Goal: Task Accomplishment & Management: Manage account settings

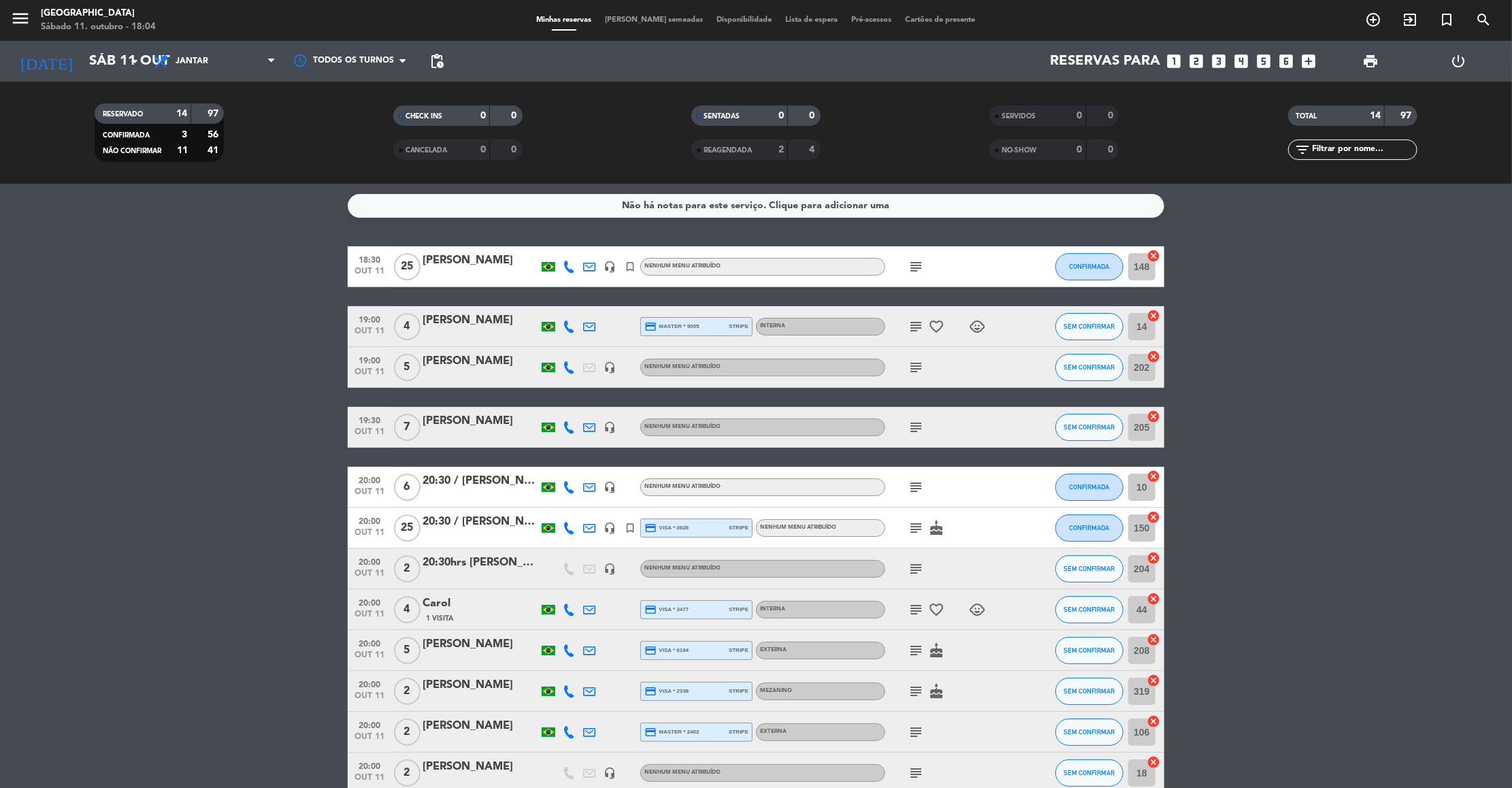
scroll to position [40, 0]
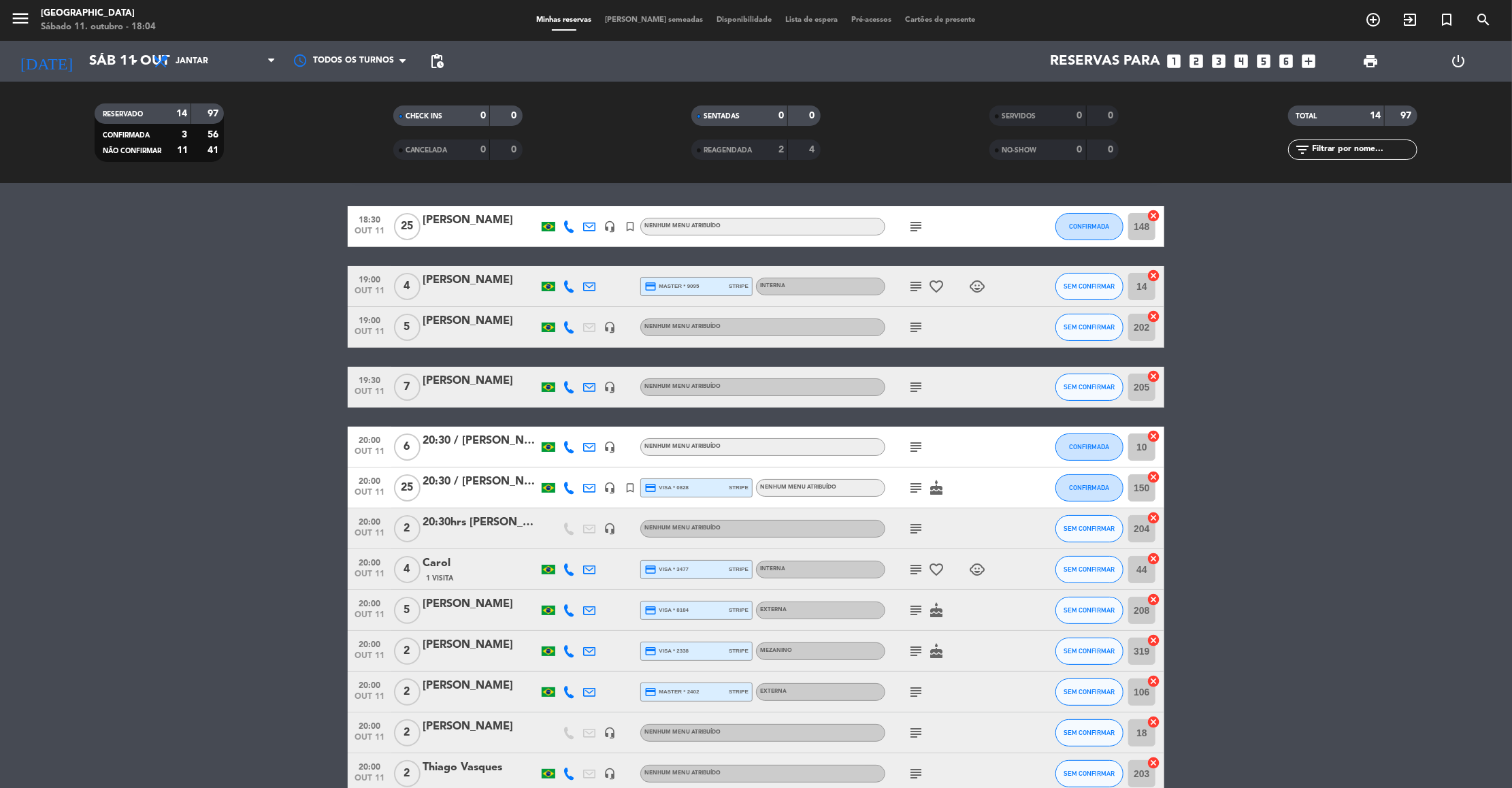
click at [919, 227] on icon "subject" at bounding box center [915, 227] width 16 height 16
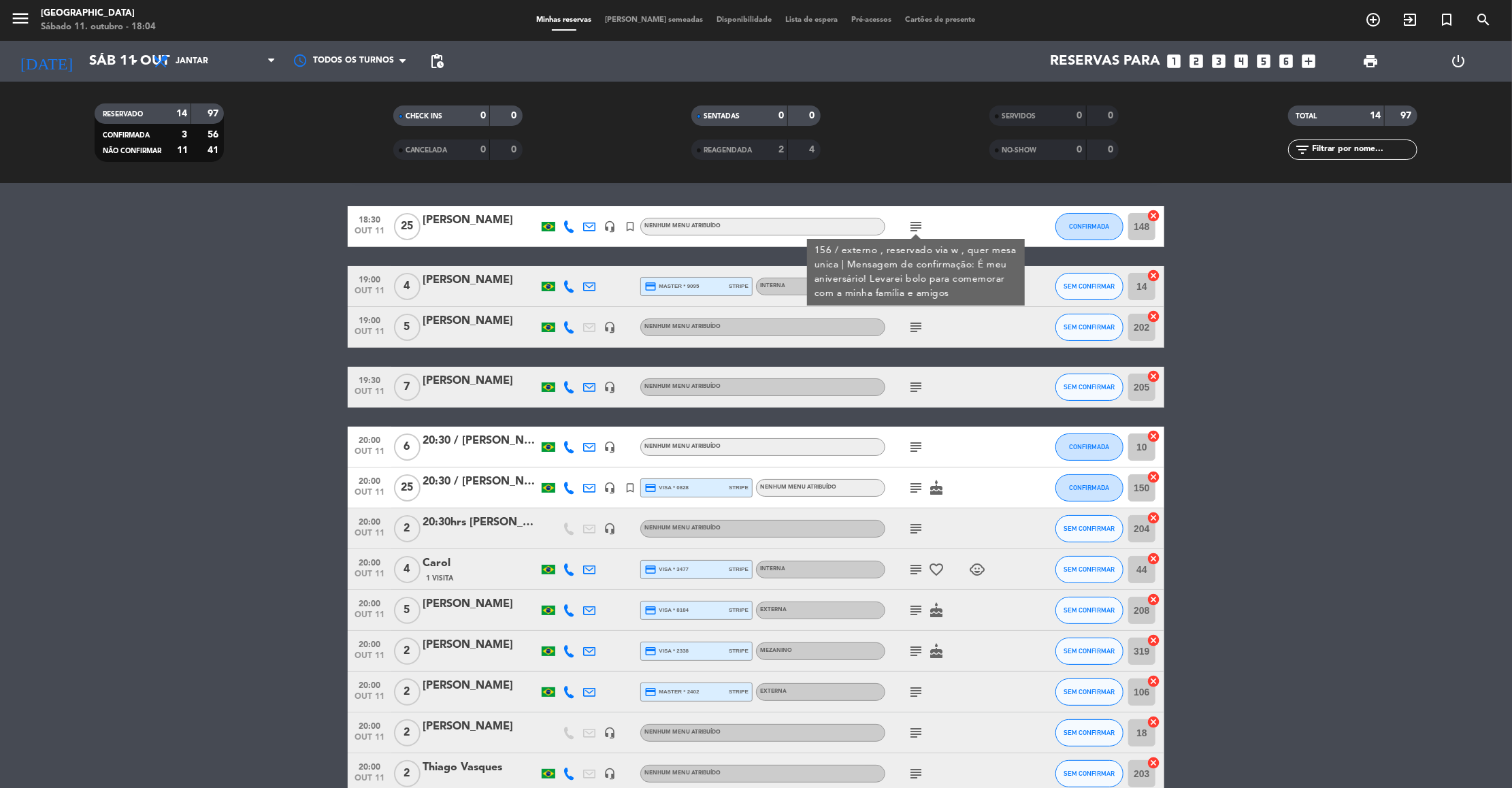
click at [963, 325] on div "subject" at bounding box center [946, 327] width 122 height 40
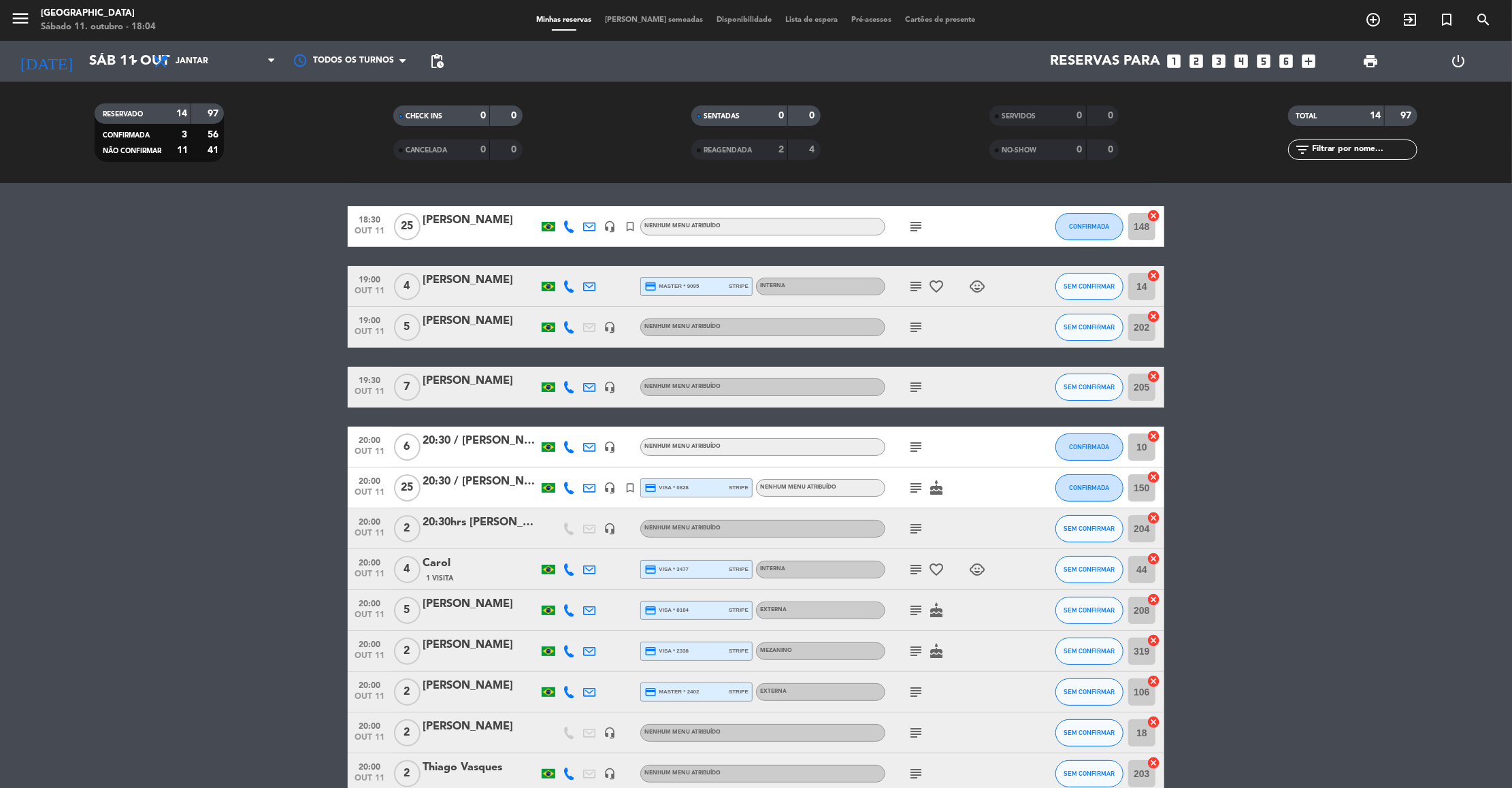
click at [920, 280] on icon "subject" at bounding box center [915, 286] width 16 height 16
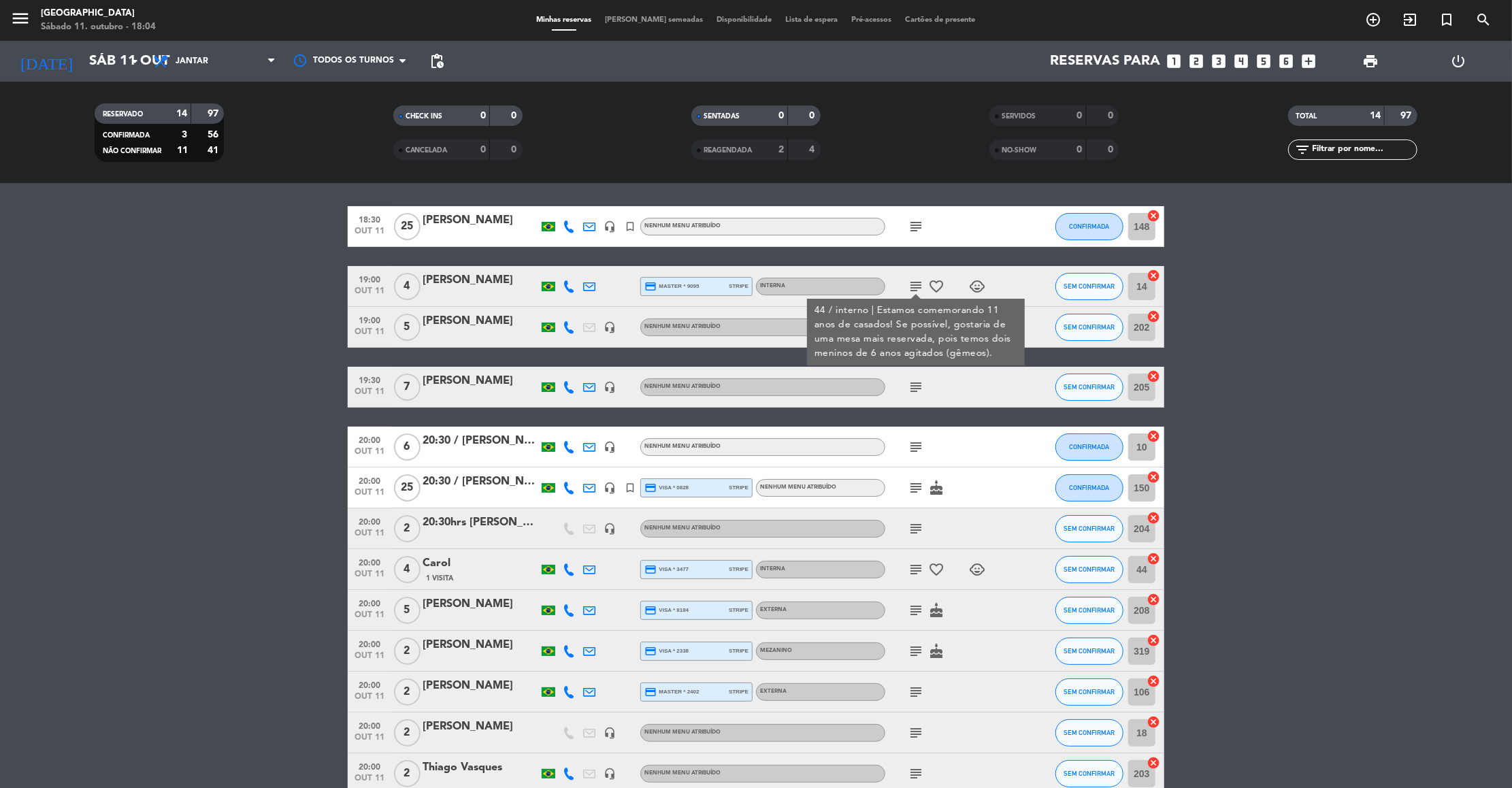
click at [982, 370] on div "subject" at bounding box center [946, 387] width 122 height 40
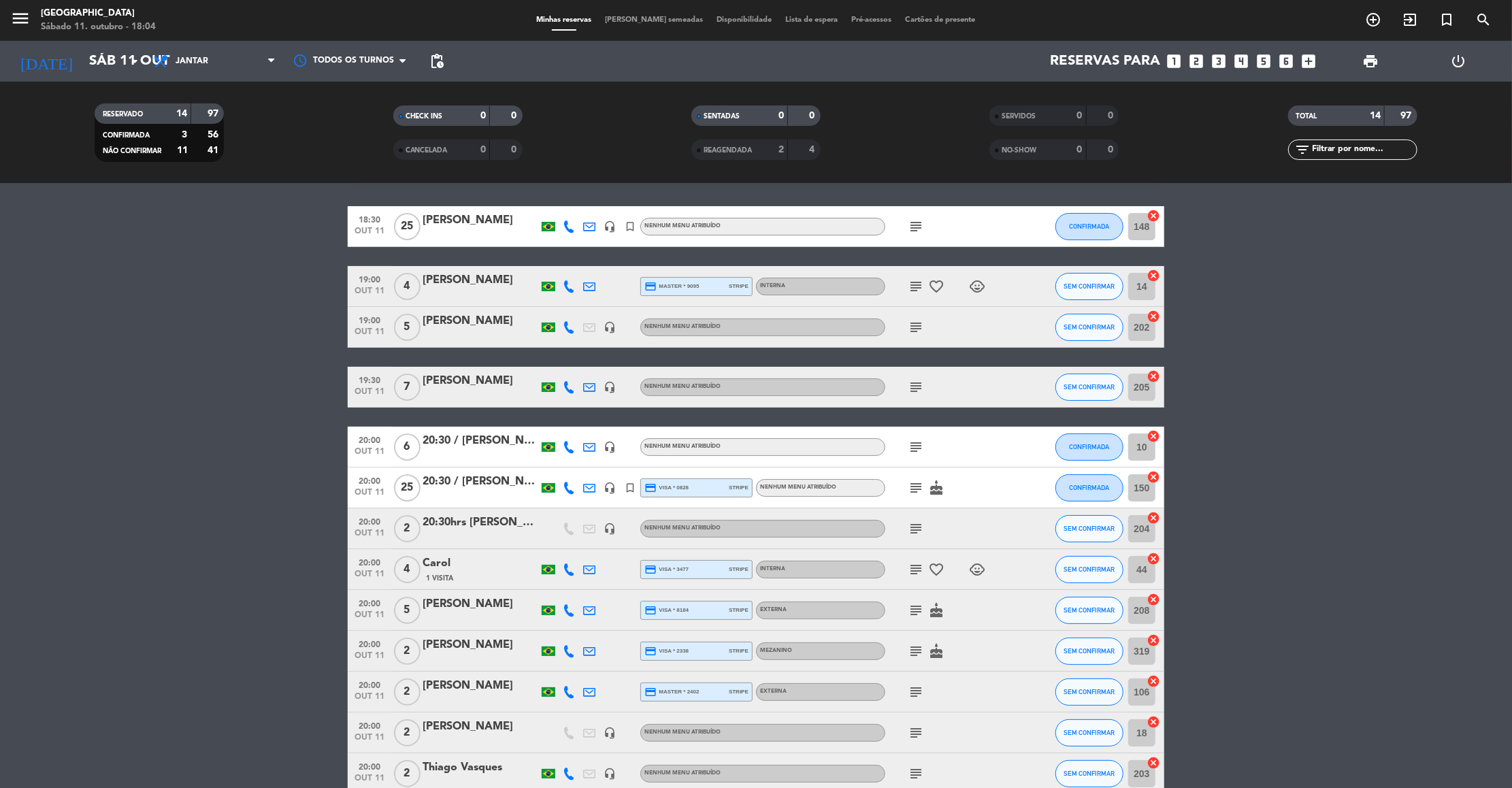
click at [912, 321] on icon "subject" at bounding box center [915, 327] width 16 height 16
click at [487, 313] on div "[PERSON_NAME]" at bounding box center [480, 321] width 115 height 18
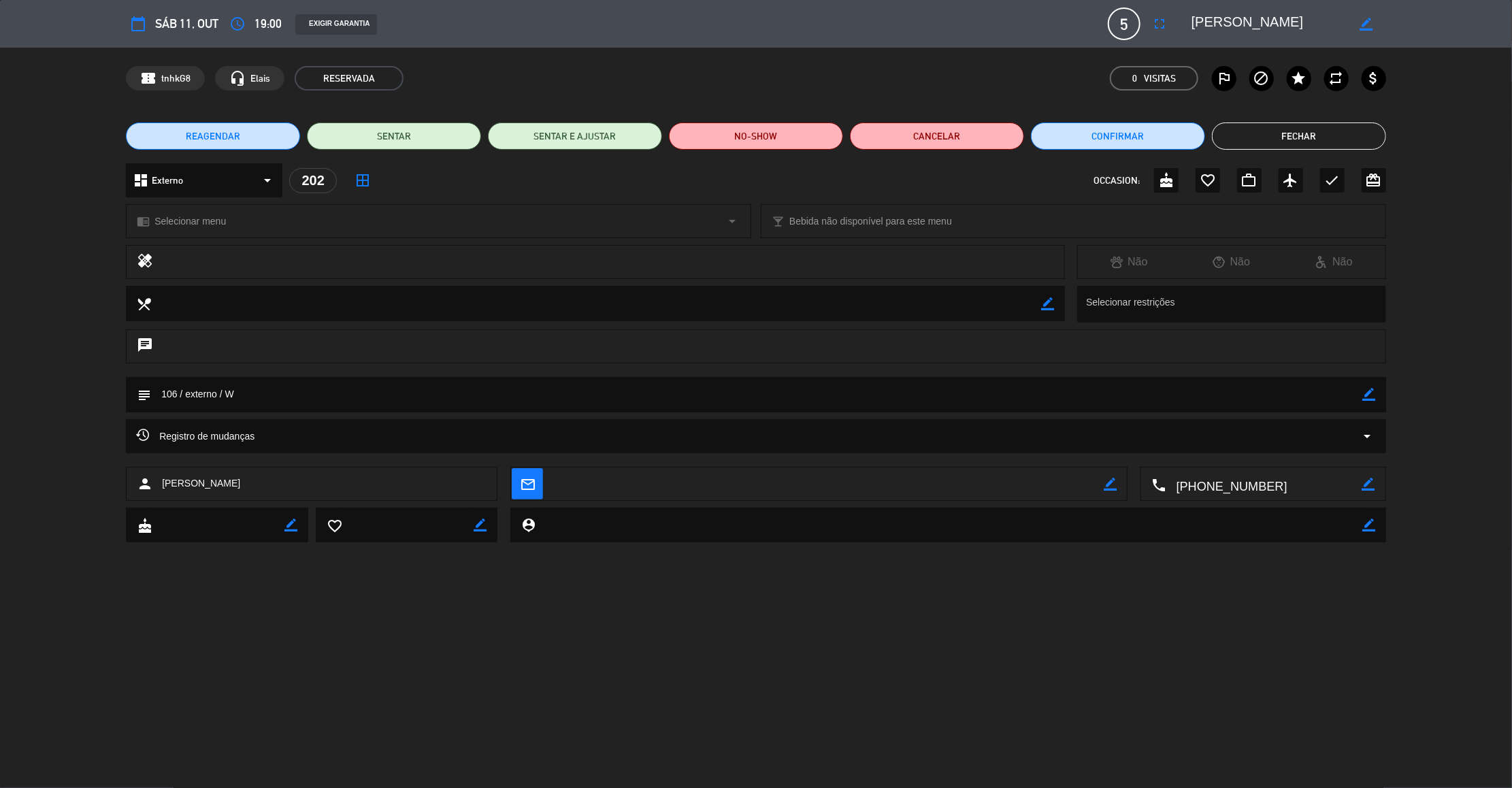
click at [1367, 399] on icon "border_color" at bounding box center [1370, 394] width 13 height 13
click at [177, 394] on textarea at bounding box center [757, 394] width 1212 height 35
type textarea "105/ externo / W"
click at [1370, 394] on icon at bounding box center [1370, 394] width 13 height 13
click at [1314, 141] on button "Fechar" at bounding box center [1299, 136] width 174 height 27
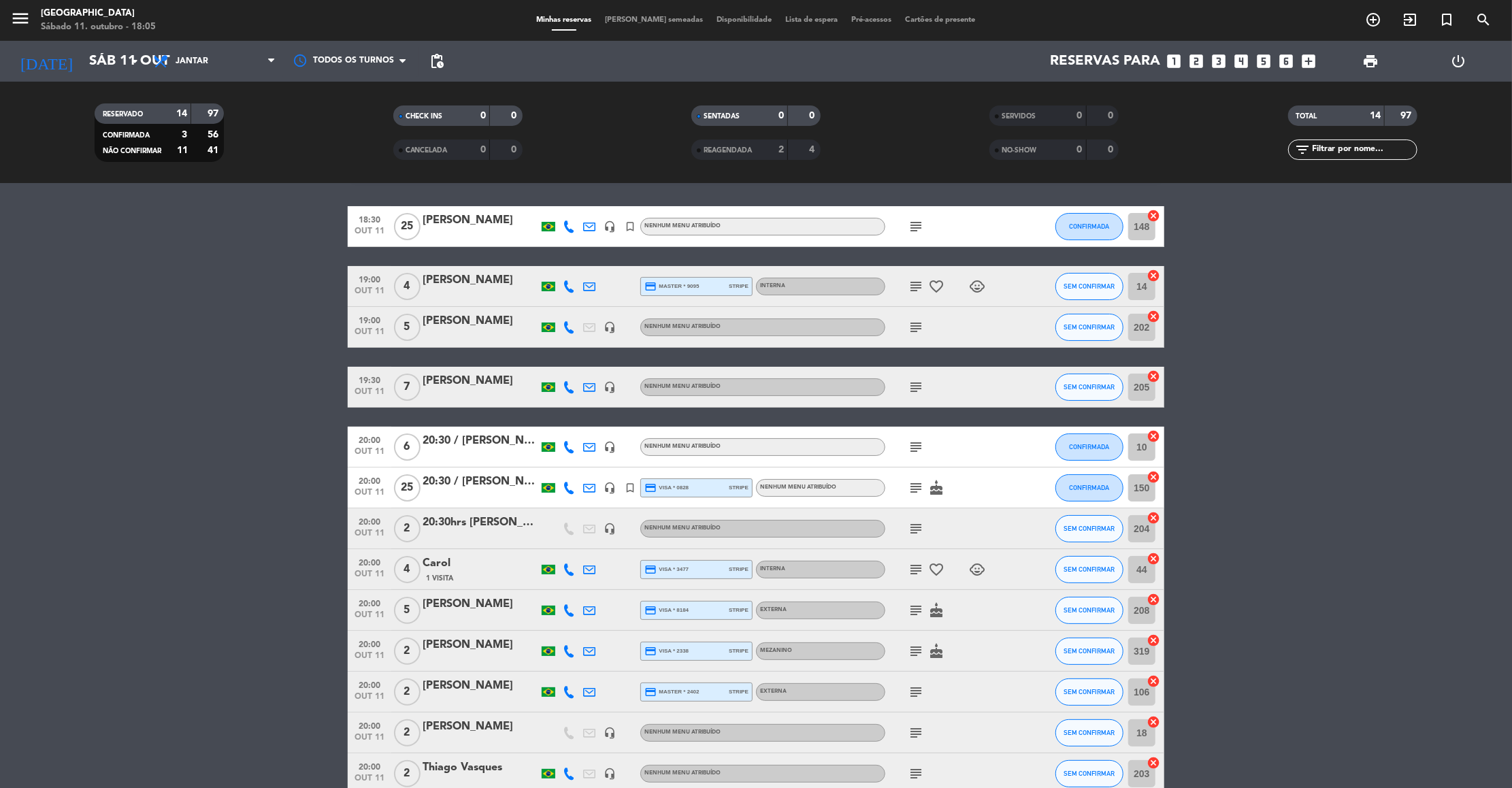
click at [915, 387] on icon "subject" at bounding box center [915, 387] width 16 height 16
click at [912, 447] on icon "subject" at bounding box center [915, 447] width 16 height 16
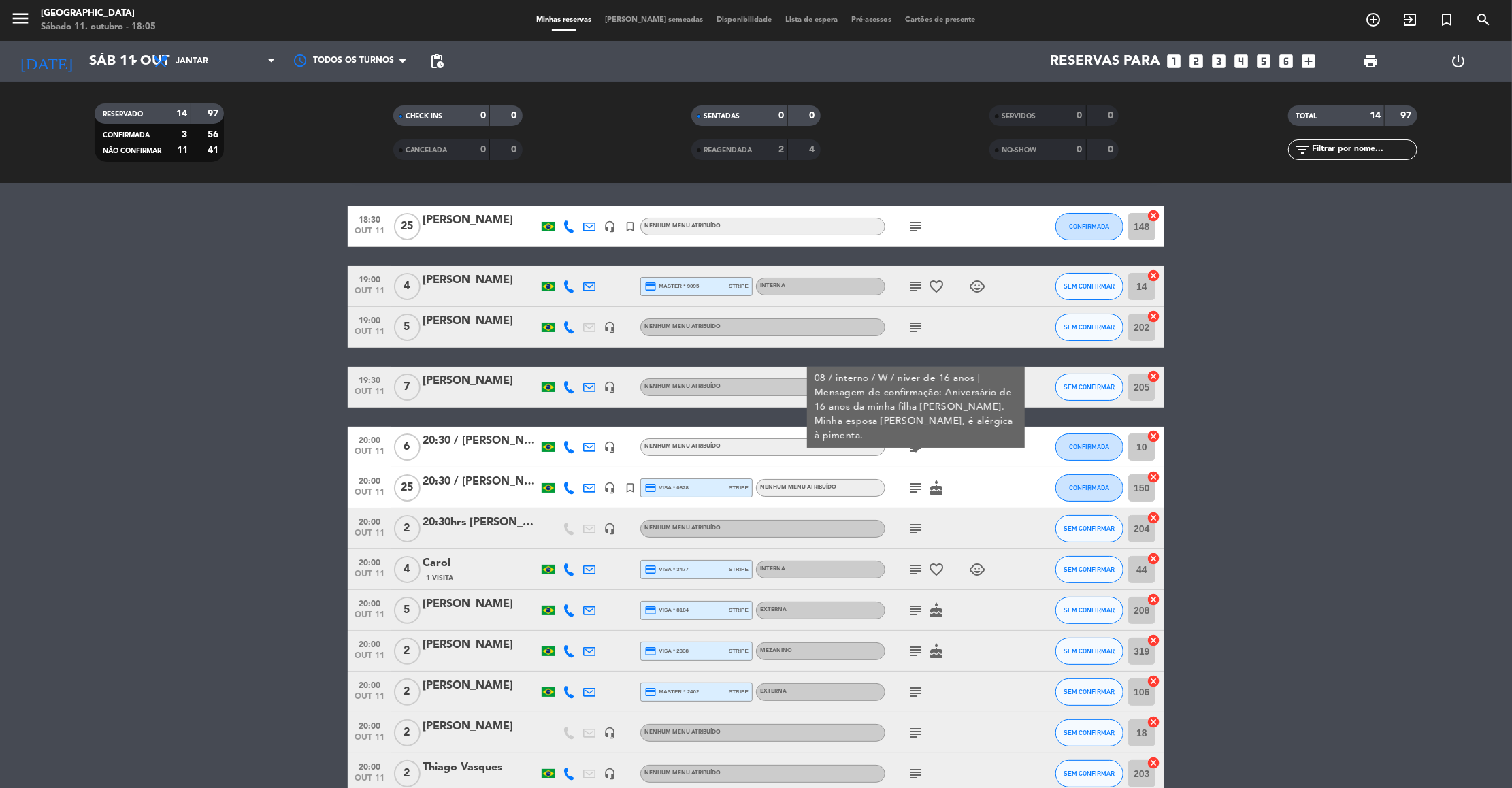
click at [916, 488] on icon "subject" at bounding box center [915, 488] width 16 height 16
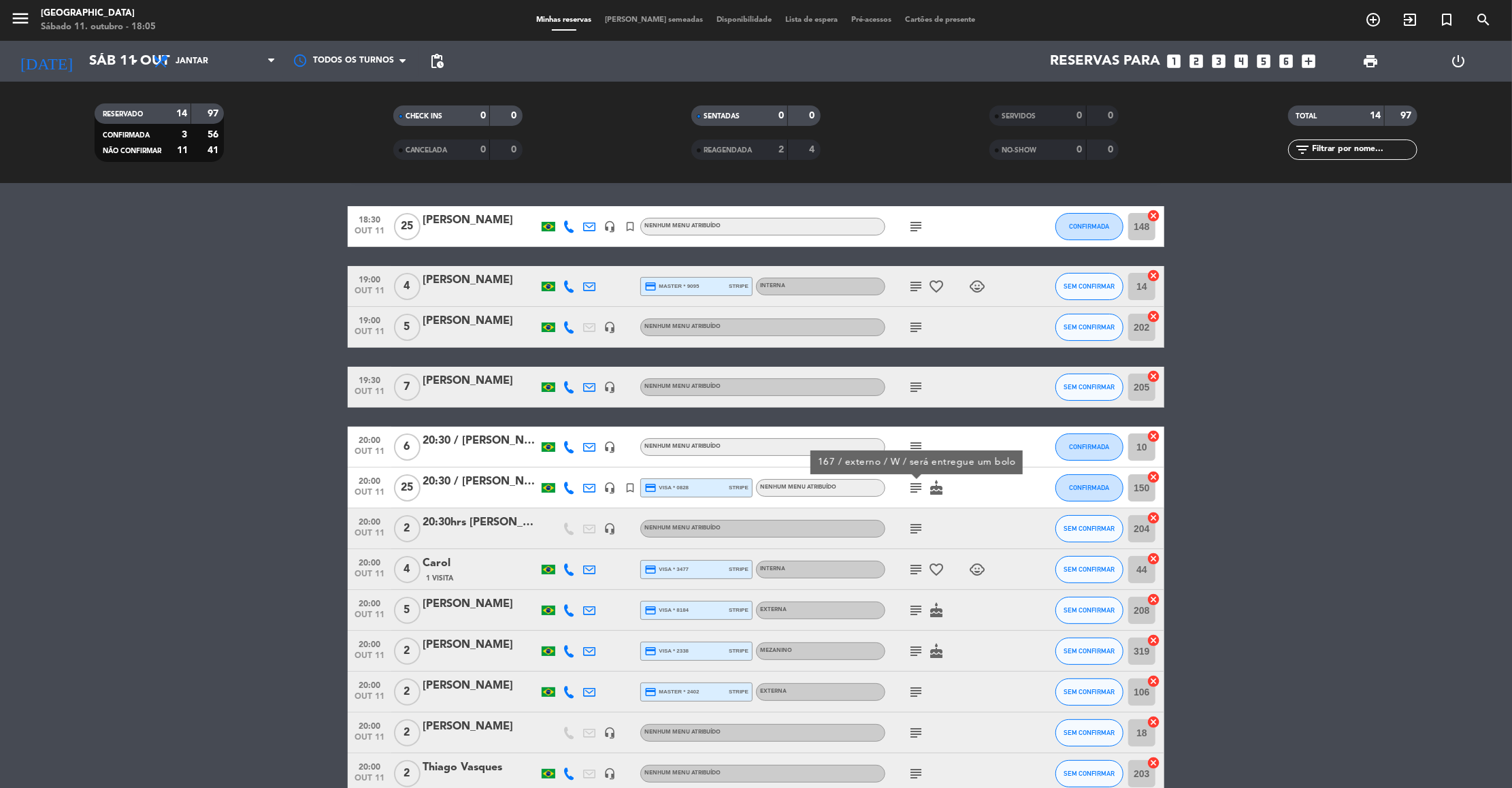
click at [912, 523] on icon "subject" at bounding box center [915, 528] width 16 height 16
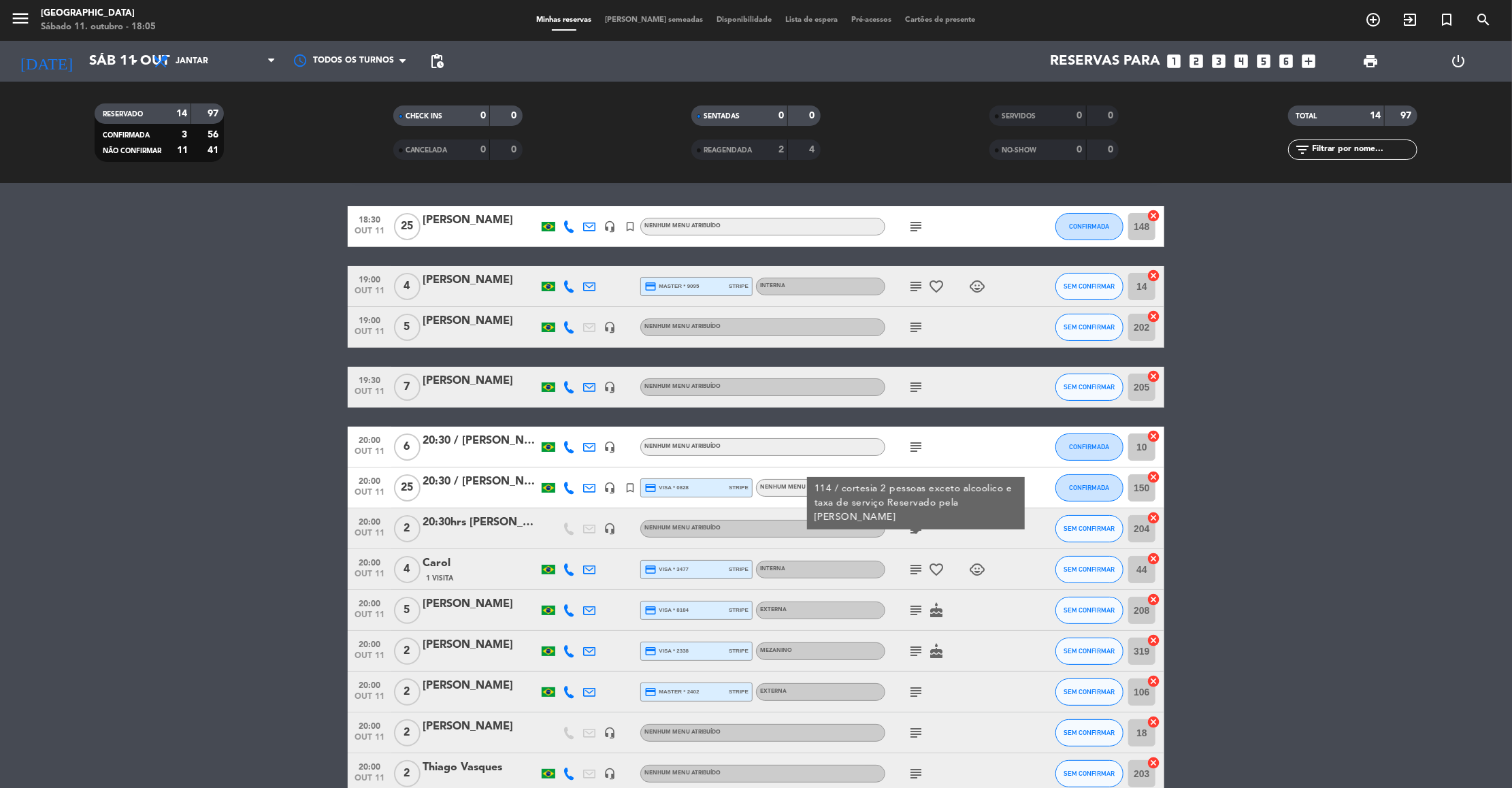
click at [912, 565] on icon "subject" at bounding box center [915, 569] width 16 height 16
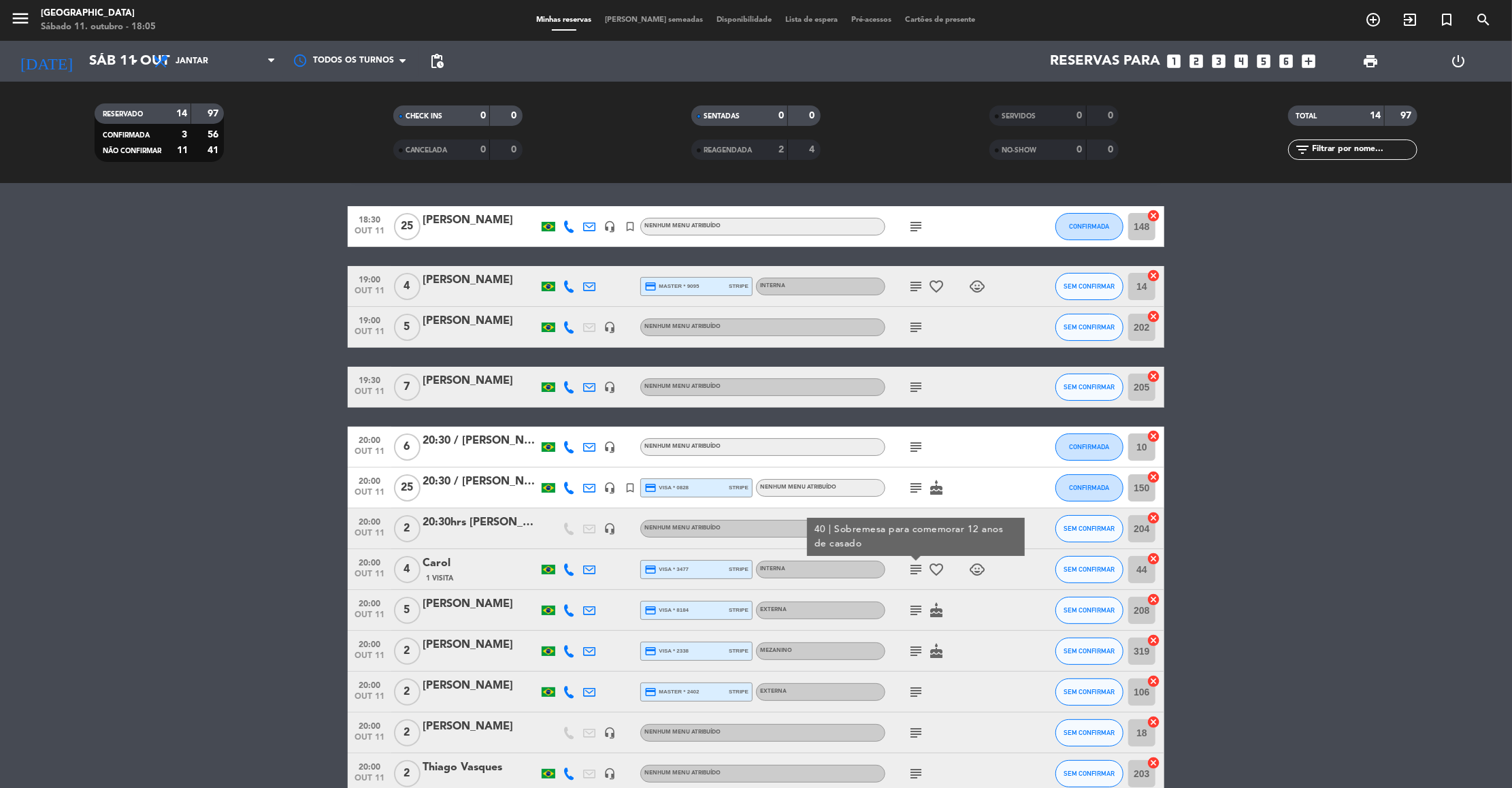
click at [919, 613] on icon "subject" at bounding box center [915, 610] width 16 height 16
click at [917, 648] on icon "subject" at bounding box center [915, 651] width 16 height 16
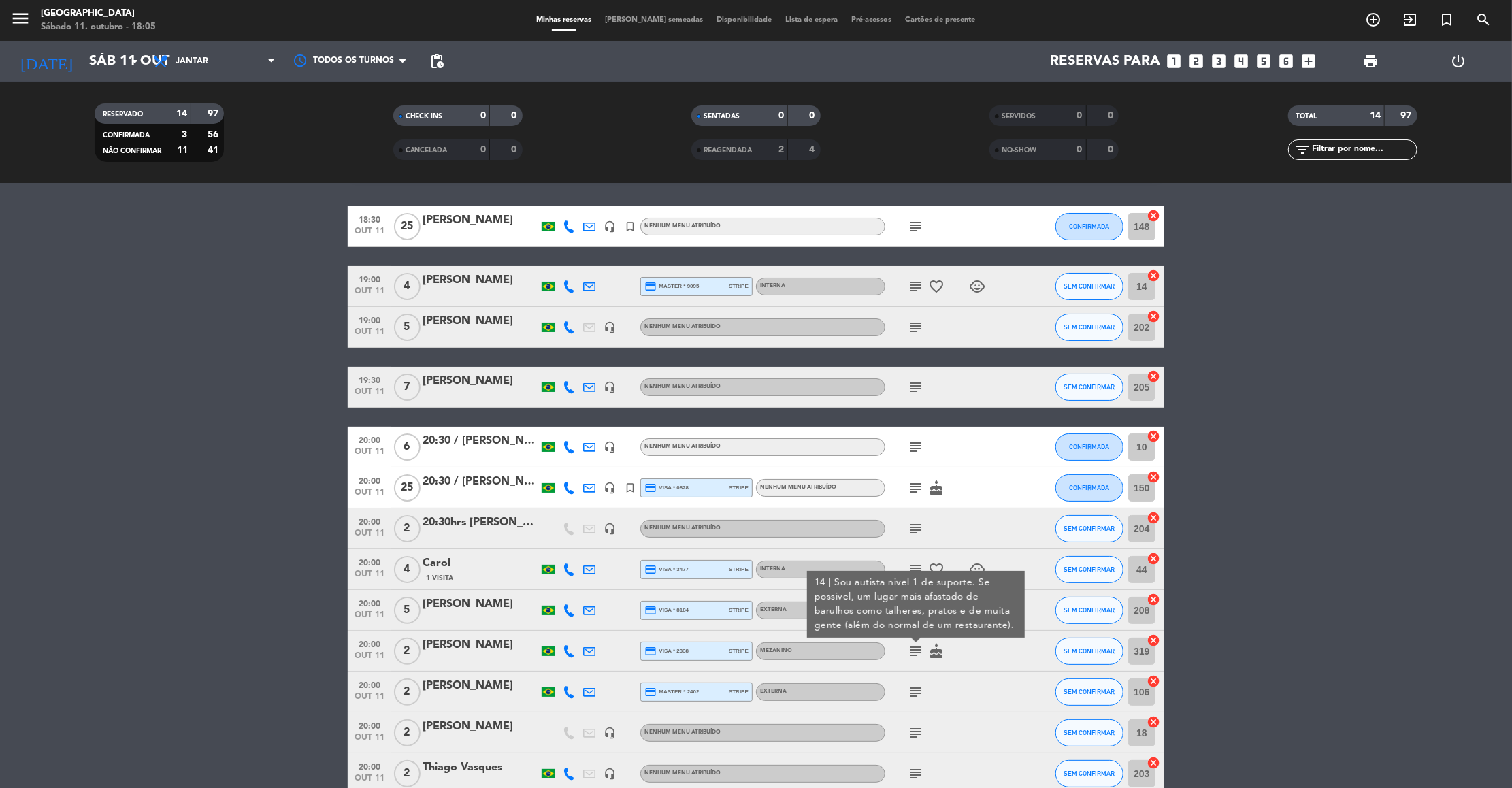
click at [912, 687] on icon "subject" at bounding box center [915, 692] width 16 height 16
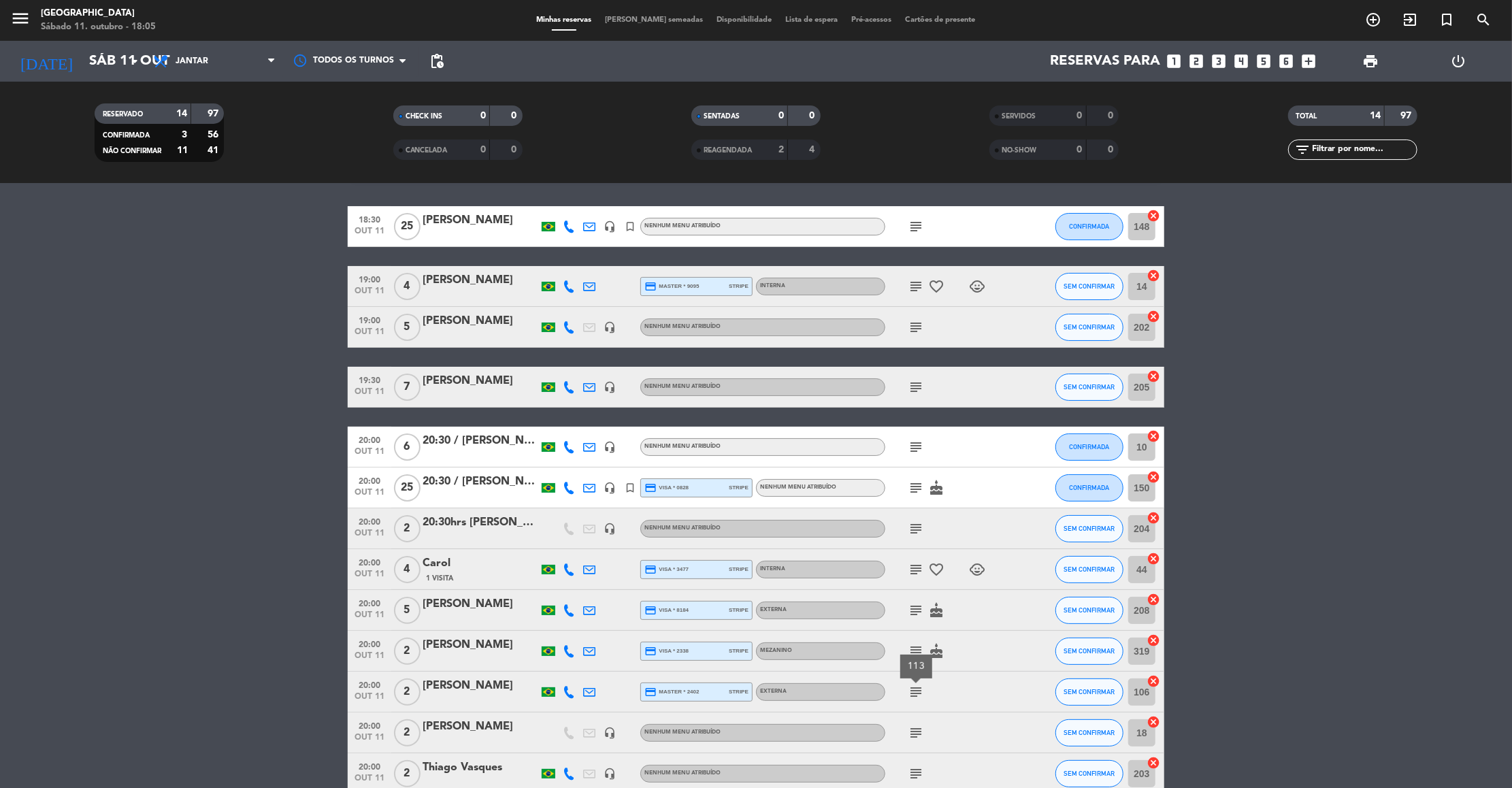
click at [920, 730] on icon "subject" at bounding box center [915, 733] width 16 height 16
click at [915, 759] on div "subject" at bounding box center [946, 773] width 122 height 40
drag, startPoint x: 915, startPoint y: 767, endPoint x: 1508, endPoint y: 549, distance: 631.8
click at [1508, 549] on bookings-row "18:30 [DATE] [PERSON_NAME] headset_mic turned_in_not Nenhum menu atribuído subj…" at bounding box center [756, 520] width 1512 height 629
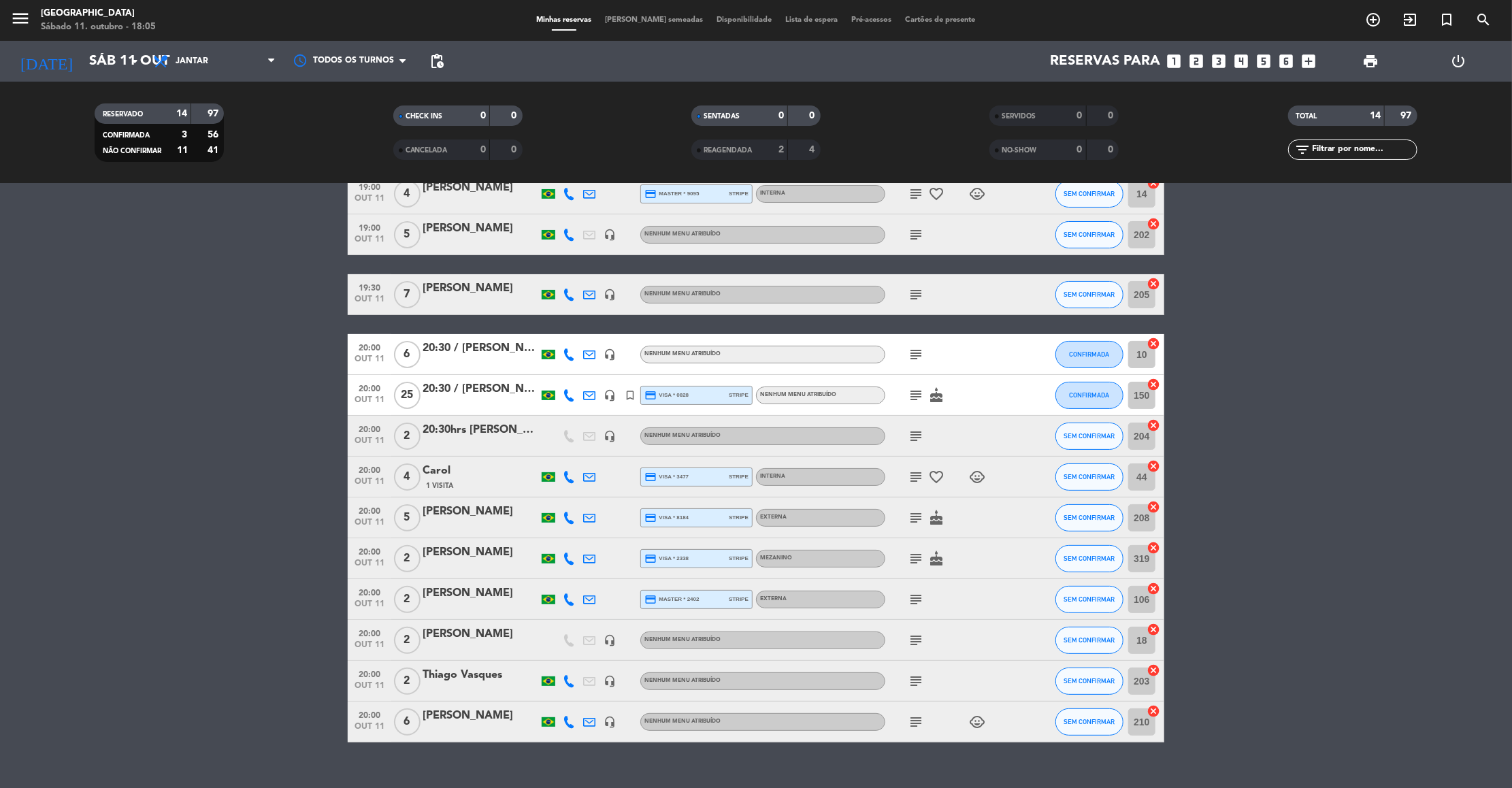
scroll to position [154, 0]
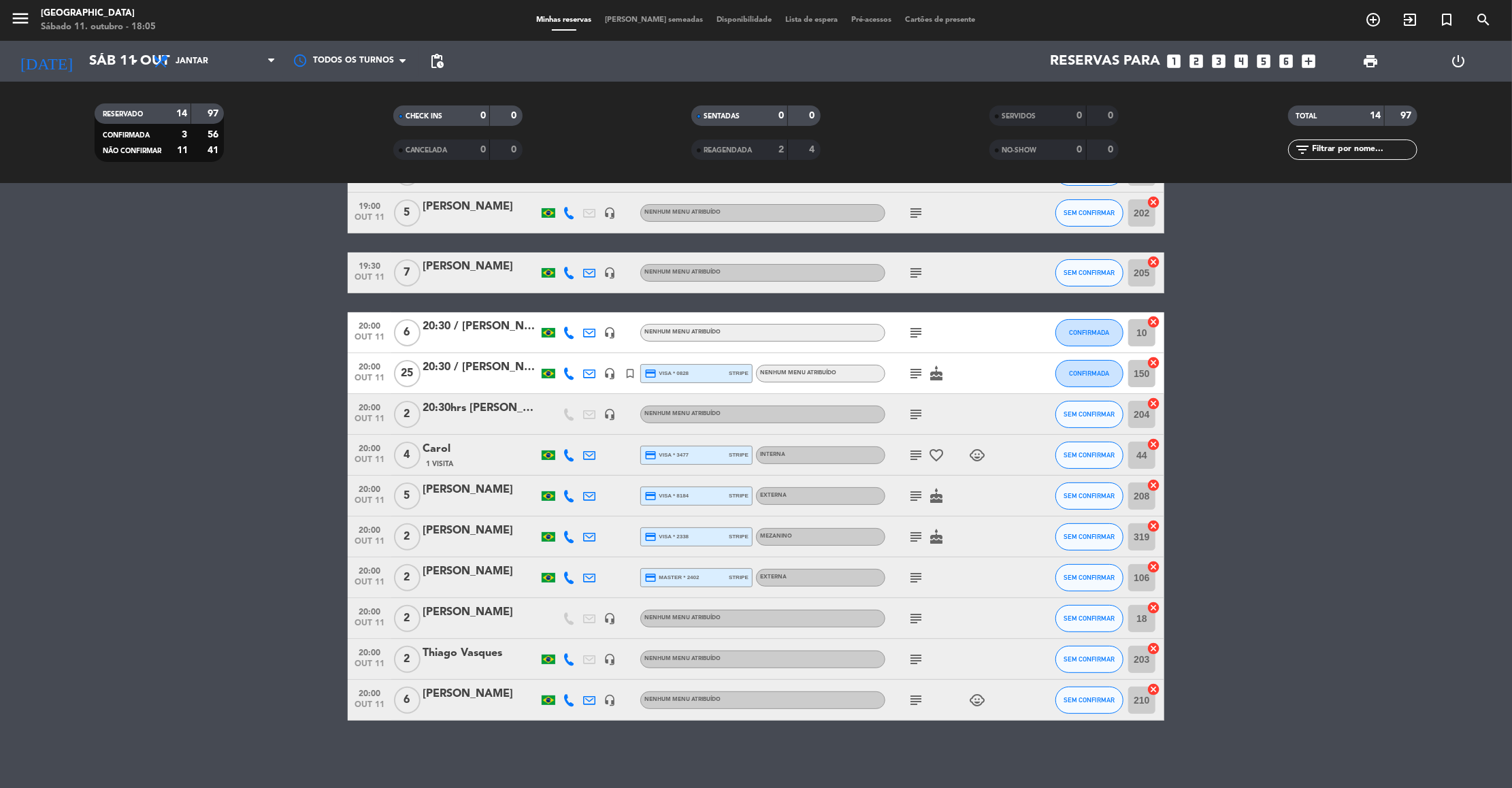
click at [484, 687] on div "[PERSON_NAME]" at bounding box center [480, 694] width 115 height 18
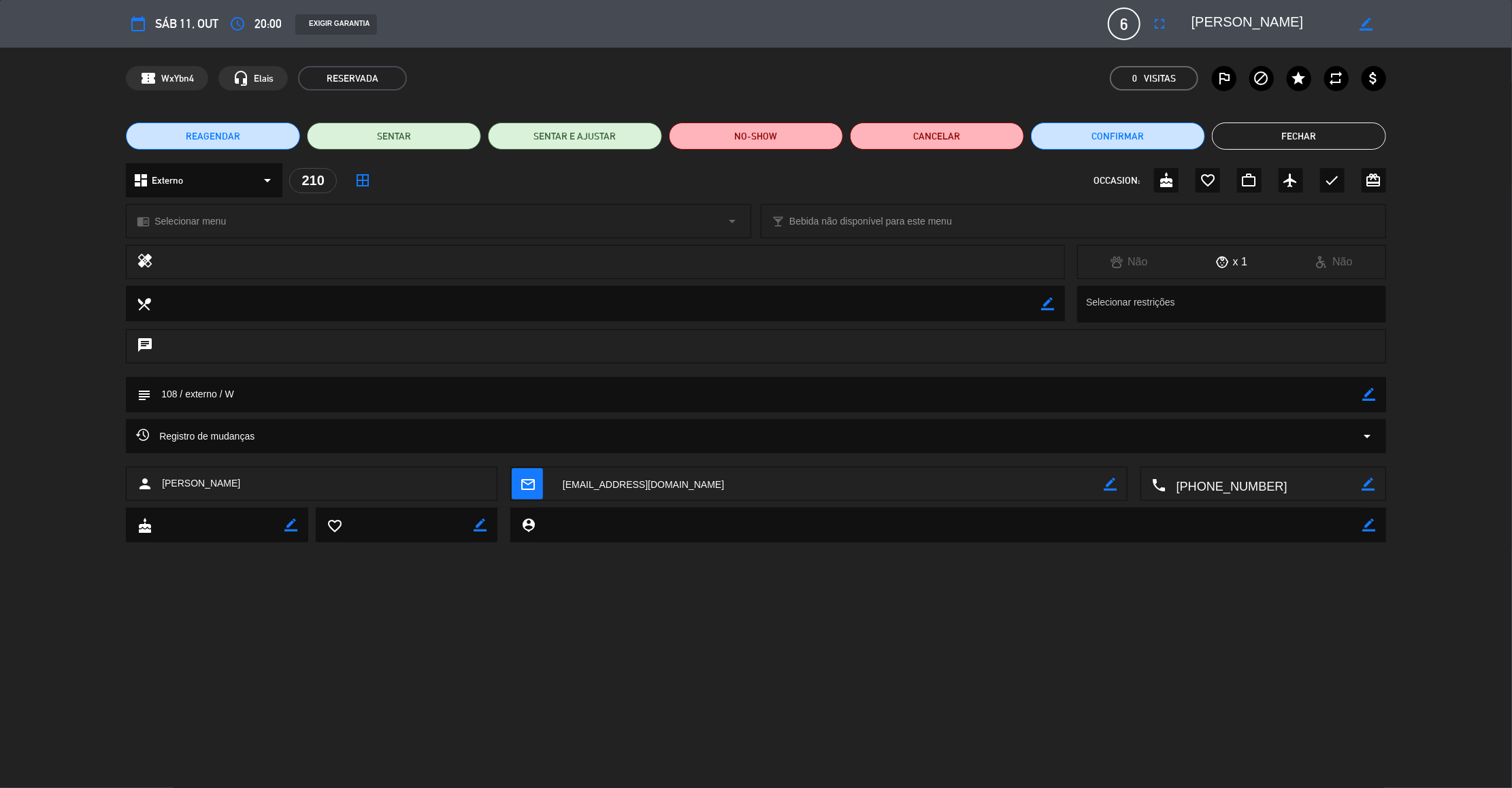
click at [1371, 397] on icon "border_color" at bounding box center [1370, 394] width 13 height 13
click at [176, 395] on textarea at bounding box center [757, 394] width 1212 height 35
type textarea "165 / externo / W"
click at [1368, 389] on icon at bounding box center [1370, 394] width 13 height 13
click at [1340, 144] on button "Fechar" at bounding box center [1299, 136] width 174 height 27
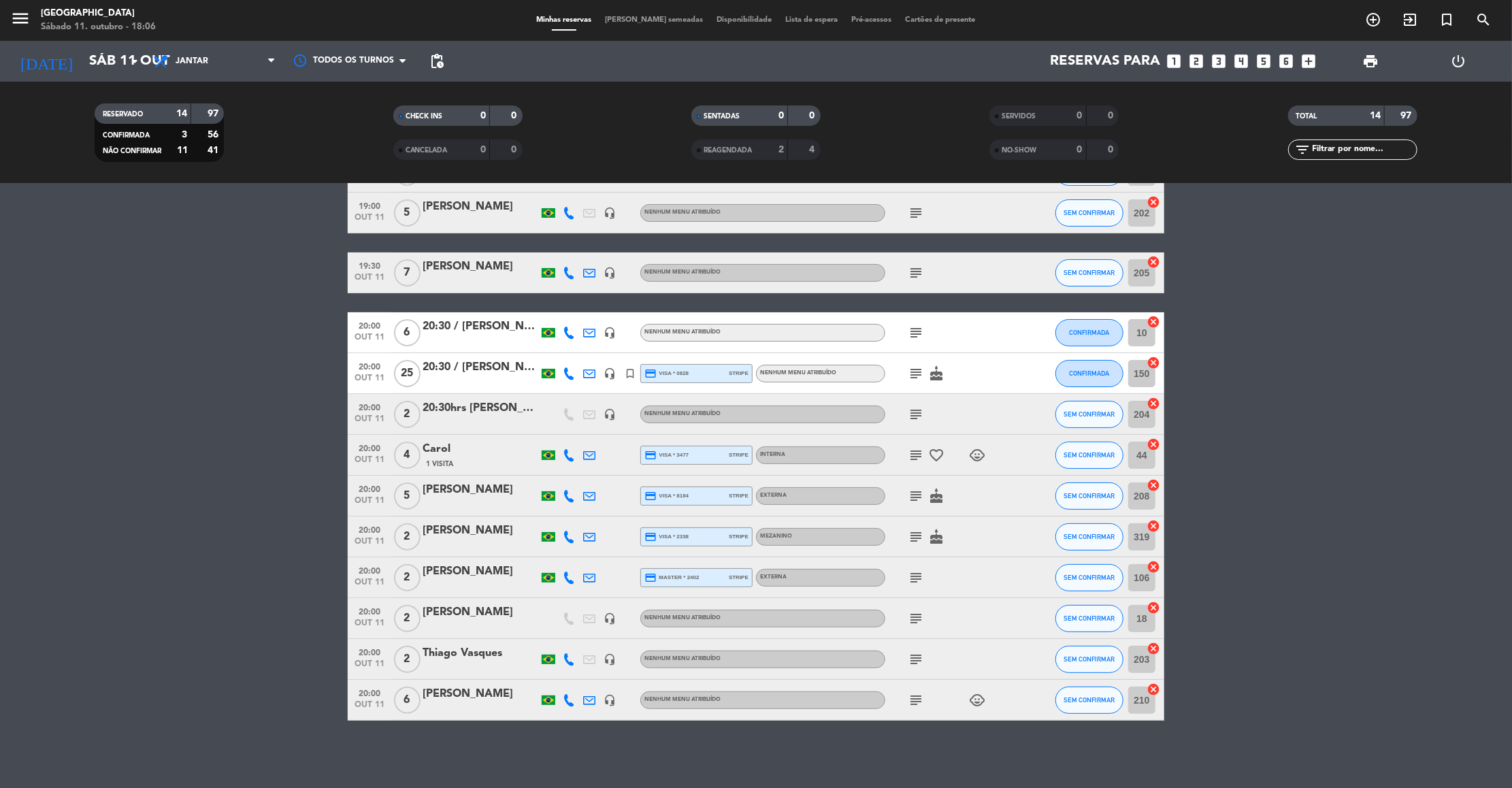
click at [918, 694] on icon "subject" at bounding box center [915, 700] width 16 height 16
click at [918, 660] on icon "subject" at bounding box center [915, 659] width 16 height 16
click at [103, 54] on input "Sáb 11 out" at bounding box center [171, 61] width 177 height 30
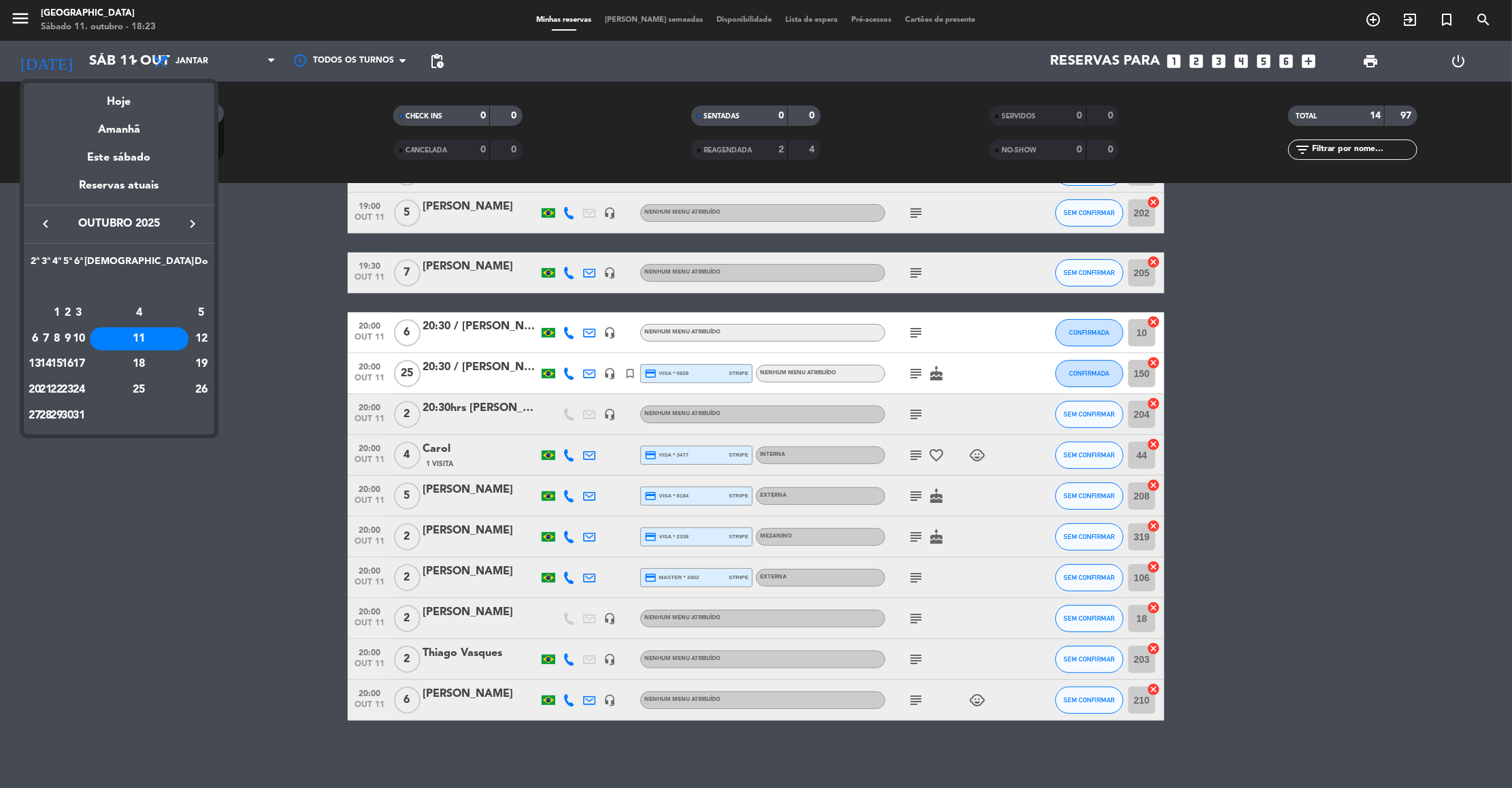
click at [1470, 316] on div at bounding box center [756, 394] width 1512 height 788
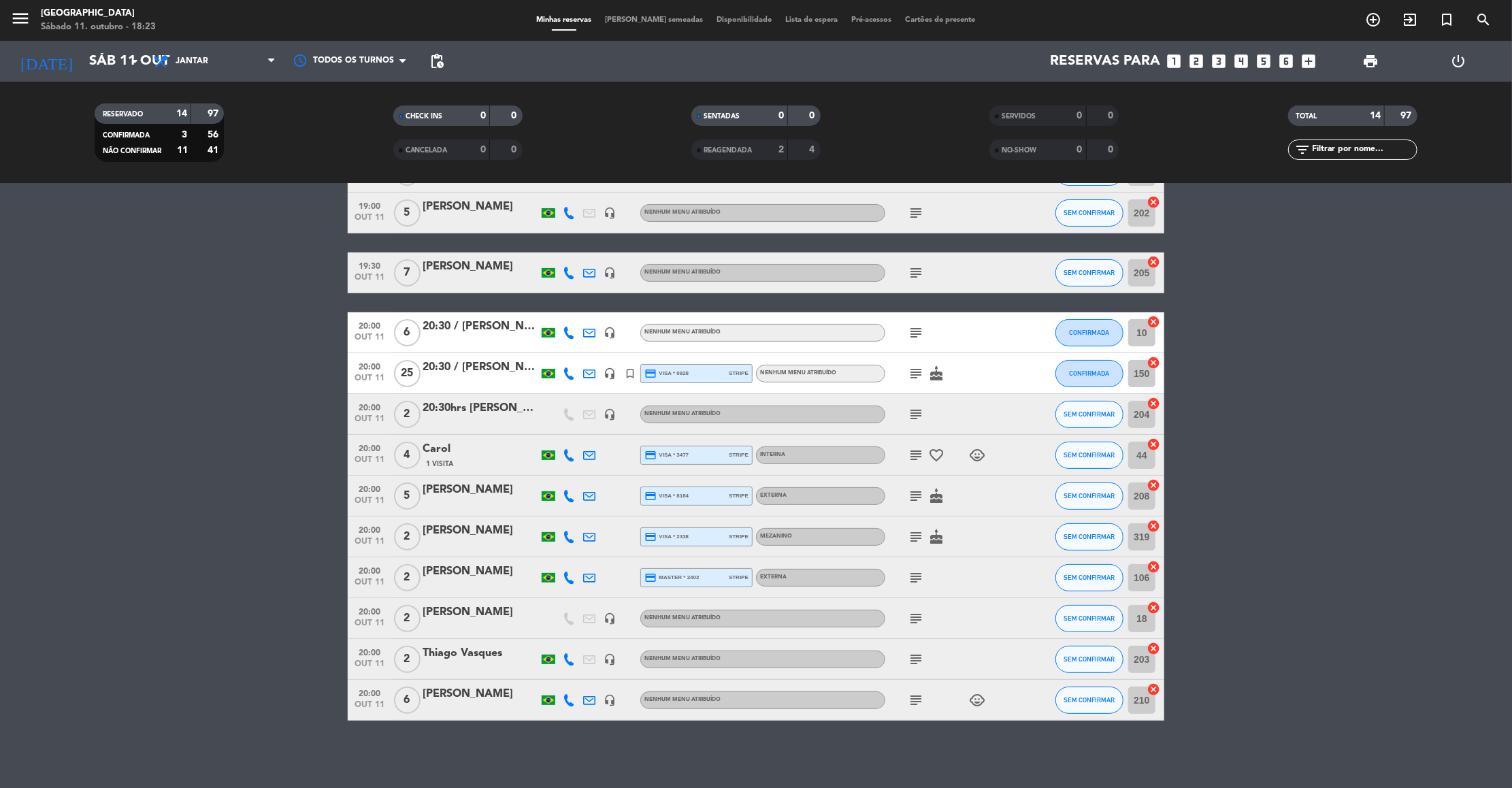
click at [1284, 300] on bookings-row "18:30 [DATE] [PERSON_NAME] headset_mic turned_in_not Nenhum menu atribuído subj…" at bounding box center [756, 406] width 1512 height 629
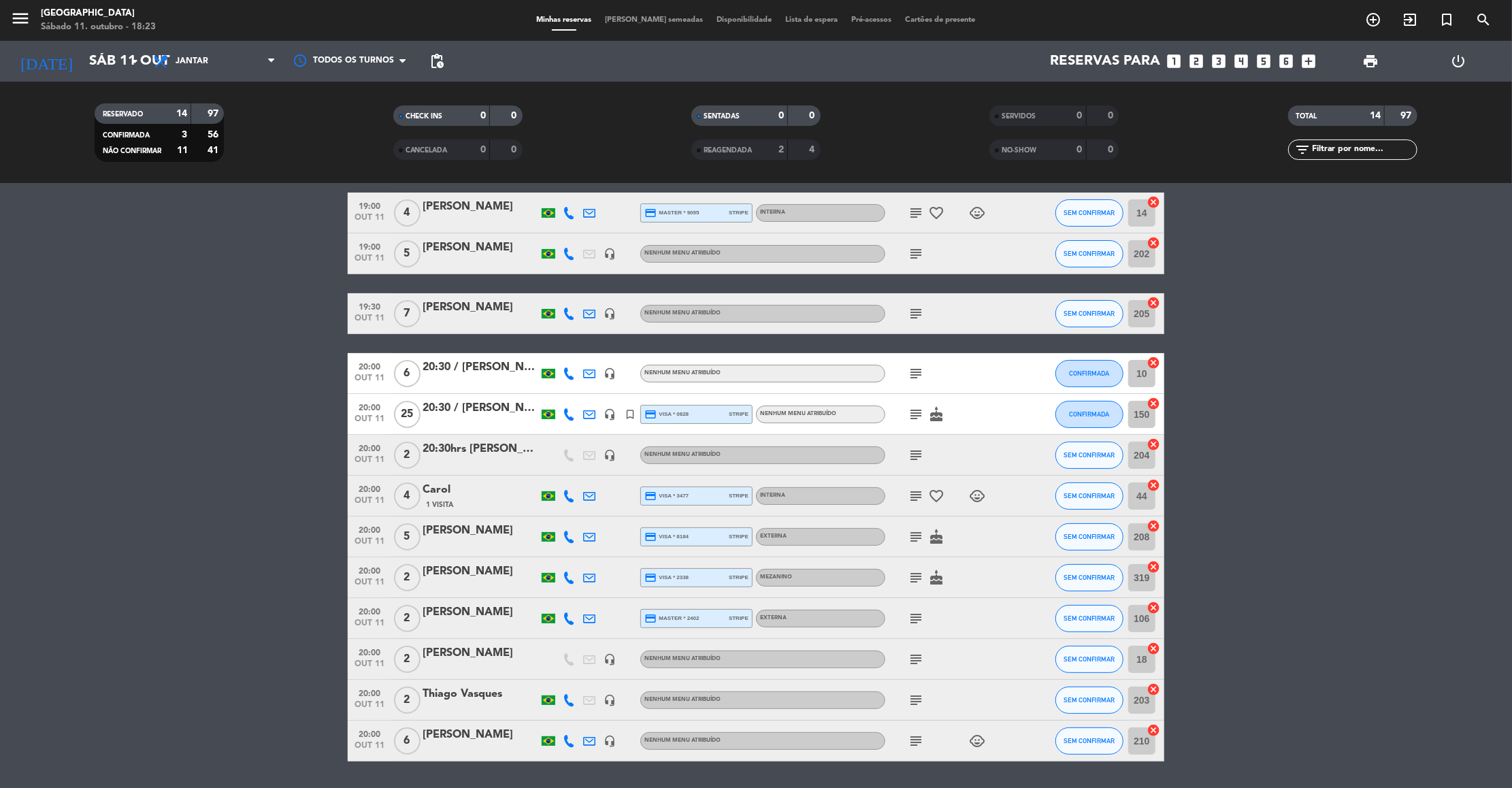
scroll to position [0, 0]
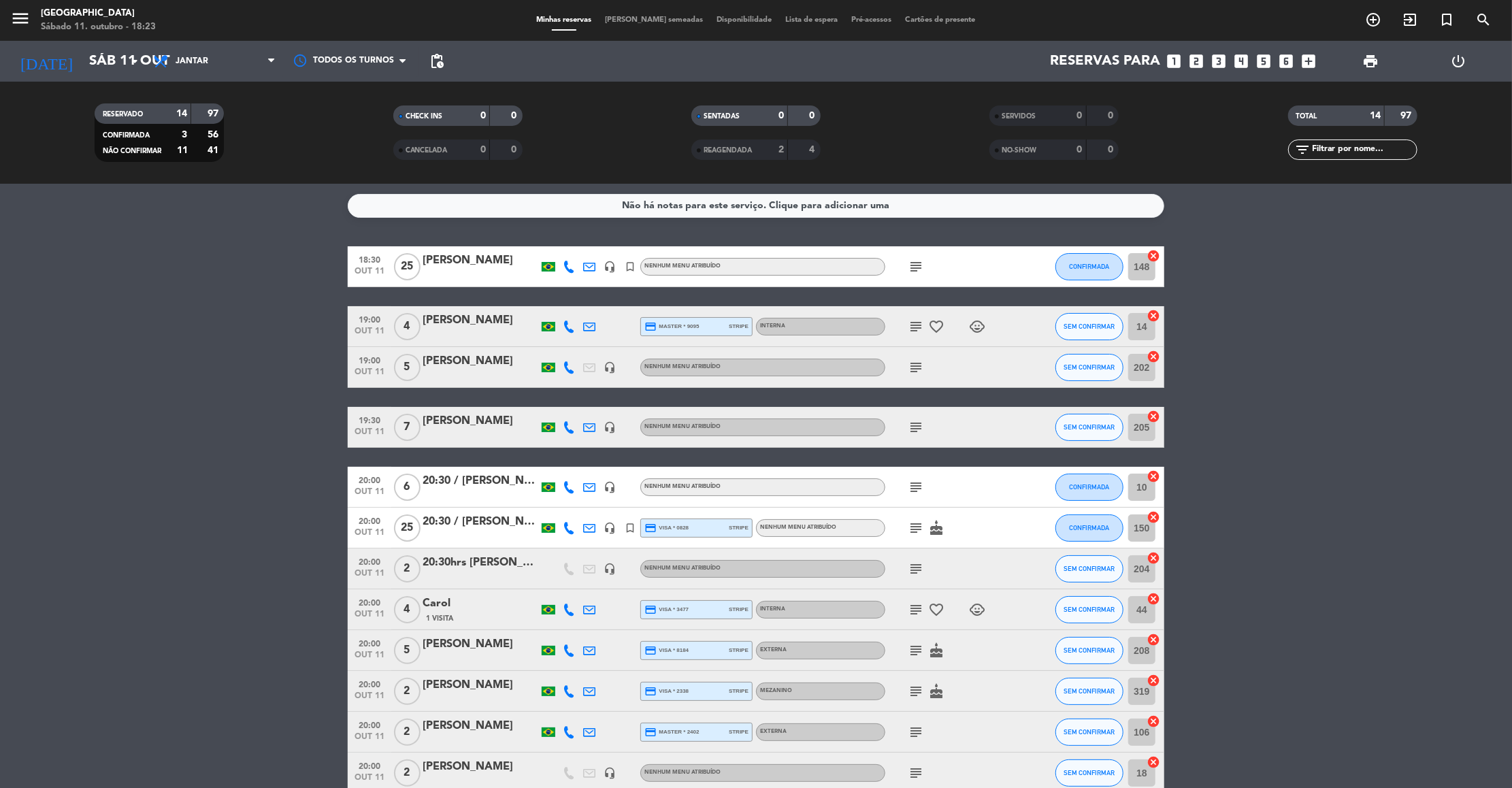
click at [918, 264] on icon "subject" at bounding box center [915, 266] width 16 height 16
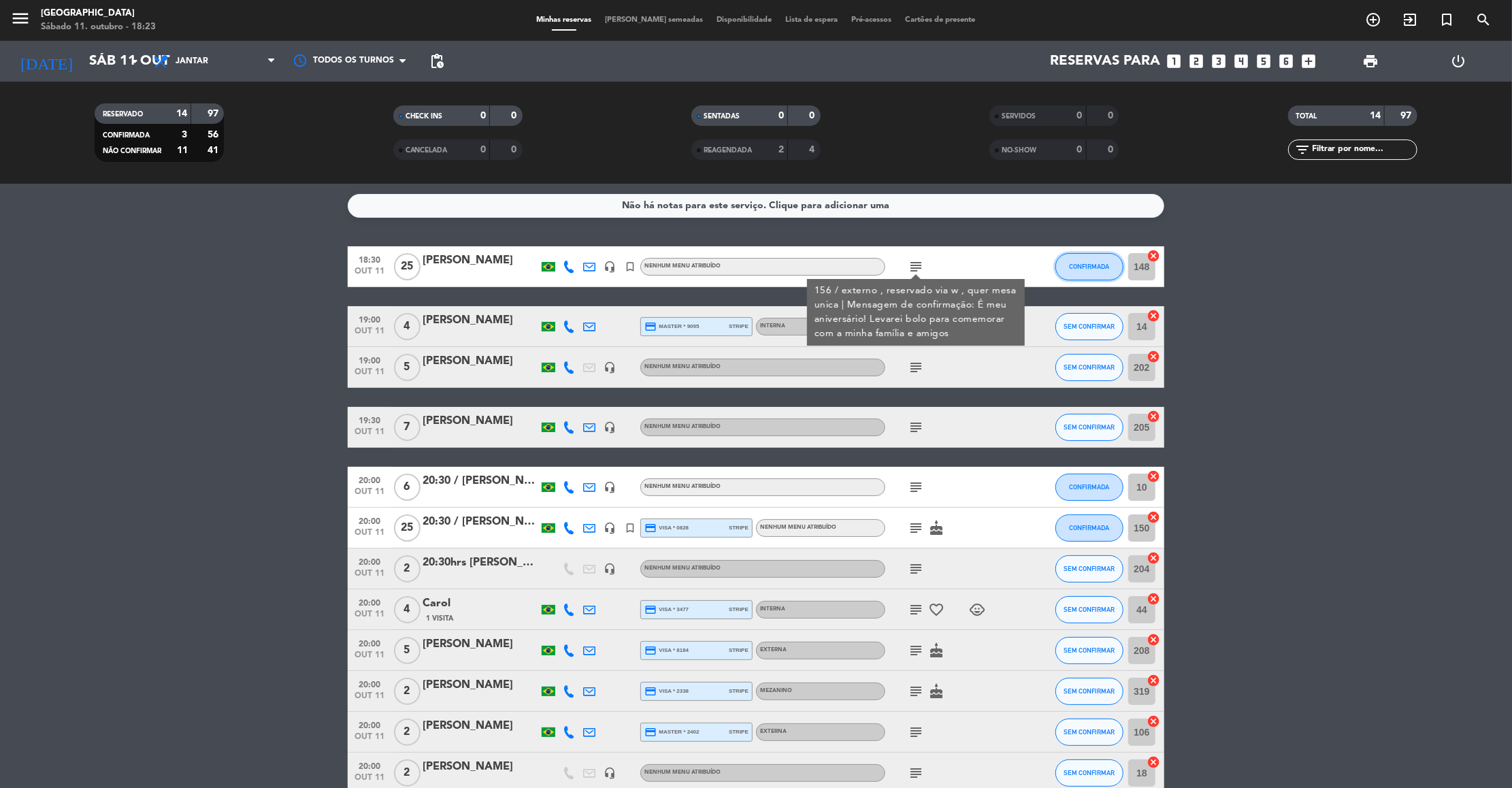
click at [1070, 266] on span "CONFIRMADA" at bounding box center [1089, 266] width 40 height 8
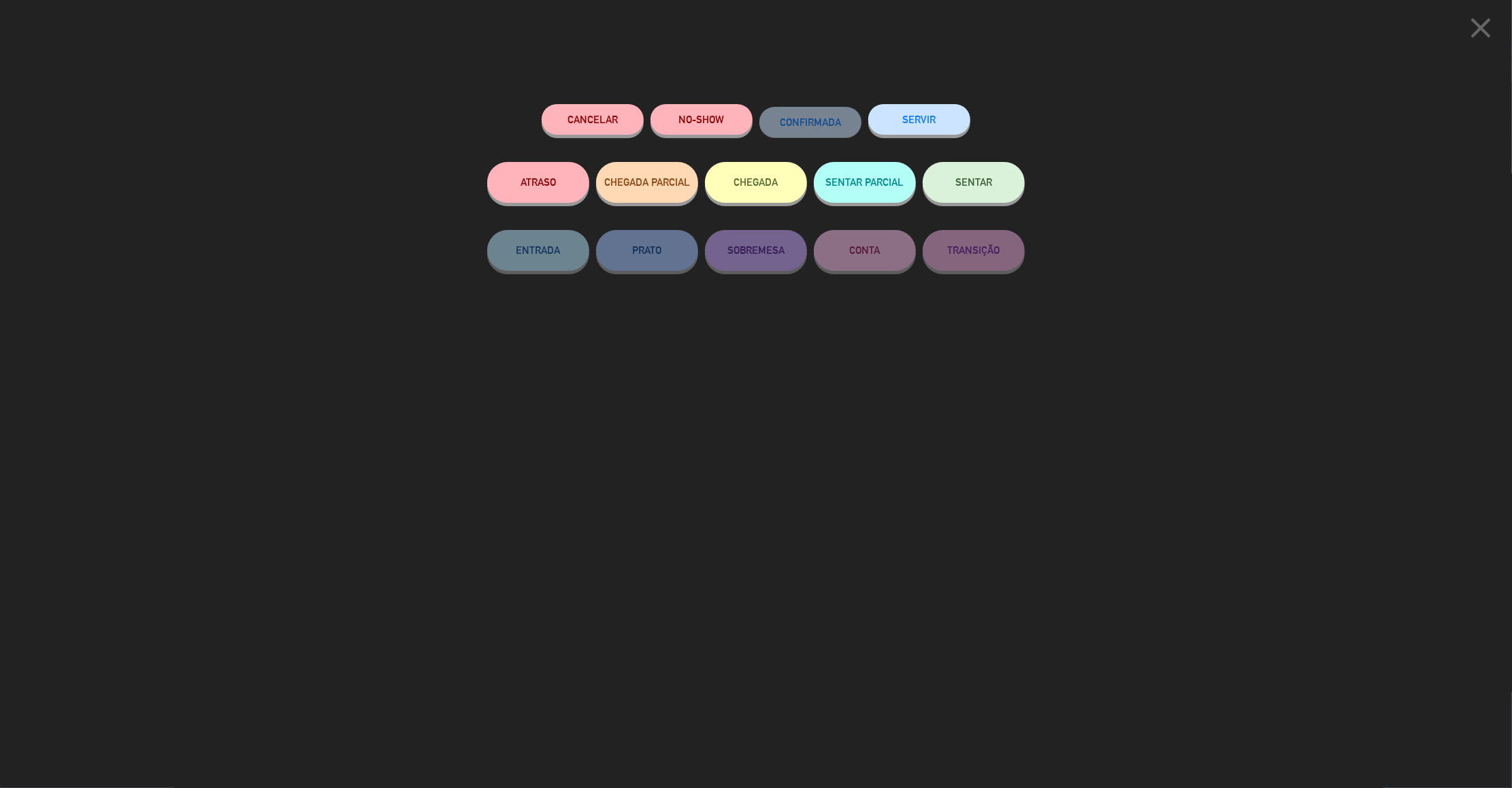
click at [983, 197] on button "SENTAR" at bounding box center [974, 183] width 102 height 41
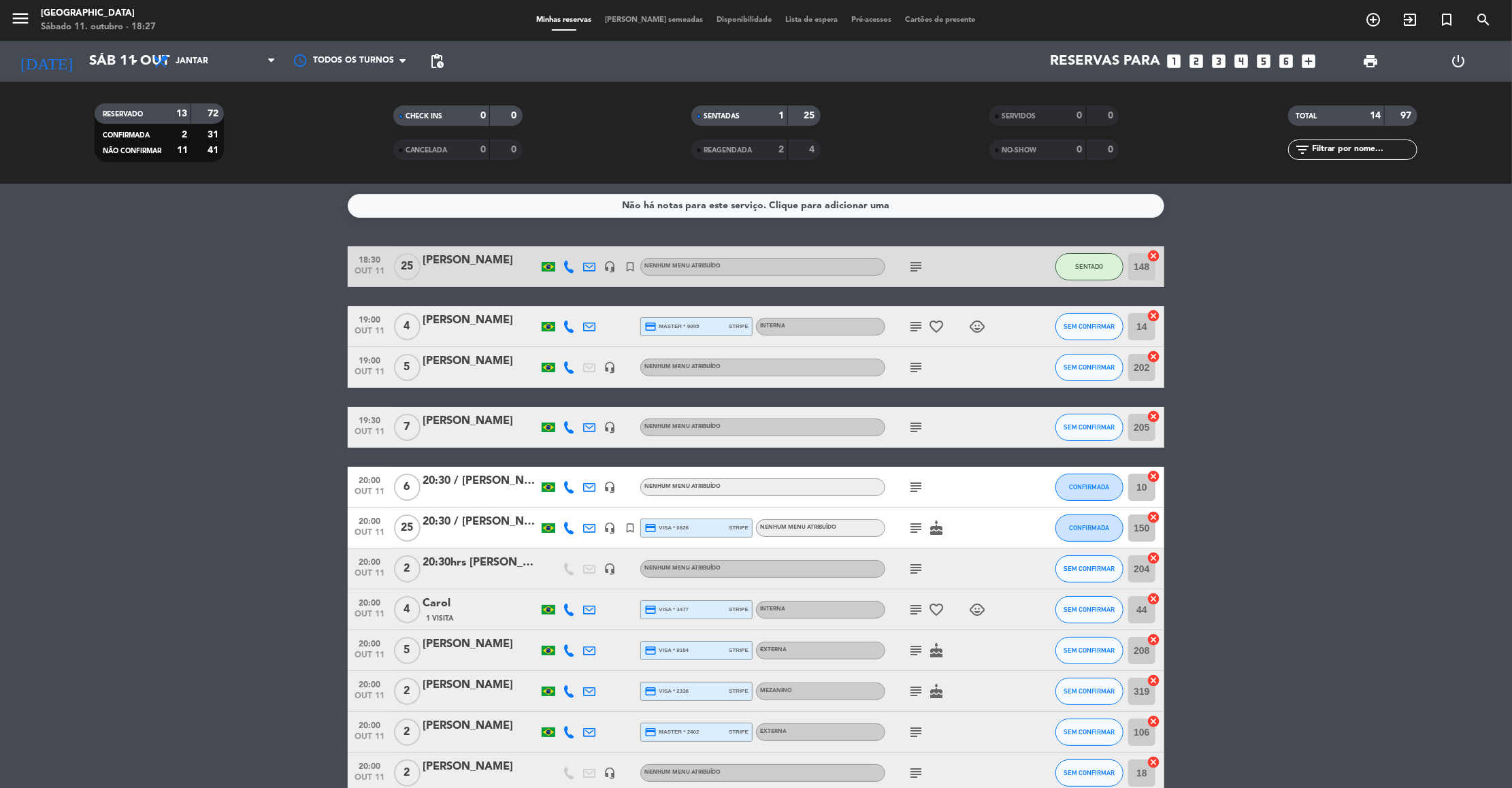
click at [1376, 449] on bookings-row "18:30 [DATE] [PERSON_NAME] headset_mic turned_in_not Nenhum menu atribuído subj…" at bounding box center [756, 561] width 1512 height 629
click at [137, 55] on icon "arrow_drop_down" at bounding box center [134, 61] width 16 height 16
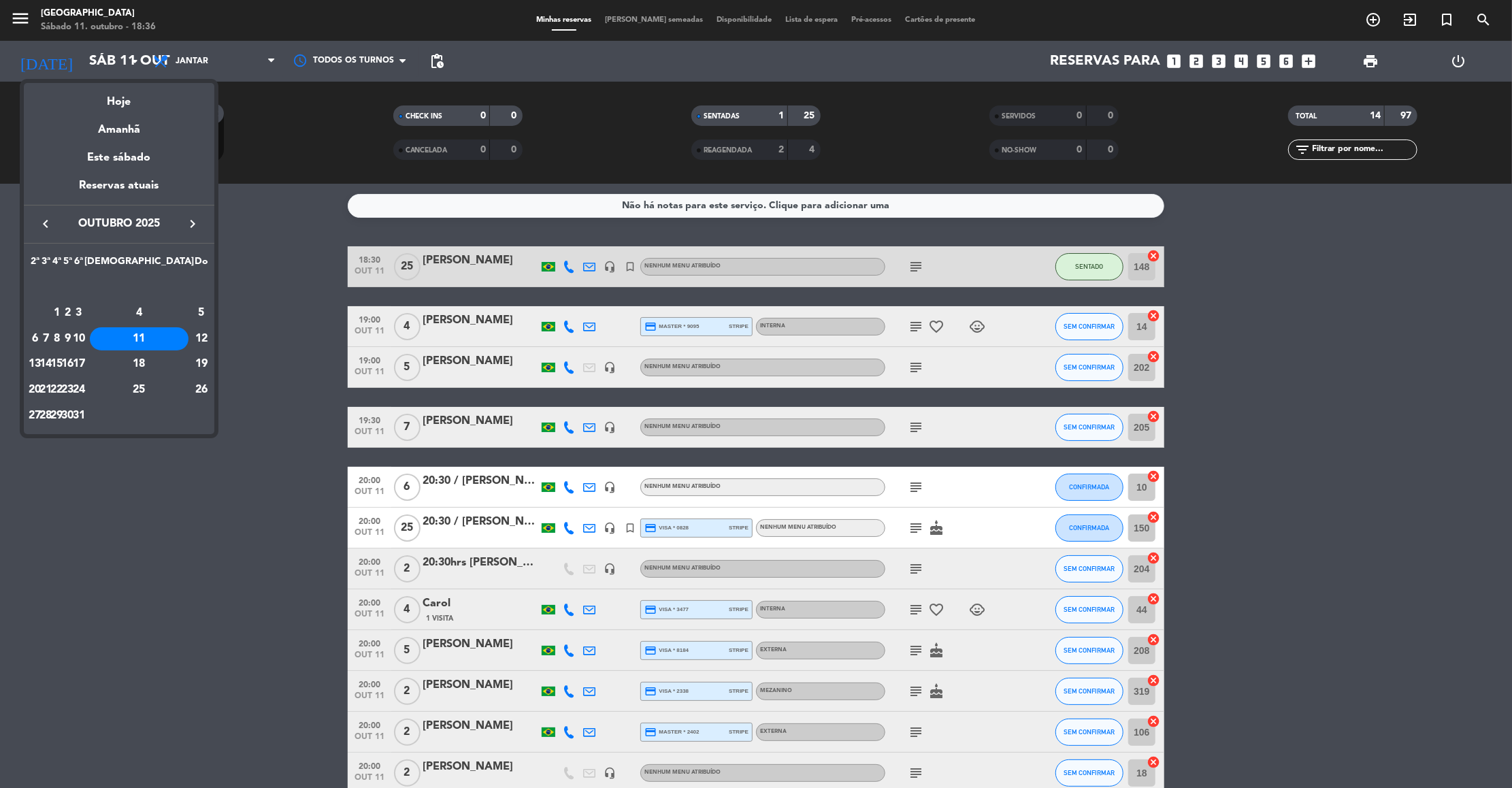
click at [191, 214] on div "keyboard_arrow_left [DATE] keyboard_arrow_right" at bounding box center [119, 224] width 190 height 38
click at [190, 222] on icon "keyboard_arrow_right" at bounding box center [193, 224] width 16 height 16
click at [173, 312] on div "6" at bounding box center [139, 313] width 98 height 23
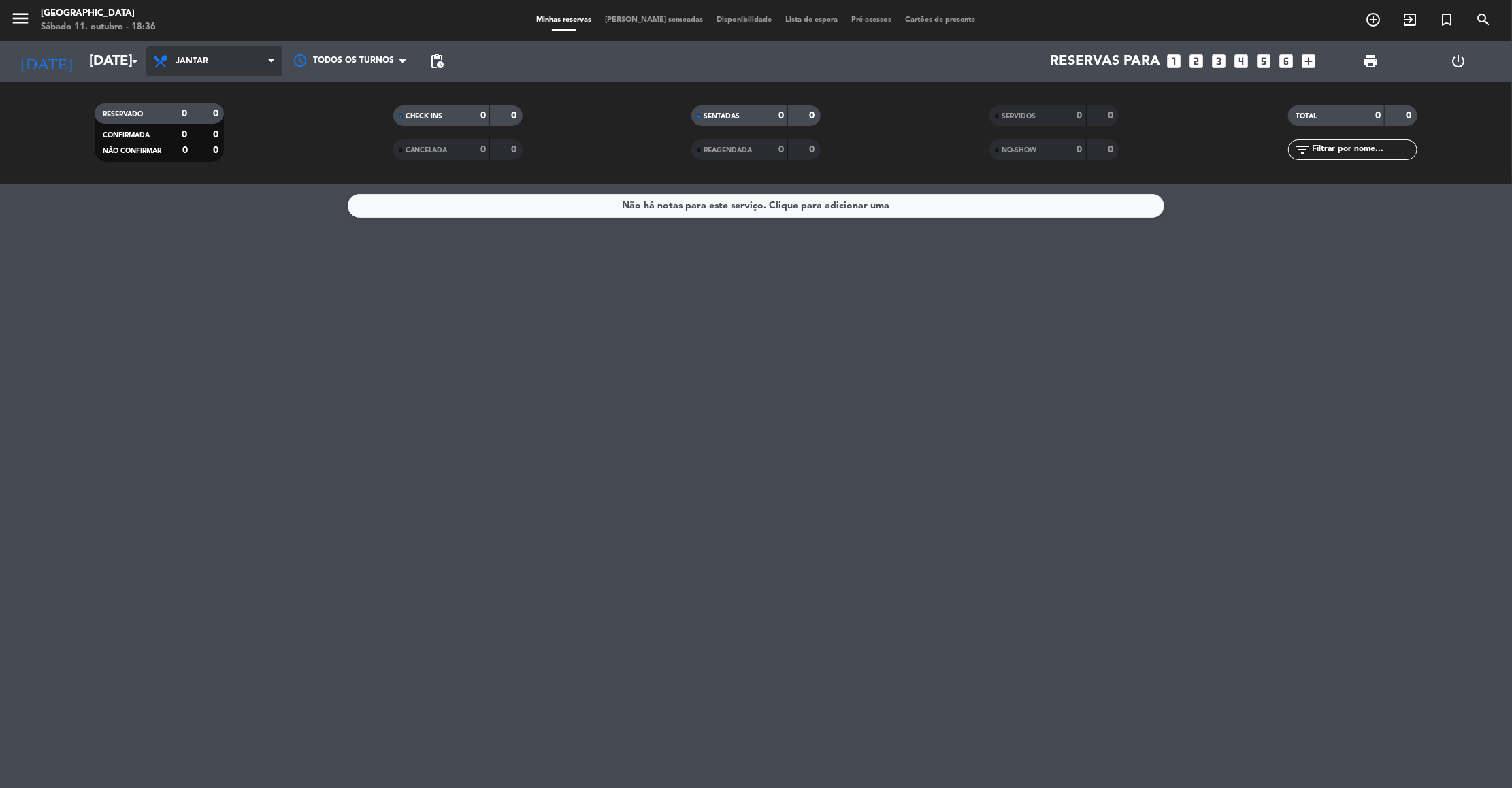
click at [241, 51] on span "Jantar" at bounding box center [214, 61] width 136 height 30
click at [213, 142] on div "menu [GEOGRAPHIC_DATA] Sábado 11. outubro - 18:36 Minhas reservas Mesas semeada…" at bounding box center [756, 92] width 1512 height 184
click at [235, 38] on div "menu [GEOGRAPHIC_DATA] Sábado 11. outubro - 18:36 Minhas reservas Mesas semeada…" at bounding box center [756, 21] width 1512 height 41
click at [230, 57] on span "Jantar" at bounding box center [214, 61] width 136 height 30
click at [216, 117] on div "menu [GEOGRAPHIC_DATA] Sábado 11. outubro - 18:36 Minhas reservas Mesas semeada…" at bounding box center [756, 92] width 1512 height 184
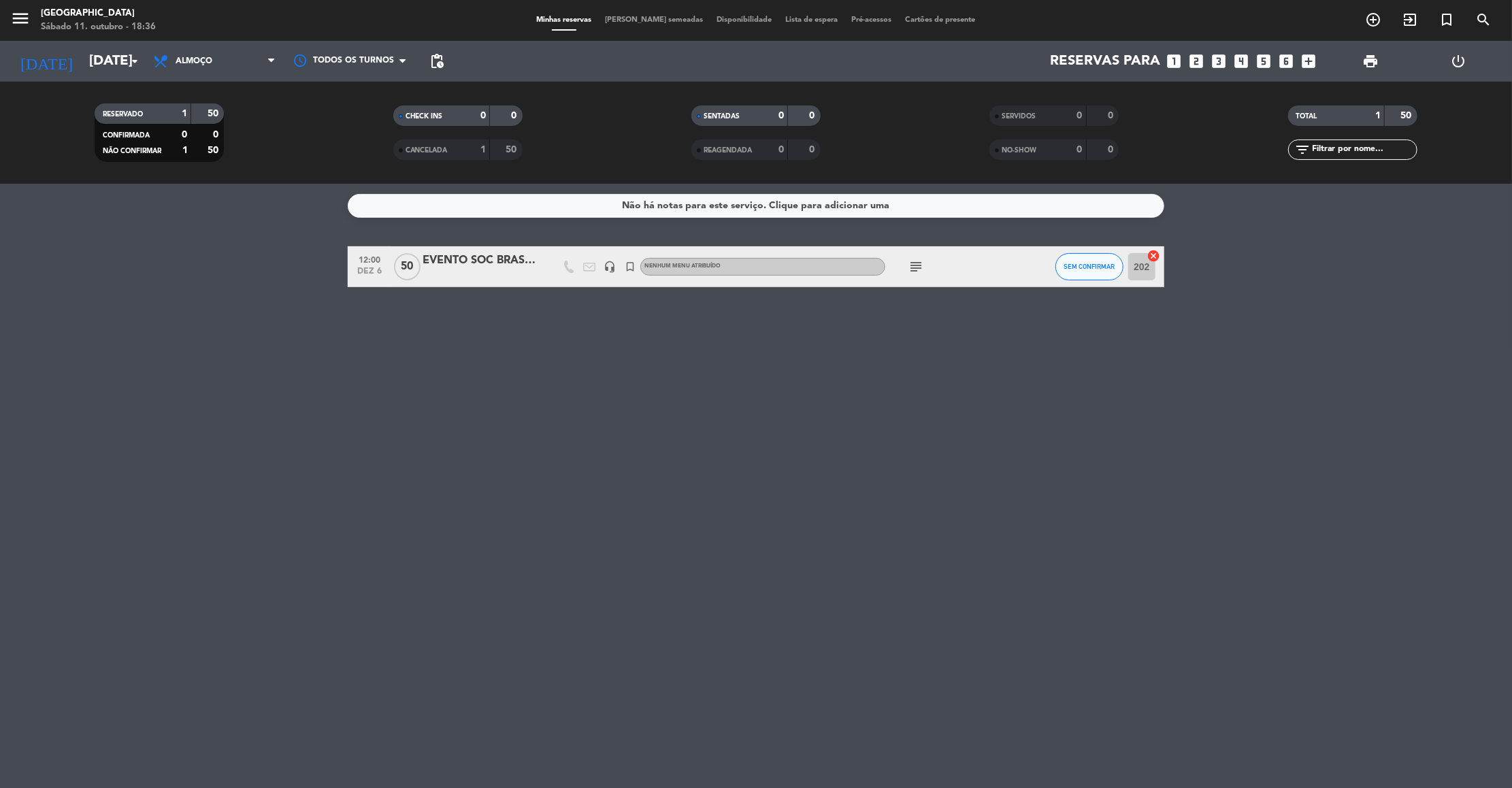
click at [917, 264] on icon "subject" at bounding box center [915, 266] width 16 height 16
click at [98, 60] on input "[DATE]" at bounding box center [171, 61] width 177 height 30
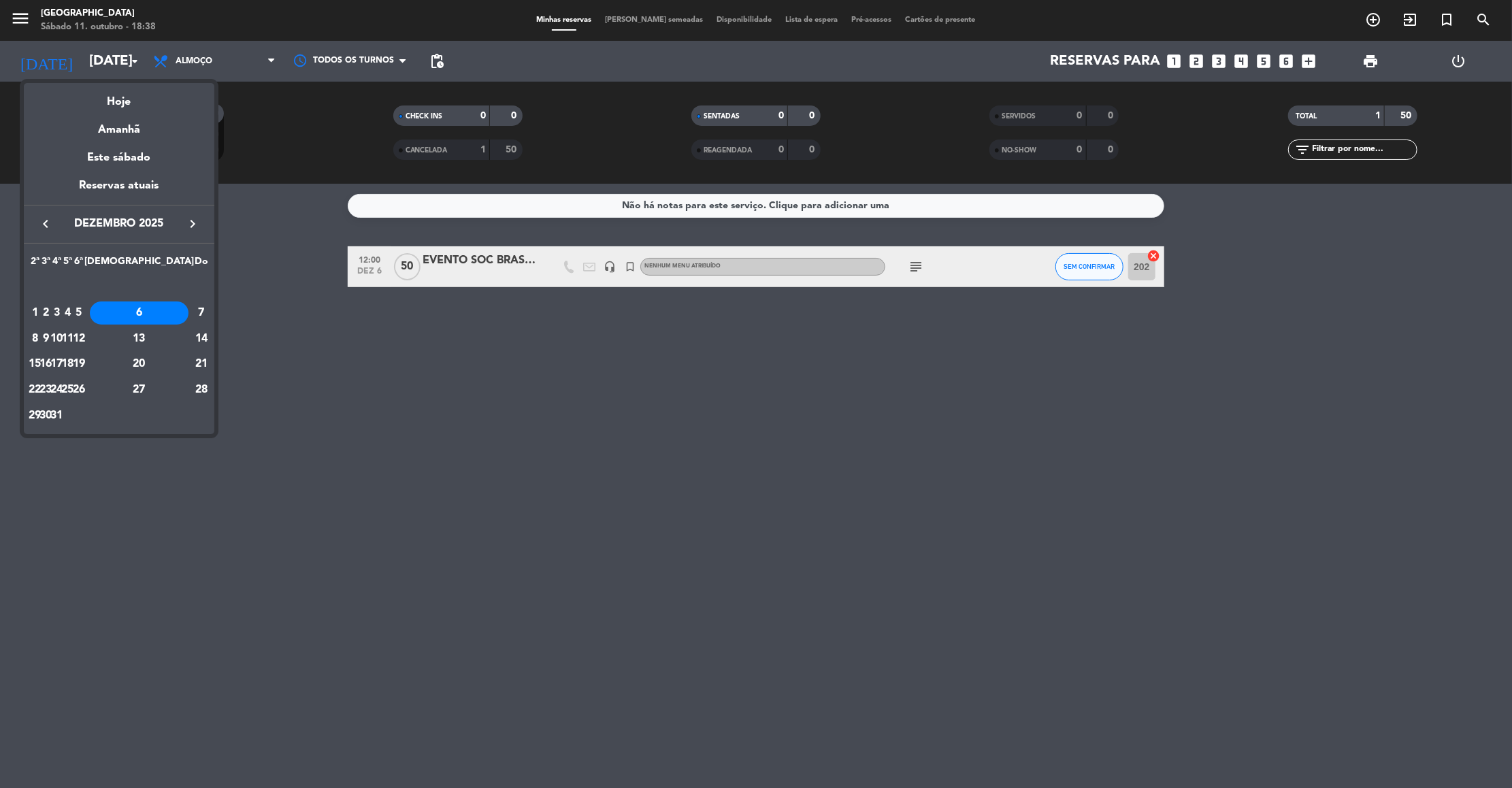
click at [124, 64] on div at bounding box center [756, 394] width 1512 height 788
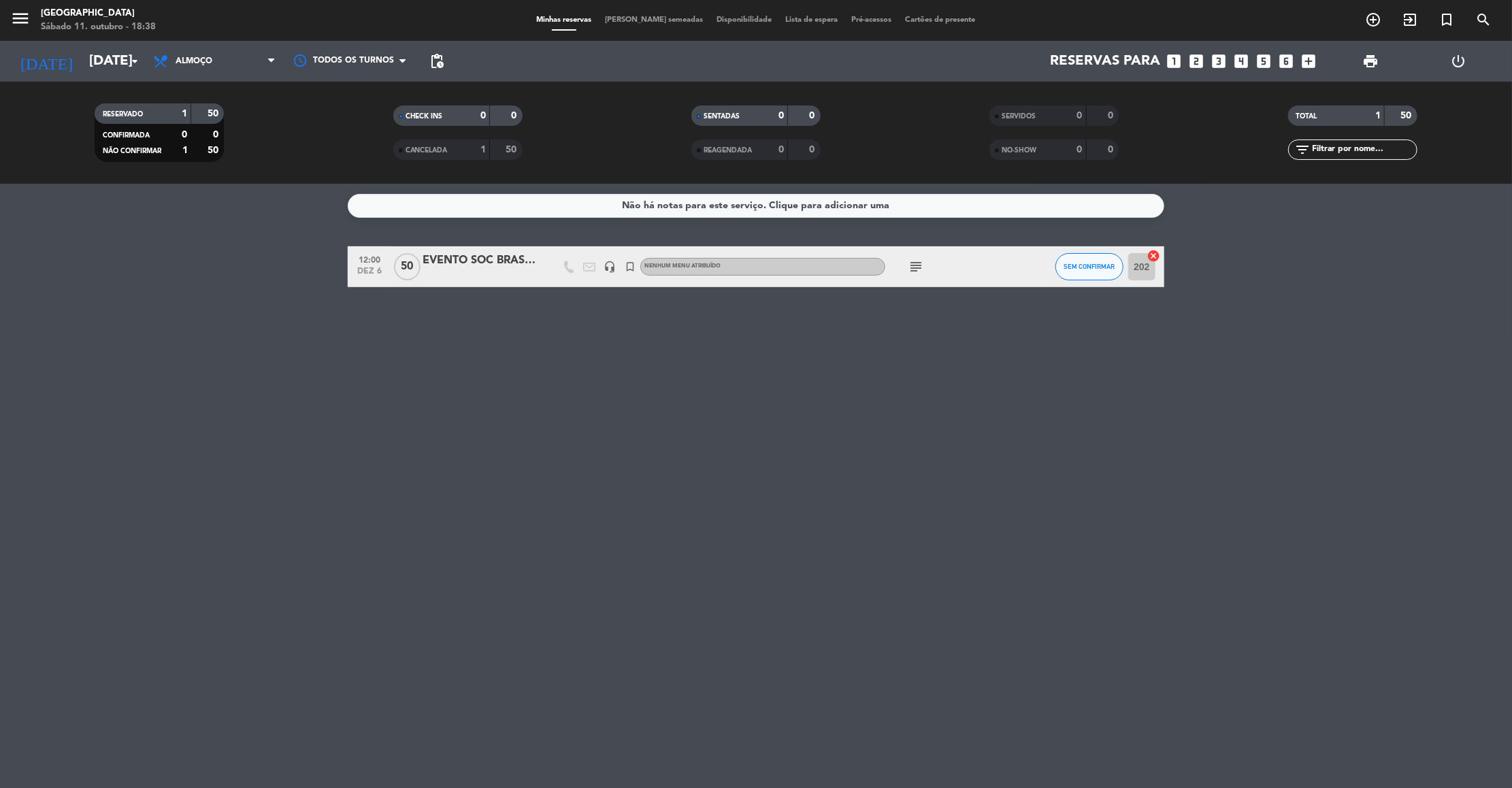
click at [124, 64] on input "[DATE]" at bounding box center [171, 61] width 177 height 30
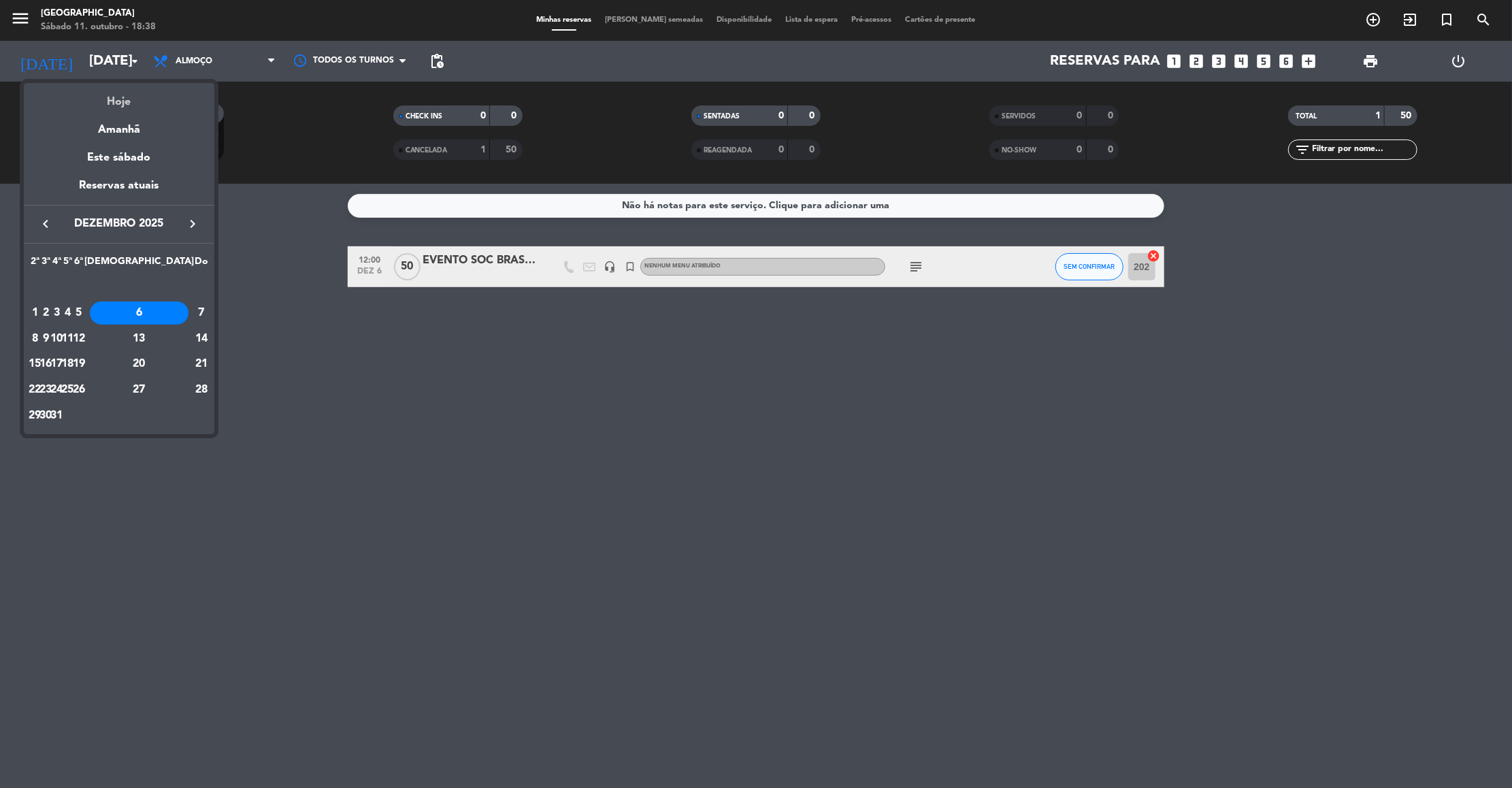
click at [120, 105] on div "Hoje" at bounding box center [119, 96] width 190 height 28
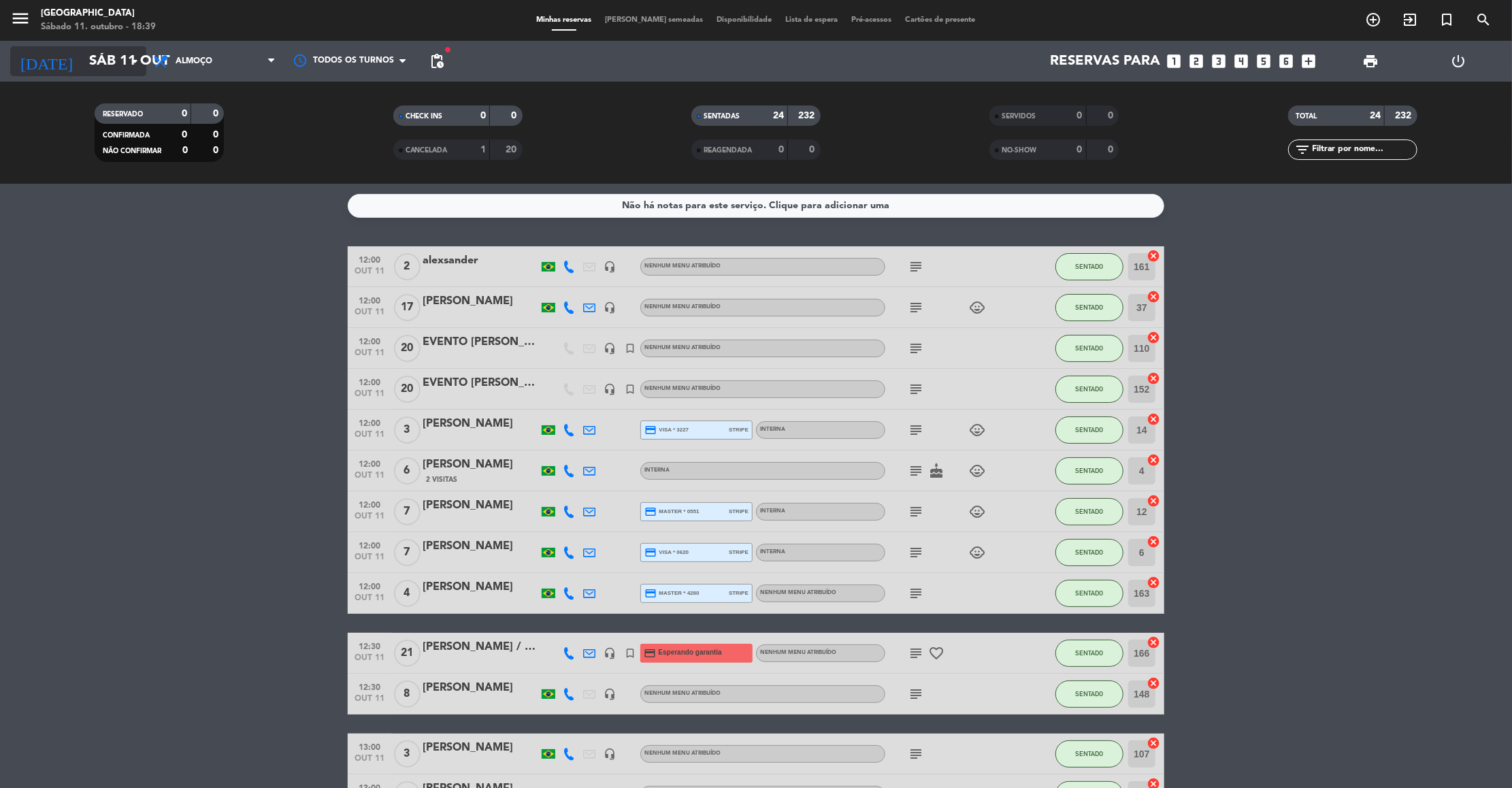
click at [107, 55] on input "Sáb 11 out" at bounding box center [171, 61] width 177 height 30
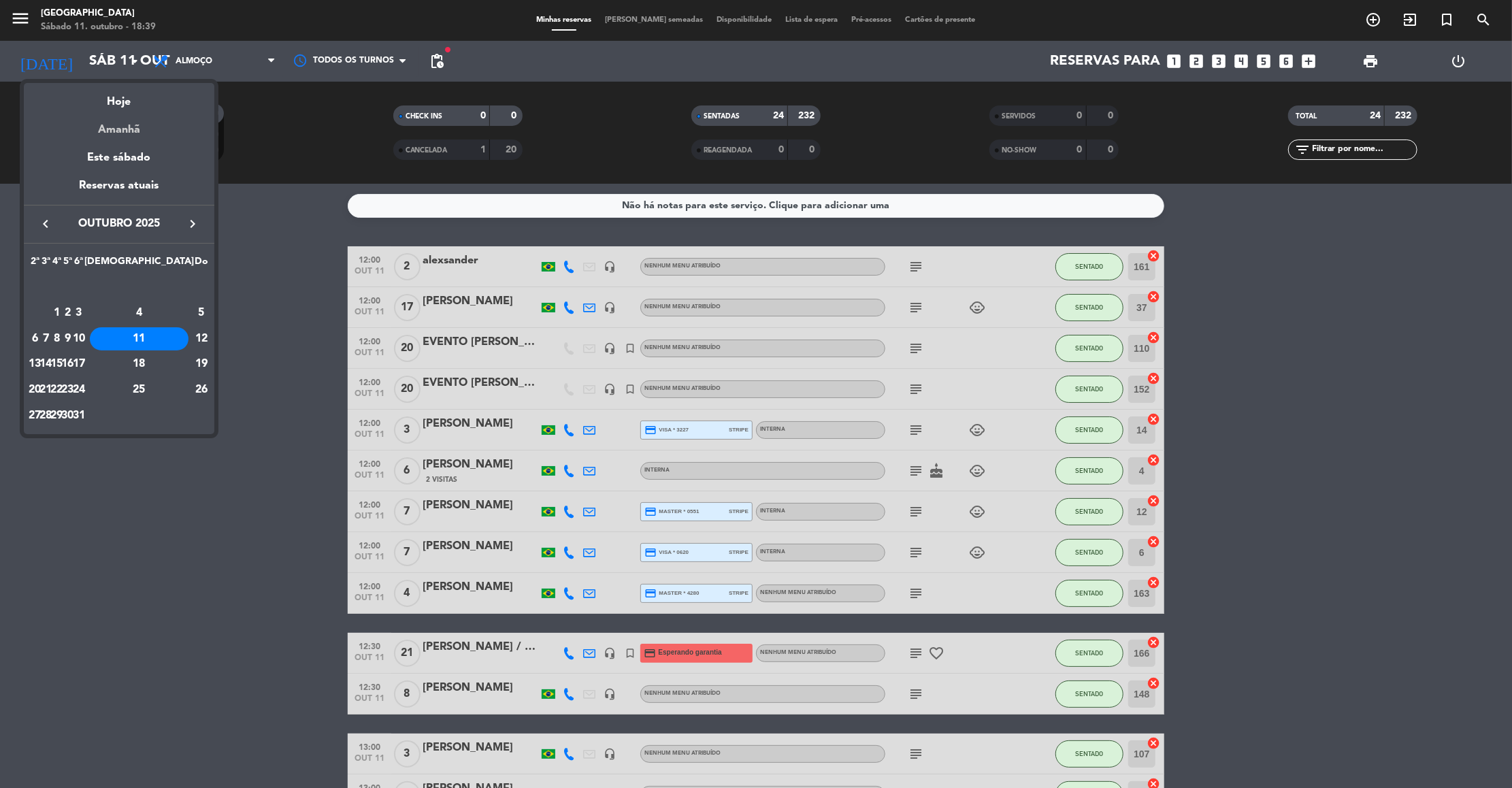
click at [132, 128] on div "Amanhã" at bounding box center [119, 125] width 190 height 28
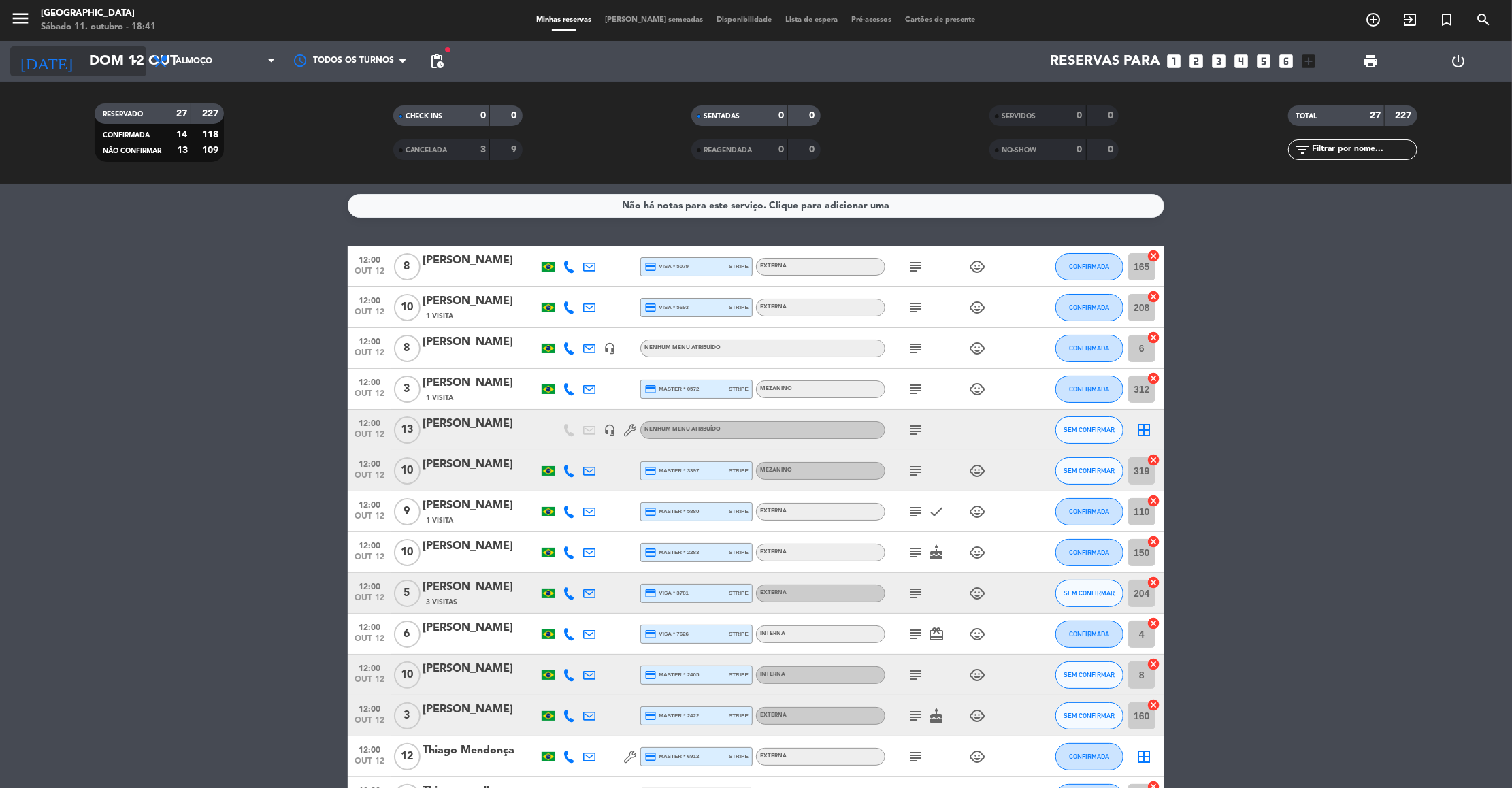
click at [137, 67] on icon "arrow_drop_down" at bounding box center [134, 61] width 16 height 16
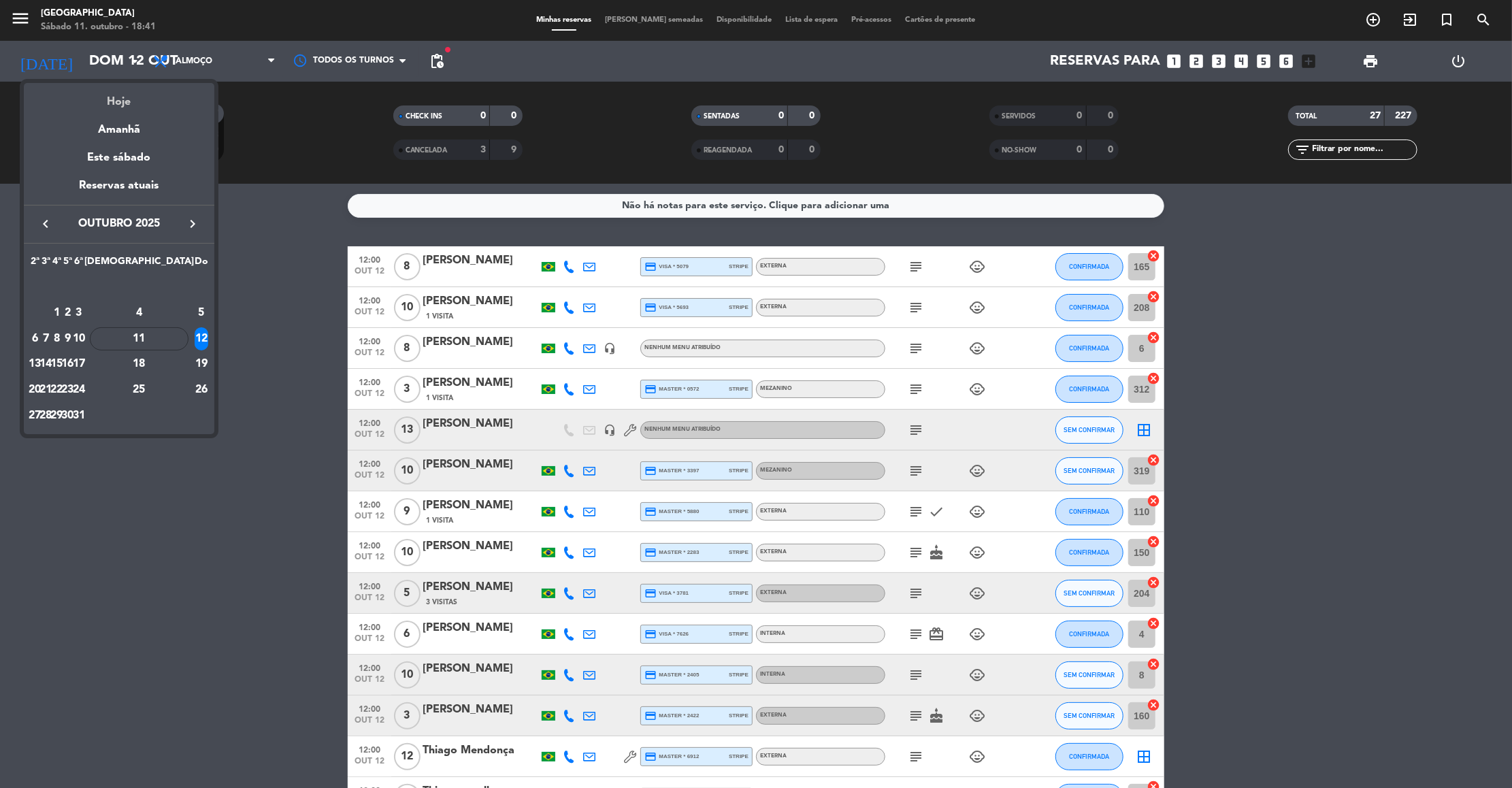
click at [124, 101] on div "Hoje" at bounding box center [119, 96] width 190 height 28
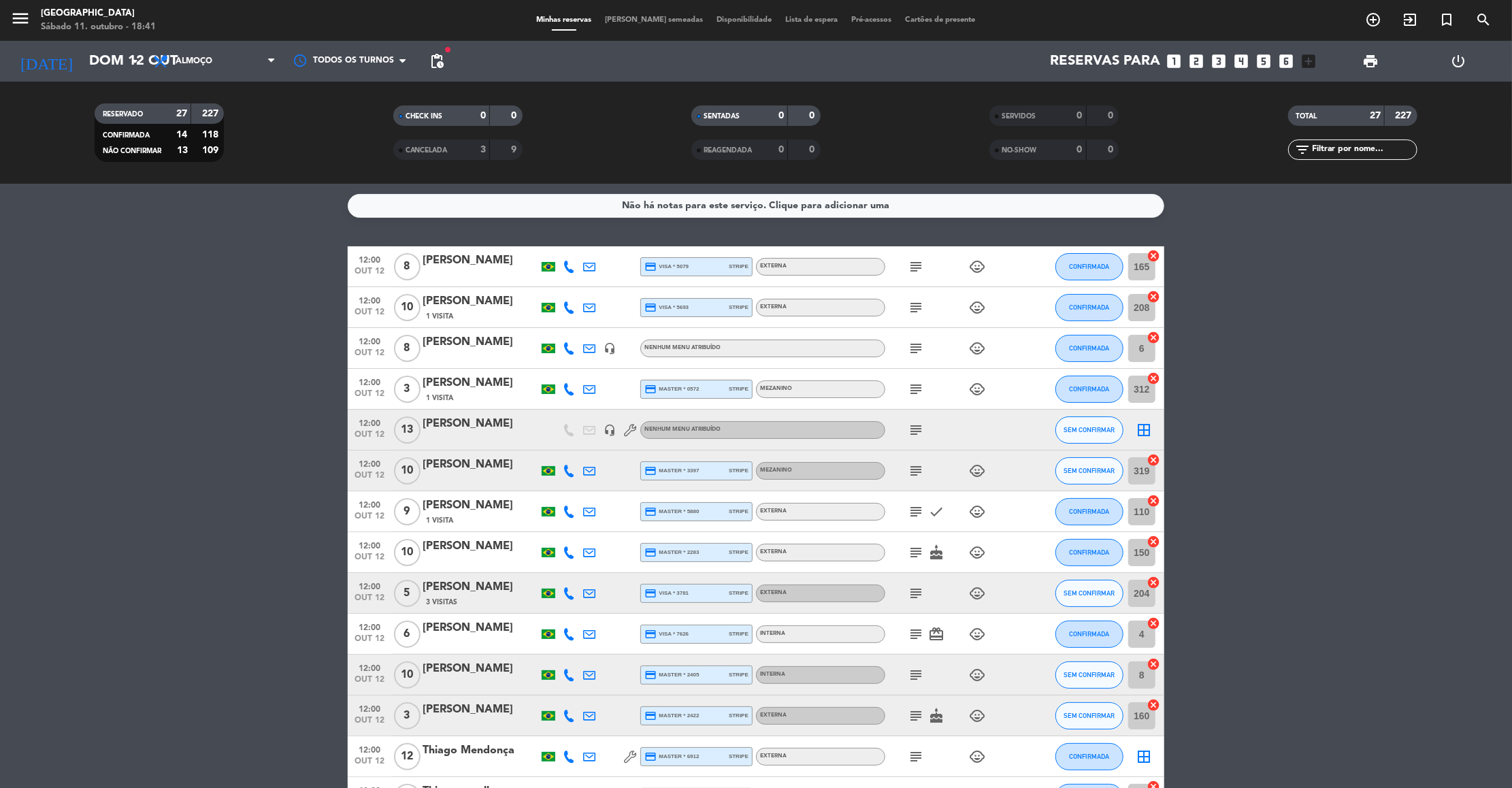
type input "Sáb 11 out"
click at [227, 64] on span "Almoço" at bounding box center [214, 61] width 136 height 30
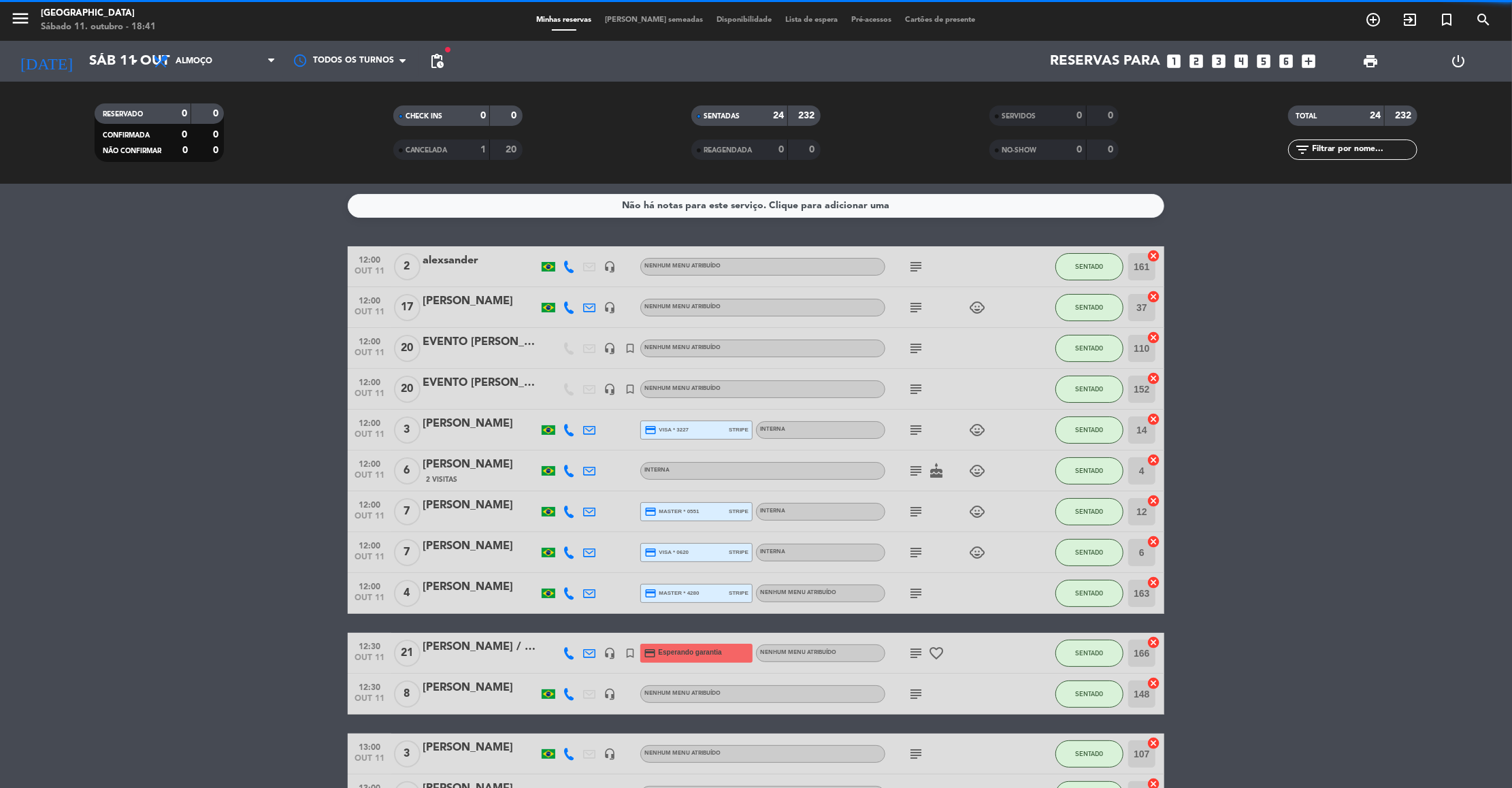
click at [227, 64] on span "Almoço" at bounding box center [214, 61] width 136 height 30
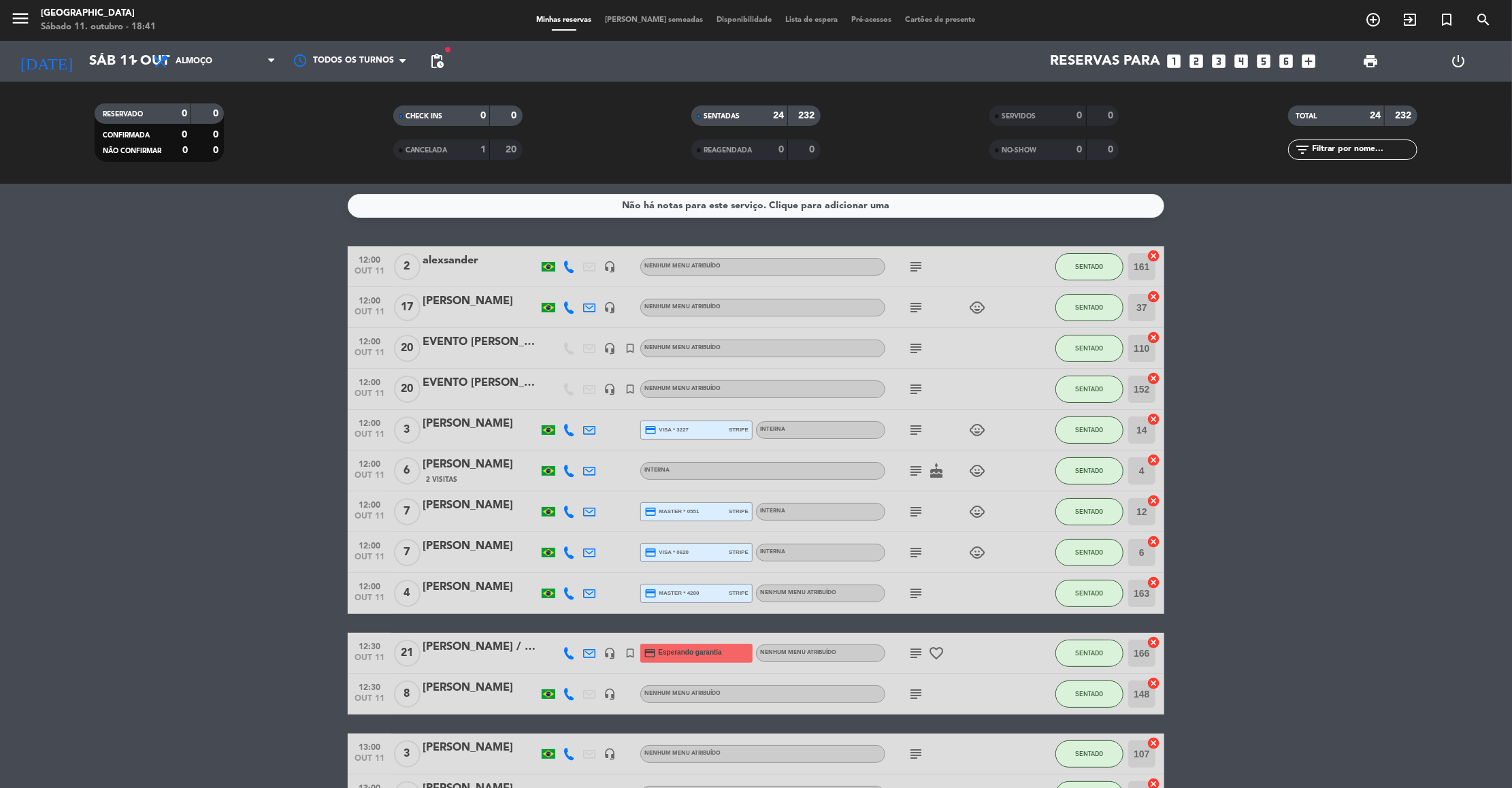
click at [227, 64] on span "Almoço" at bounding box center [214, 61] width 136 height 30
click at [208, 146] on div "menu [GEOGRAPHIC_DATA] Sábado 11. outubro - 18:41 Minhas reservas Mesas semeada…" at bounding box center [756, 92] width 1512 height 184
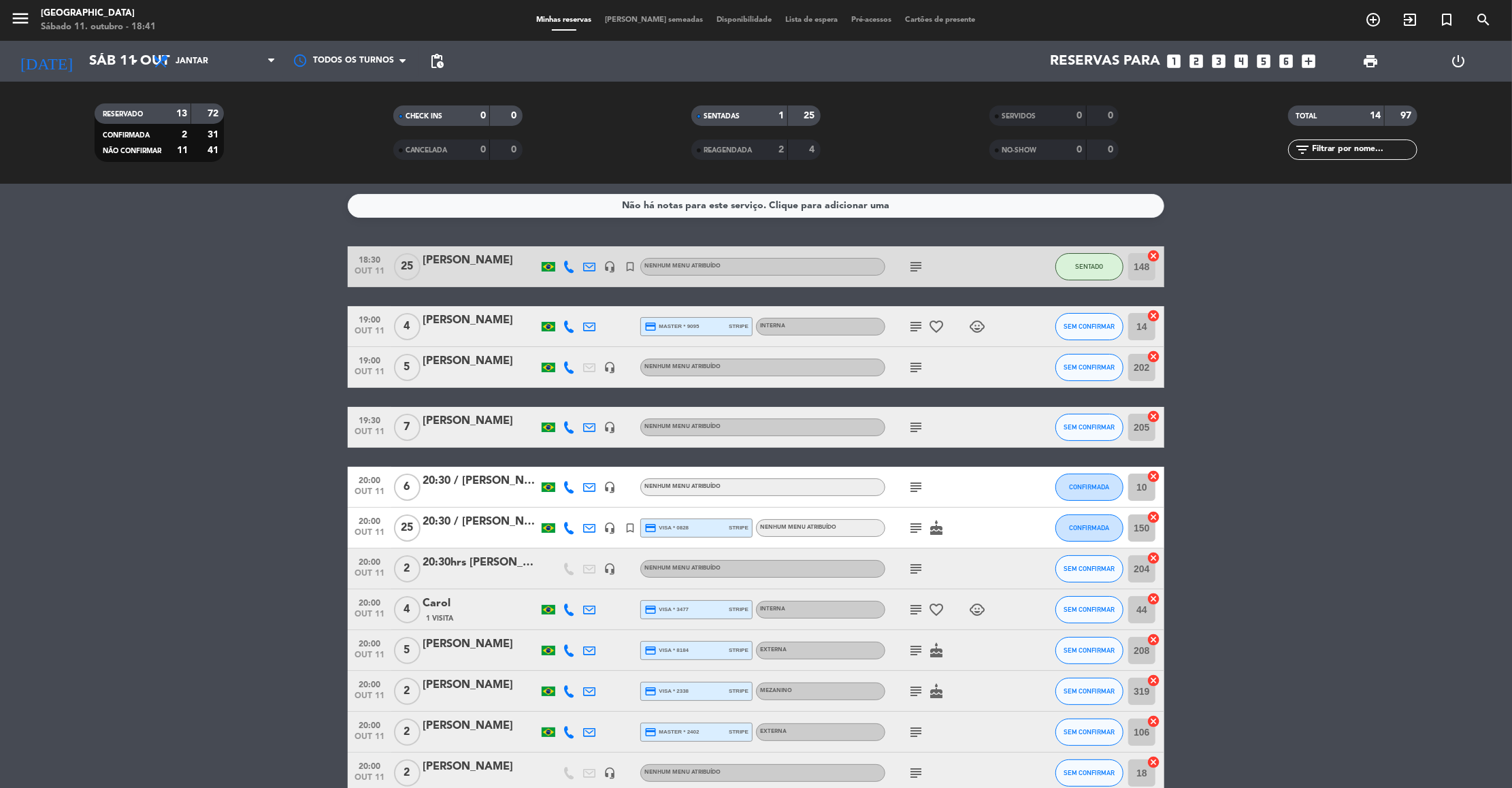
click at [912, 365] on icon "subject" at bounding box center [915, 367] width 16 height 16
click at [1075, 365] on span "SEM CONFIRMAR" at bounding box center [1090, 367] width 51 height 8
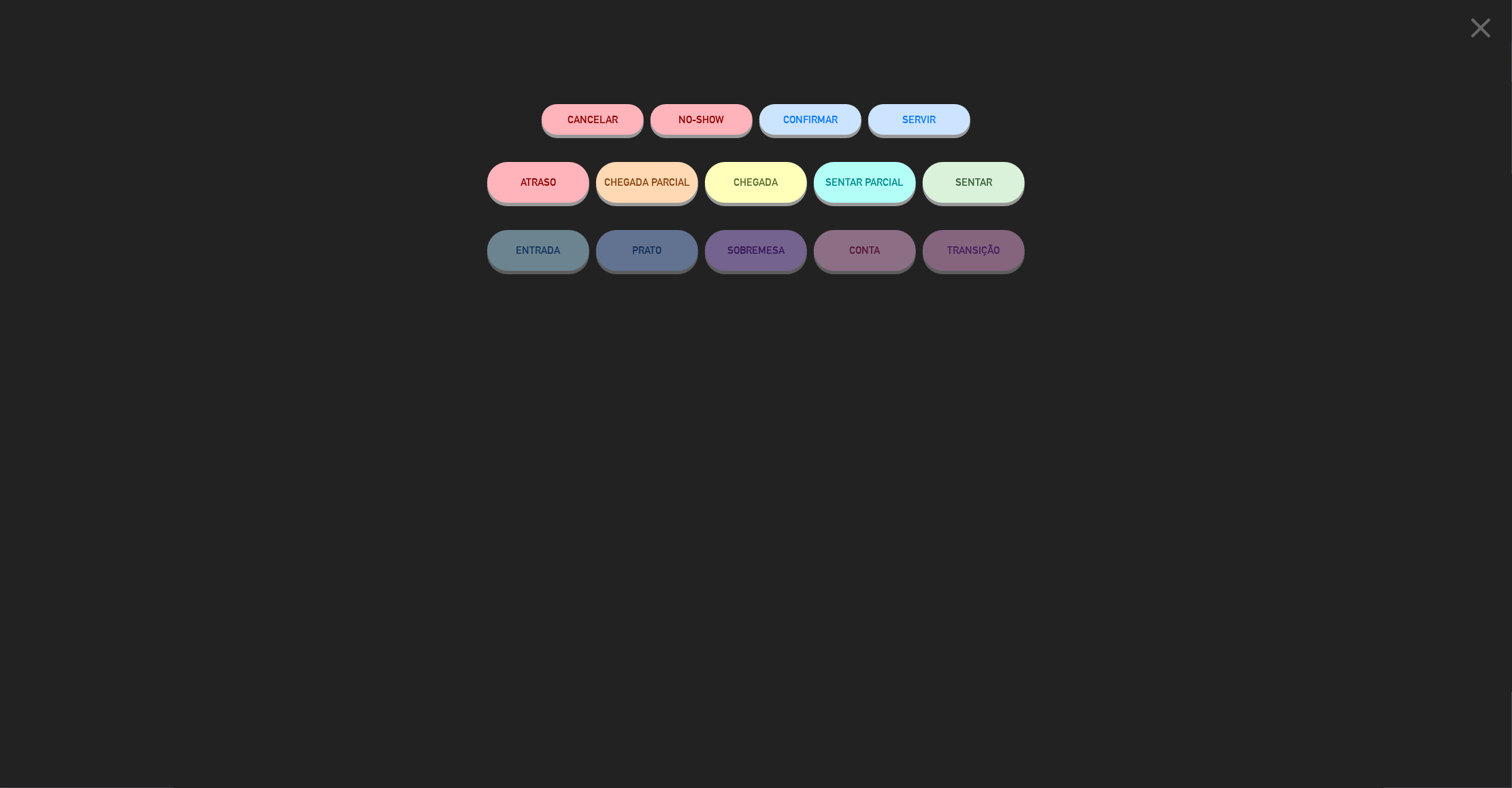
click at [943, 179] on button "SENTAR" at bounding box center [974, 183] width 102 height 41
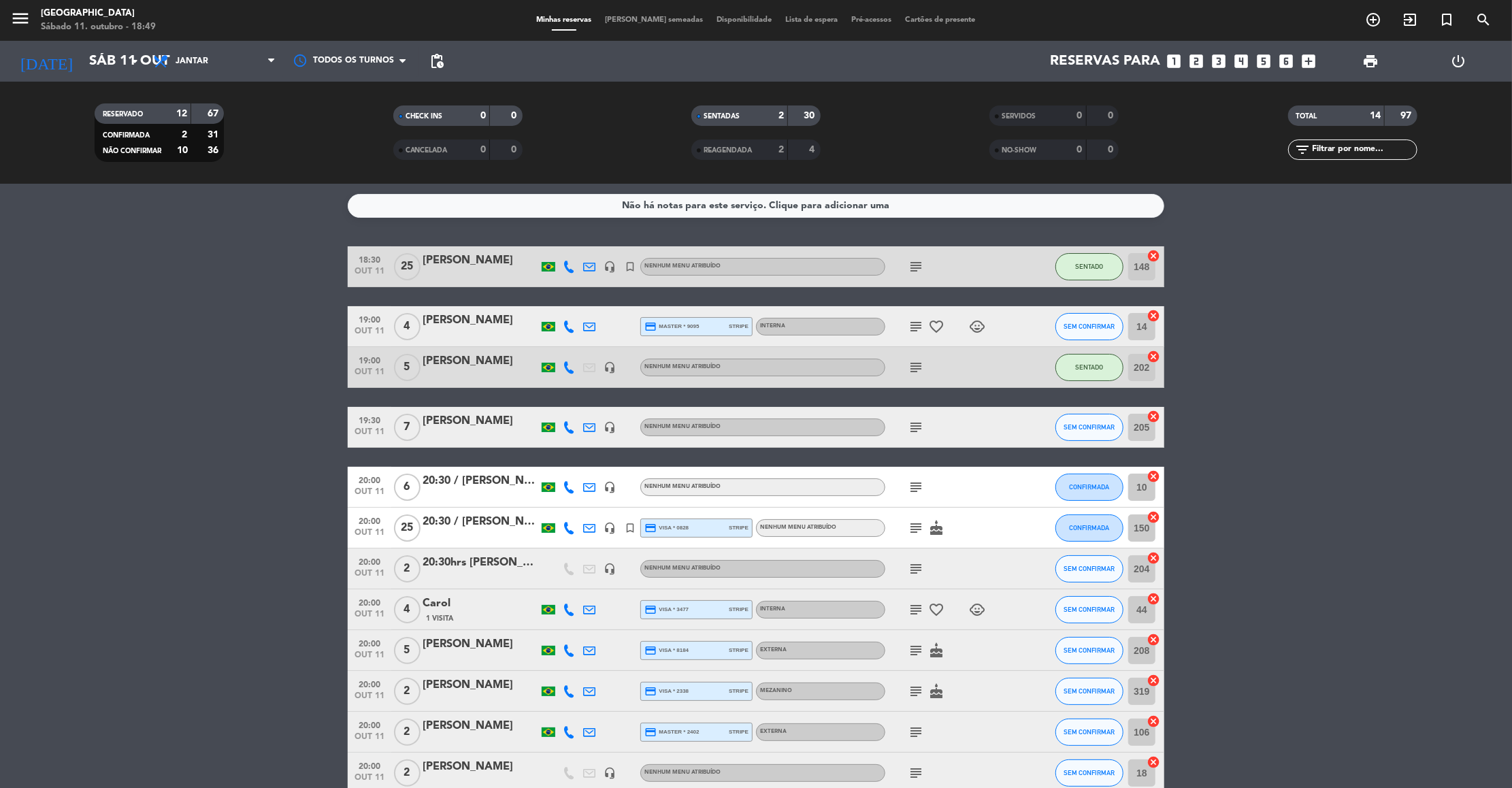
click at [1241, 55] on icon "looks_4" at bounding box center [1242, 61] width 18 height 18
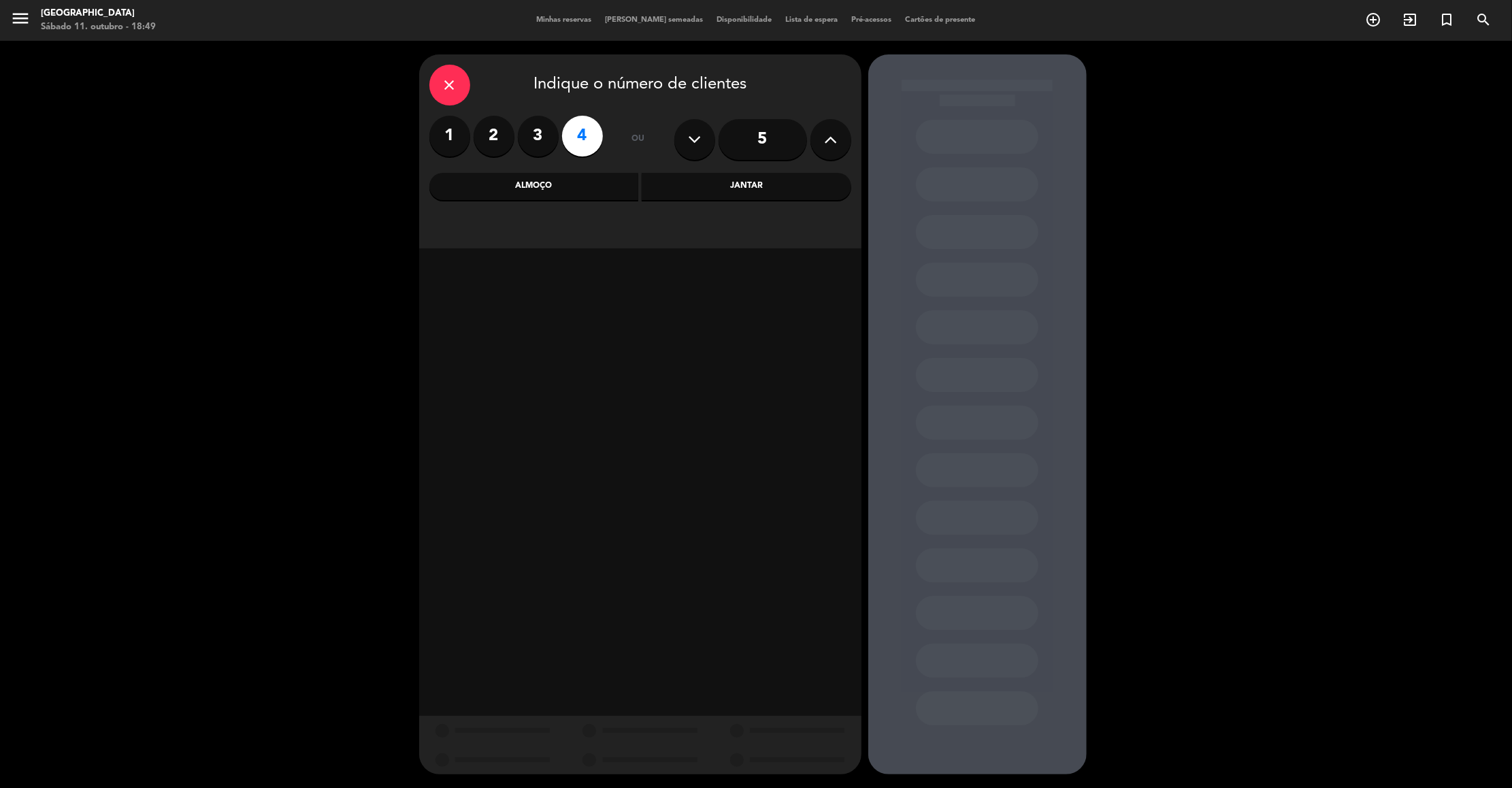
click at [568, 178] on div "Almoço" at bounding box center [534, 186] width 210 height 27
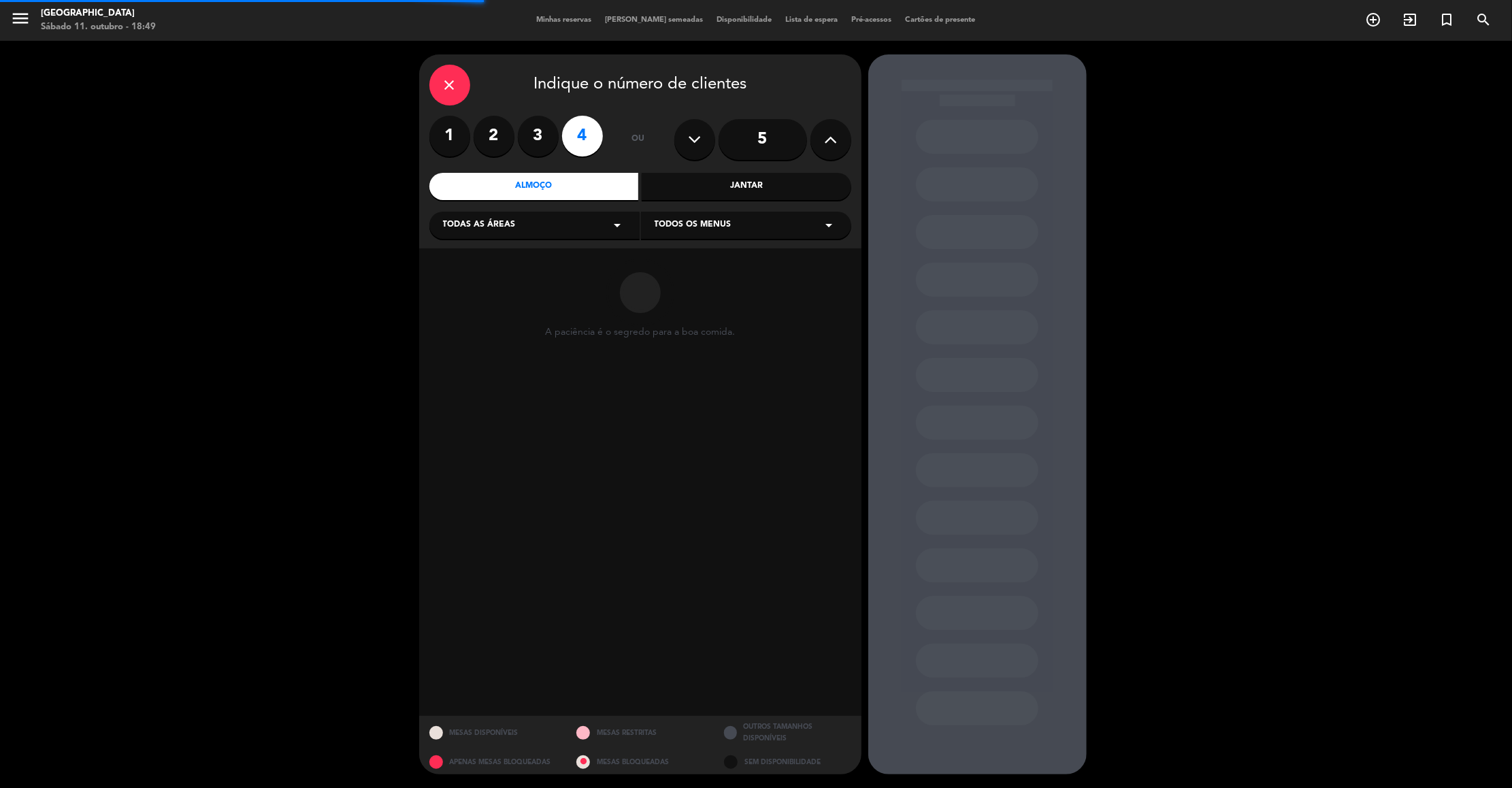
click at [506, 222] on span "Todas as áreas" at bounding box center [479, 225] width 73 height 13
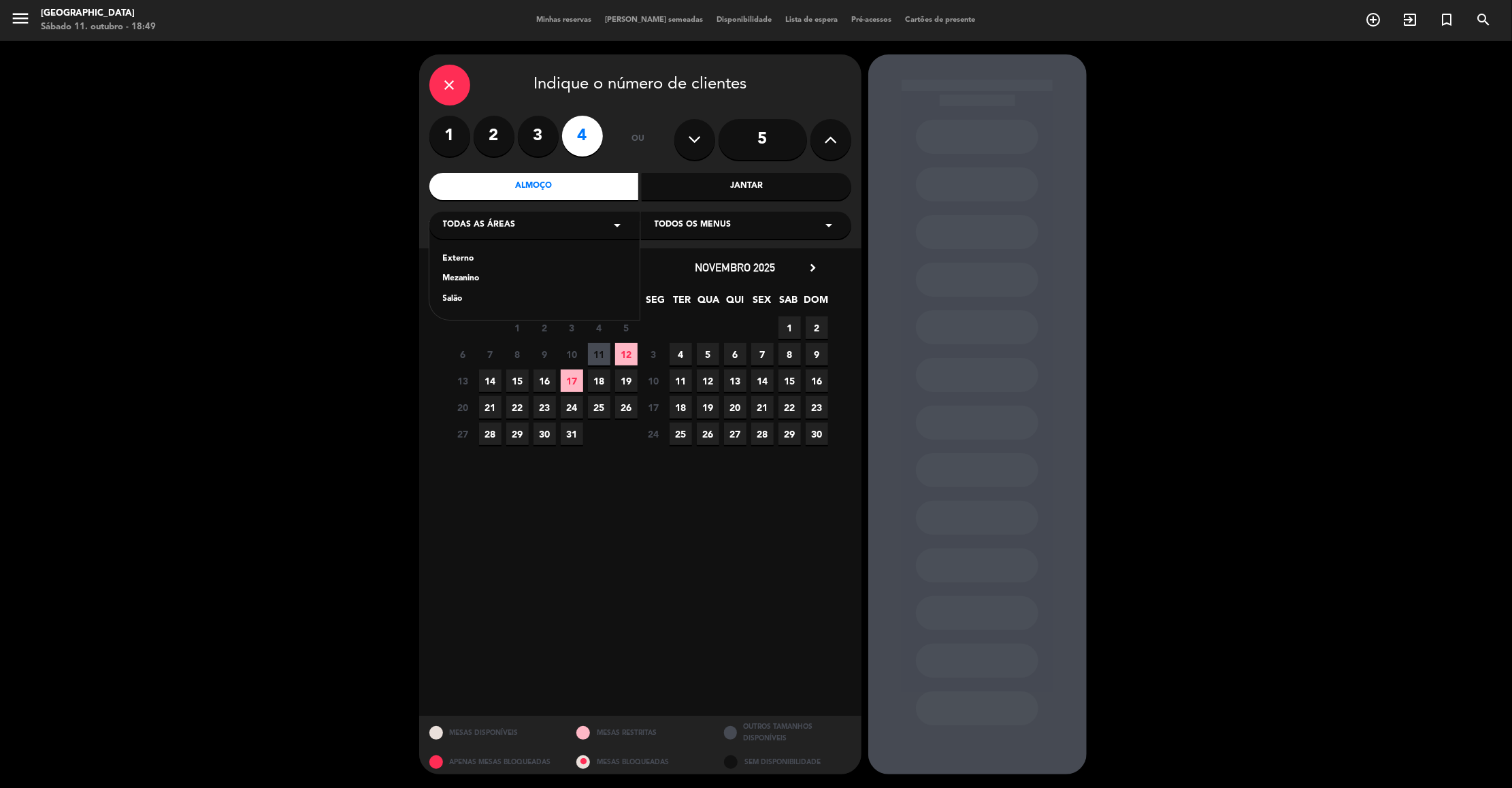
click at [449, 256] on div "Externo" at bounding box center [534, 259] width 183 height 13
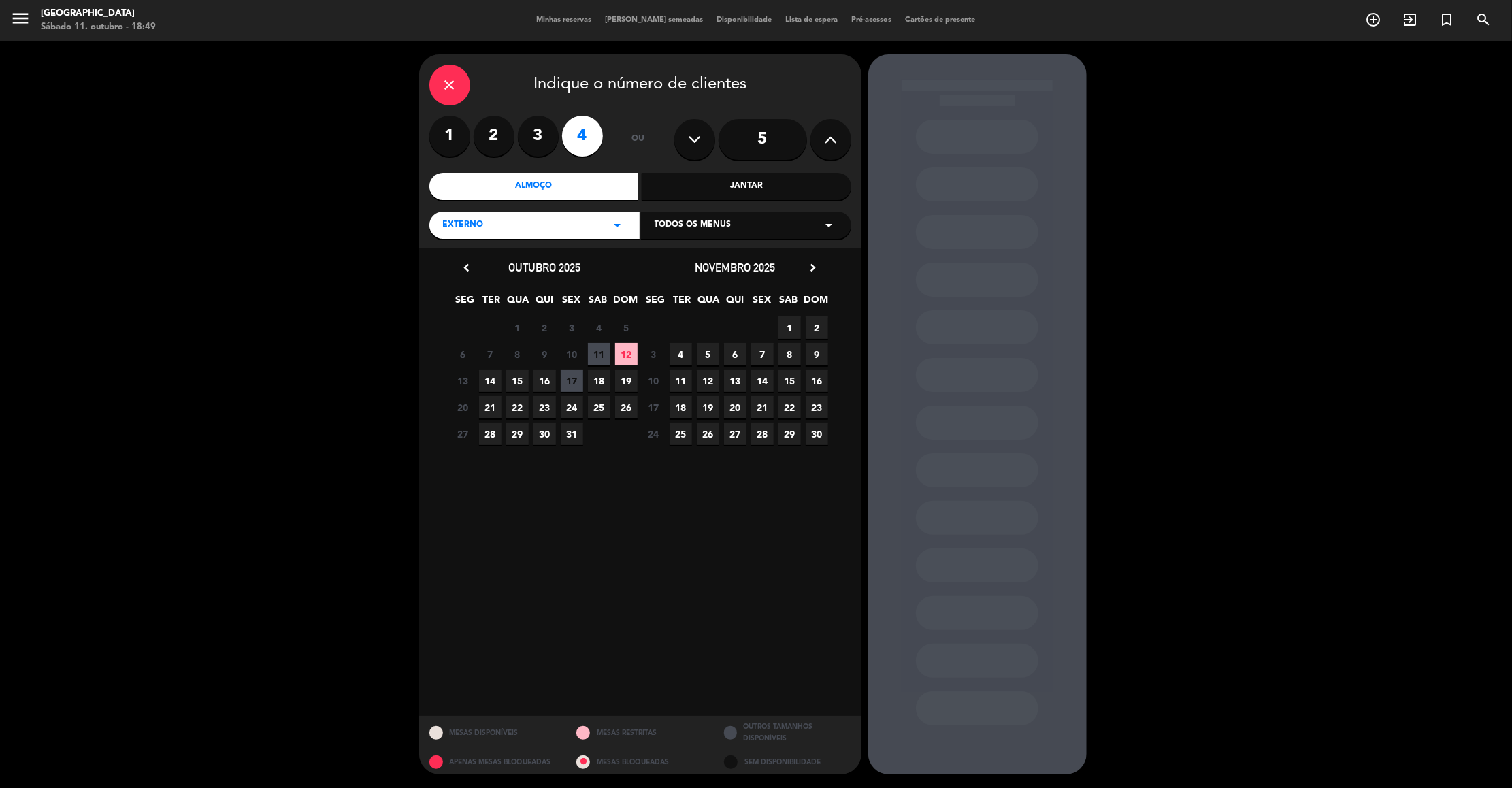
click at [630, 349] on span "12" at bounding box center [626, 355] width 23 height 23
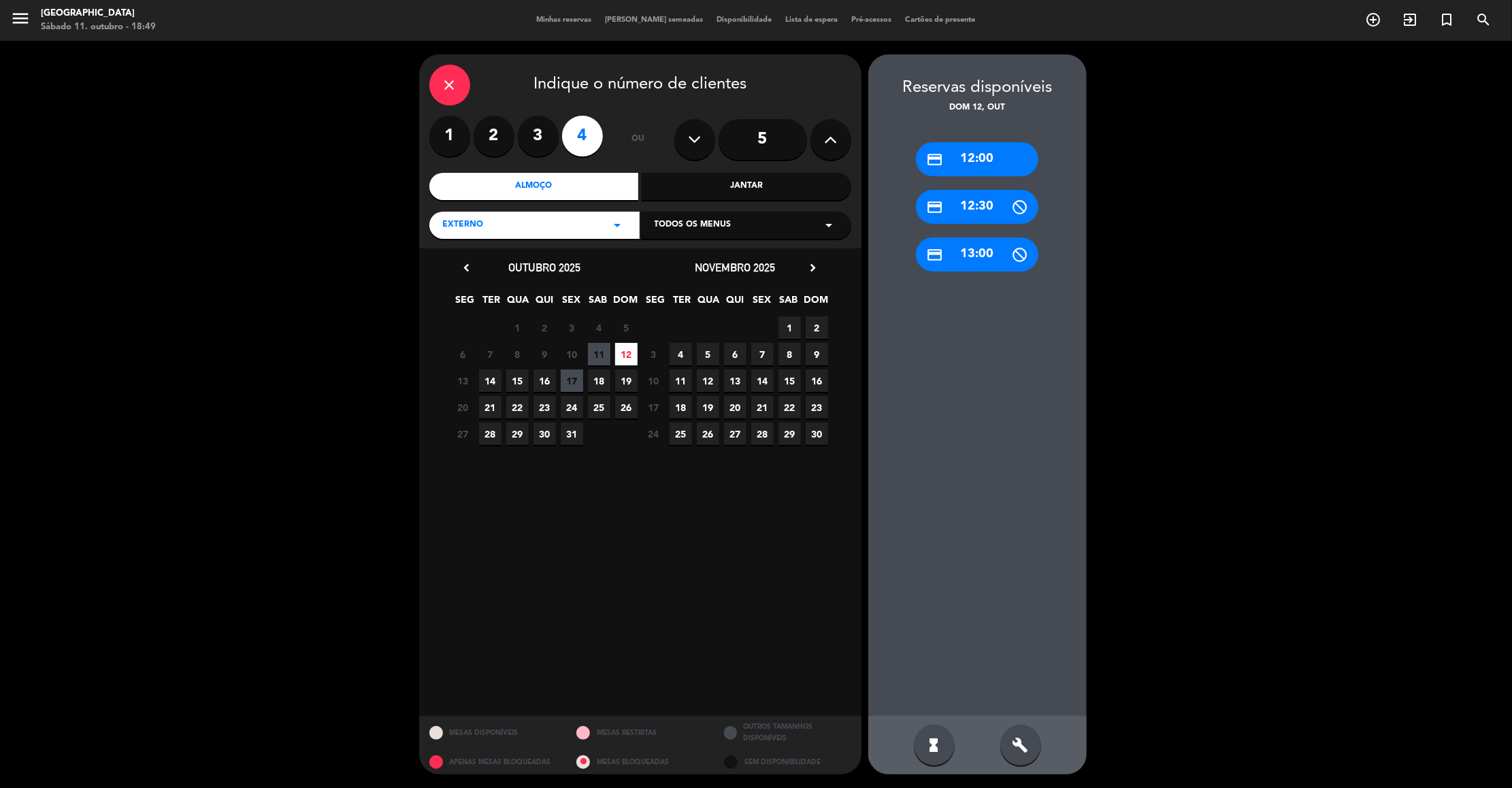
click at [992, 198] on div "credit_card 12:30" at bounding box center [977, 207] width 122 height 34
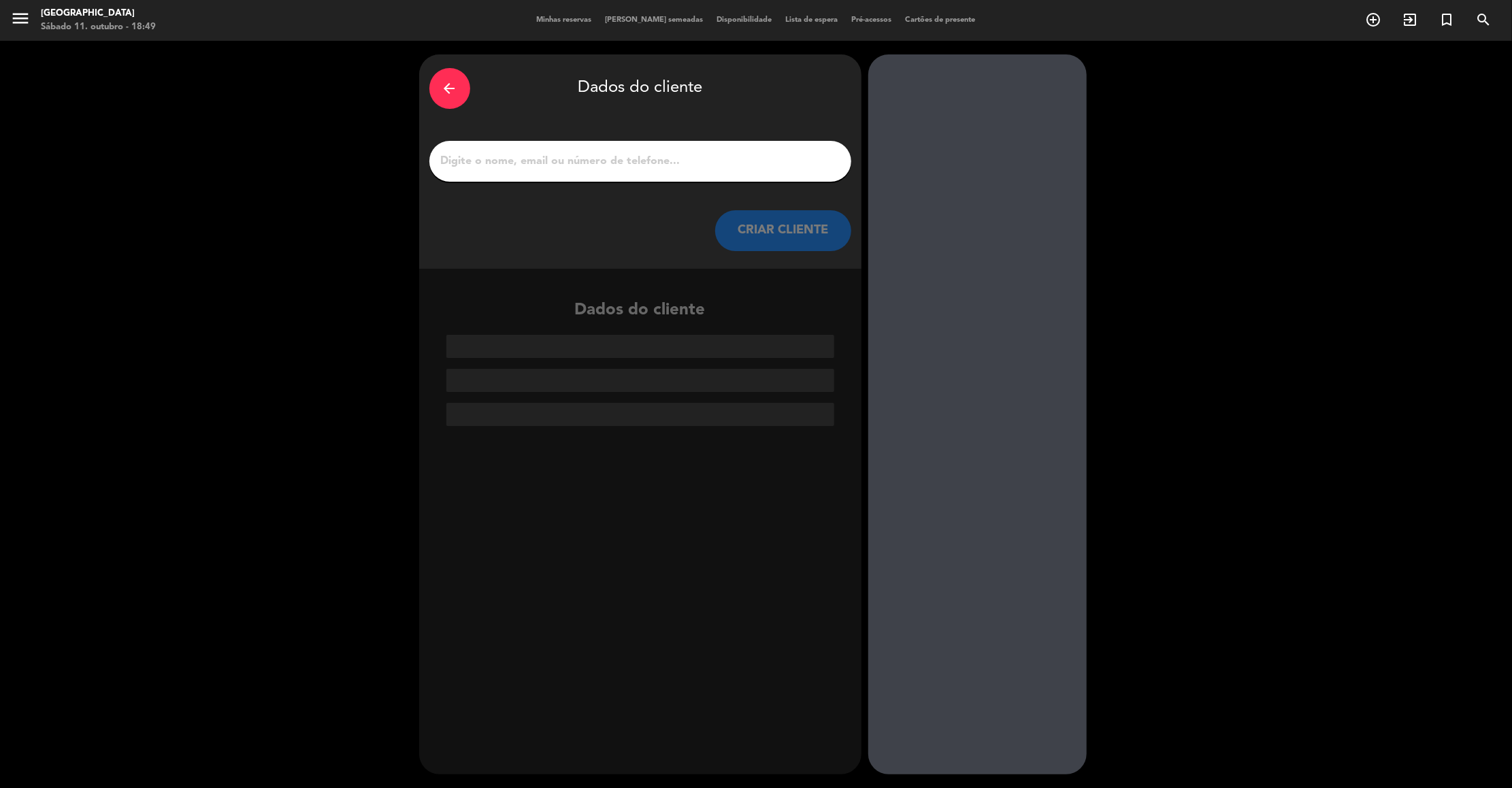
click at [453, 96] on icon "arrow_back" at bounding box center [449, 88] width 16 height 16
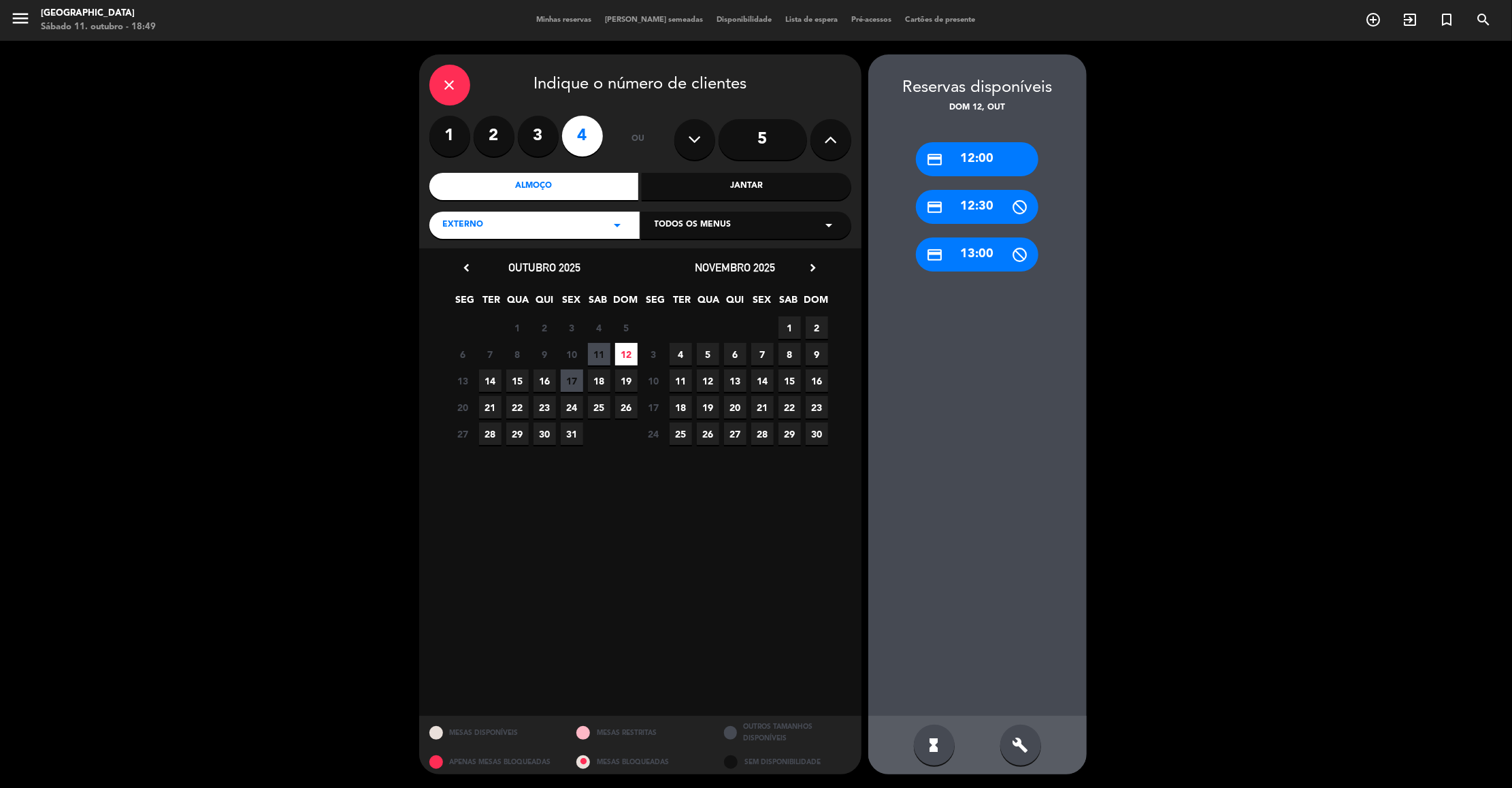
click at [986, 215] on div "credit_card 12:30" at bounding box center [977, 207] width 122 height 34
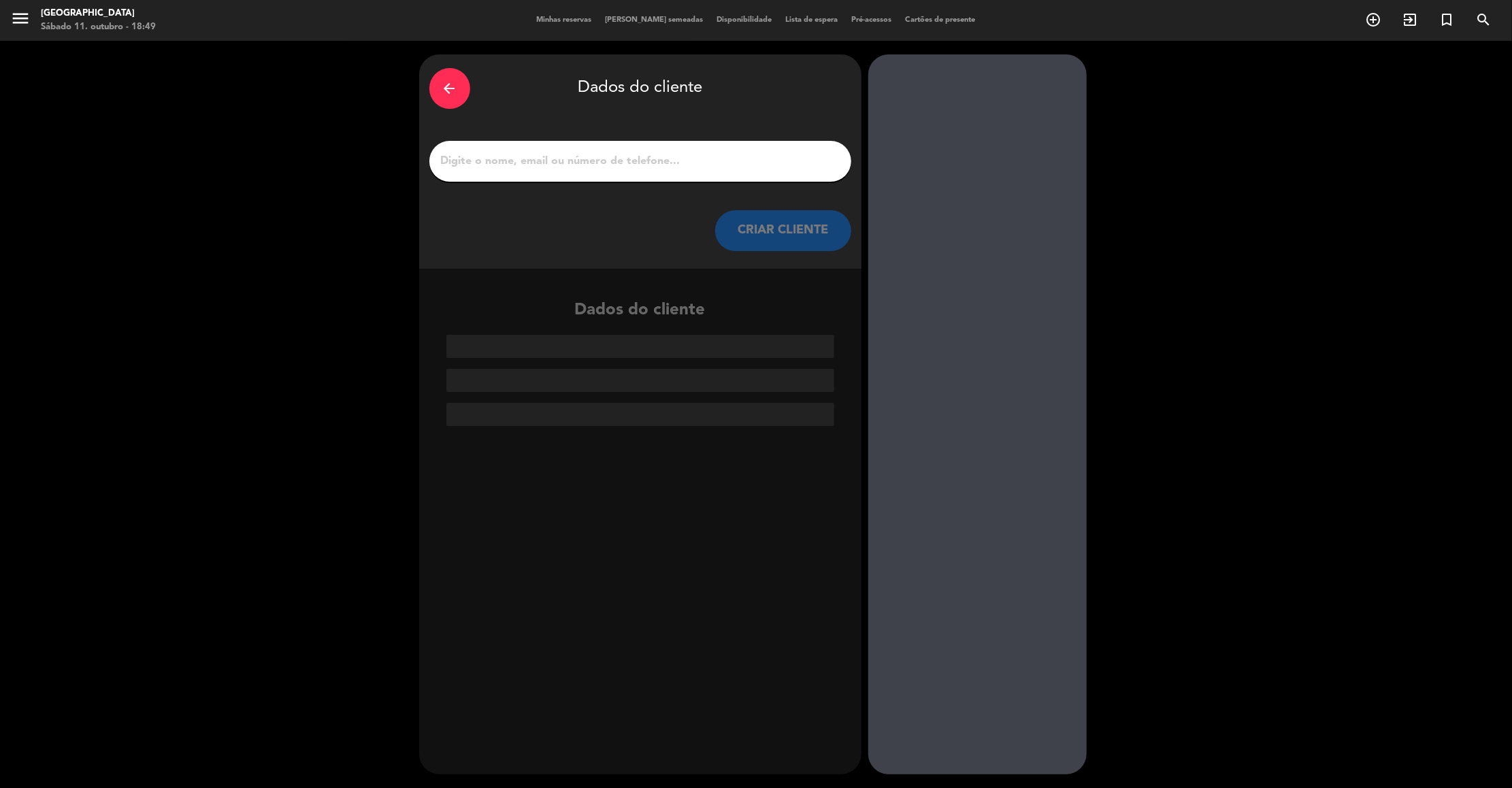
click at [781, 217] on button "CRIAR CLIENTE" at bounding box center [783, 231] width 136 height 41
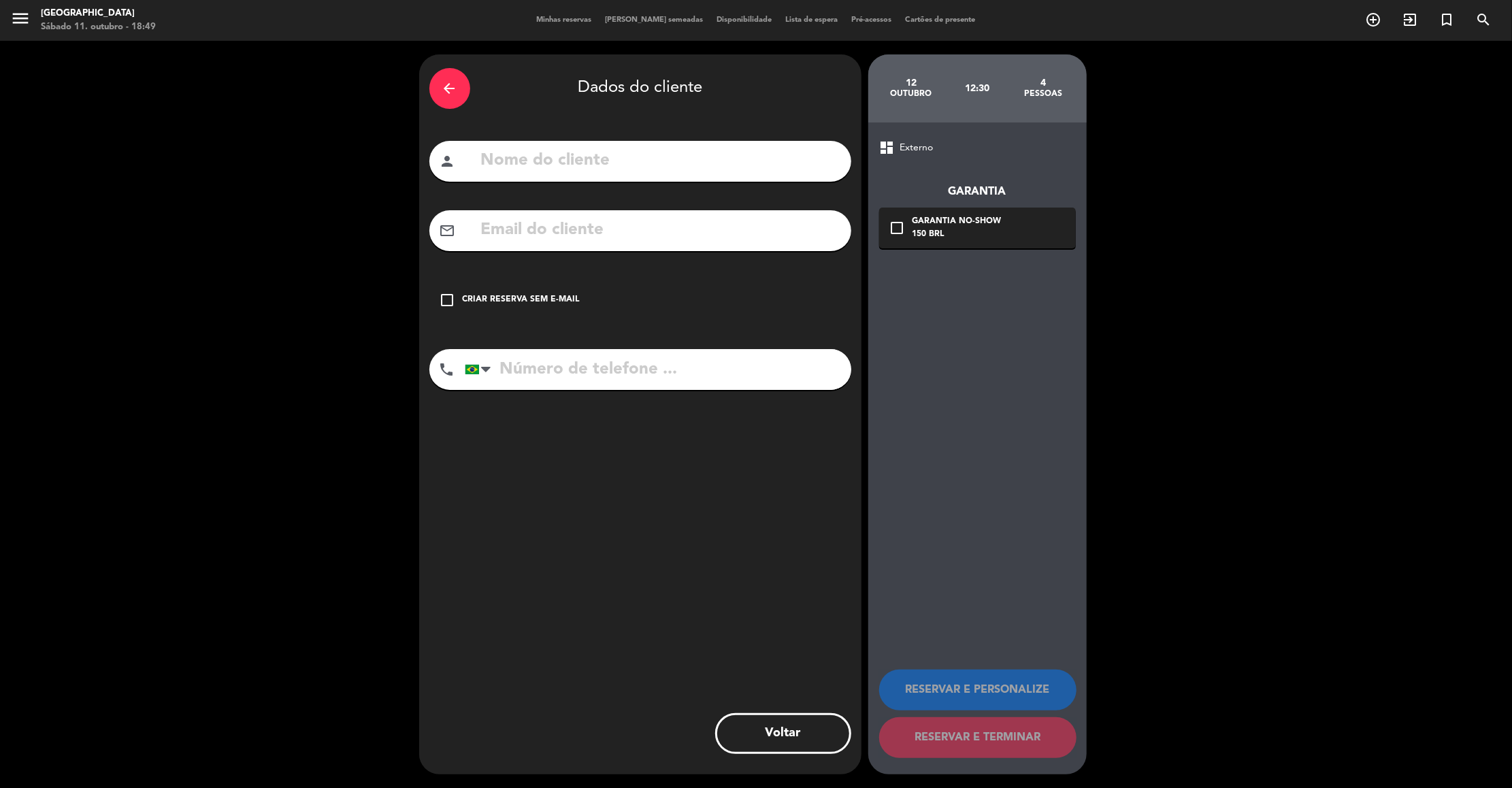
click at [655, 147] on input "text" at bounding box center [660, 161] width 361 height 28
paste input "[PERSON_NAME] 11 9 9502 0255 [PERSON_NAME][EMAIL_ADDRESS][DOMAIN_NAME]"
drag, startPoint x: 514, startPoint y: 158, endPoint x: 633, endPoint y: 179, distance: 120.8
click at [633, 179] on div "person [PERSON_NAME] 11 9 9502 0255 [PERSON_NAME][EMAIL_ADDRESS][DOMAIN_NAME]" at bounding box center [641, 161] width 422 height 41
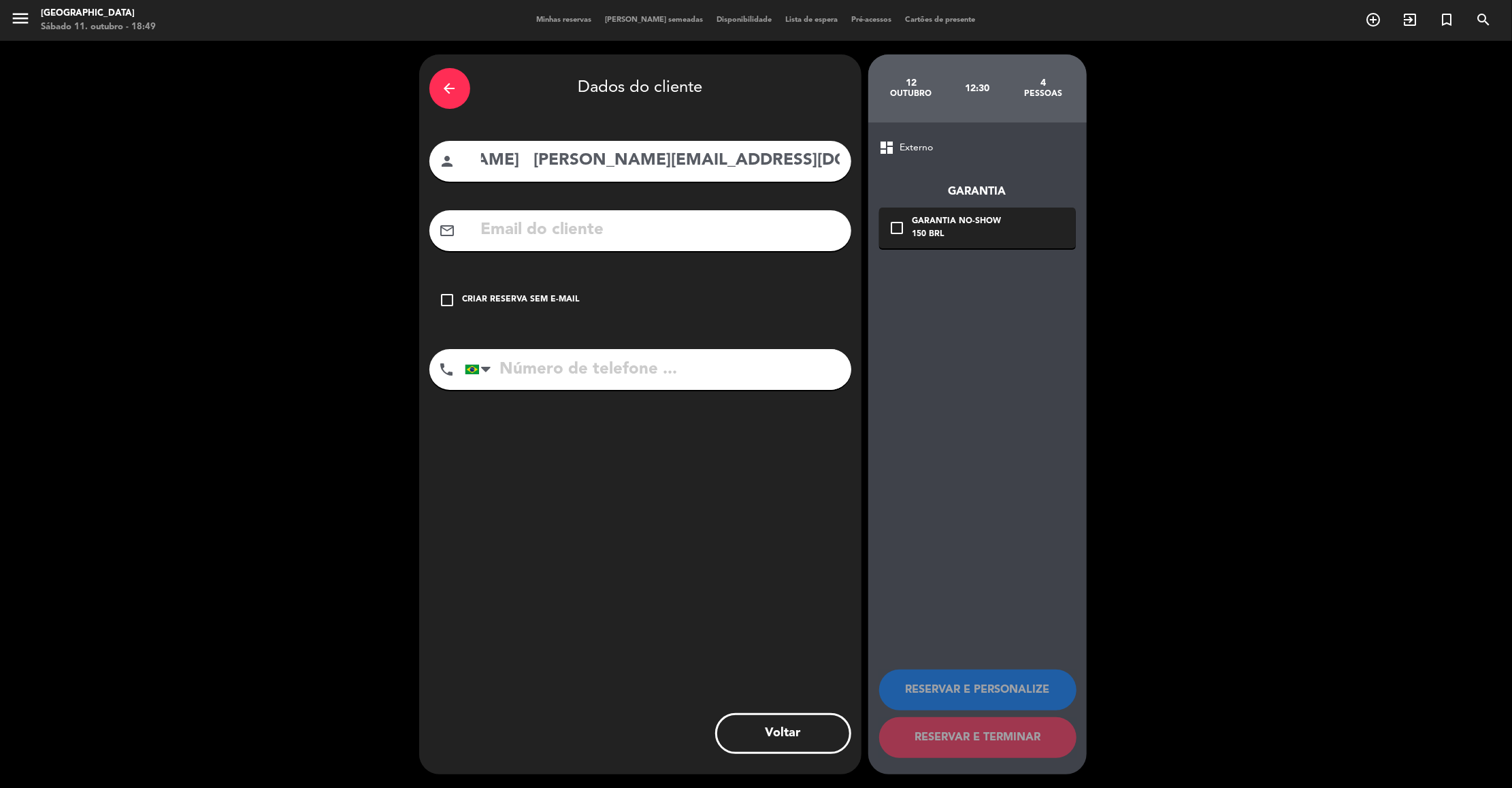
scroll to position [0, 0]
type input "[PERSON_NAME] [PERSON_NAME][EMAIL_ADDRESS][DOMAIN_NAME]"
click at [556, 373] on input "tel" at bounding box center [658, 370] width 386 height 41
paste input "11 9 9502 0255"
type input "11 9 9502 0255"
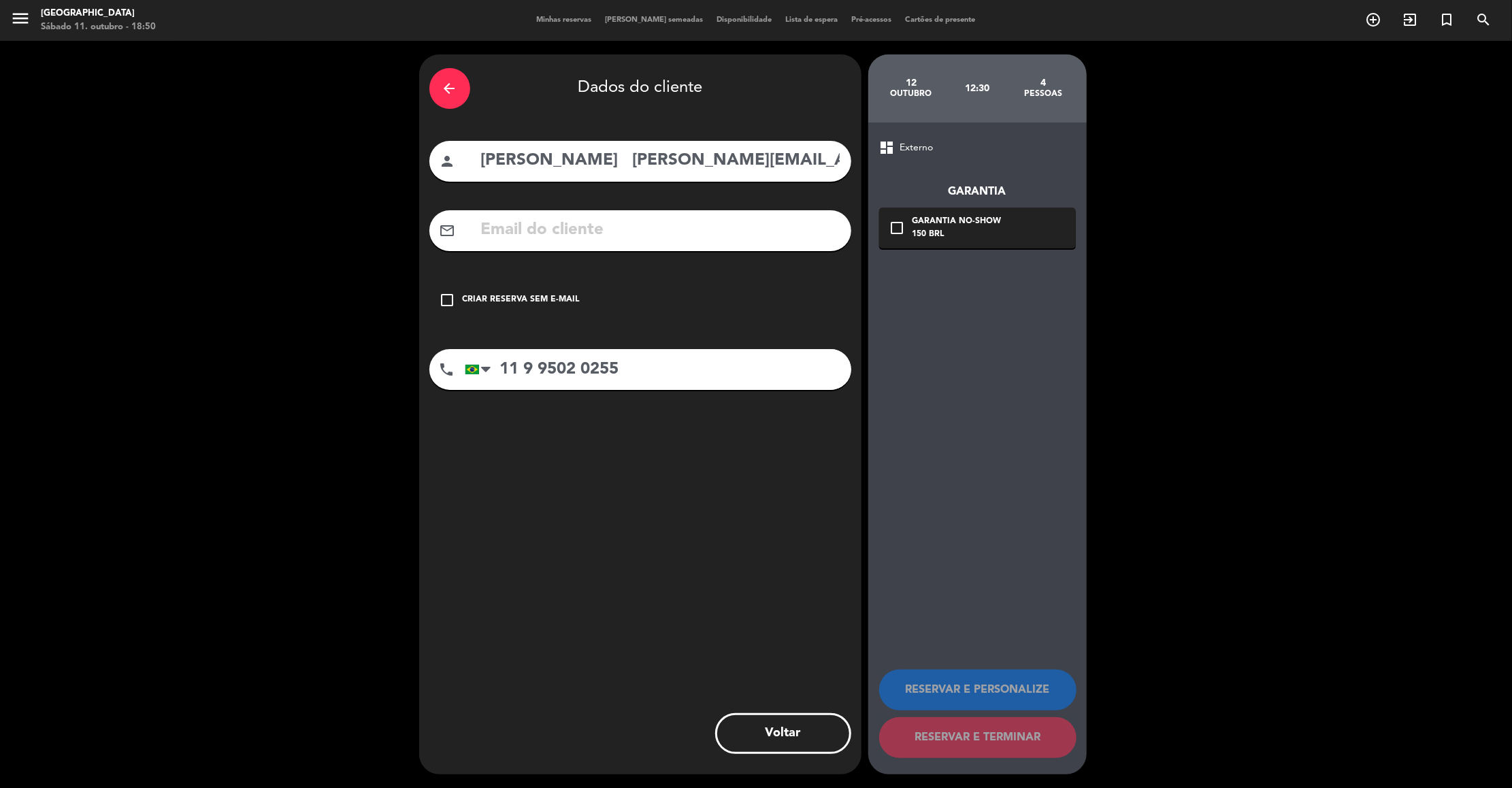
drag, startPoint x: 616, startPoint y: 162, endPoint x: 818, endPoint y: 156, distance: 202.1
click at [818, 156] on input "[PERSON_NAME] [PERSON_NAME][EMAIL_ADDRESS][DOMAIN_NAME]" at bounding box center [660, 161] width 361 height 28
type input "[PERSON_NAME]"
click at [636, 236] on input "text" at bounding box center [660, 230] width 361 height 28
paste input "[PERSON_NAME][EMAIL_ADDRESS][DOMAIN_NAME]"
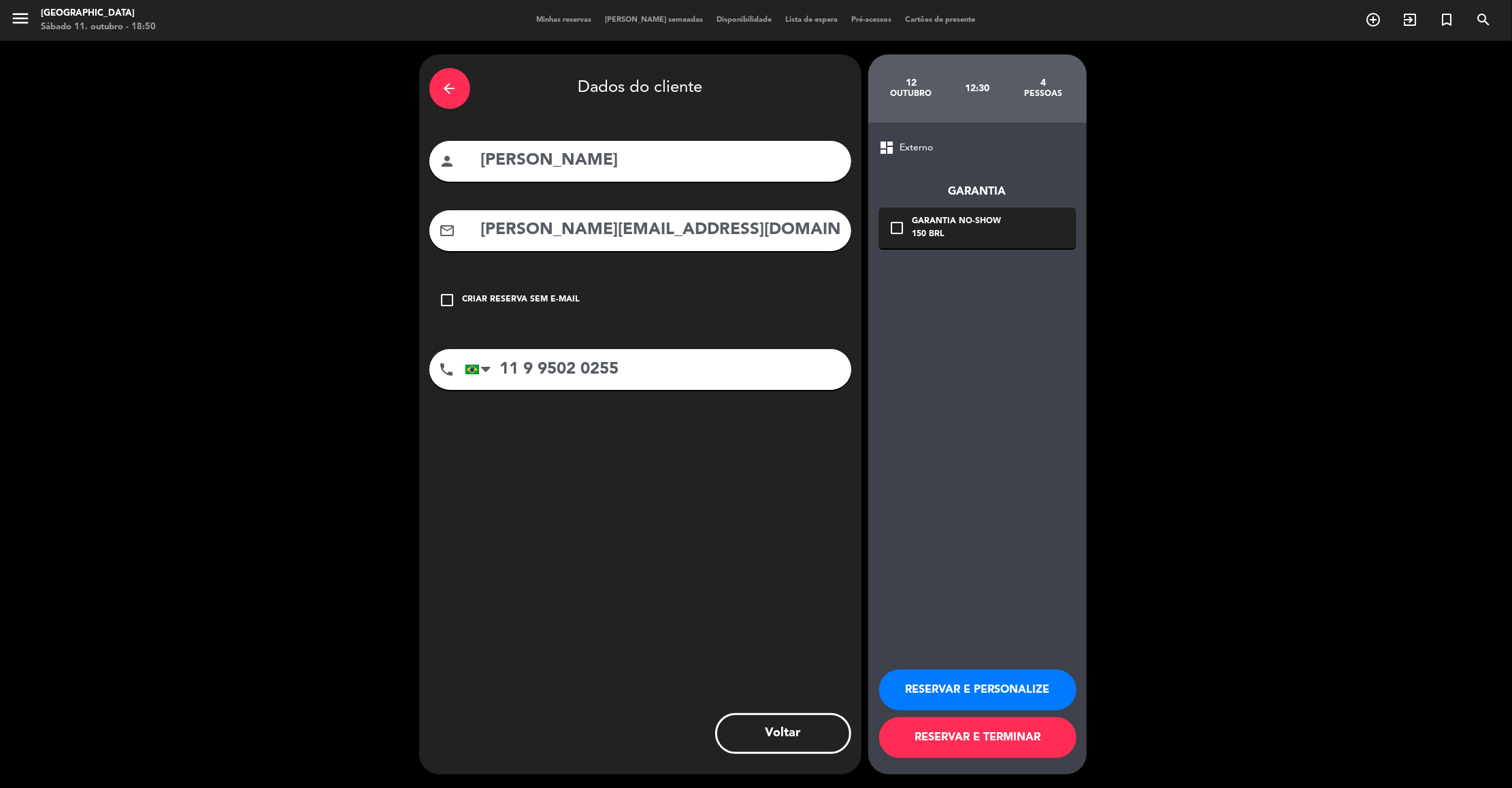
type input "[PERSON_NAME][EMAIL_ADDRESS][DOMAIN_NAME]"
click at [931, 692] on button "RESERVAR E PERSONALIZE" at bounding box center [978, 690] width 197 height 41
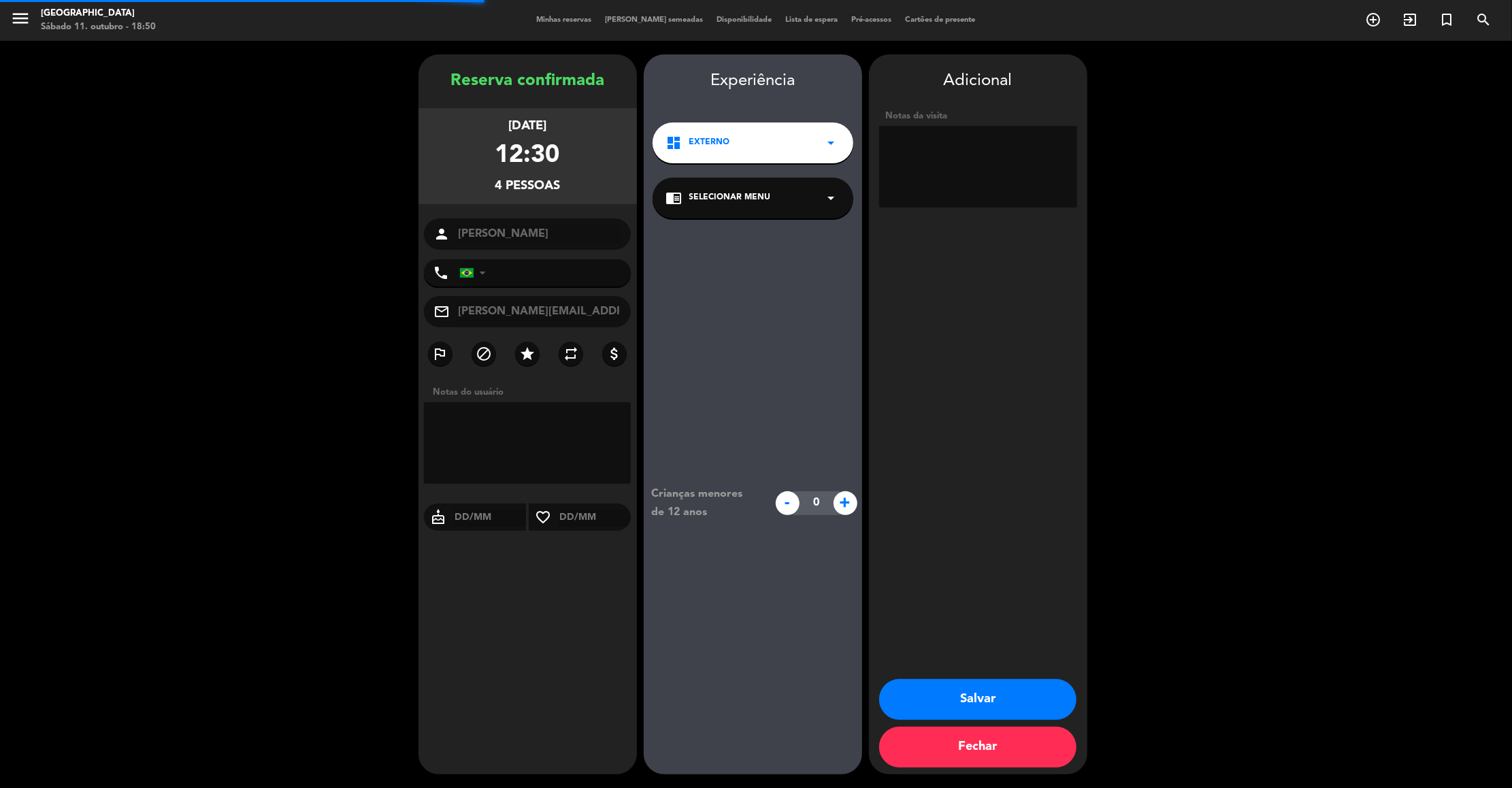
type input "[PHONE_NUMBER]"
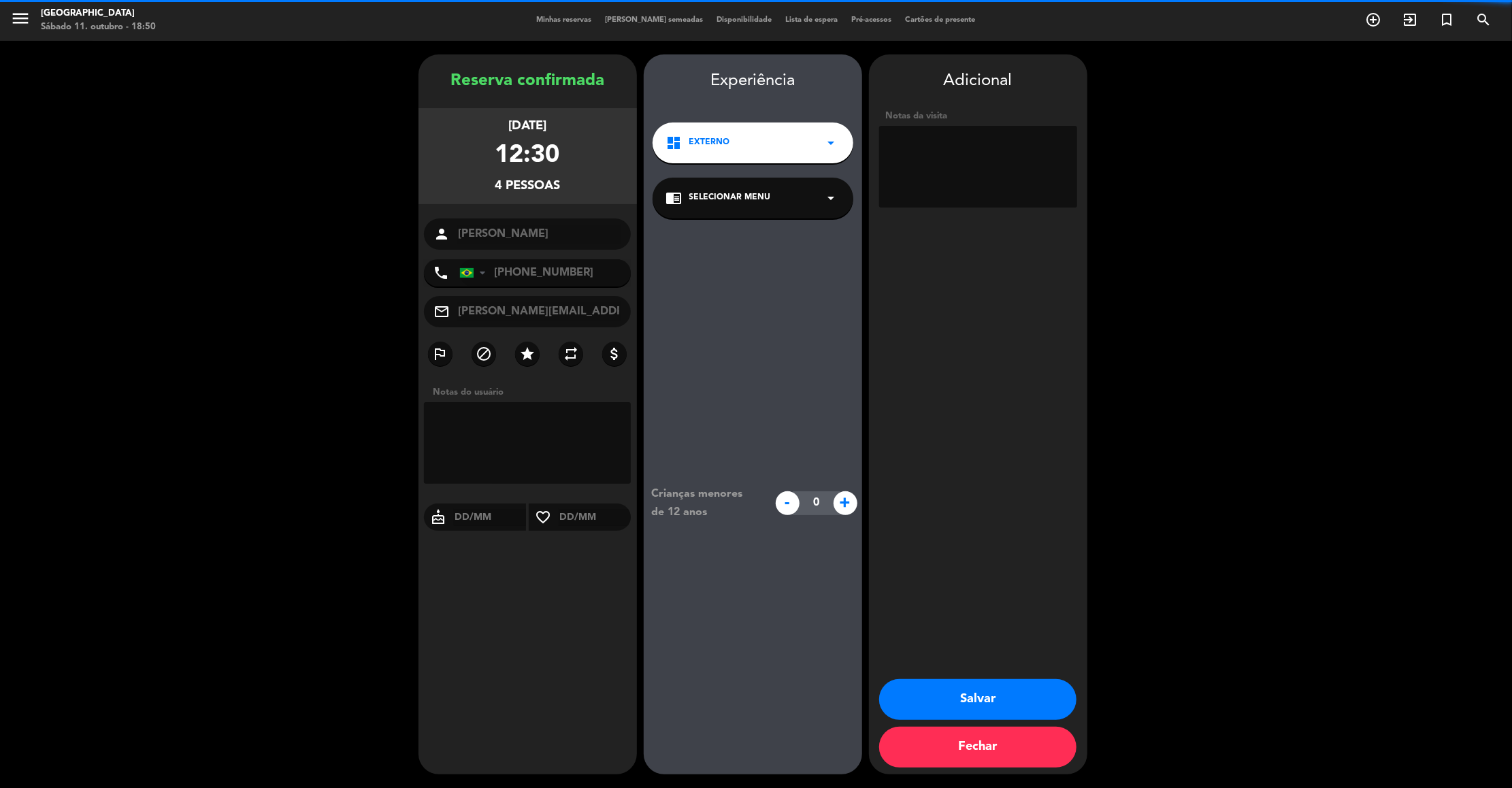
click at [953, 186] on textarea at bounding box center [978, 166] width 198 height 81
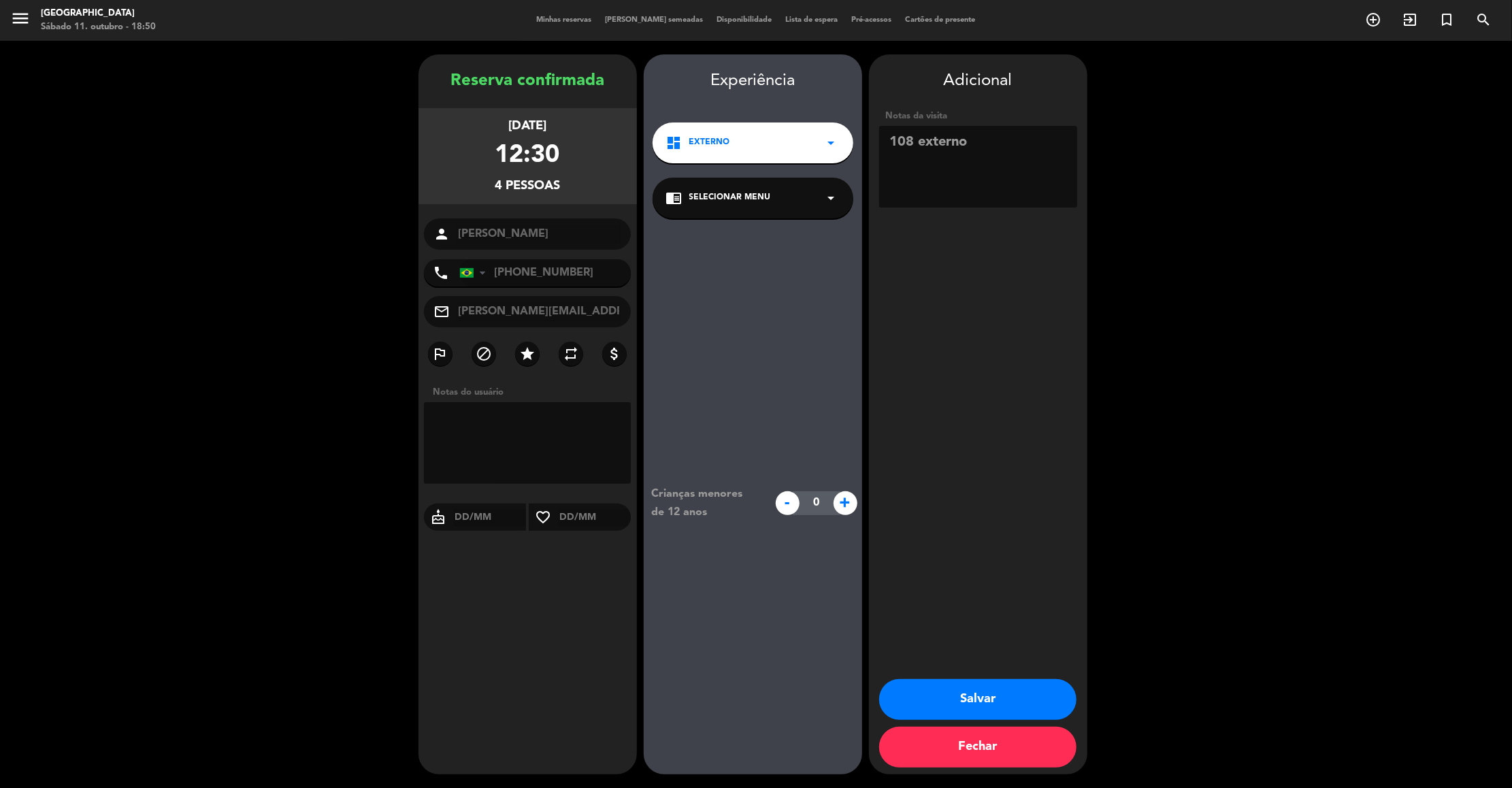
type textarea "108 externo"
click at [968, 702] on button "Salvar" at bounding box center [978, 700] width 197 height 41
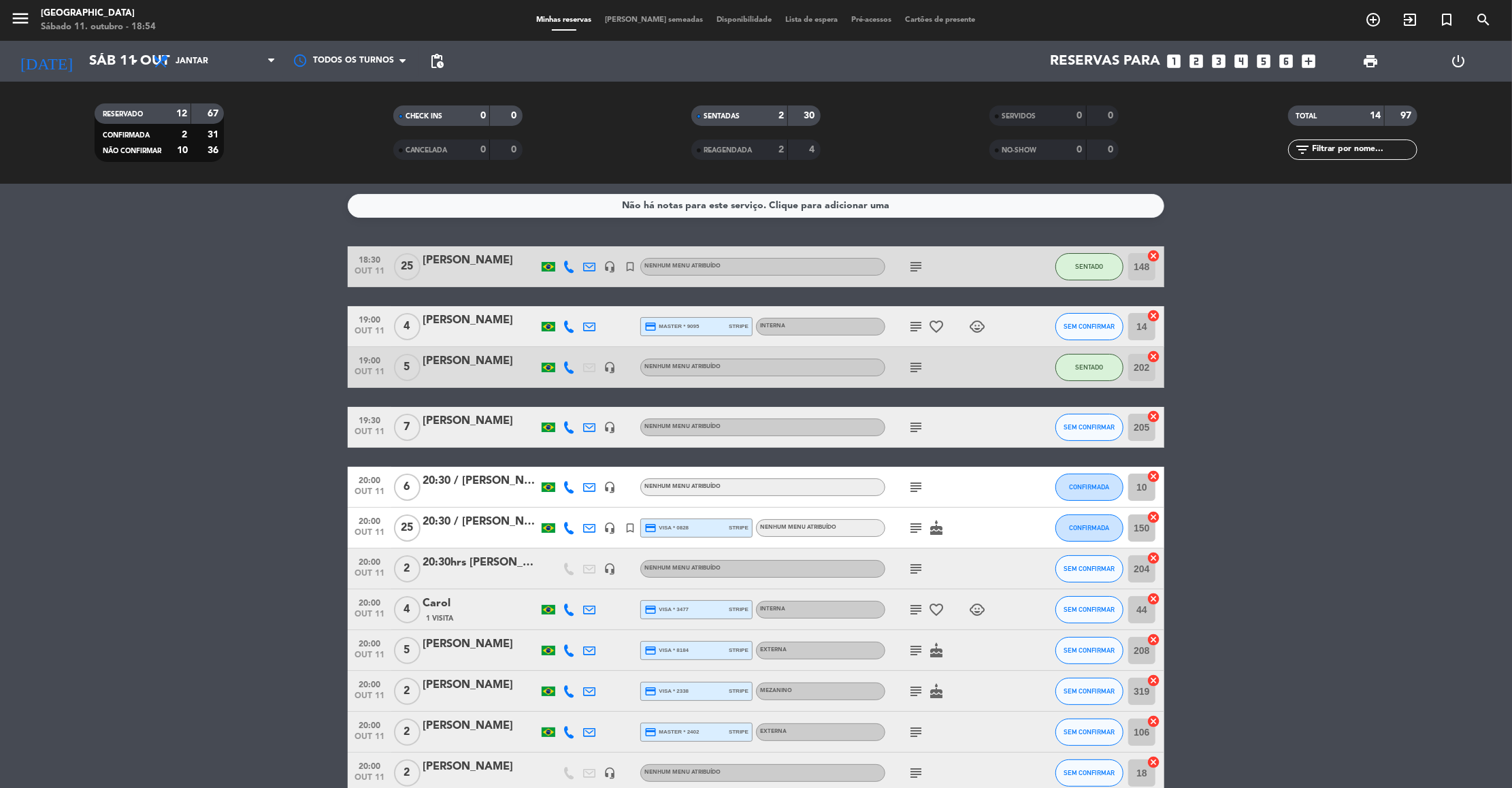
click at [912, 326] on icon "subject" at bounding box center [915, 326] width 16 height 16
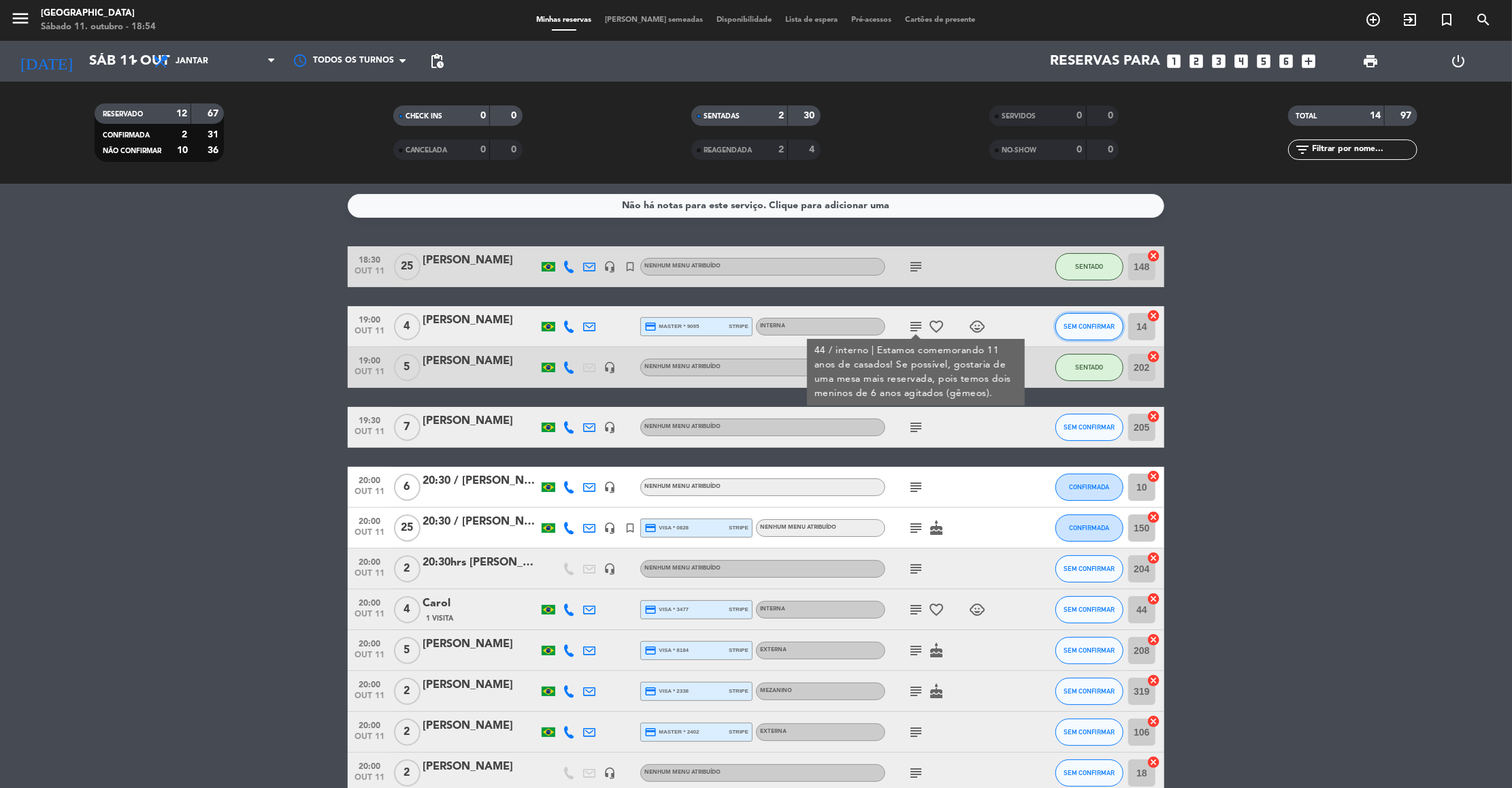
click at [1095, 324] on span "SEM CONFIRMAR" at bounding box center [1090, 326] width 51 height 8
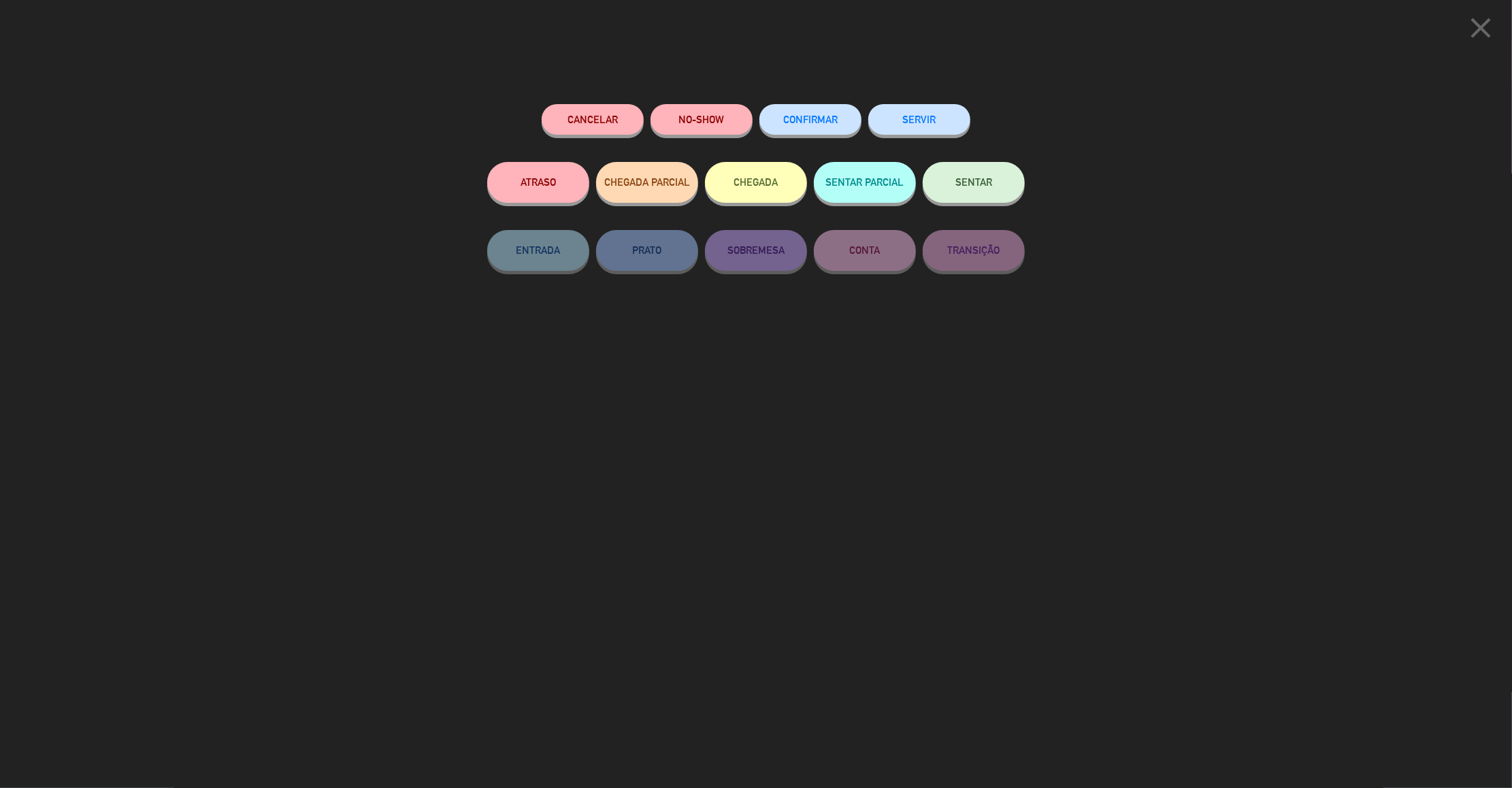
click at [974, 190] on button "SENTAR" at bounding box center [974, 183] width 102 height 41
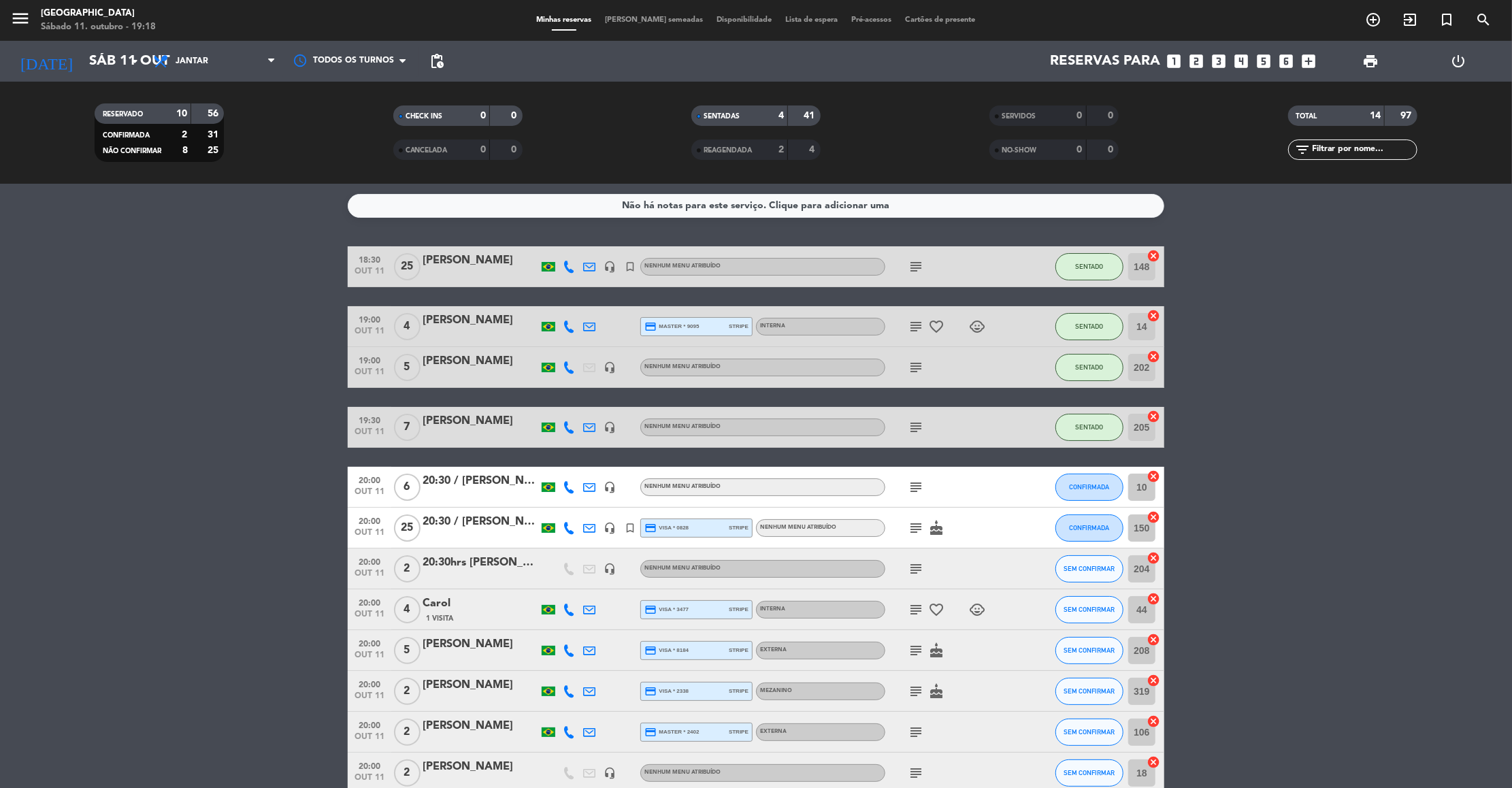
click at [914, 523] on icon "subject" at bounding box center [915, 527] width 16 height 16
click at [1082, 532] on button "CONFIRMADA" at bounding box center [1089, 528] width 68 height 27
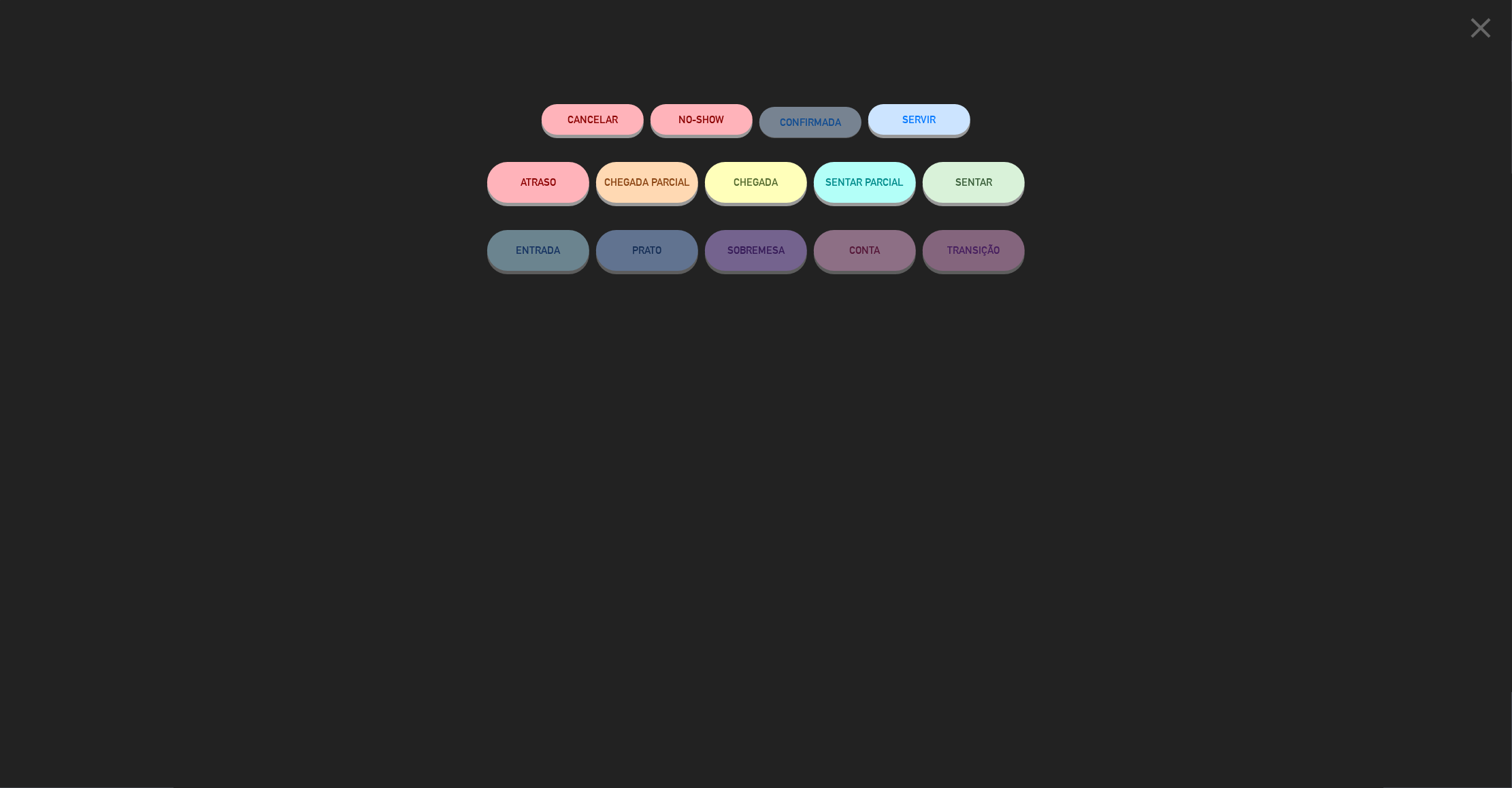
click at [968, 178] on span "SENTAR" at bounding box center [974, 182] width 37 height 11
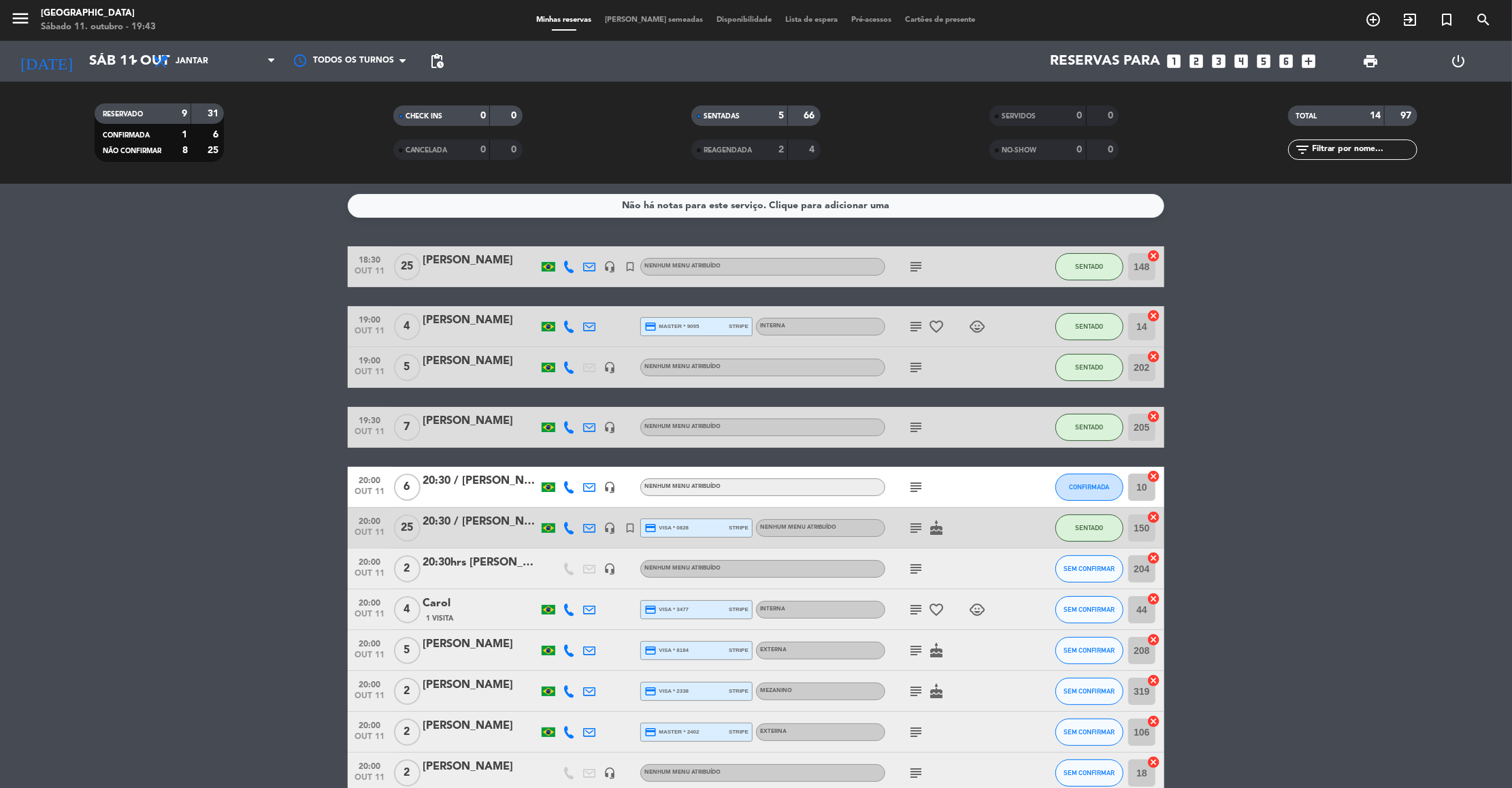
click at [1348, 147] on input "text" at bounding box center [1364, 149] width 105 height 15
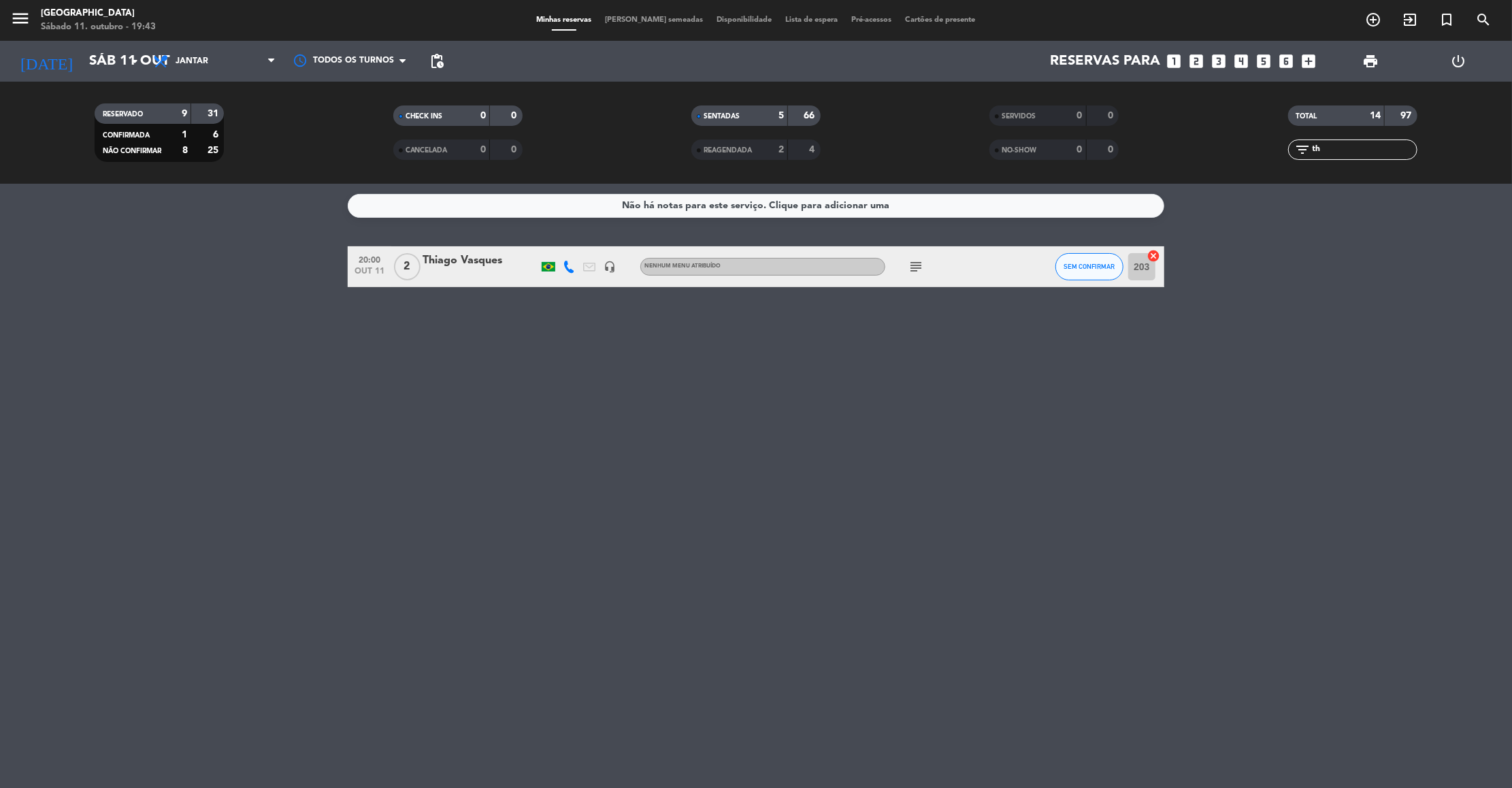
click at [917, 267] on icon "subject" at bounding box center [915, 266] width 16 height 16
click at [1082, 271] on button "SEM CONFIRMAR" at bounding box center [1089, 267] width 68 height 27
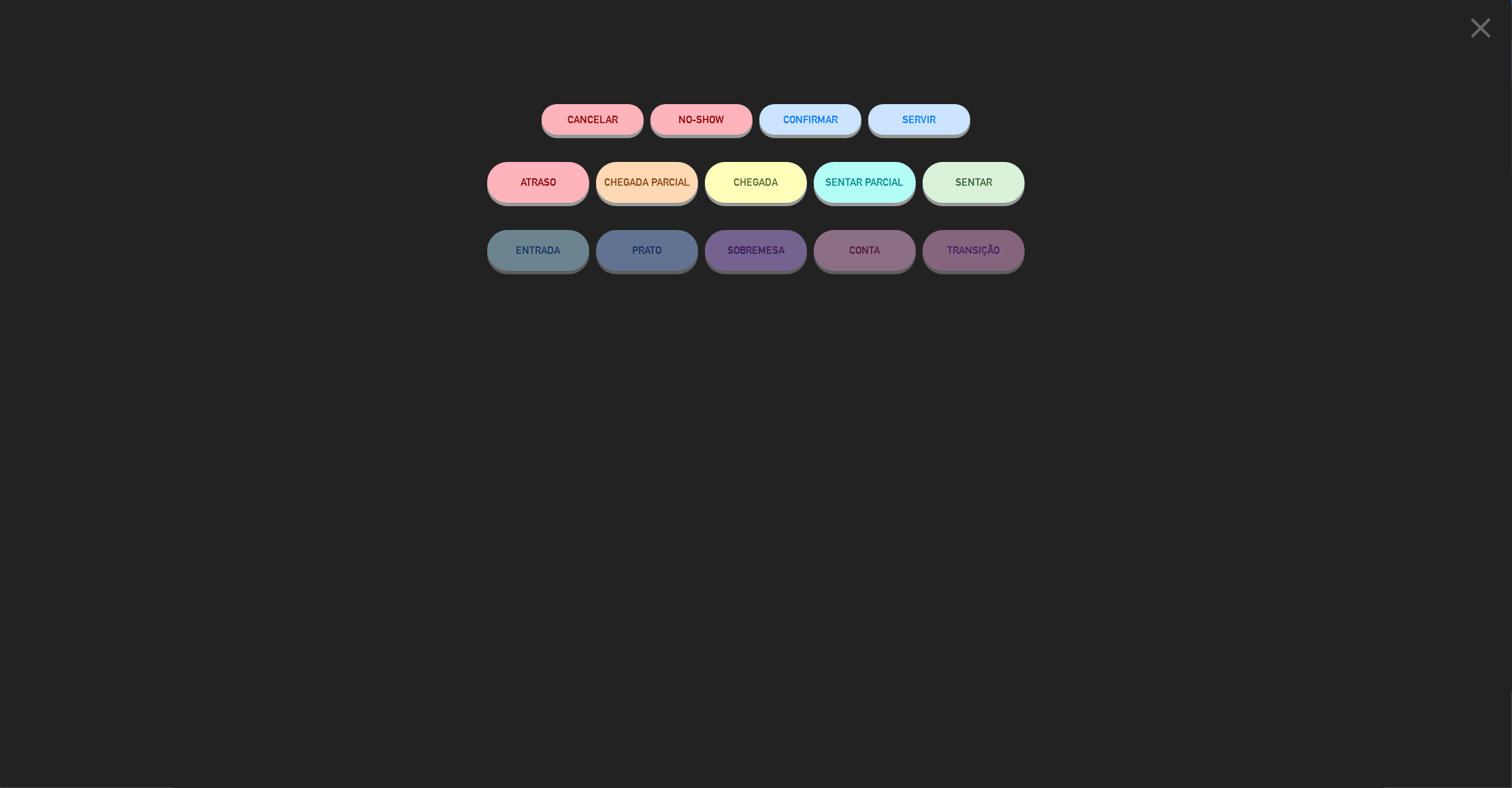
click at [960, 197] on button "SENTAR" at bounding box center [974, 183] width 102 height 41
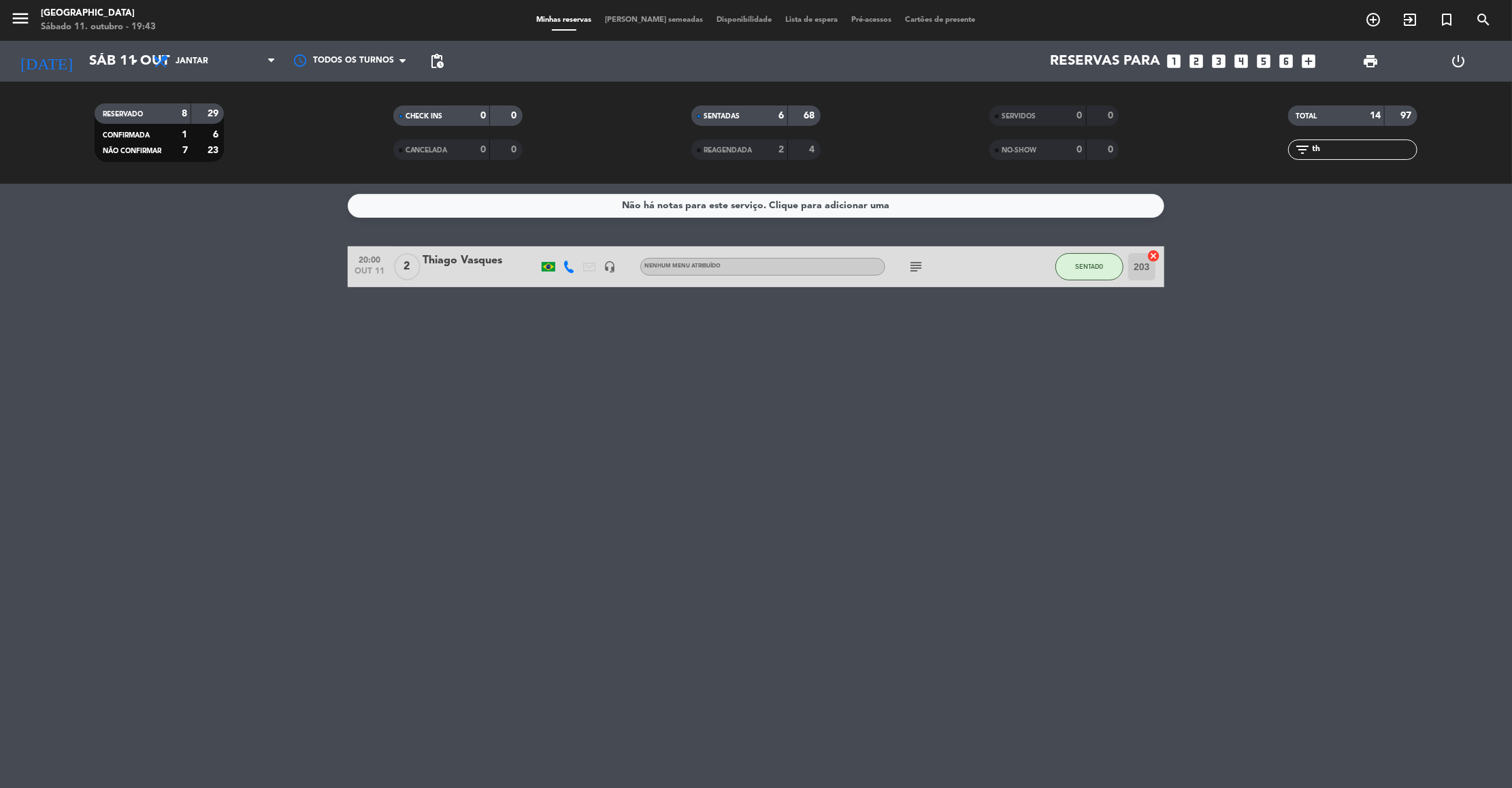
click at [1329, 157] on div "filter_list th" at bounding box center [1353, 149] width 130 height 21
click at [1374, 142] on input "th" at bounding box center [1364, 149] width 105 height 15
type input "t"
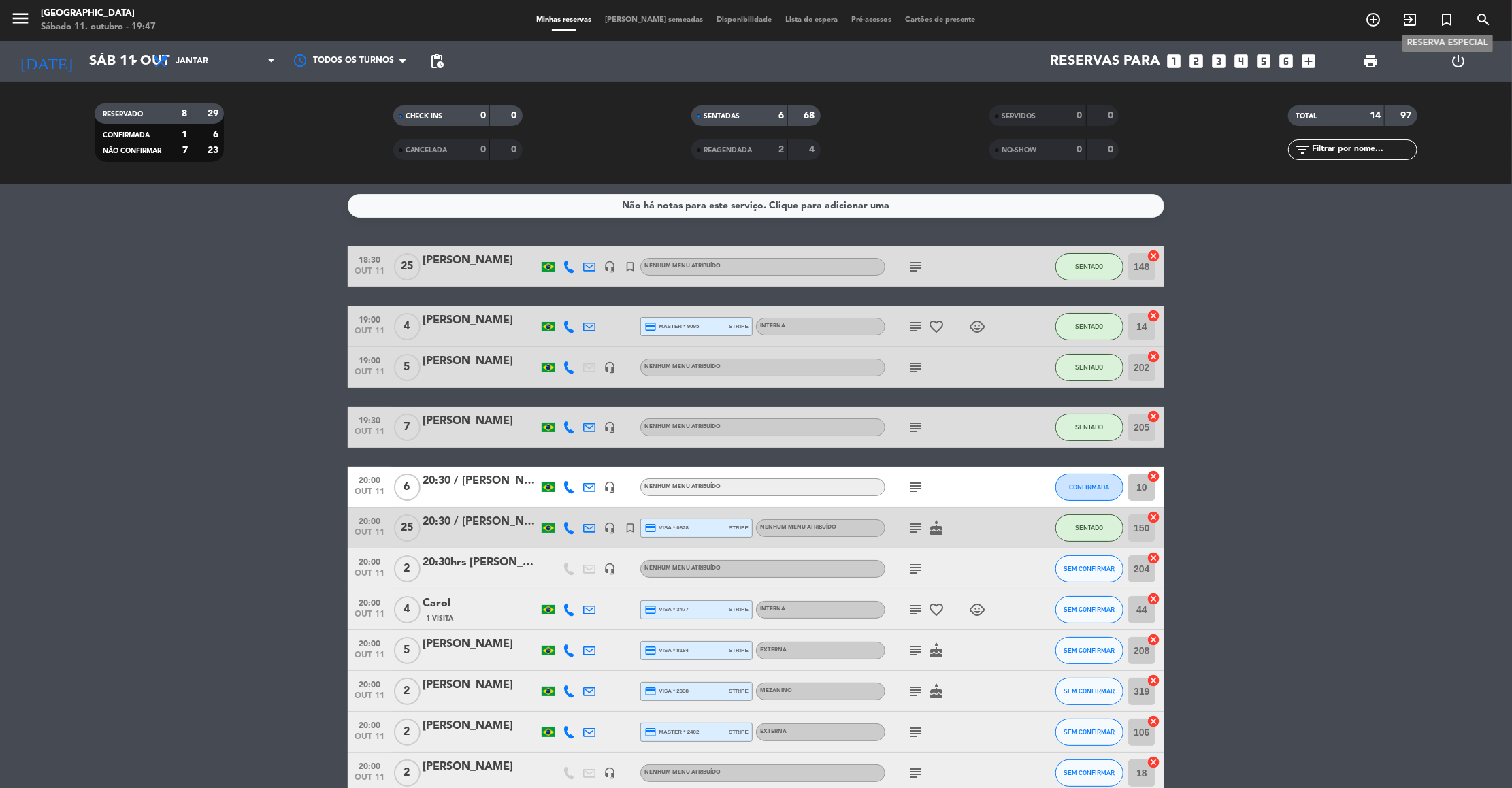
click at [1449, 24] on icon "turned_in_not" at bounding box center [1446, 19] width 16 height 16
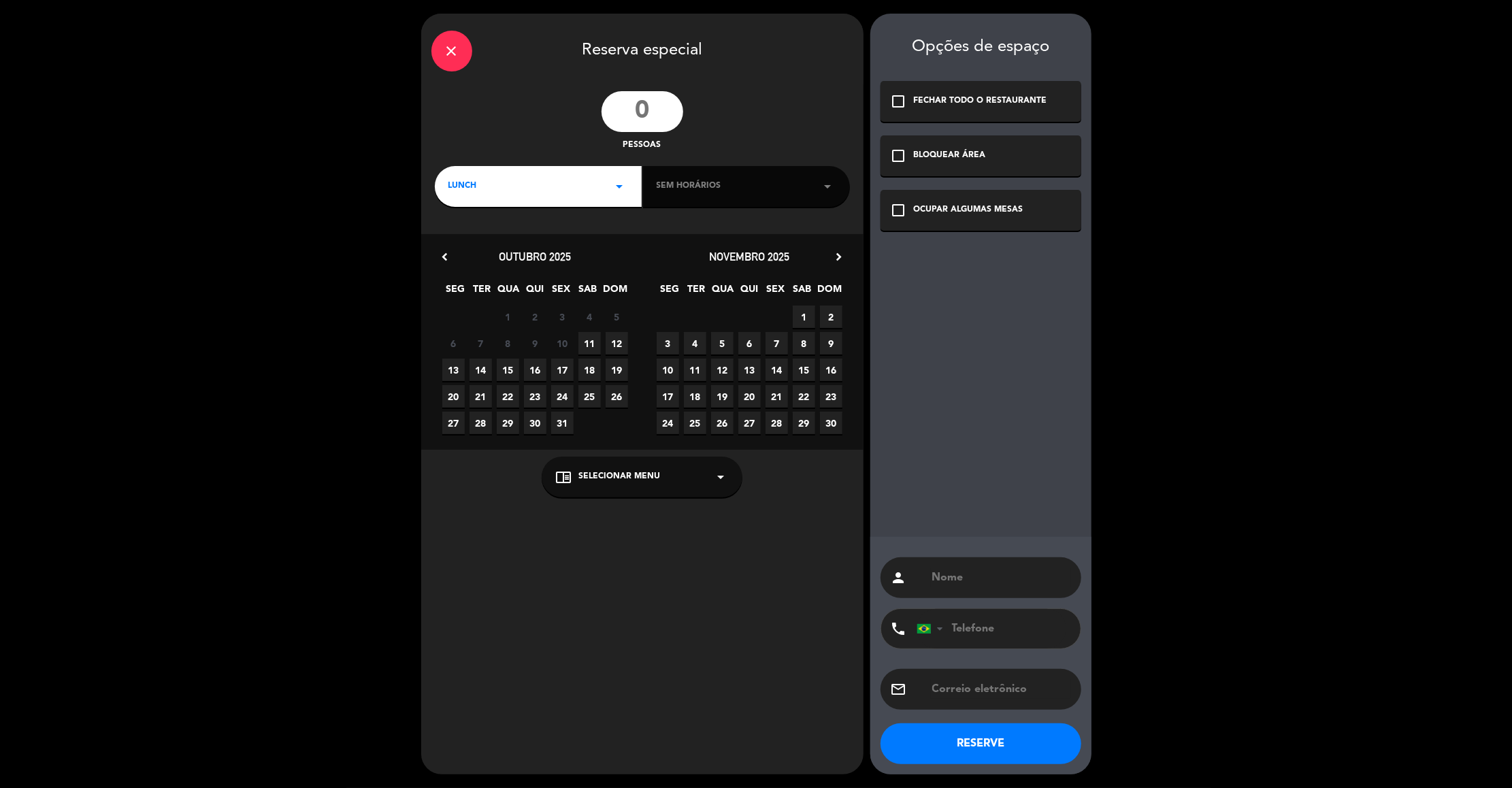
click at [672, 105] on input "number" at bounding box center [642, 112] width 81 height 41
type input "25"
click at [629, 188] on div "LUNCH arrow_drop_down" at bounding box center [538, 187] width 207 height 41
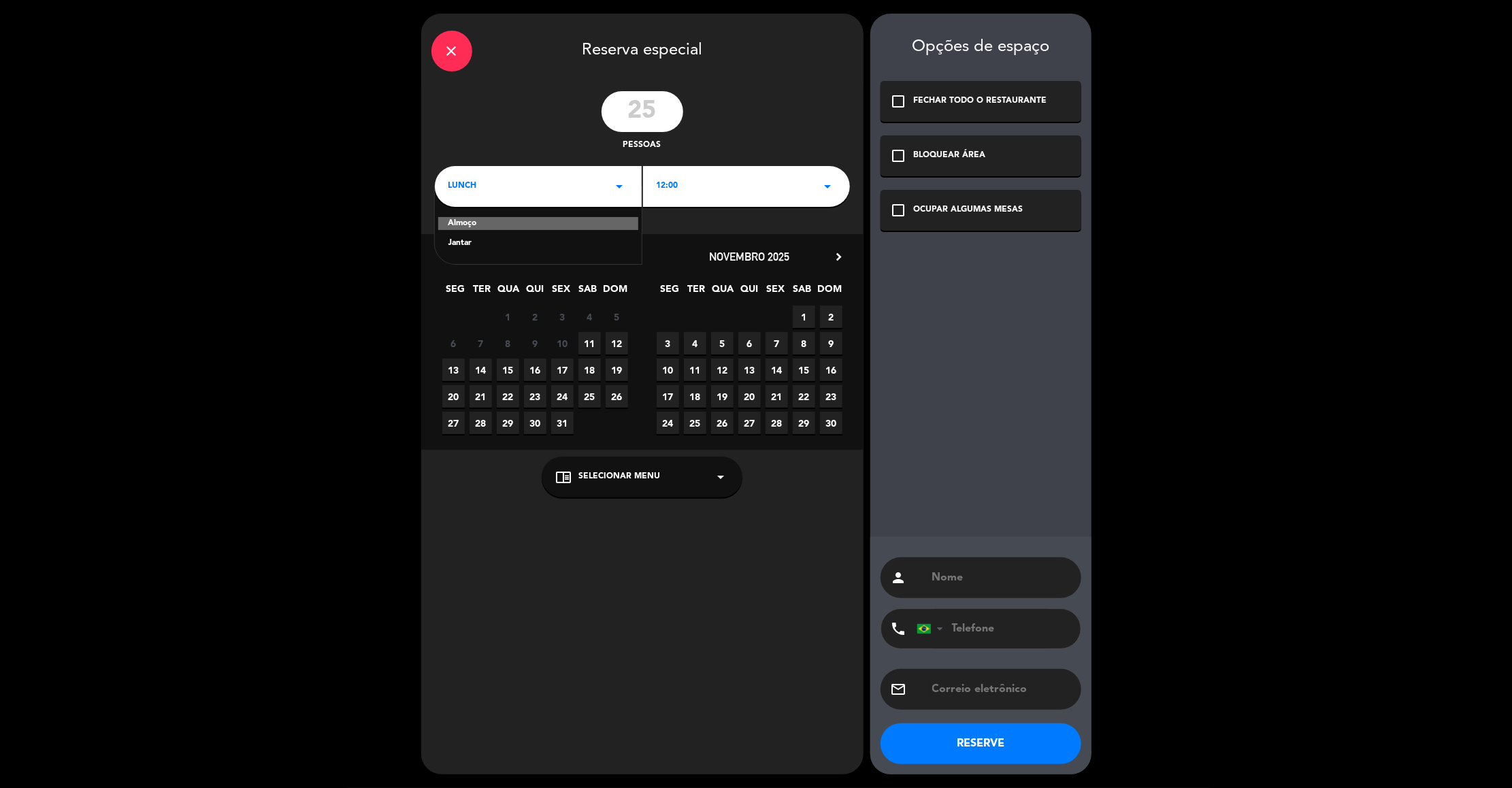
click at [493, 217] on div "Almoço" at bounding box center [538, 224] width 200 height 13
click at [749, 191] on div "12:00 arrow_drop_down" at bounding box center [746, 187] width 207 height 41
click at [670, 243] on div "12:30" at bounding box center [747, 244] width 180 height 13
click at [840, 261] on icon "chevron_right" at bounding box center [840, 257] width 14 height 14
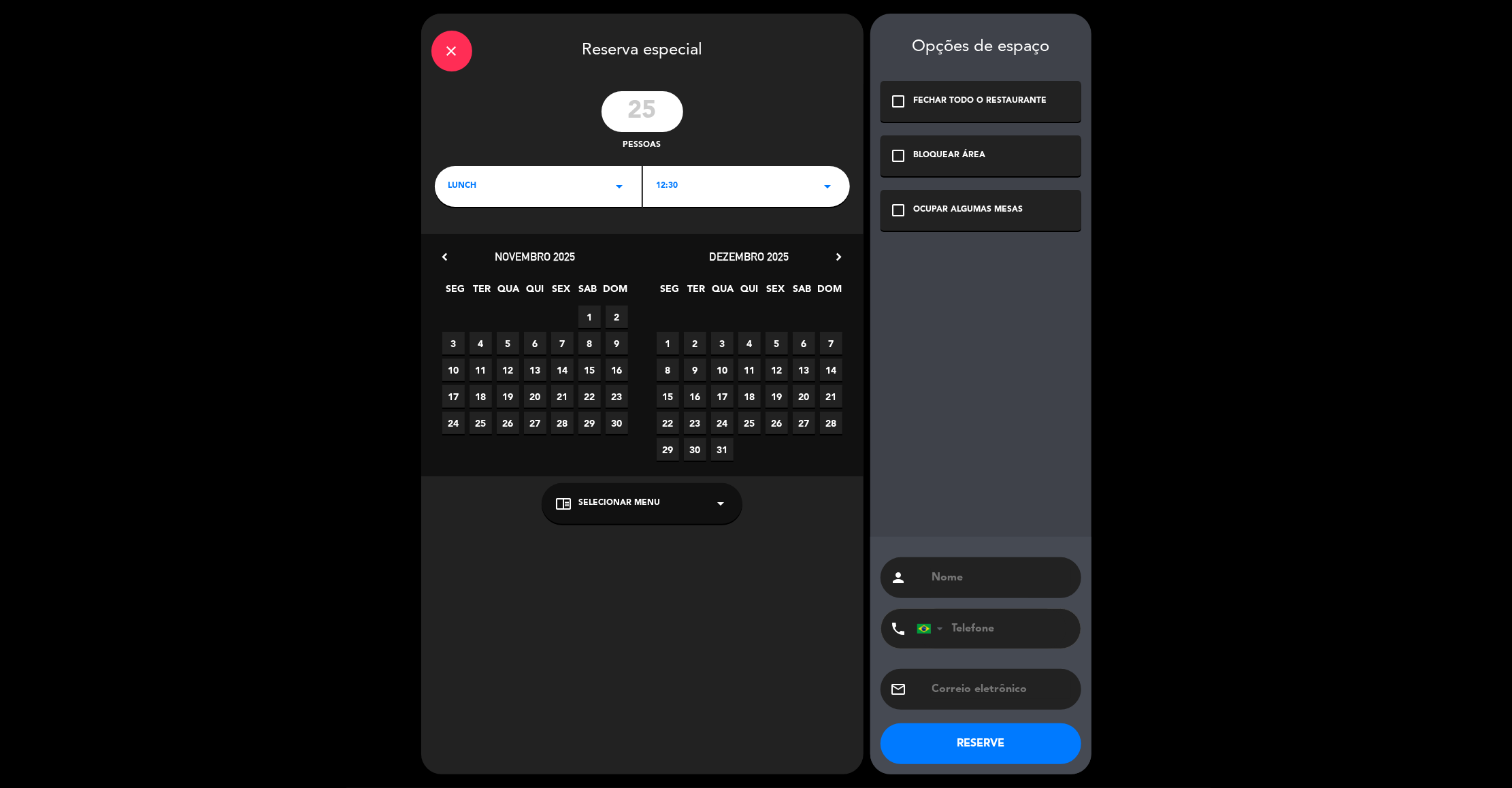
click at [808, 343] on span "6" at bounding box center [804, 343] width 23 height 23
click at [933, 212] on div "OCUPAR ALGUMAS MESAS" at bounding box center [968, 210] width 110 height 13
click at [966, 577] on input "text" at bounding box center [1001, 578] width 140 height 19
paste input "[PERSON_NAME] 11 99947-1231"
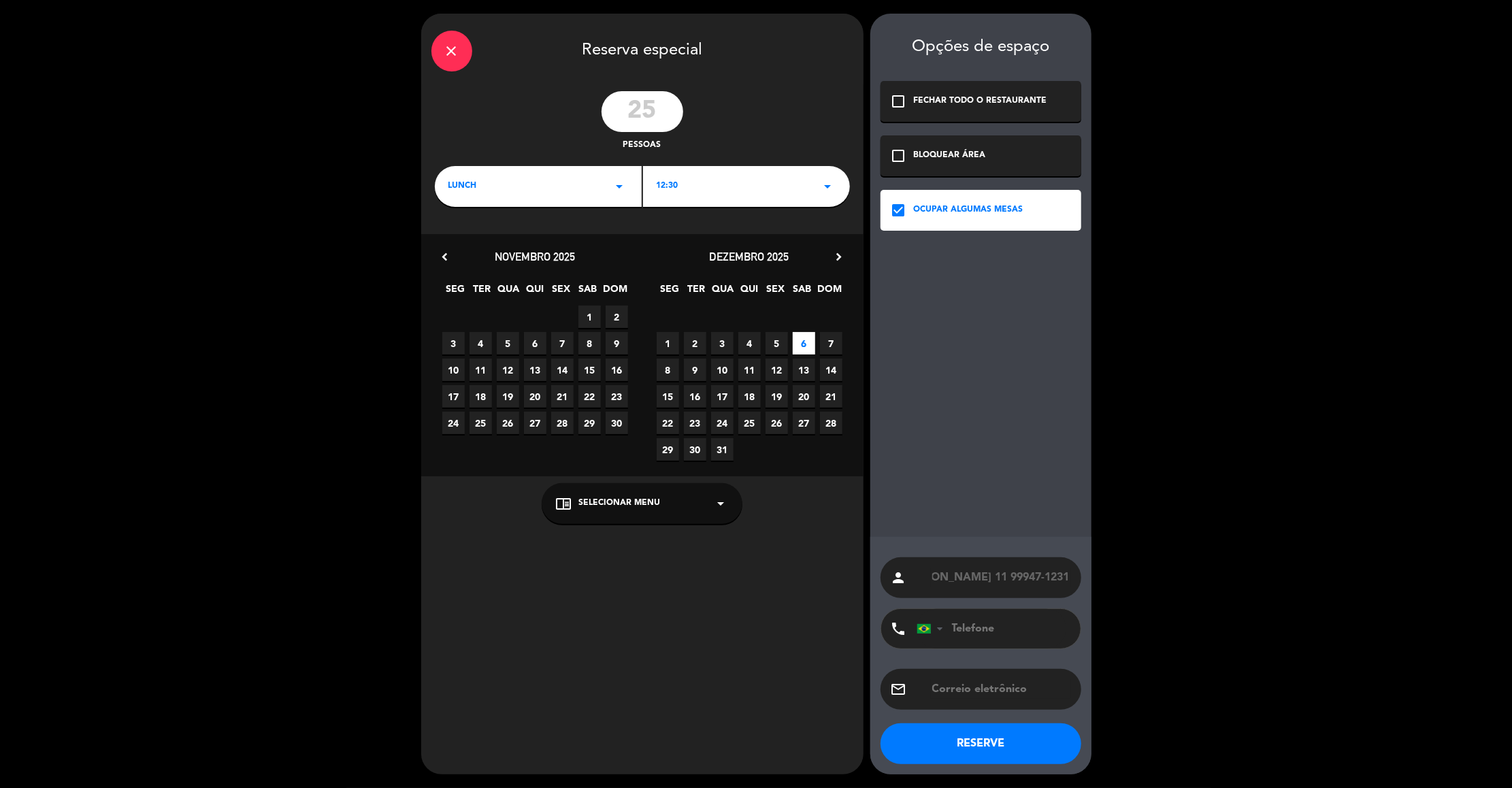
click at [966, 577] on input "[PERSON_NAME] 11 99947-1231" at bounding box center [1001, 578] width 140 height 19
drag, startPoint x: 993, startPoint y: 576, endPoint x: 1102, endPoint y: 571, distance: 109.1
click at [1102, 571] on div "close Reserva especial 25 pessoas lunch arrow_drop_down 12:30 arrow_drop_down c…" at bounding box center [756, 394] width 1512 height 788
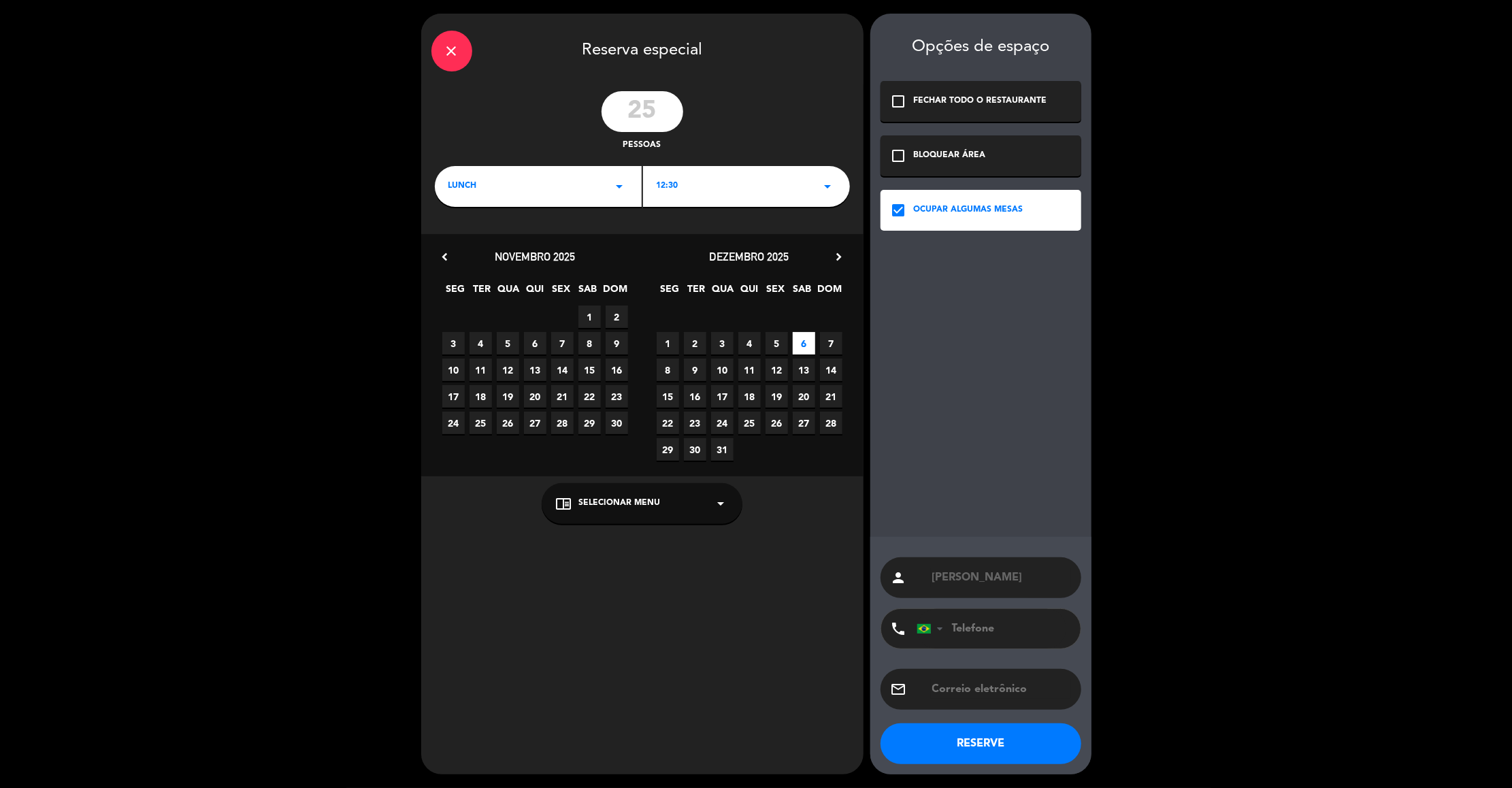
type input "[PERSON_NAME]"
click at [966, 639] on input "tel" at bounding box center [992, 629] width 150 height 40
paste input "11 99947-1231"
type input "11 99947-1231"
click at [1009, 688] on input "text" at bounding box center [1001, 689] width 140 height 19
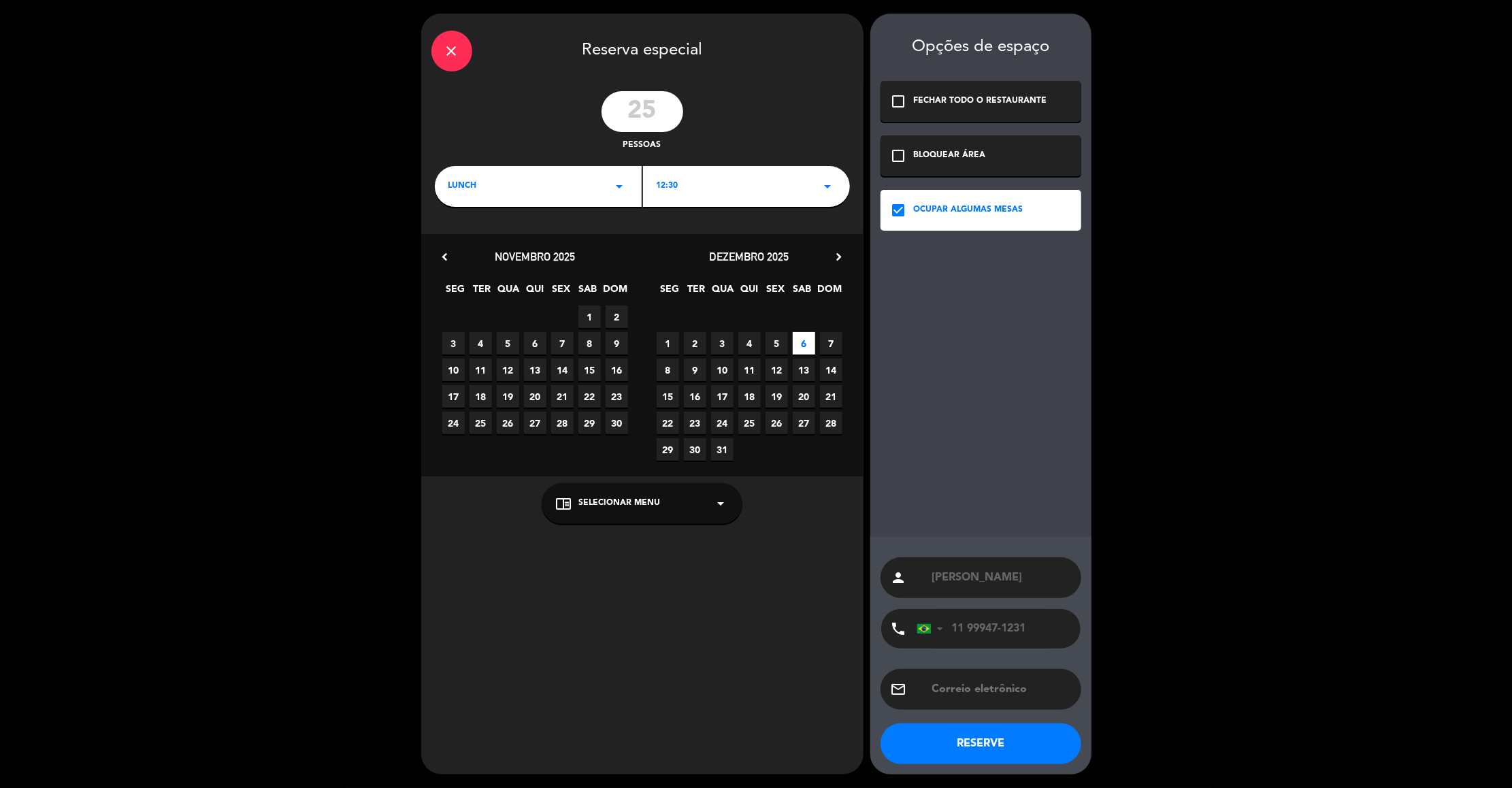
paste input "[EMAIL_ADDRESS][DOMAIN_NAME]"
type input "[EMAIL_ADDRESS][DOMAIN_NAME]"
click at [990, 745] on button "RESERVE" at bounding box center [981, 744] width 201 height 41
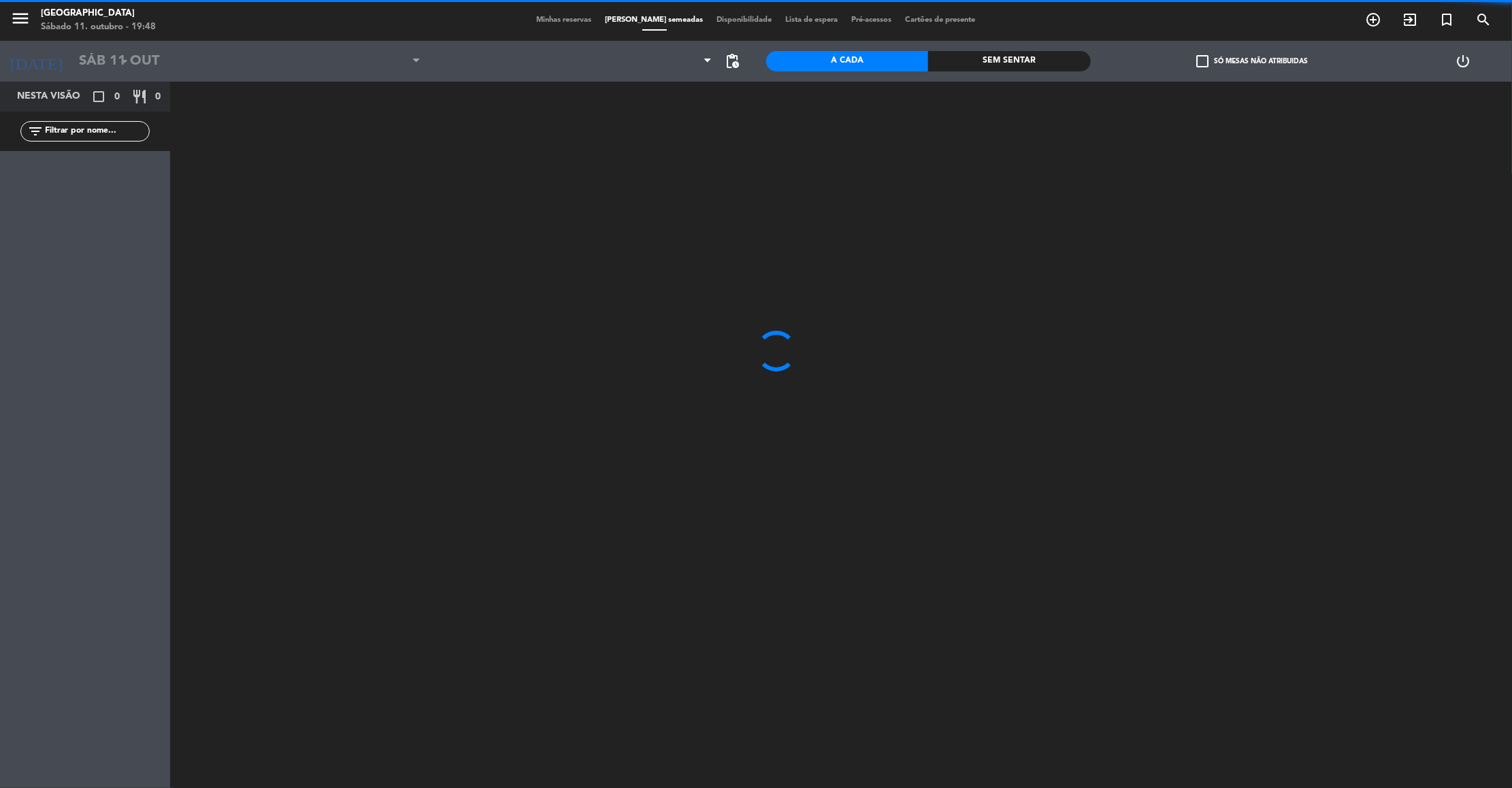
type input "[DATE]"
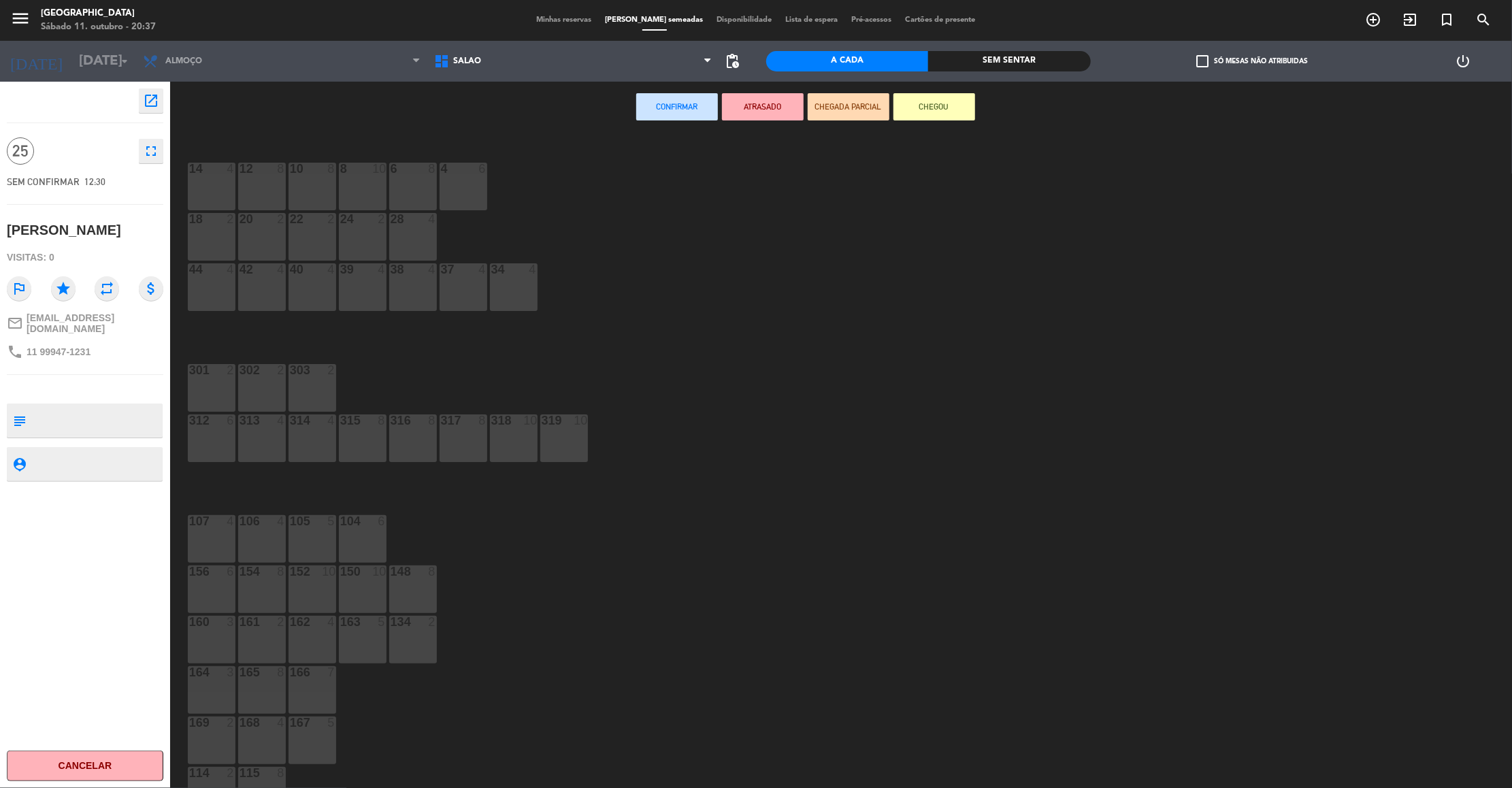
click at [374, 537] on div "104 6" at bounding box center [362, 539] width 47 height 47
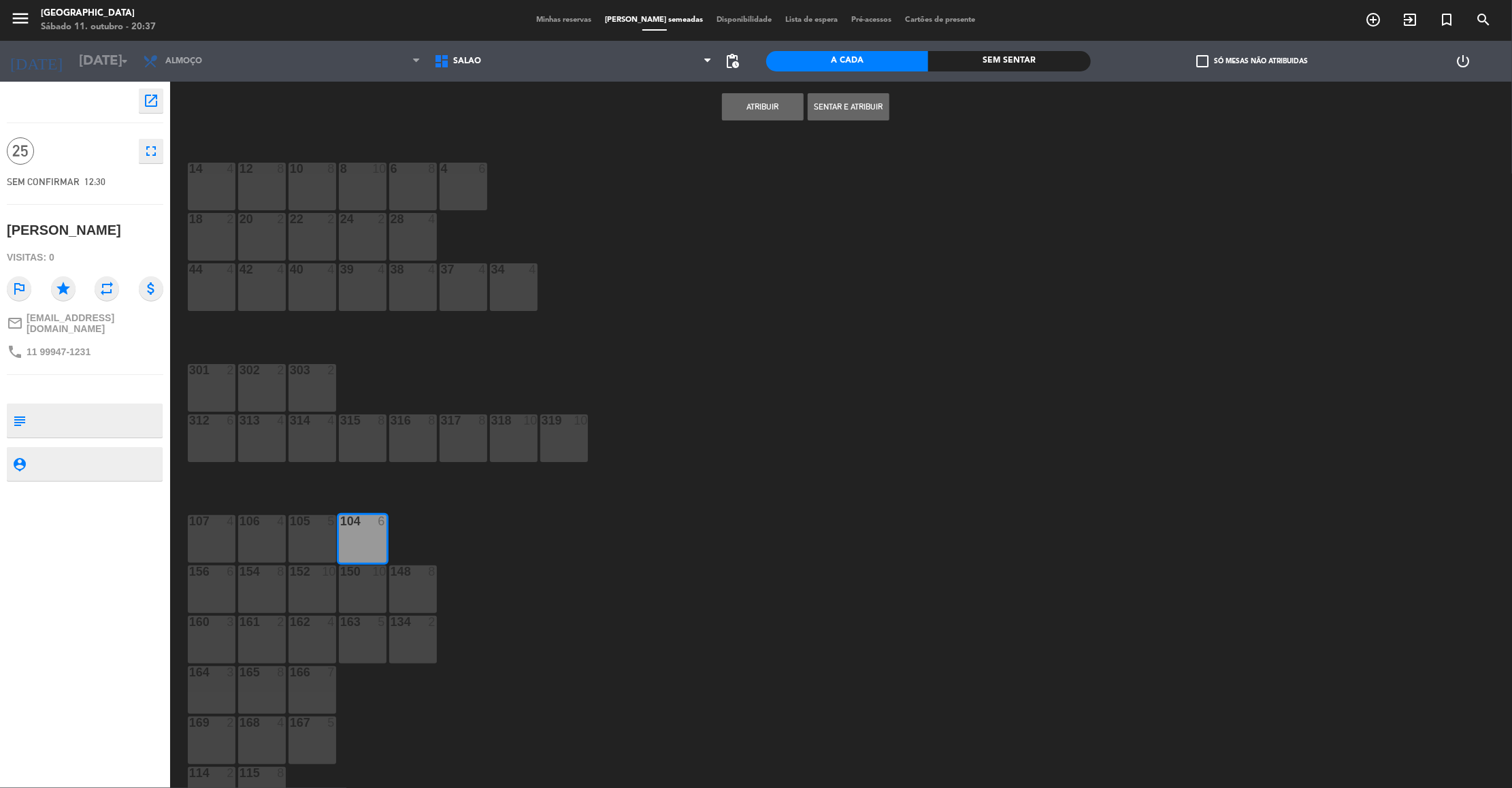
click at [781, 100] on button "Atribuir" at bounding box center [762, 107] width 81 height 27
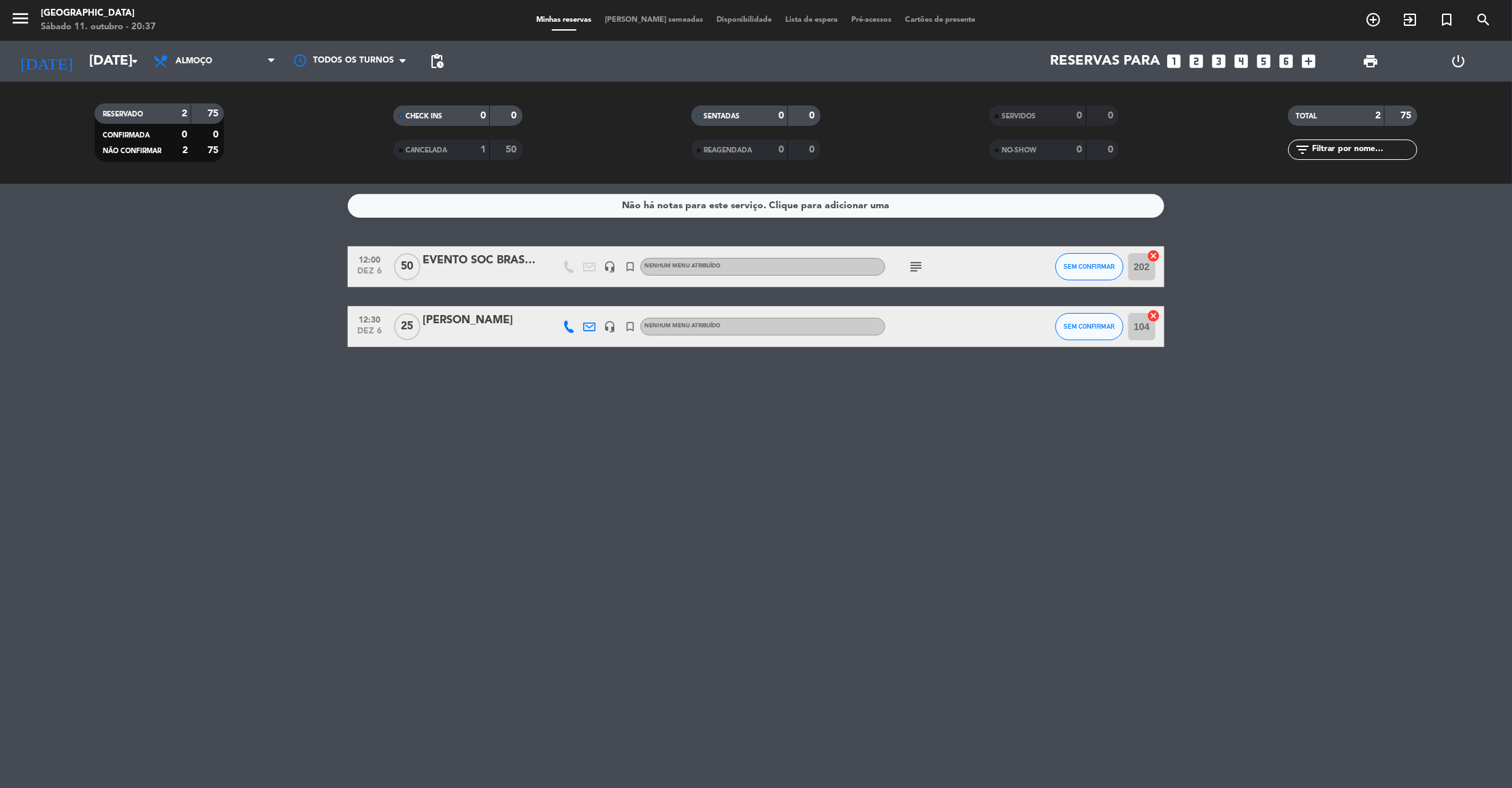
click at [462, 318] on div "[PERSON_NAME]" at bounding box center [480, 320] width 115 height 18
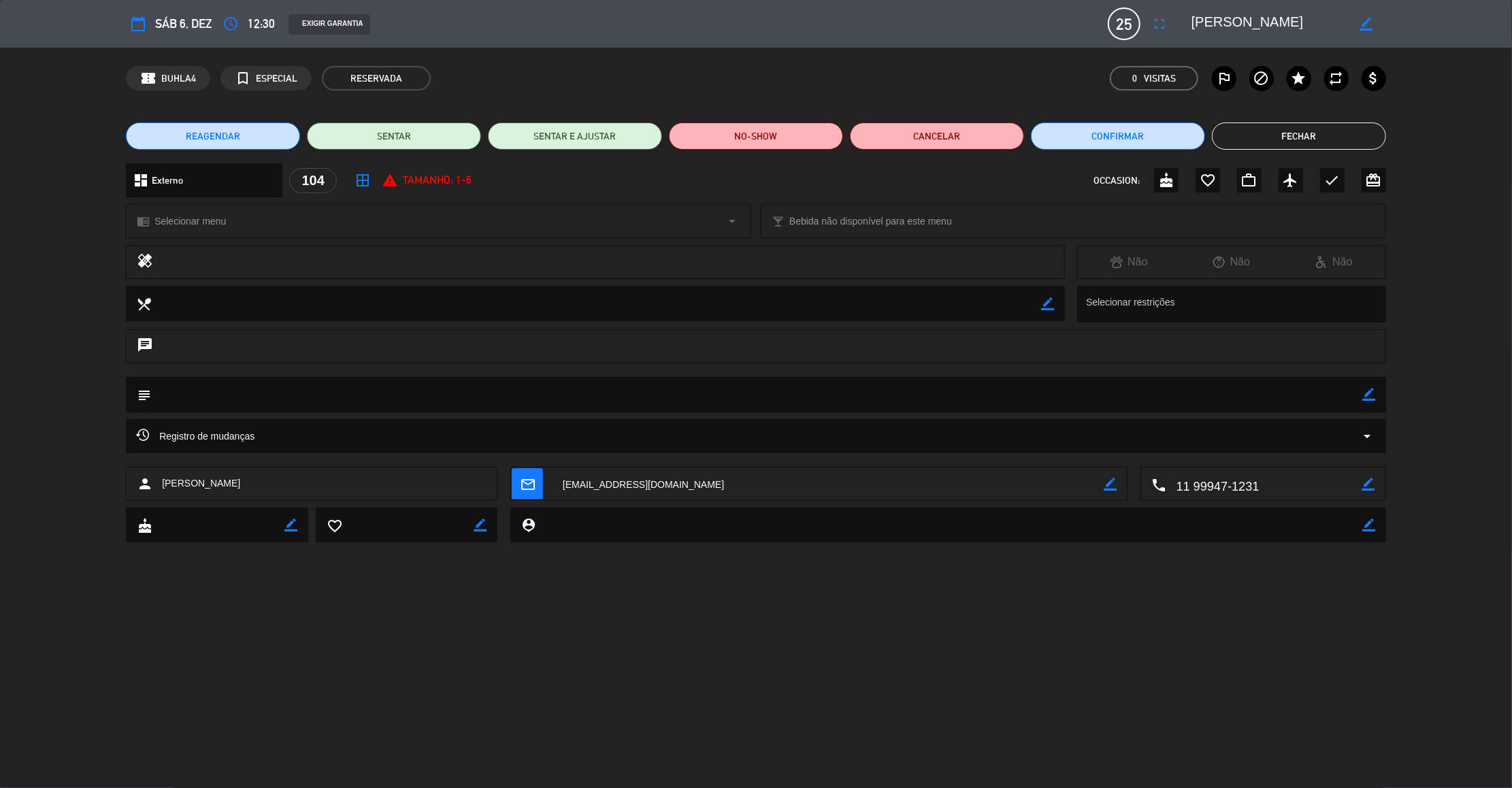
click at [1368, 398] on icon "border_color" at bounding box center [1370, 394] width 13 height 13
click at [1351, 396] on textarea at bounding box center [757, 394] width 1212 height 35
type textarea "externo mesa unica reservado via w"
click at [1378, 386] on div "subject" at bounding box center [756, 395] width 1260 height 35
click at [1370, 391] on icon at bounding box center [1370, 394] width 13 height 13
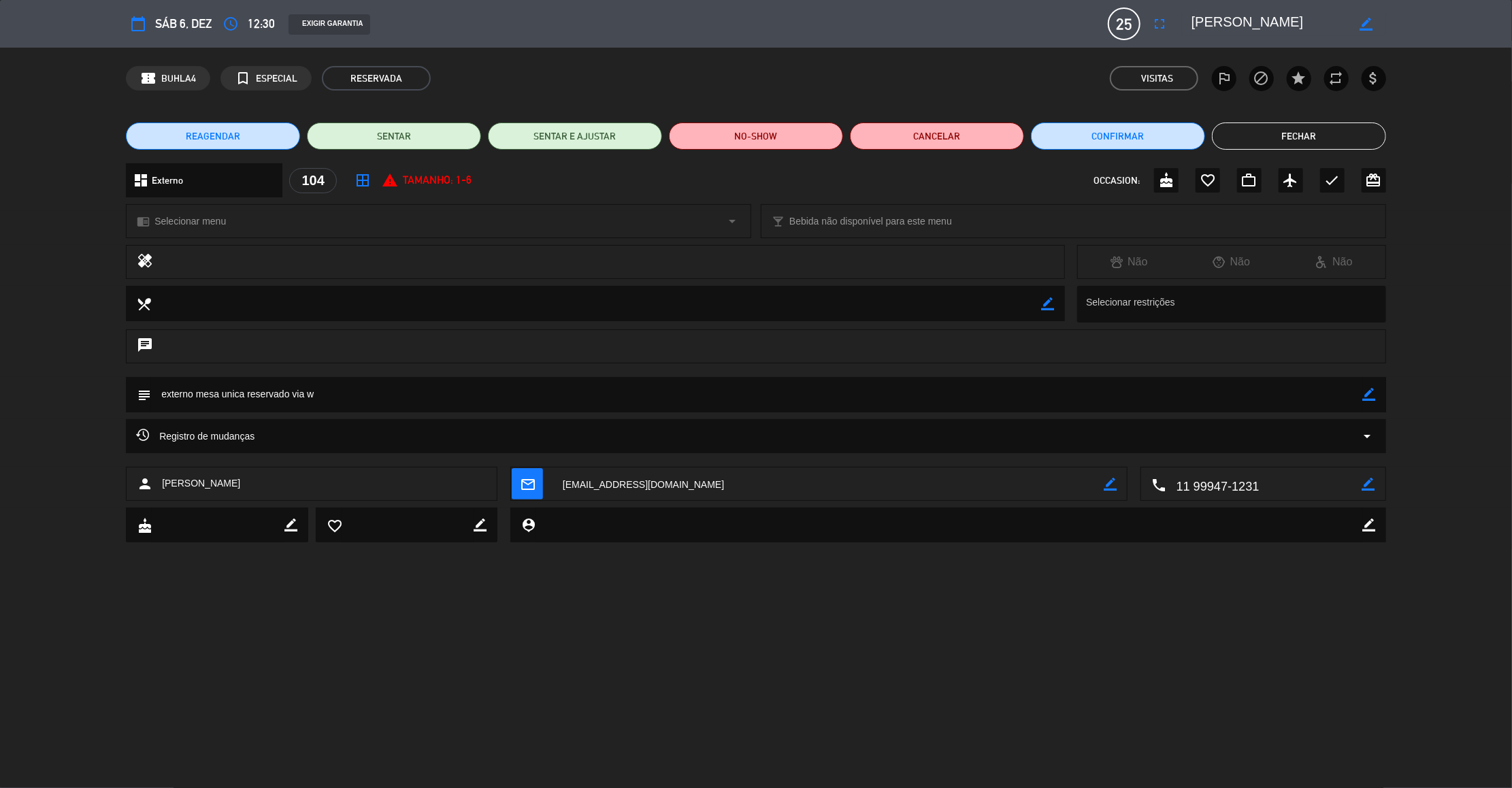
click at [1261, 145] on button "Fechar" at bounding box center [1299, 136] width 174 height 27
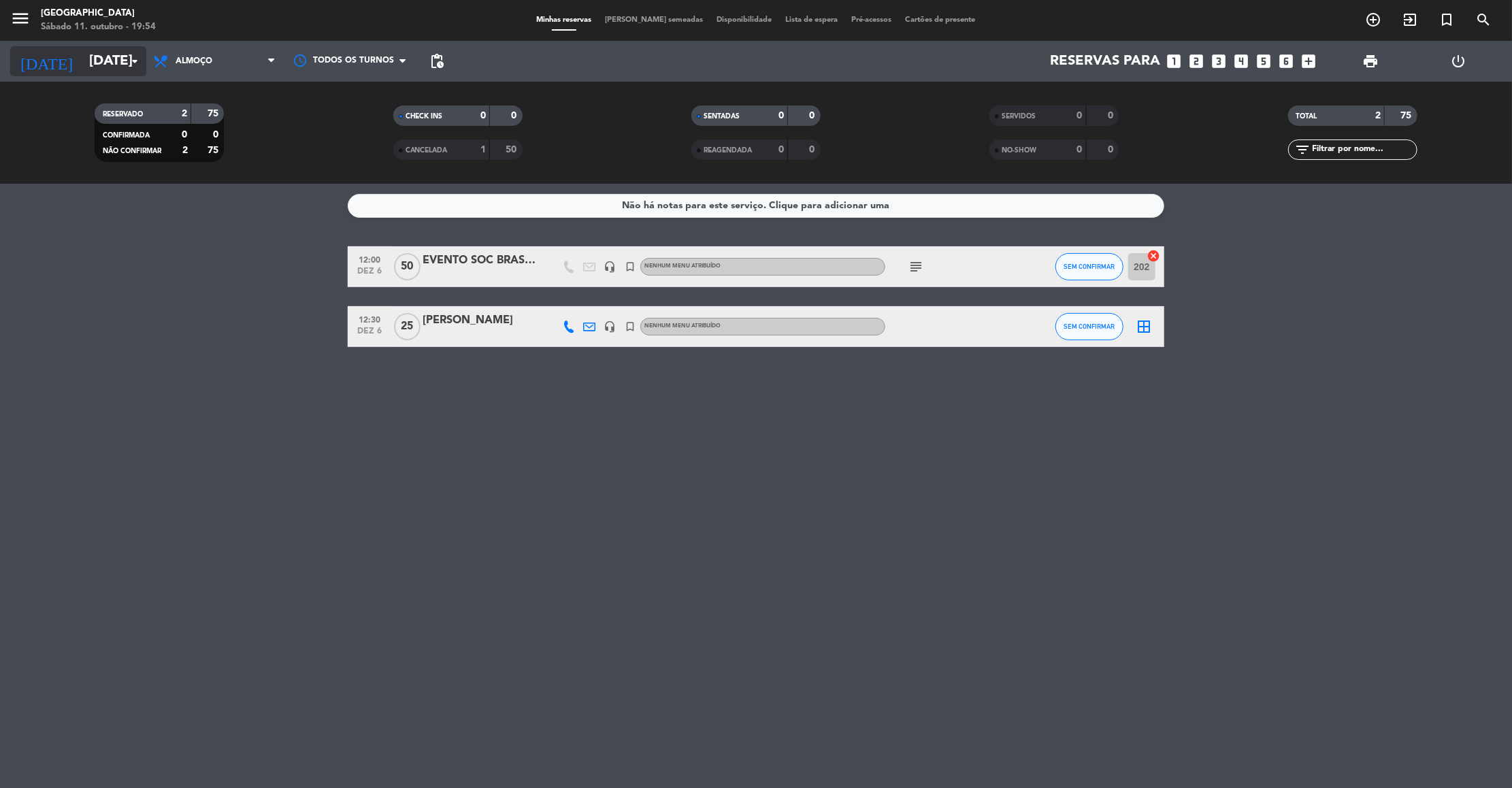
click at [82, 62] on input "[DATE]" at bounding box center [171, 61] width 177 height 30
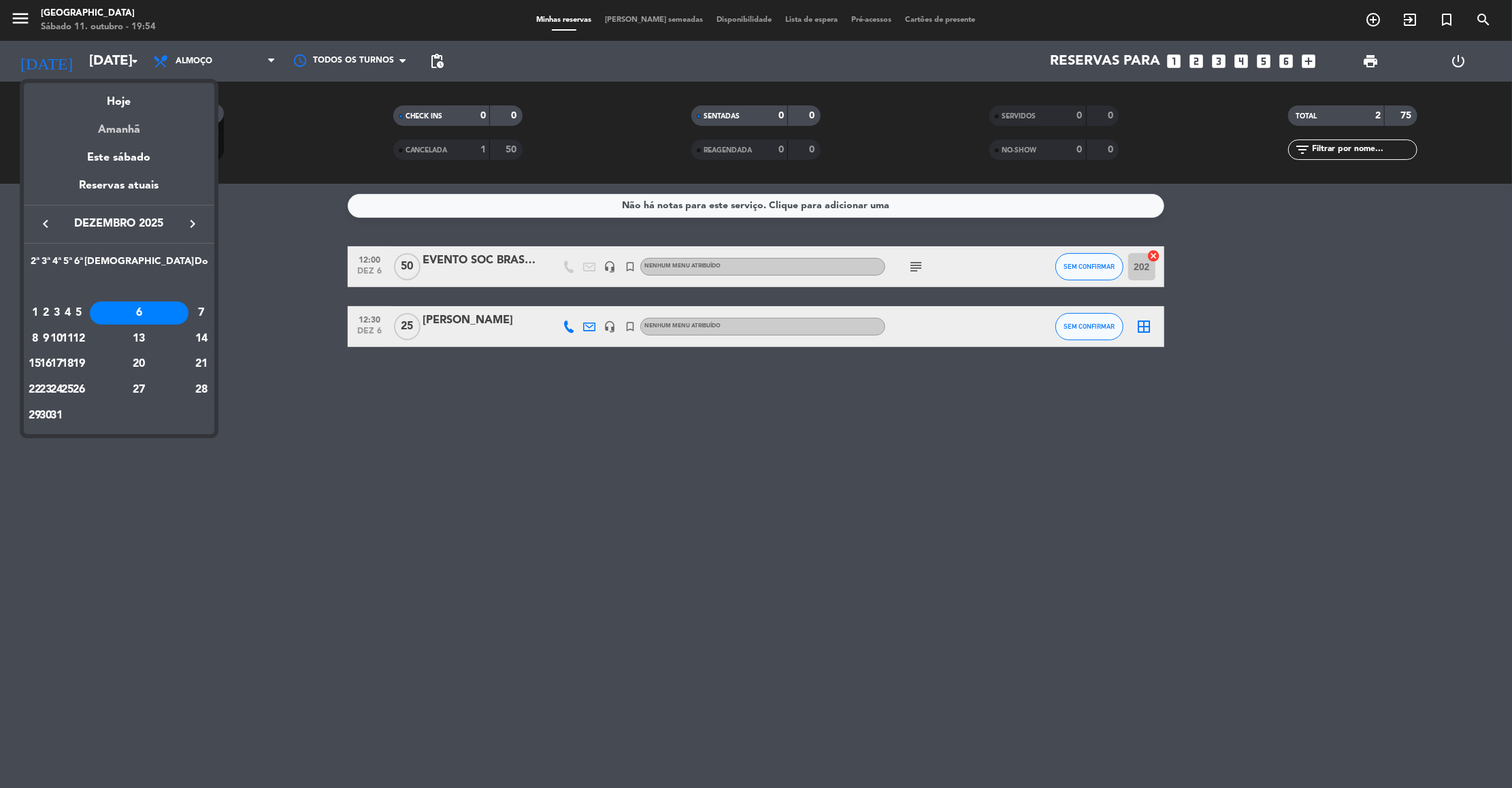
click at [123, 137] on div "Amanhã" at bounding box center [119, 125] width 190 height 28
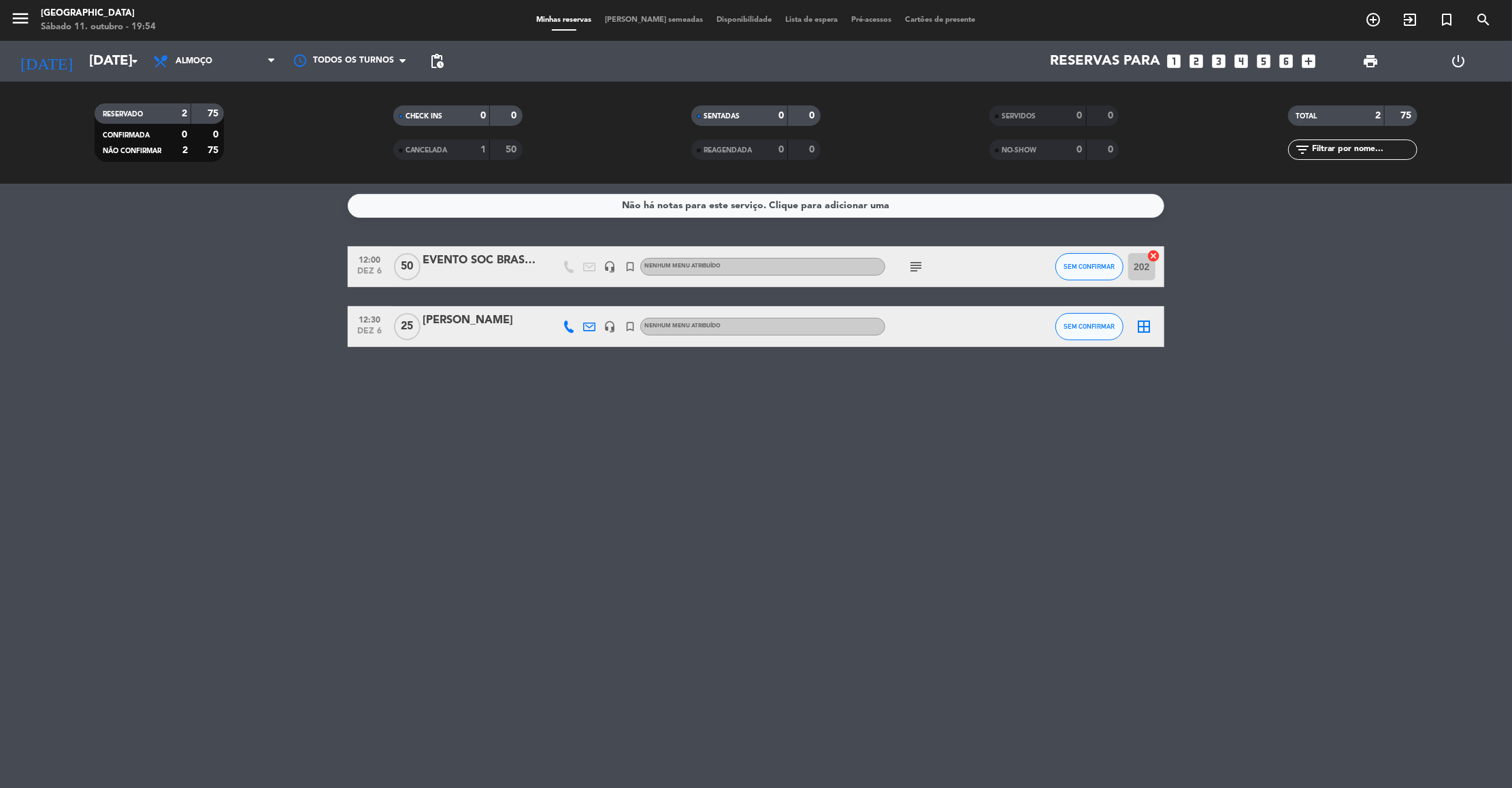
type input "Dom 12 out"
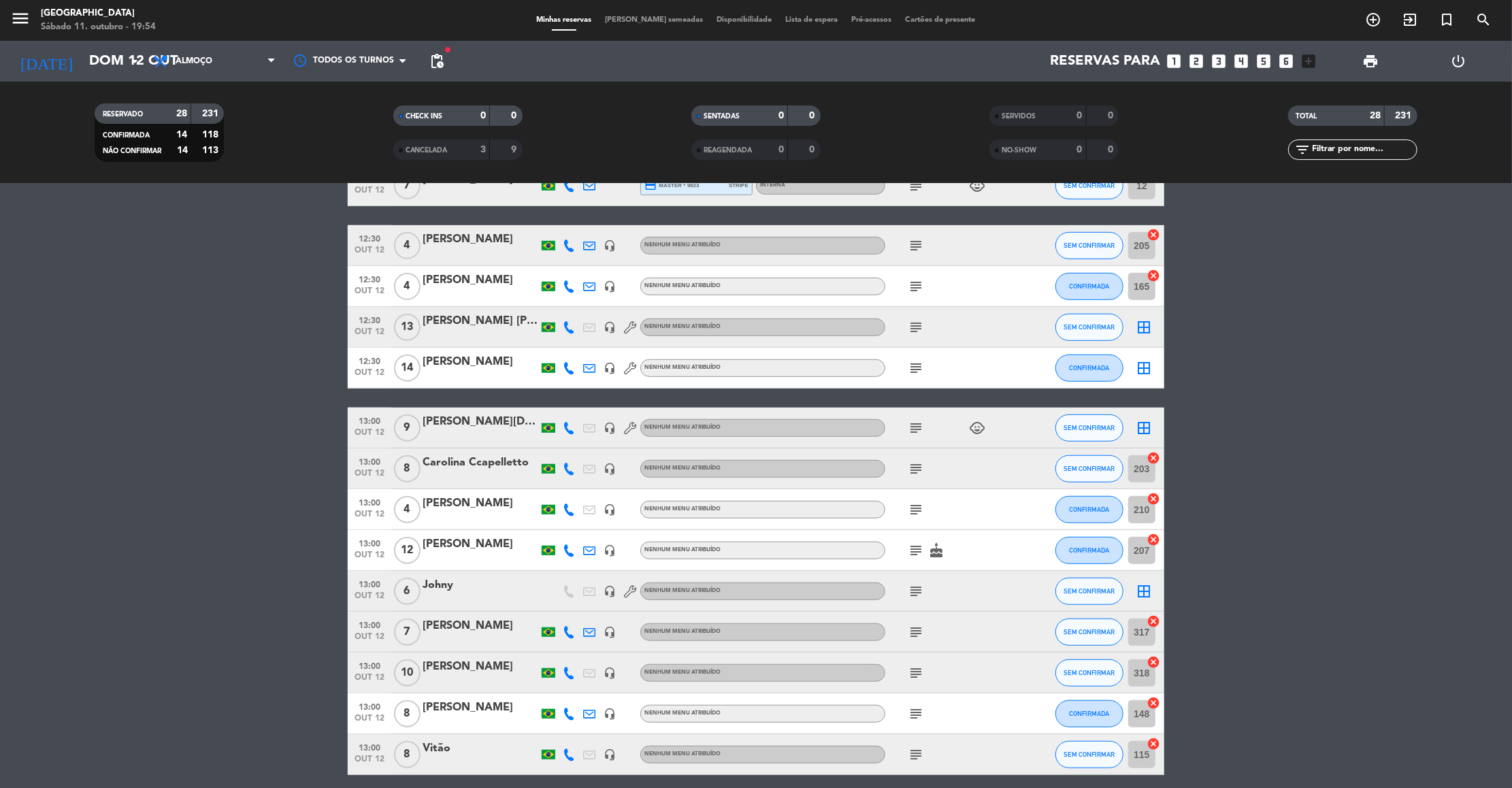
scroll to position [694, 0]
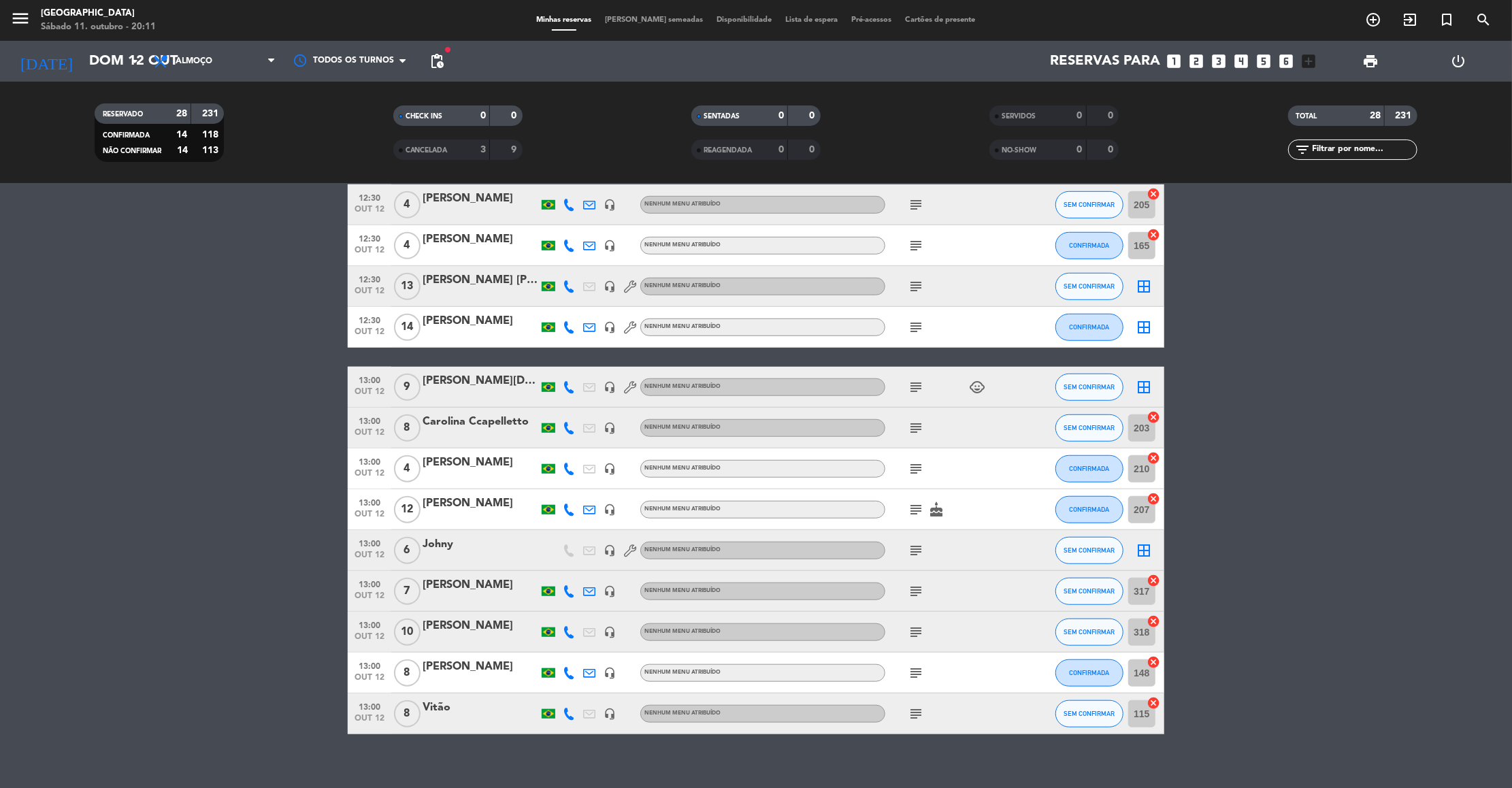
click at [1244, 59] on icon "looks_4" at bounding box center [1242, 61] width 18 height 18
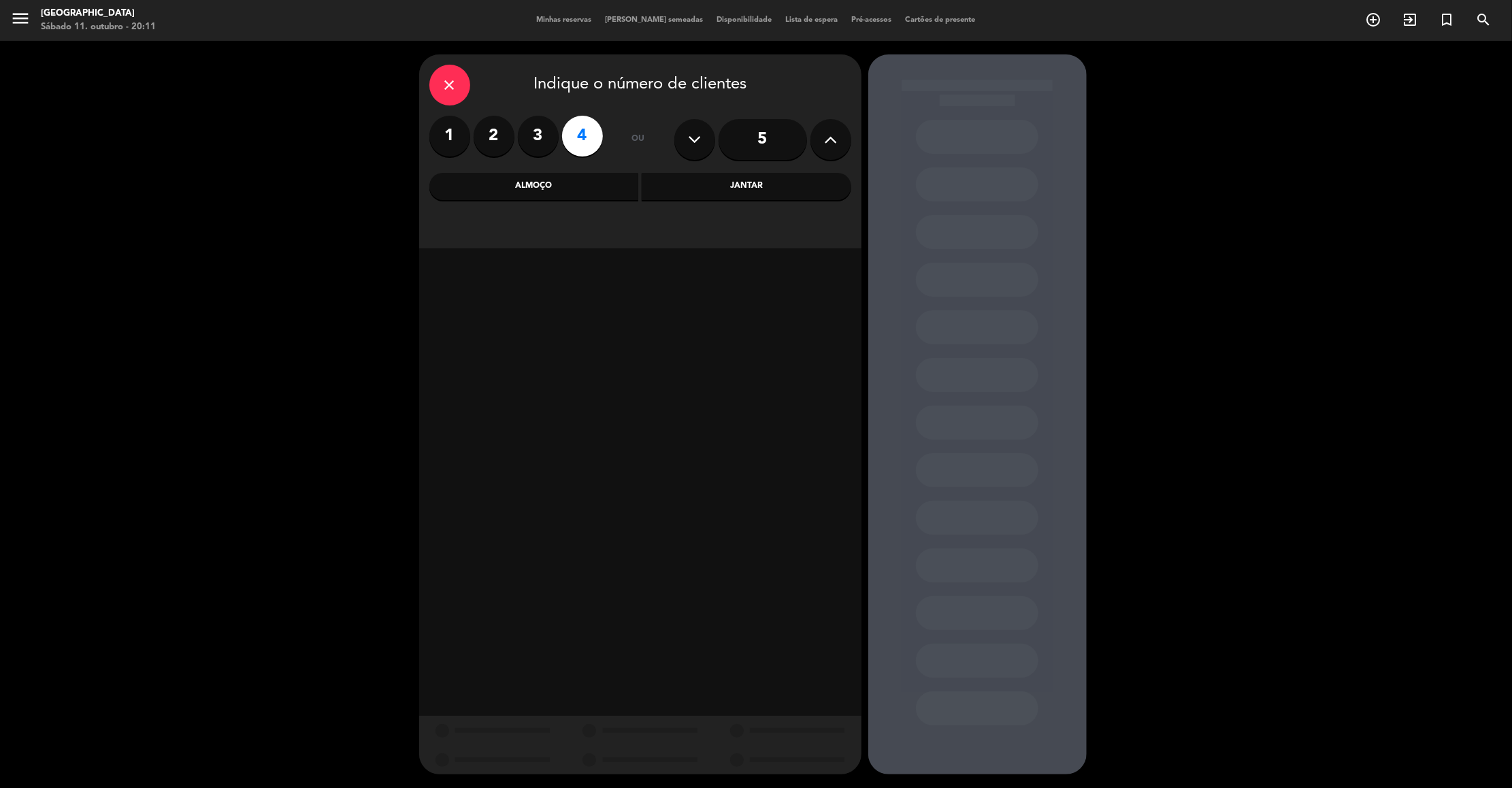
click at [613, 179] on div "Almoço" at bounding box center [534, 186] width 210 height 27
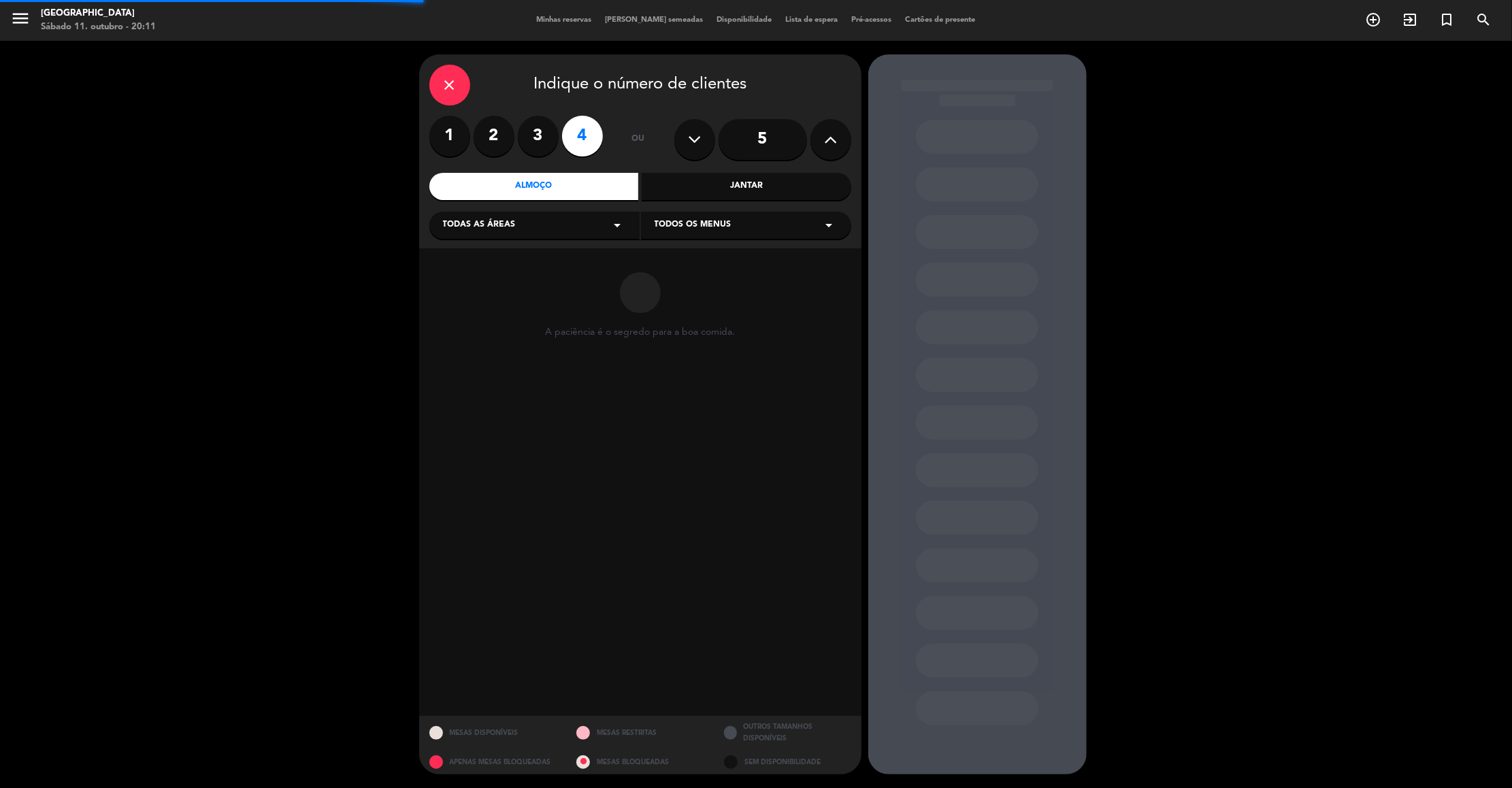
click at [595, 215] on div "Todas as áreas arrow_drop_down" at bounding box center [534, 225] width 210 height 27
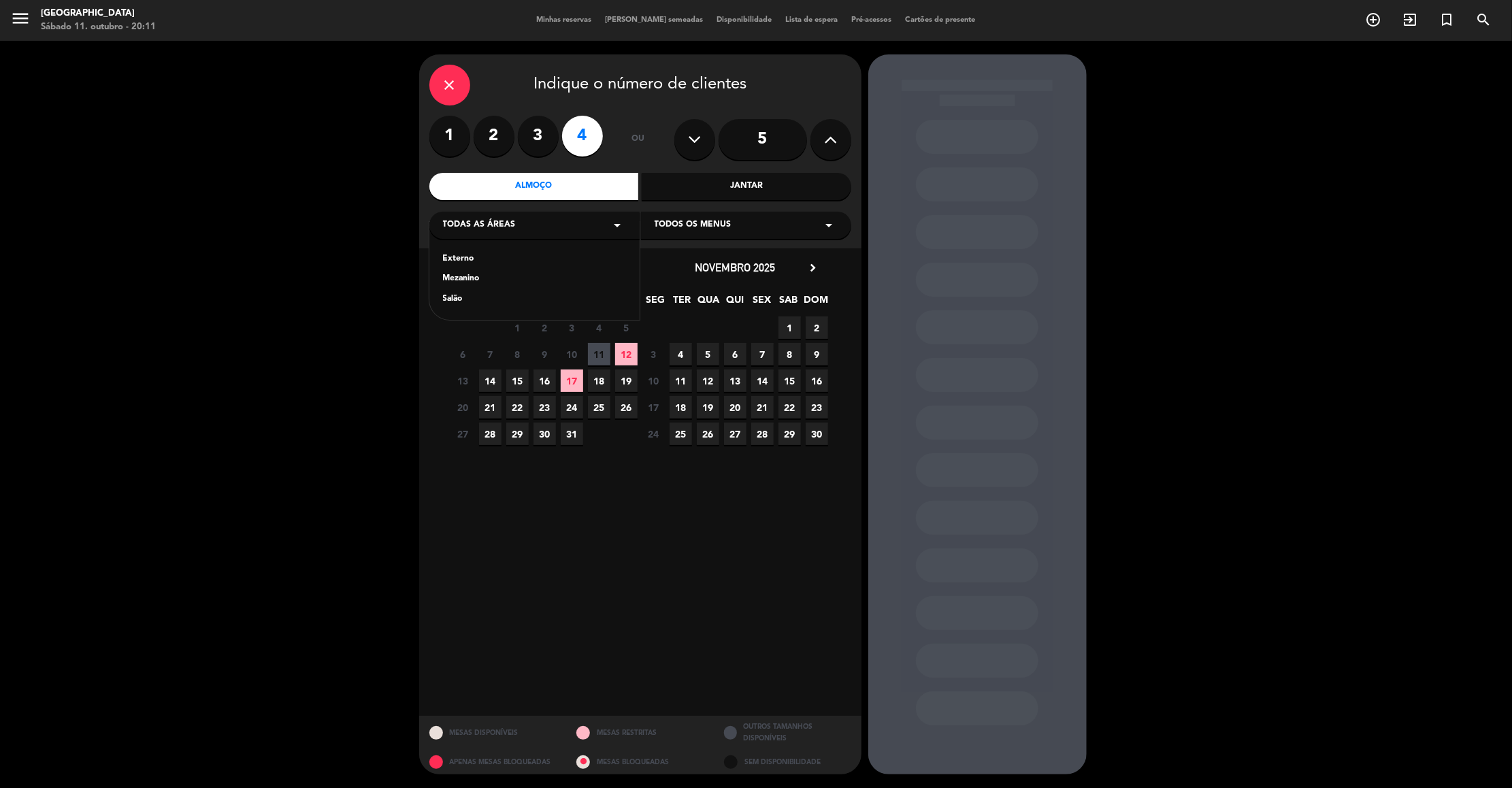
click at [453, 259] on div "Externo" at bounding box center [534, 259] width 183 height 13
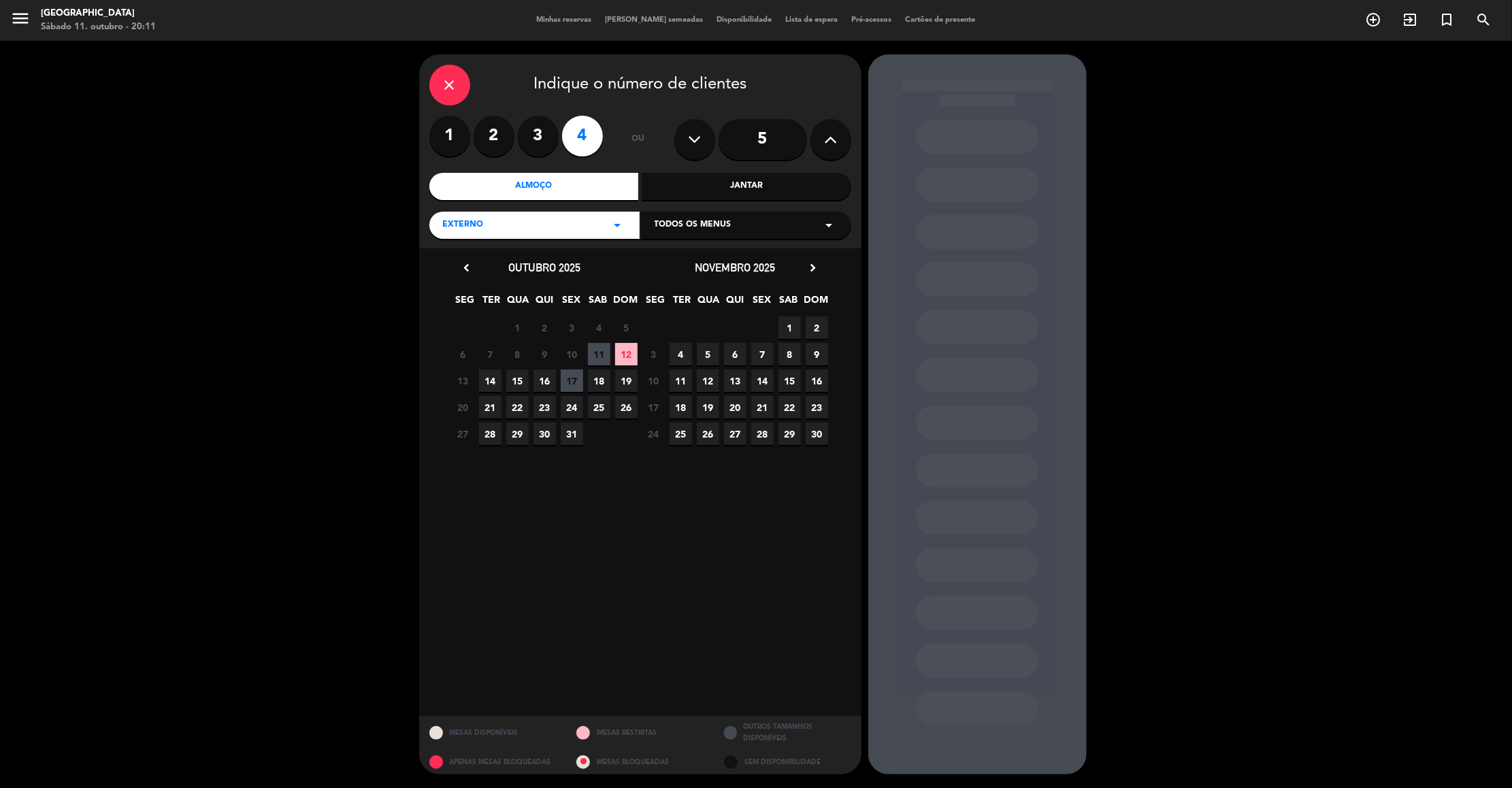
click at [626, 349] on span "12" at bounding box center [626, 355] width 23 height 23
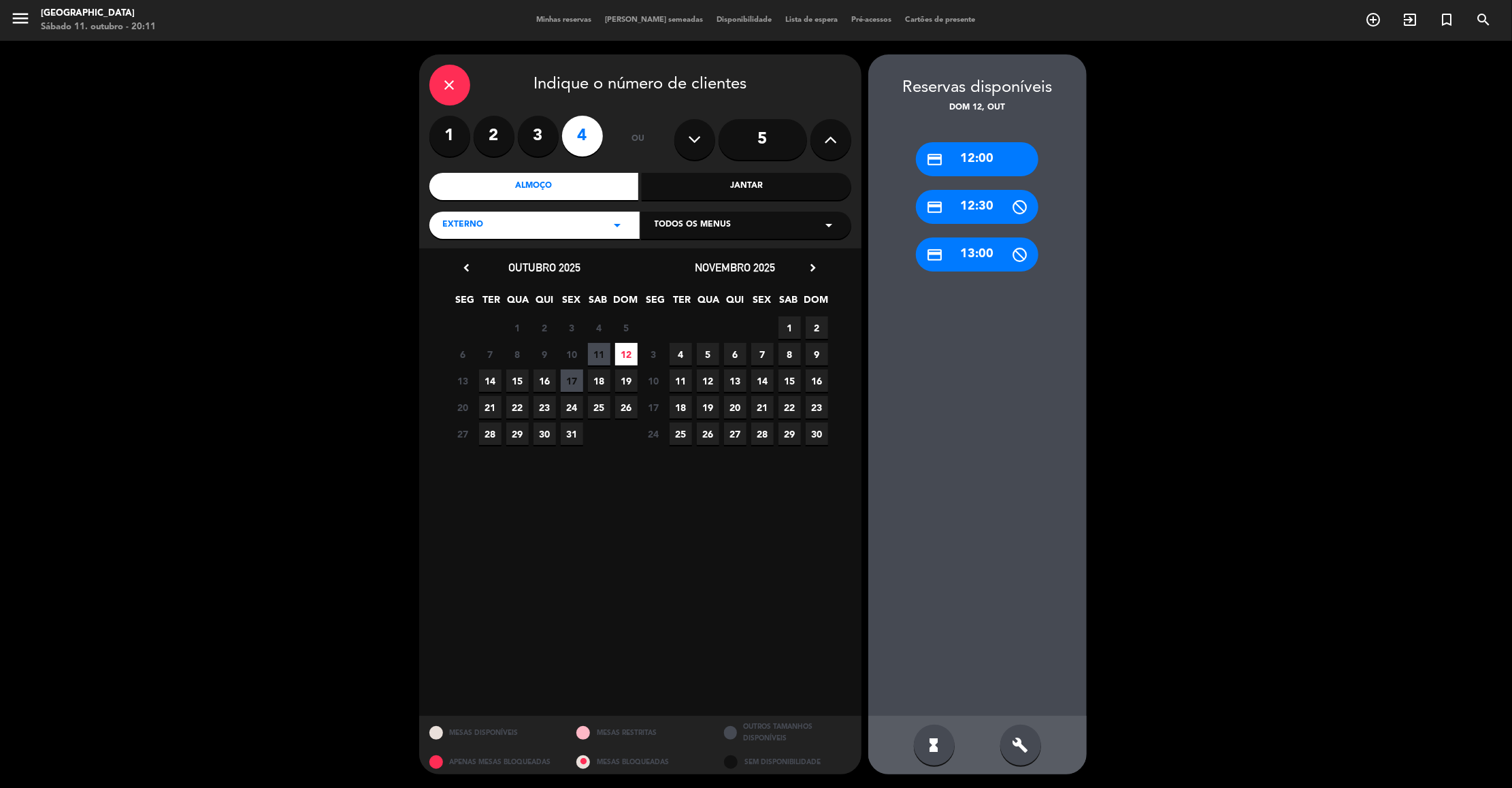
click at [971, 256] on div "credit_card 13:00" at bounding box center [977, 255] width 122 height 34
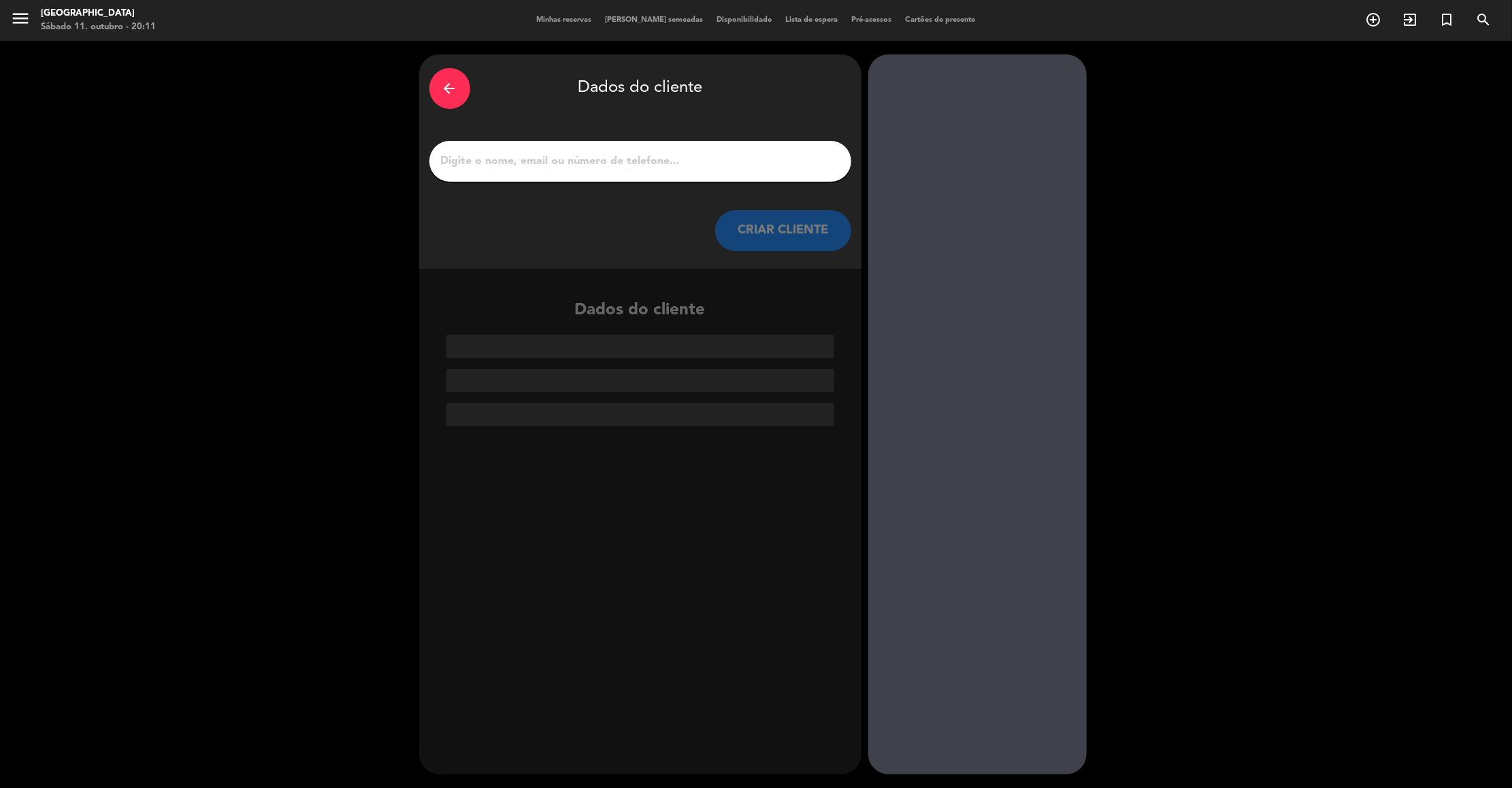
click at [781, 243] on button "CRIAR CLIENTE" at bounding box center [783, 231] width 136 height 41
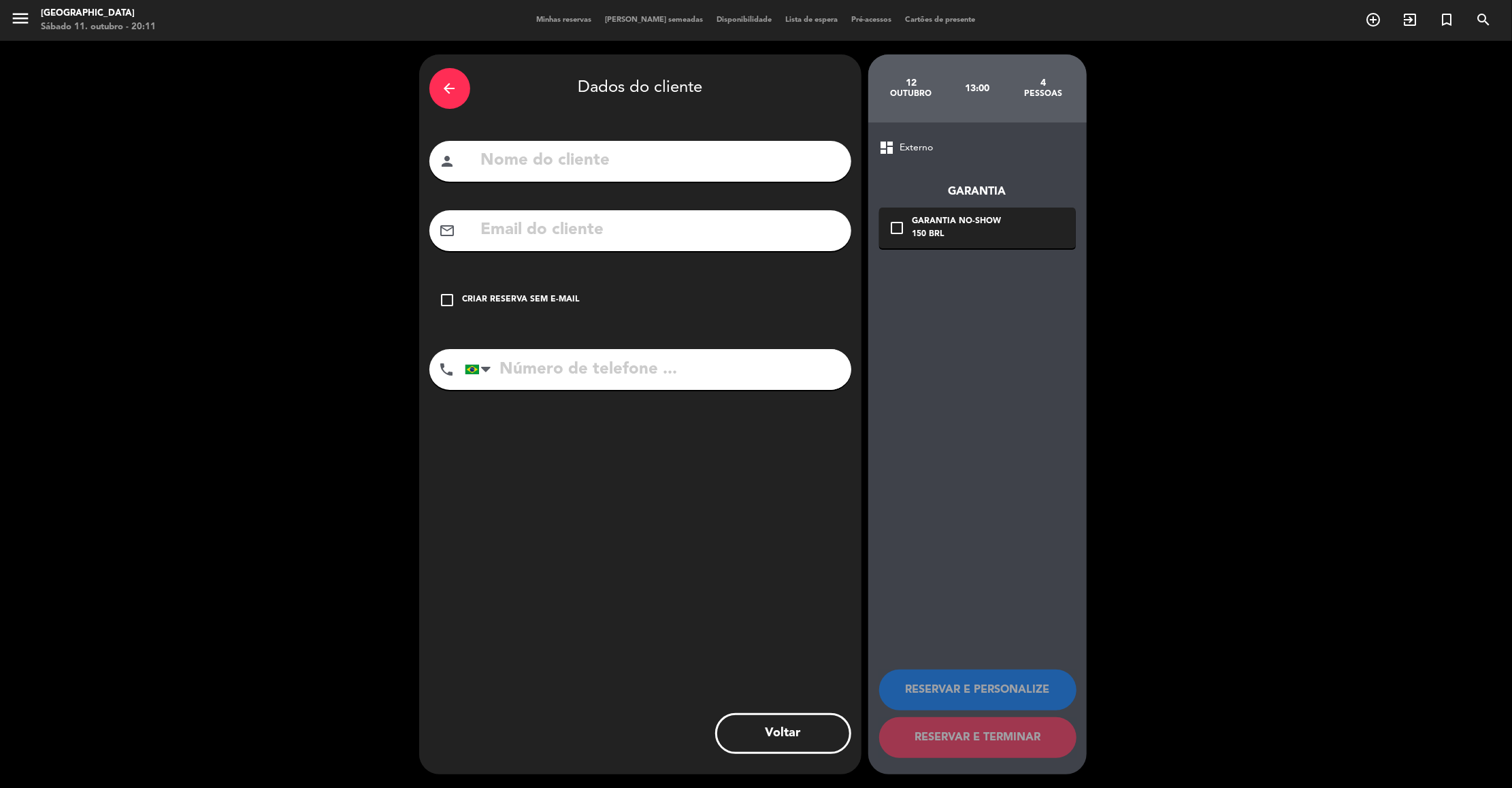
click at [748, 169] on input "text" at bounding box center [660, 161] width 361 height 28
type input "Melina"
click at [507, 304] on div "Criar reserva sem e-mail" at bounding box center [521, 299] width 117 height 13
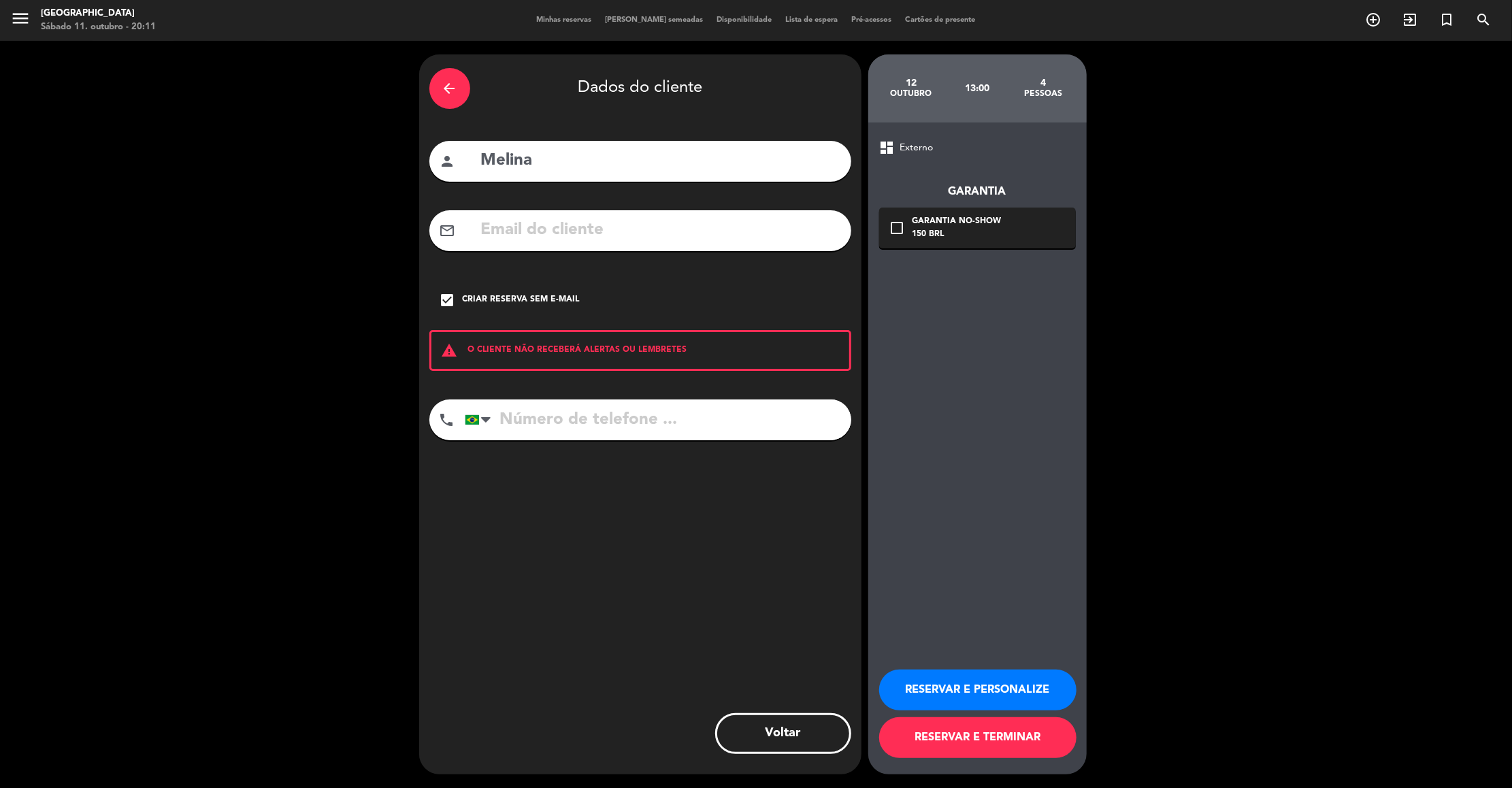
click at [1016, 692] on button "RESERVAR E PERSONALIZE" at bounding box center [978, 690] width 197 height 41
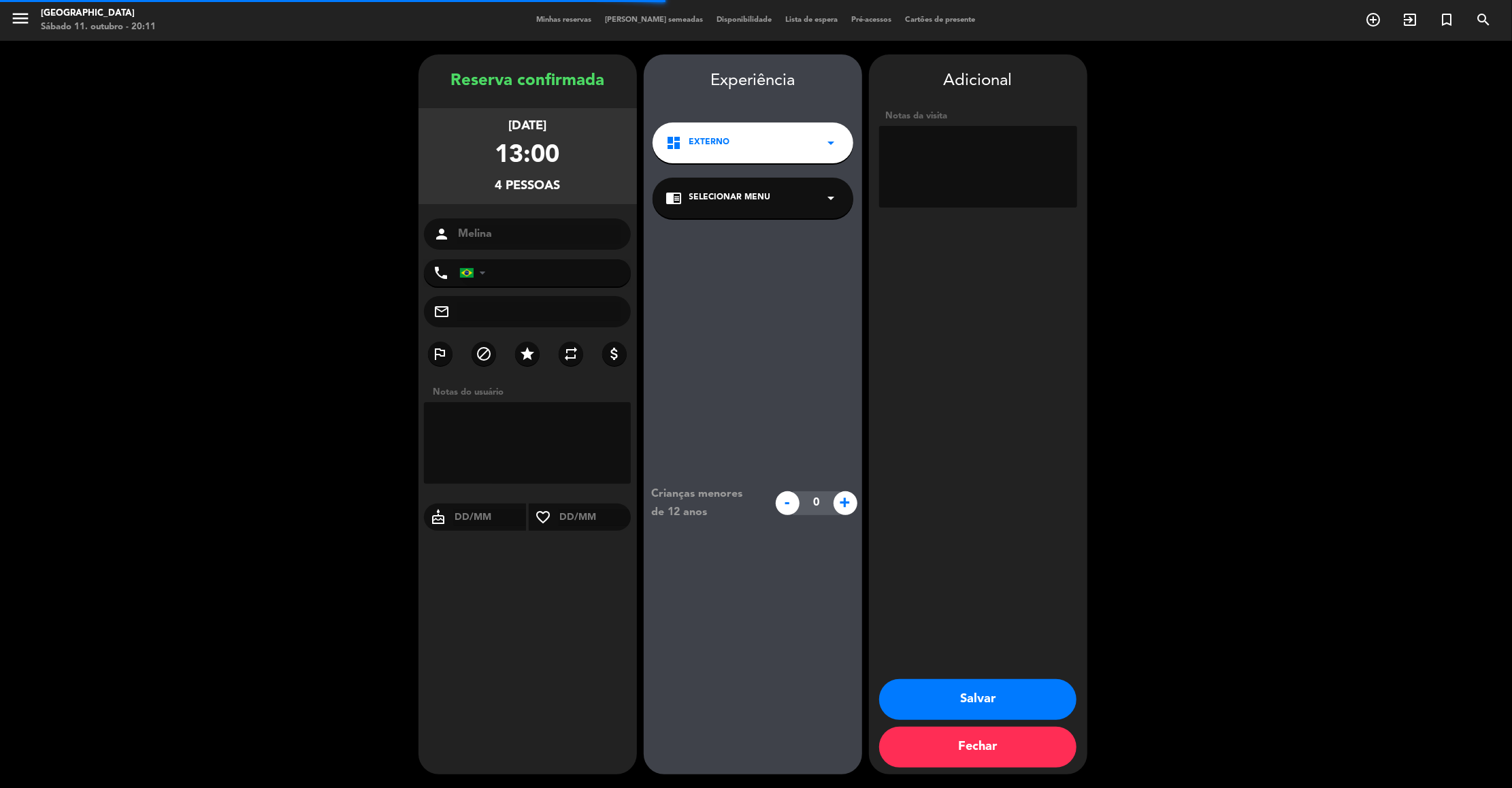
click at [956, 179] on textarea at bounding box center [978, 166] width 198 height 81
type textarea "108 externo"
click at [973, 703] on button "Salvar" at bounding box center [978, 700] width 197 height 41
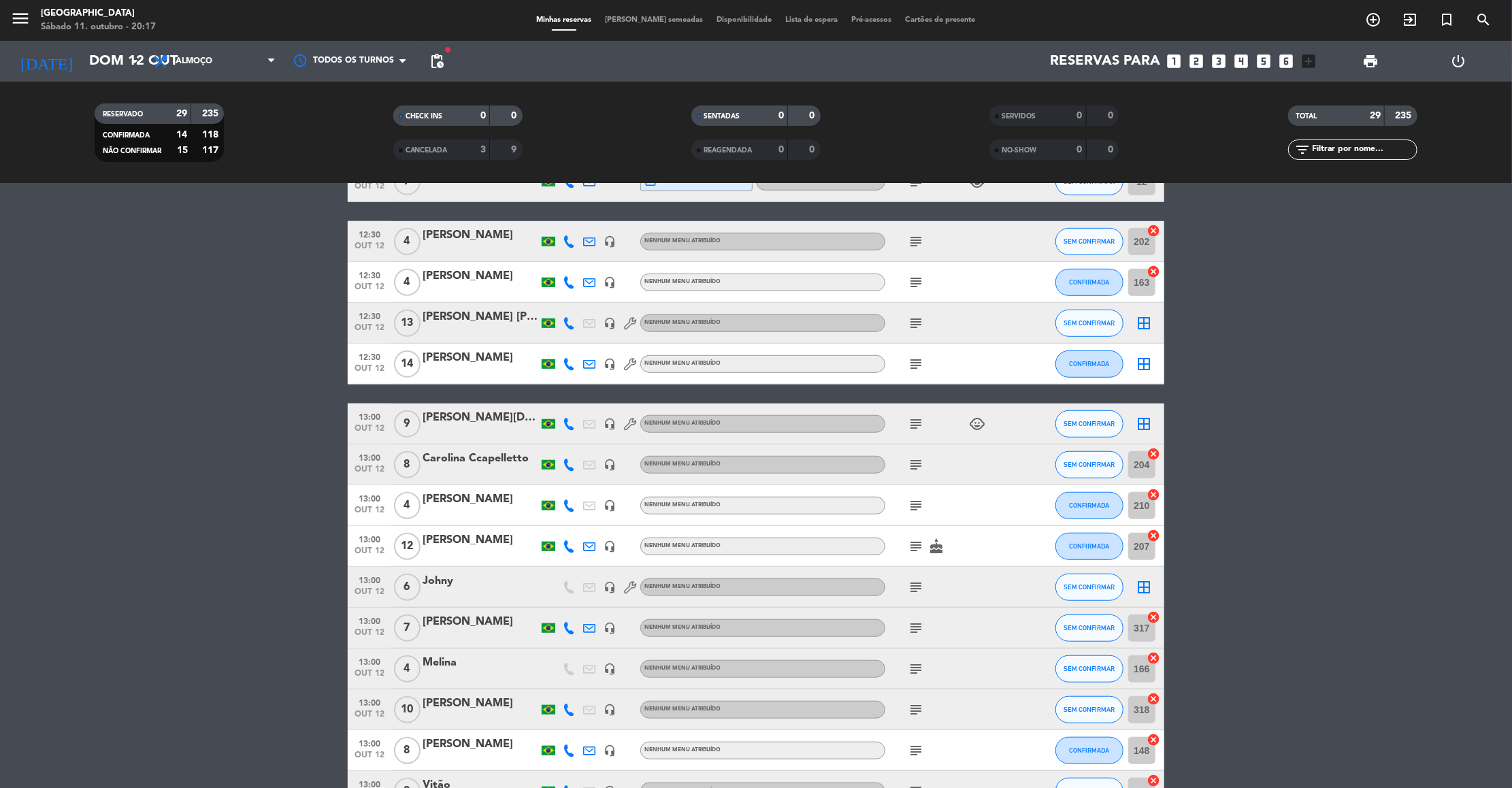
scroll to position [749, 0]
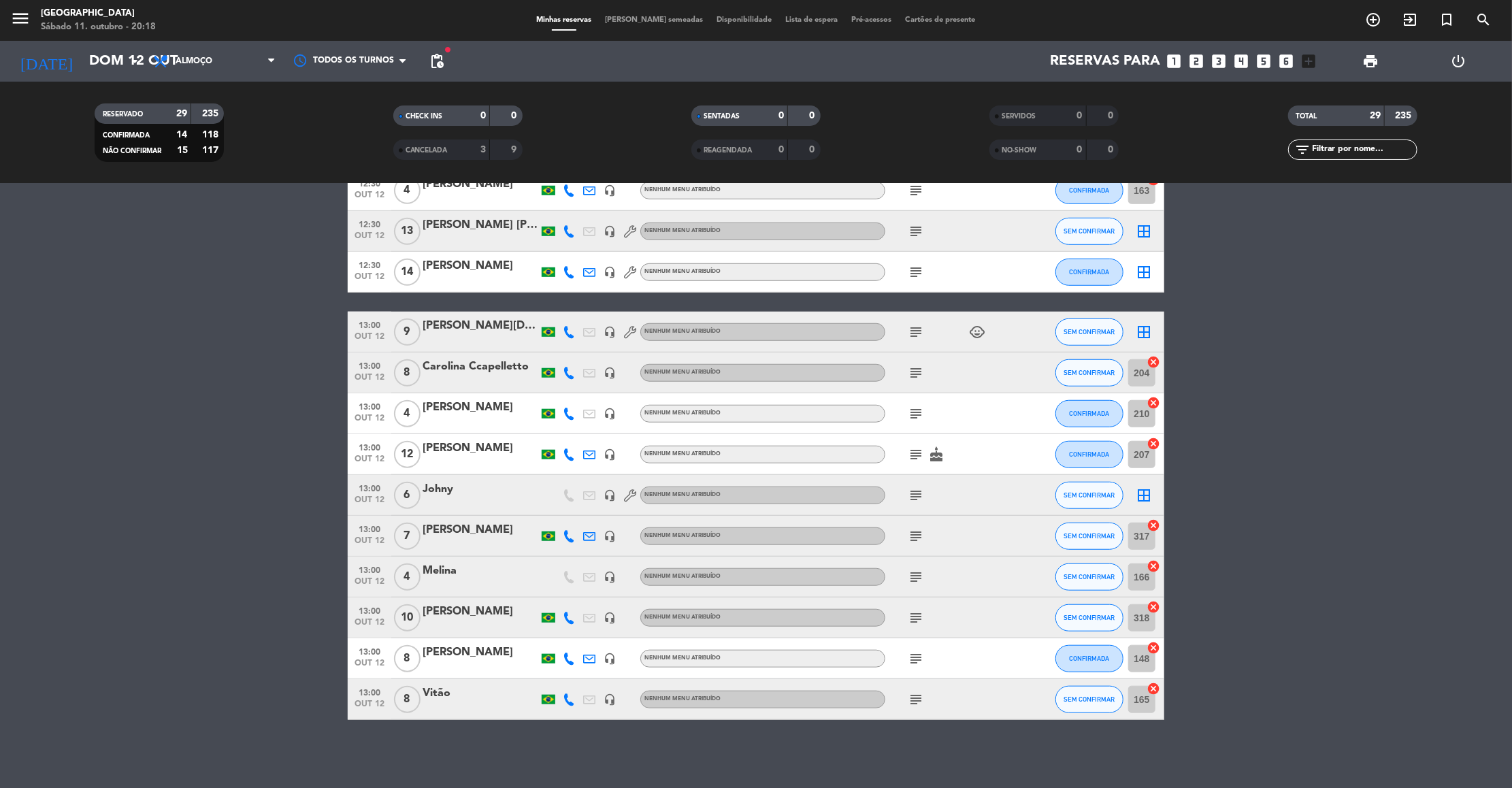
click at [912, 492] on icon "subject" at bounding box center [915, 495] width 16 height 16
click at [1309, 266] on bookings-row "12:00 out 12 8 Andreza Soares credit_card visa * 5079 stripe Externa subject ch…" at bounding box center [756, 109] width 1512 height 1223
click at [1287, 67] on icon "looks_6" at bounding box center [1286, 61] width 18 height 18
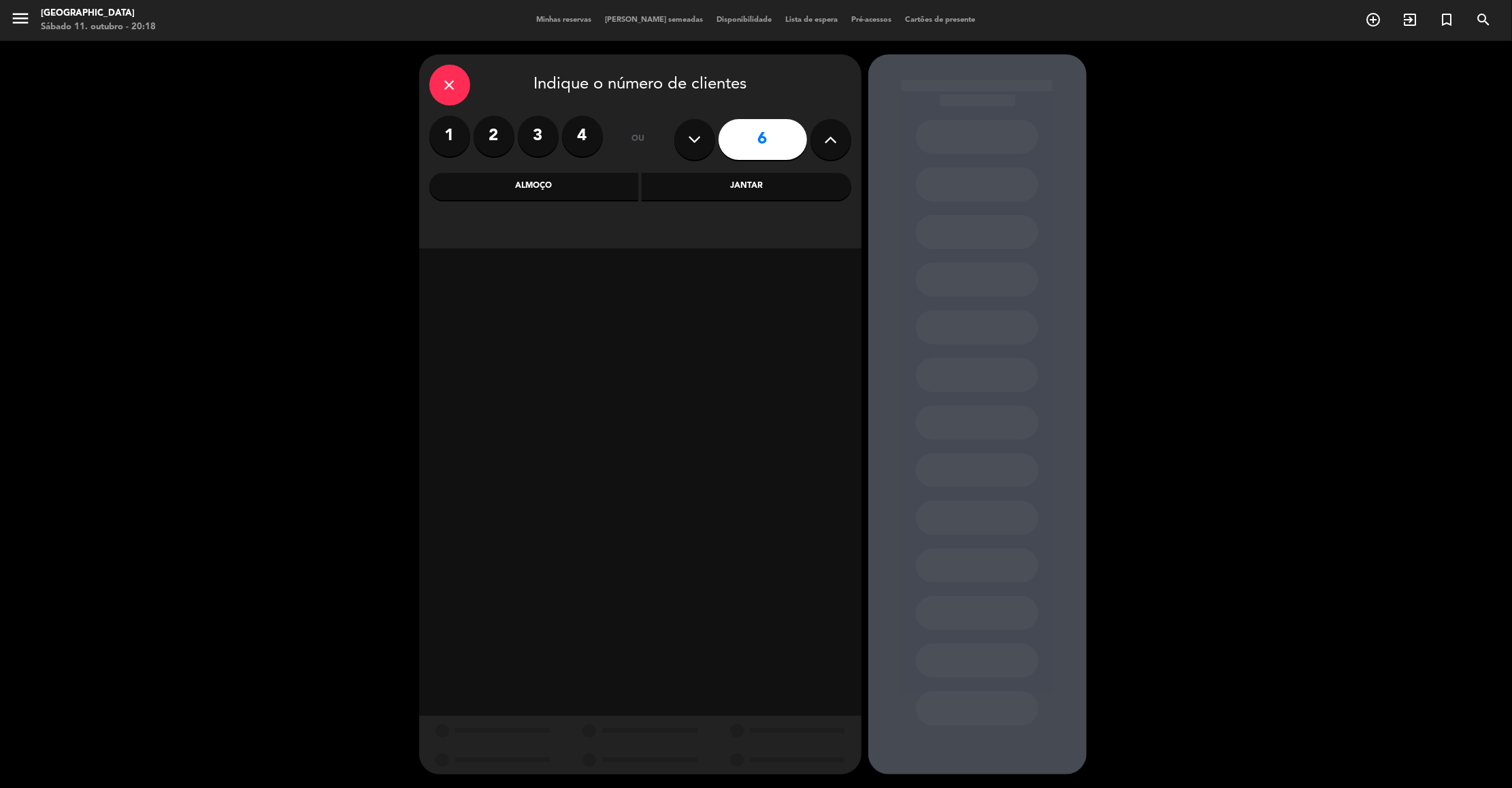
click at [596, 193] on div "Almoço" at bounding box center [534, 186] width 210 height 27
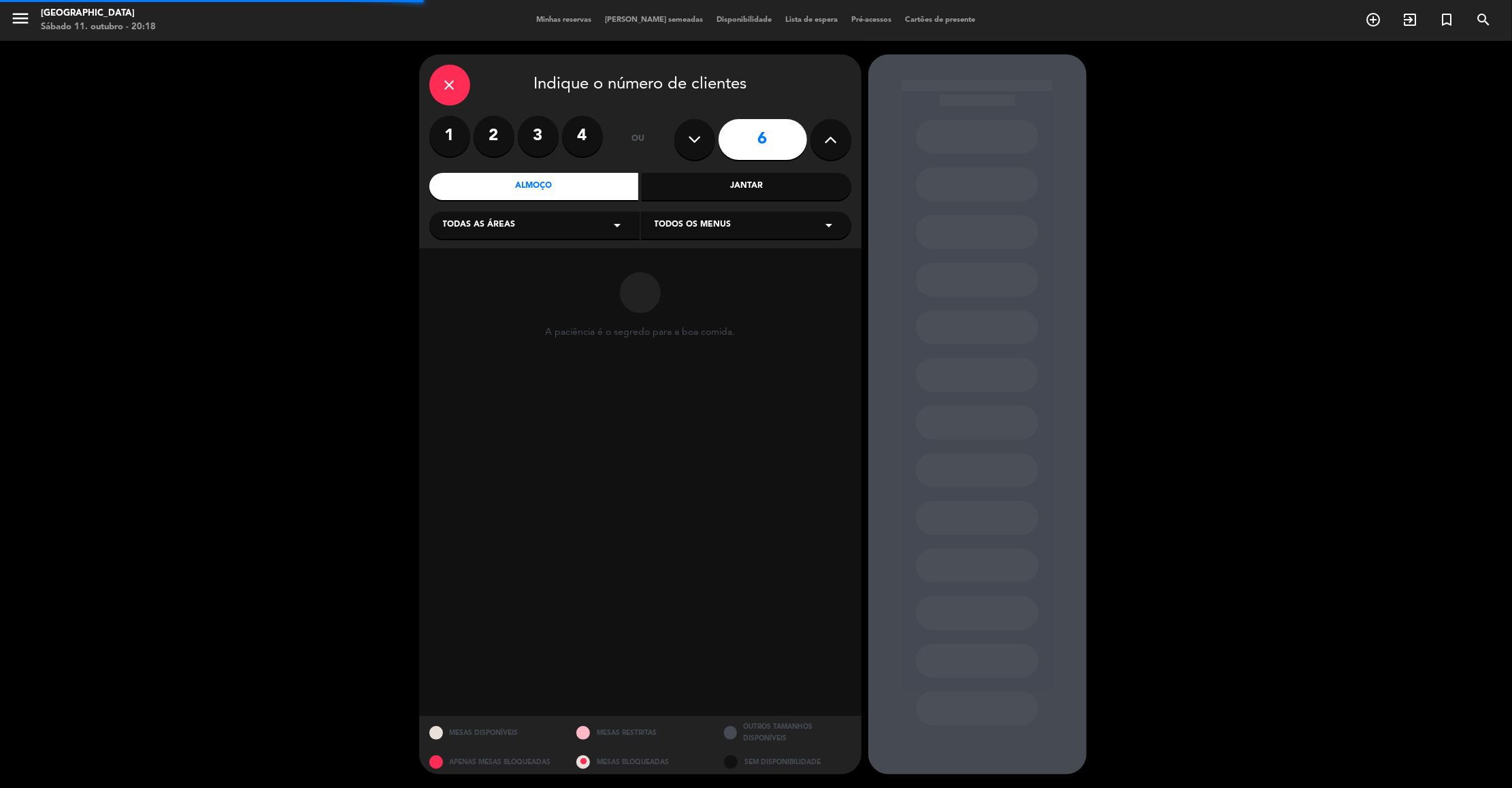
click at [549, 222] on div "Todas as áreas arrow_drop_down" at bounding box center [534, 225] width 210 height 27
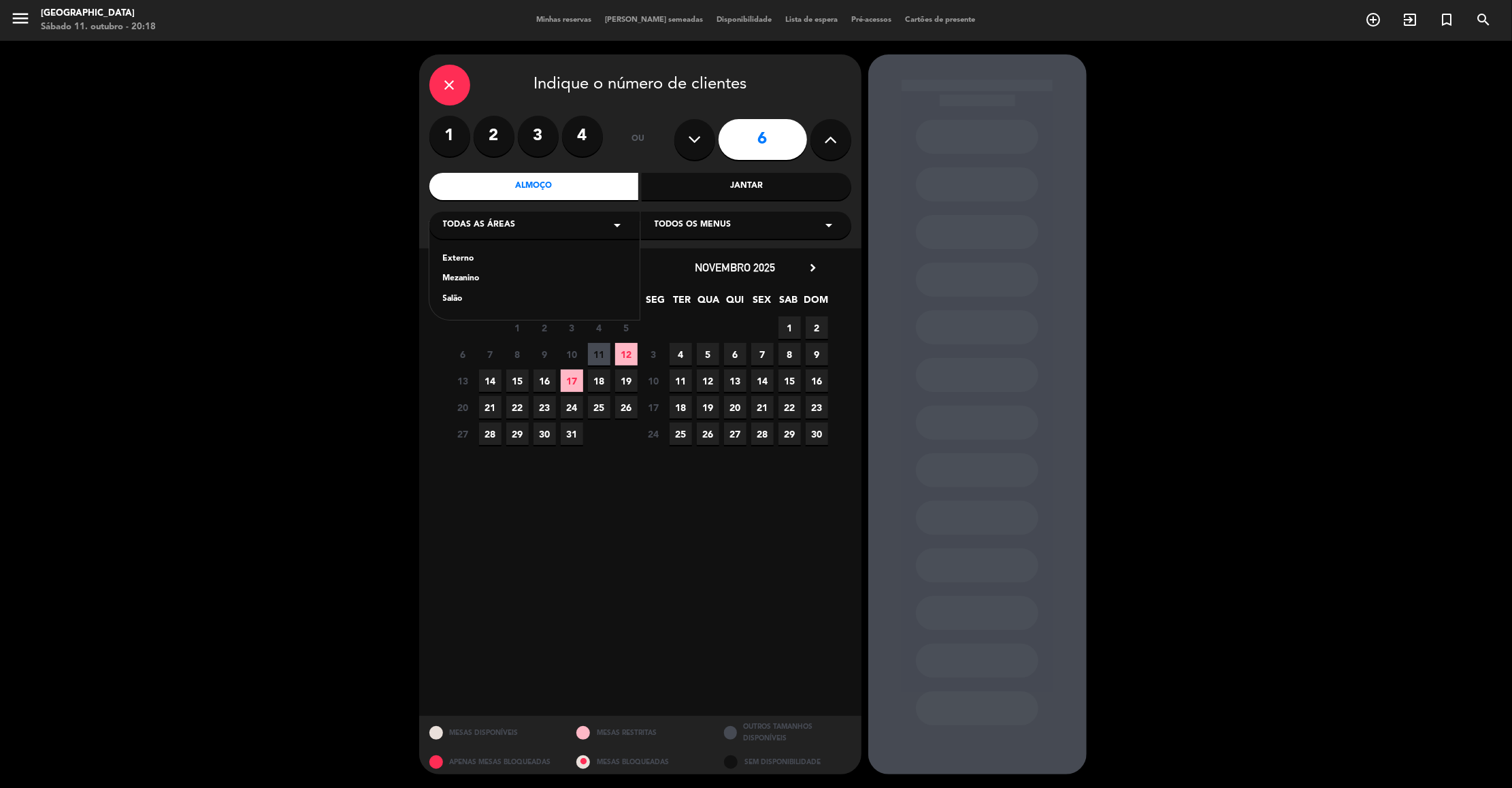
click at [461, 260] on div "Externo" at bounding box center [534, 259] width 183 height 13
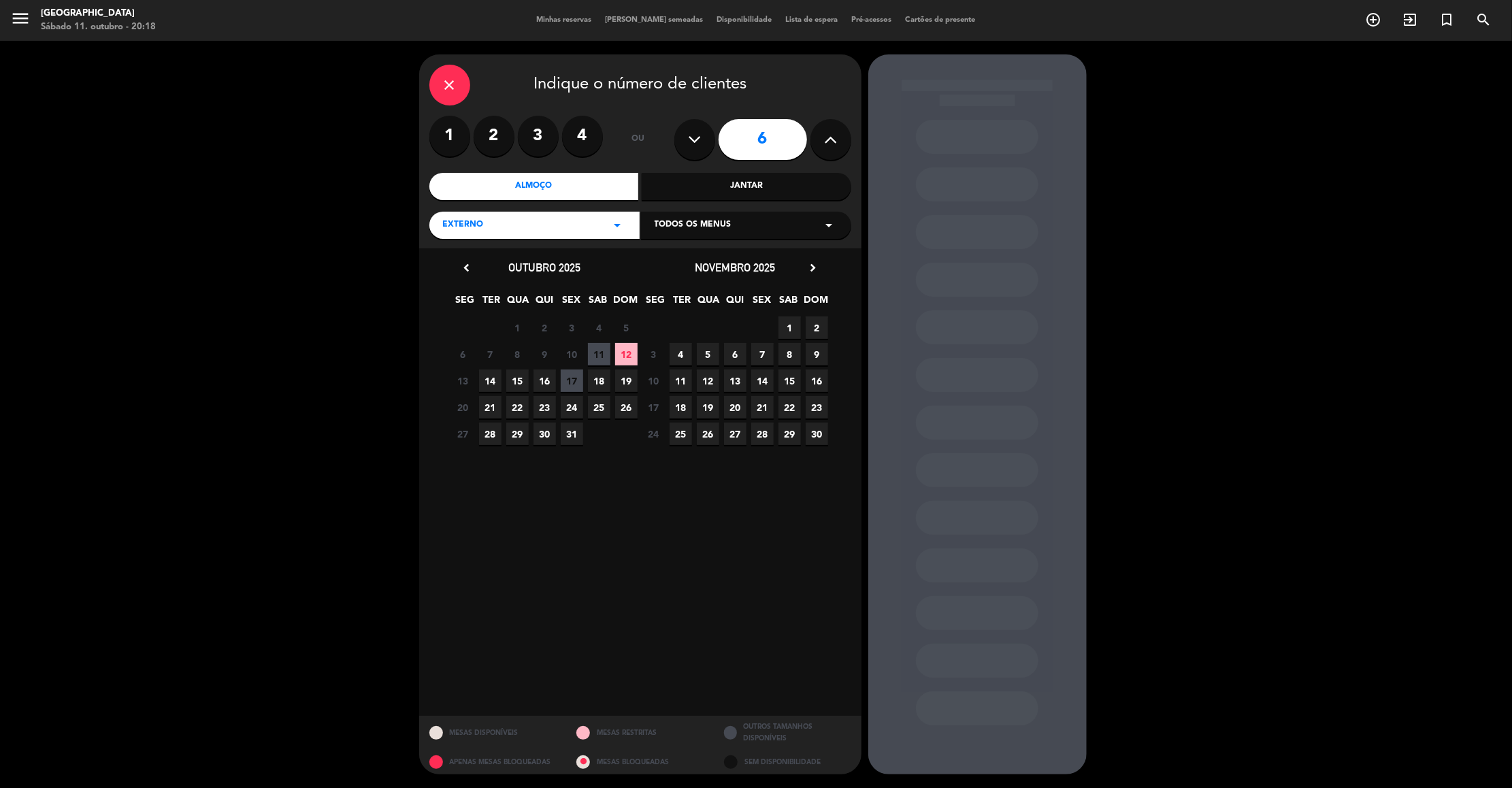
click at [629, 343] on span "12" at bounding box center [626, 355] width 23 height 23
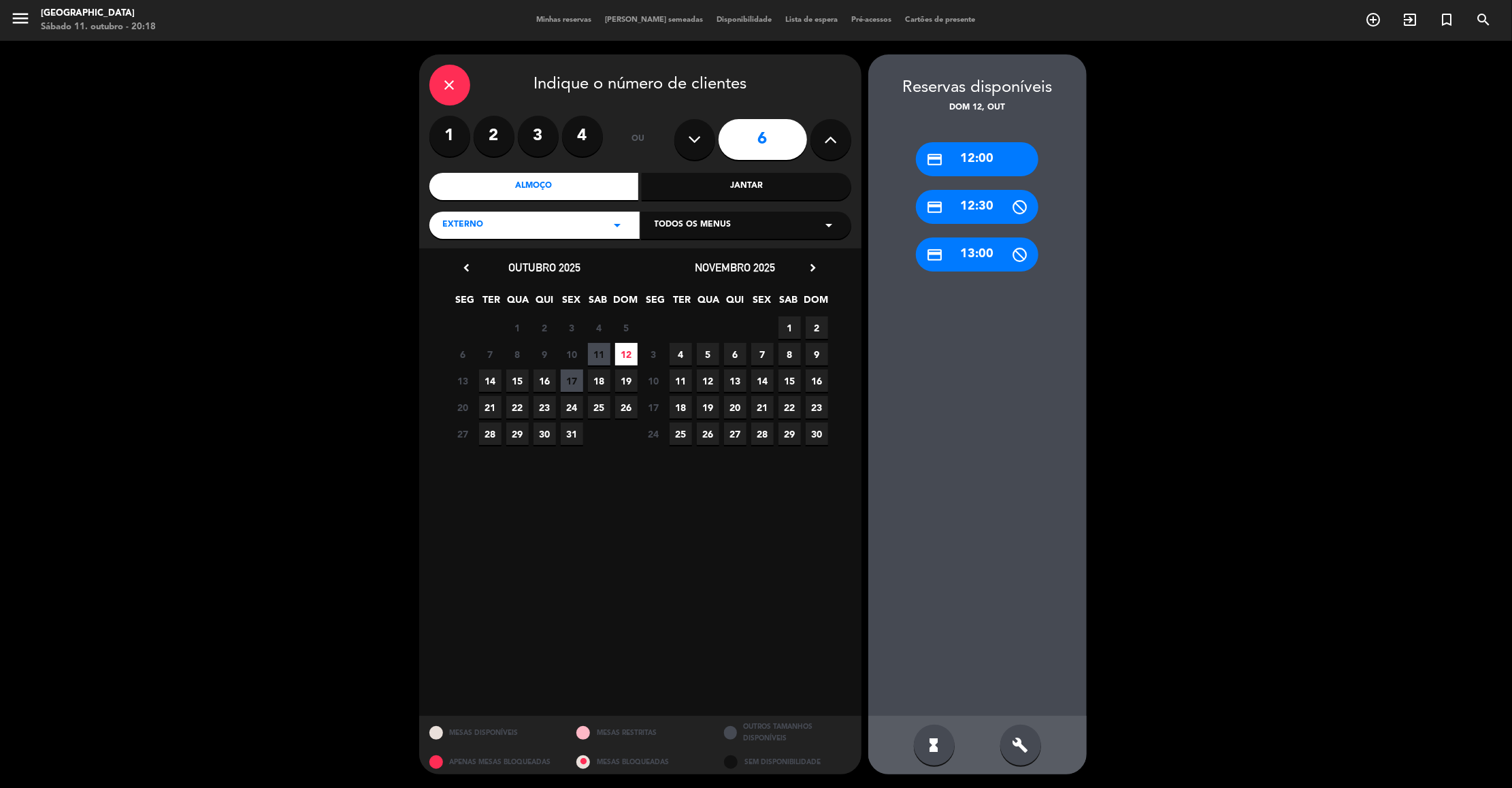
click at [970, 255] on div "credit_card 13:00" at bounding box center [977, 255] width 122 height 34
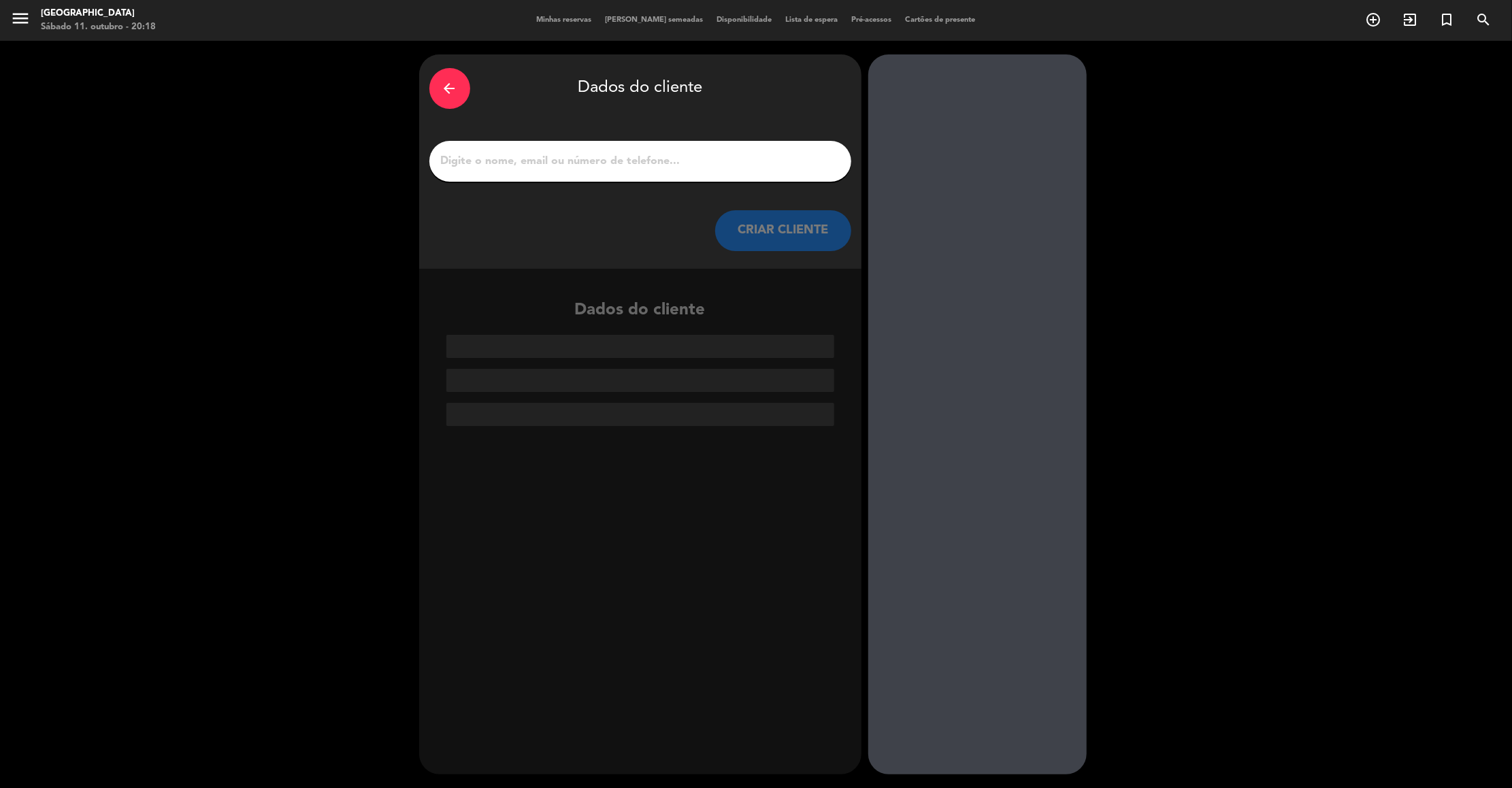
click at [808, 222] on button "CRIAR CLIENTE" at bounding box center [783, 231] width 136 height 41
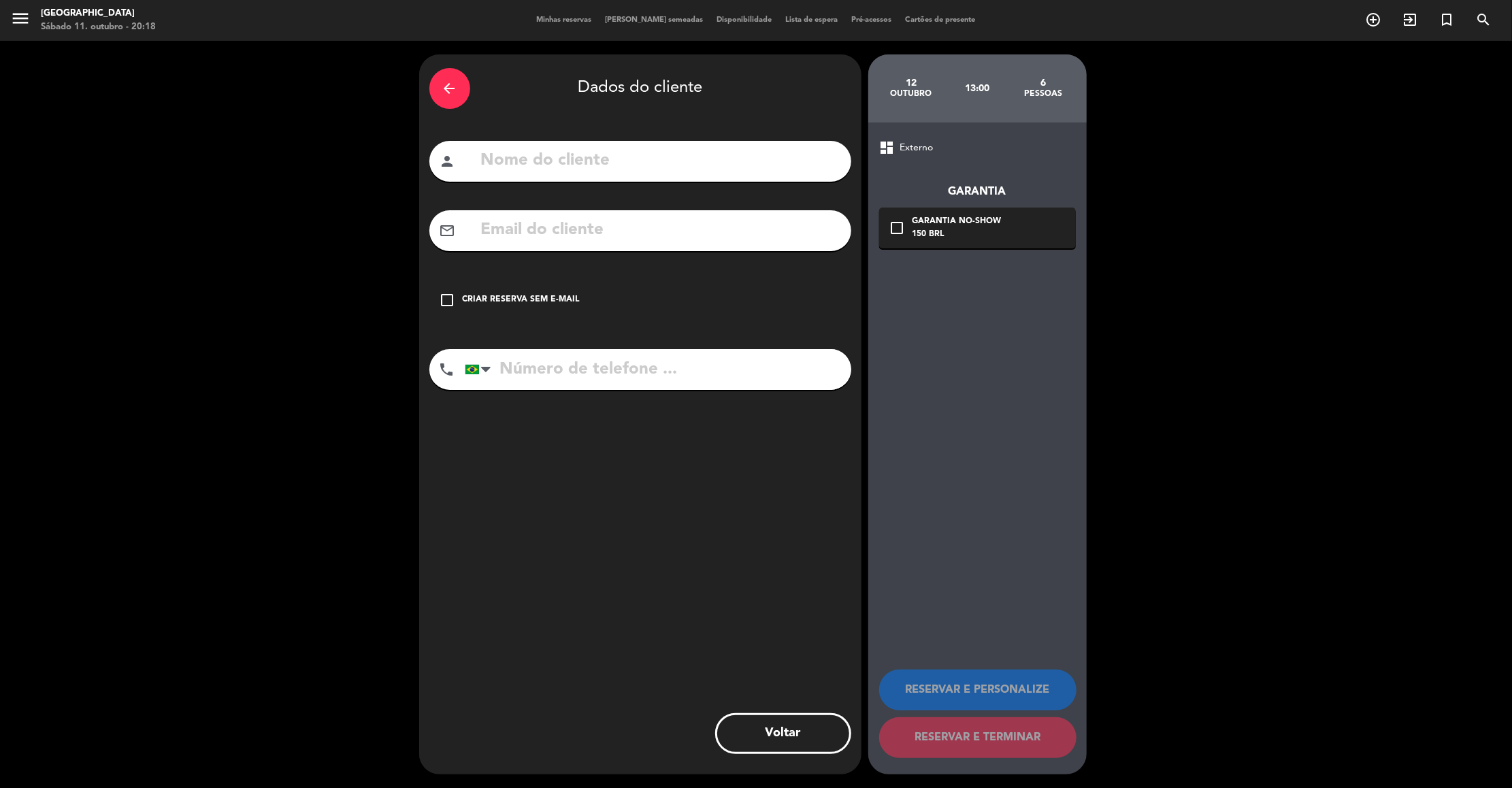
click at [706, 167] on input "text" at bounding box center [660, 161] width 361 height 28
paste input "Lara Assuncao 11-99186 6253"
click at [711, 154] on input "Lara Assuncao 11-99186 6253" at bounding box center [660, 161] width 361 height 28
drag, startPoint x: 719, startPoint y: 160, endPoint x: 597, endPoint y: 164, distance: 122.1
click at [597, 164] on input "Lara Assuncao 11-99186 6253" at bounding box center [660, 161] width 361 height 28
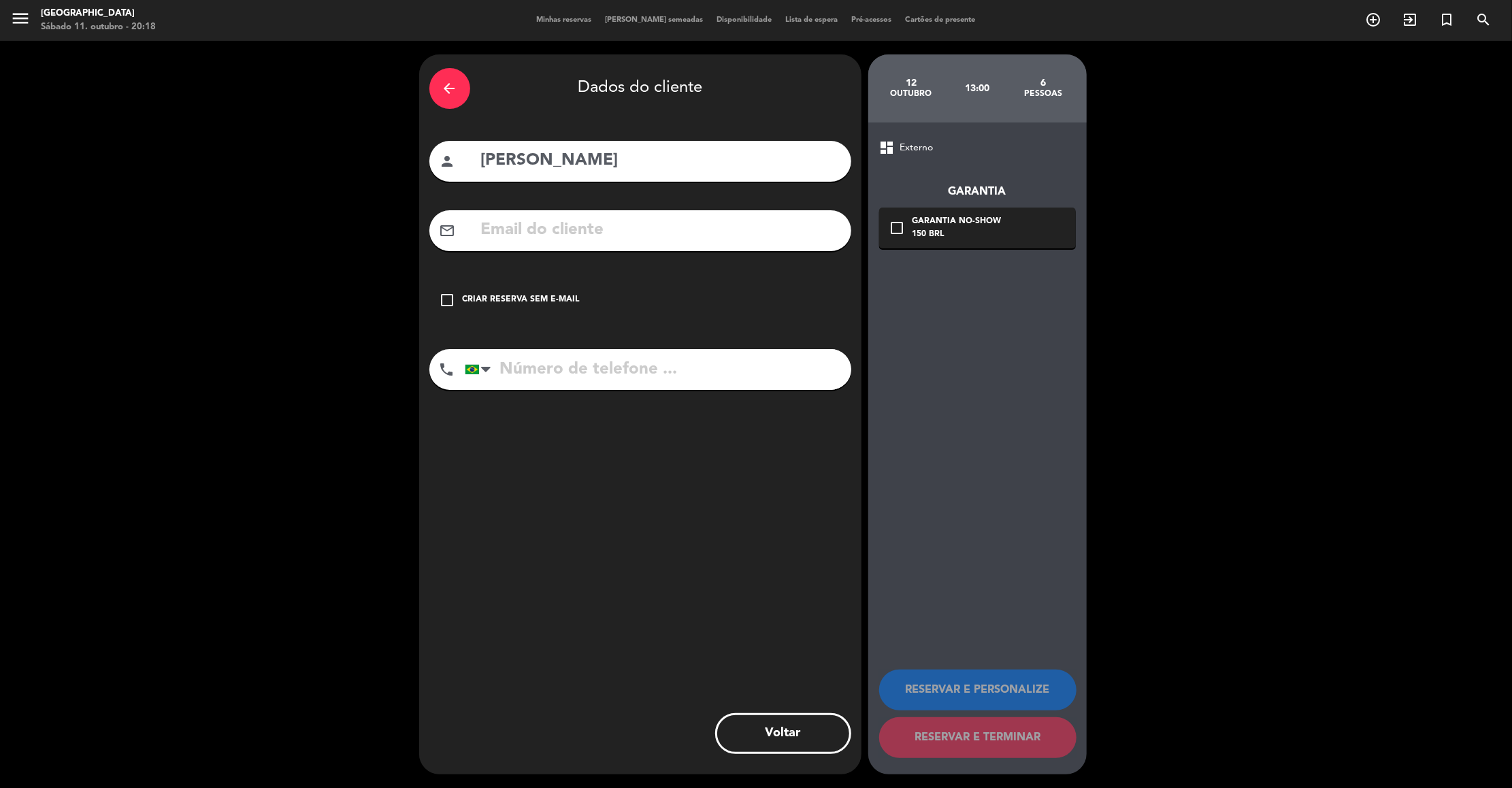
type input "Lara Assuncao"
click at [527, 377] on input "tel" at bounding box center [658, 370] width 386 height 41
paste input "11-99186 6253"
type input "11-99186 6253"
click at [556, 219] on input "text" at bounding box center [660, 230] width 361 height 28
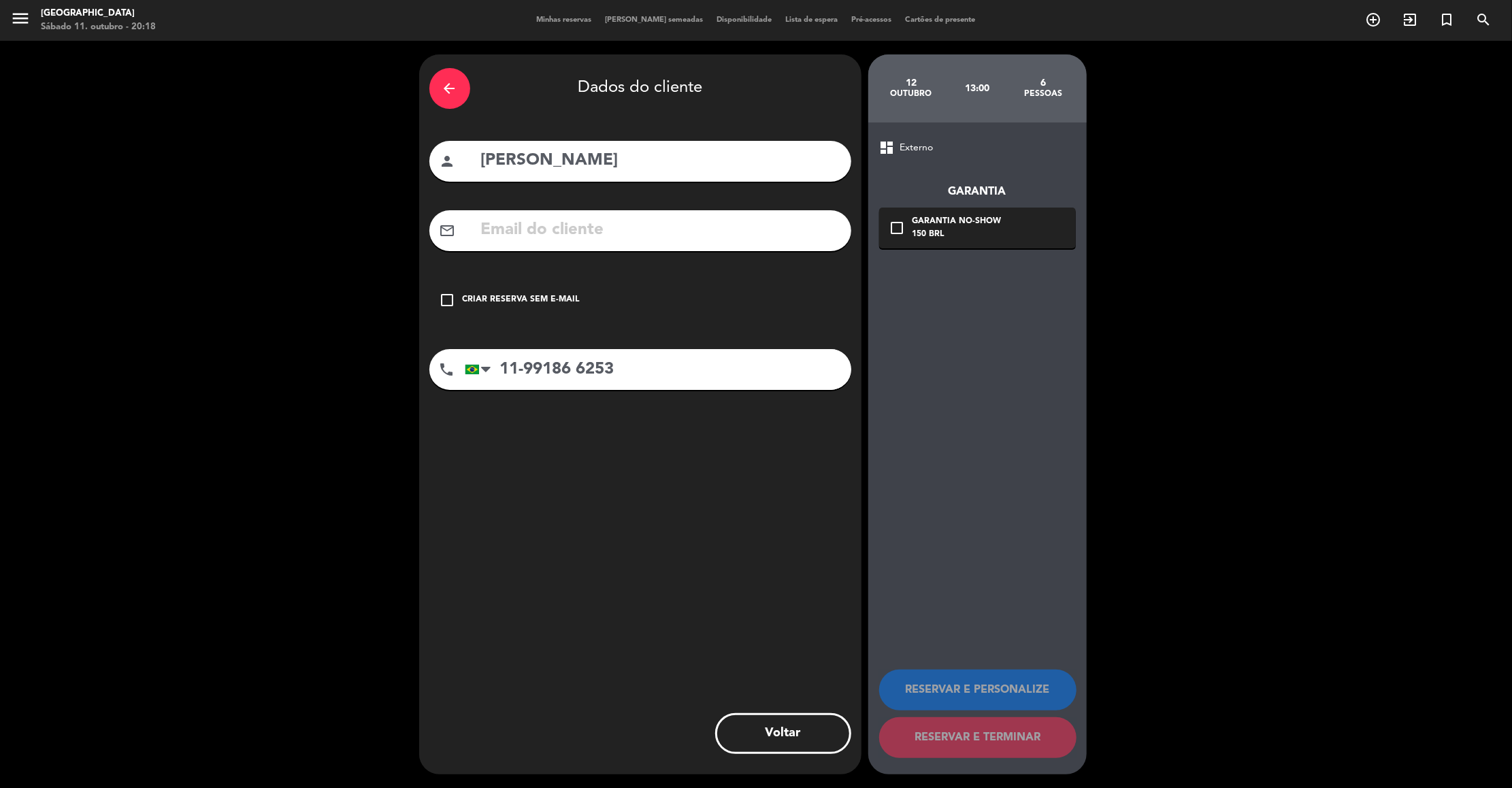
paste input "larapi84@yahoo.com.br"
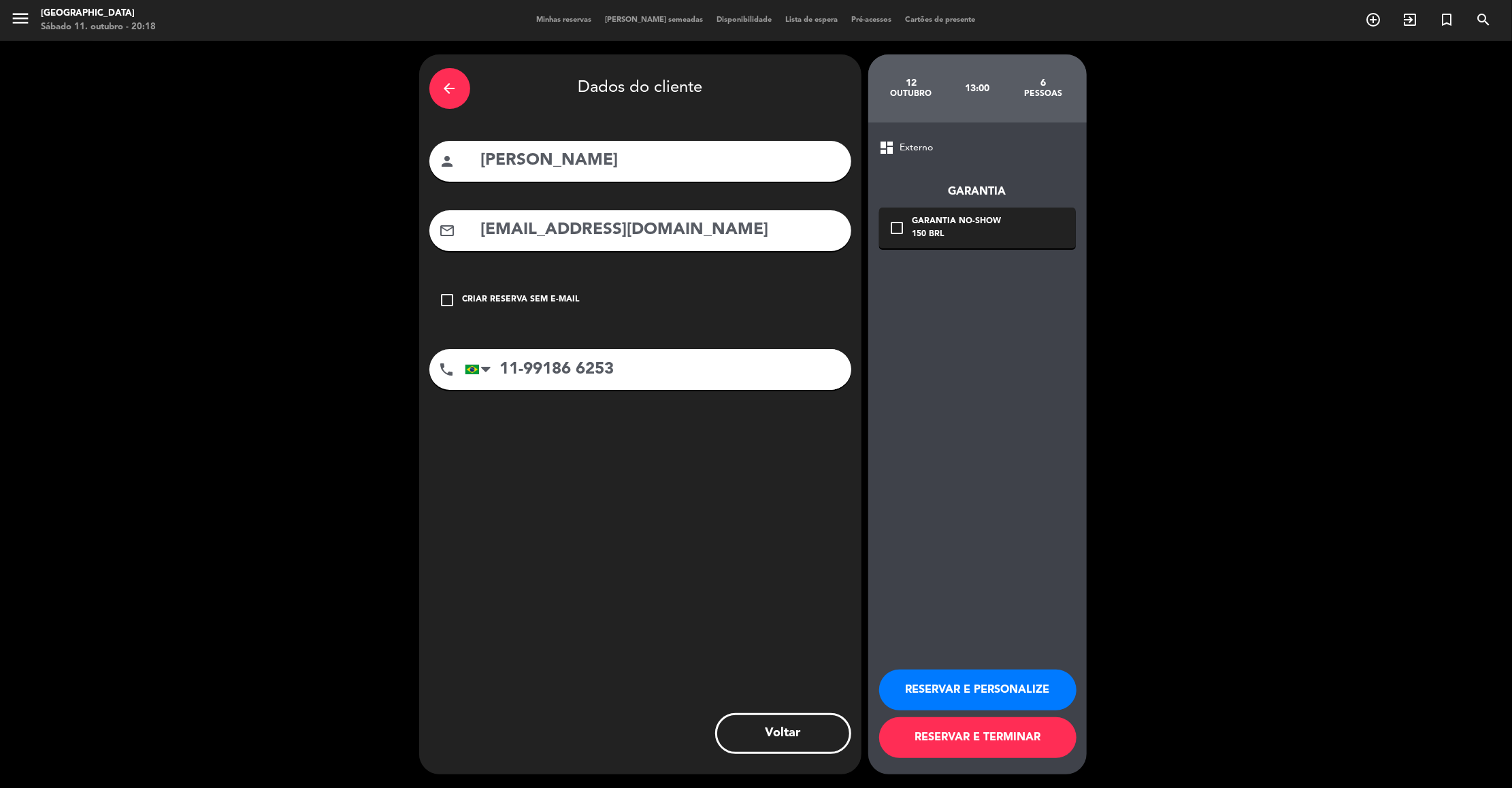
type input "larapi84@yahoo.com.br"
click at [972, 685] on button "RESERVAR E PERSONALIZE" at bounding box center [978, 690] width 197 height 41
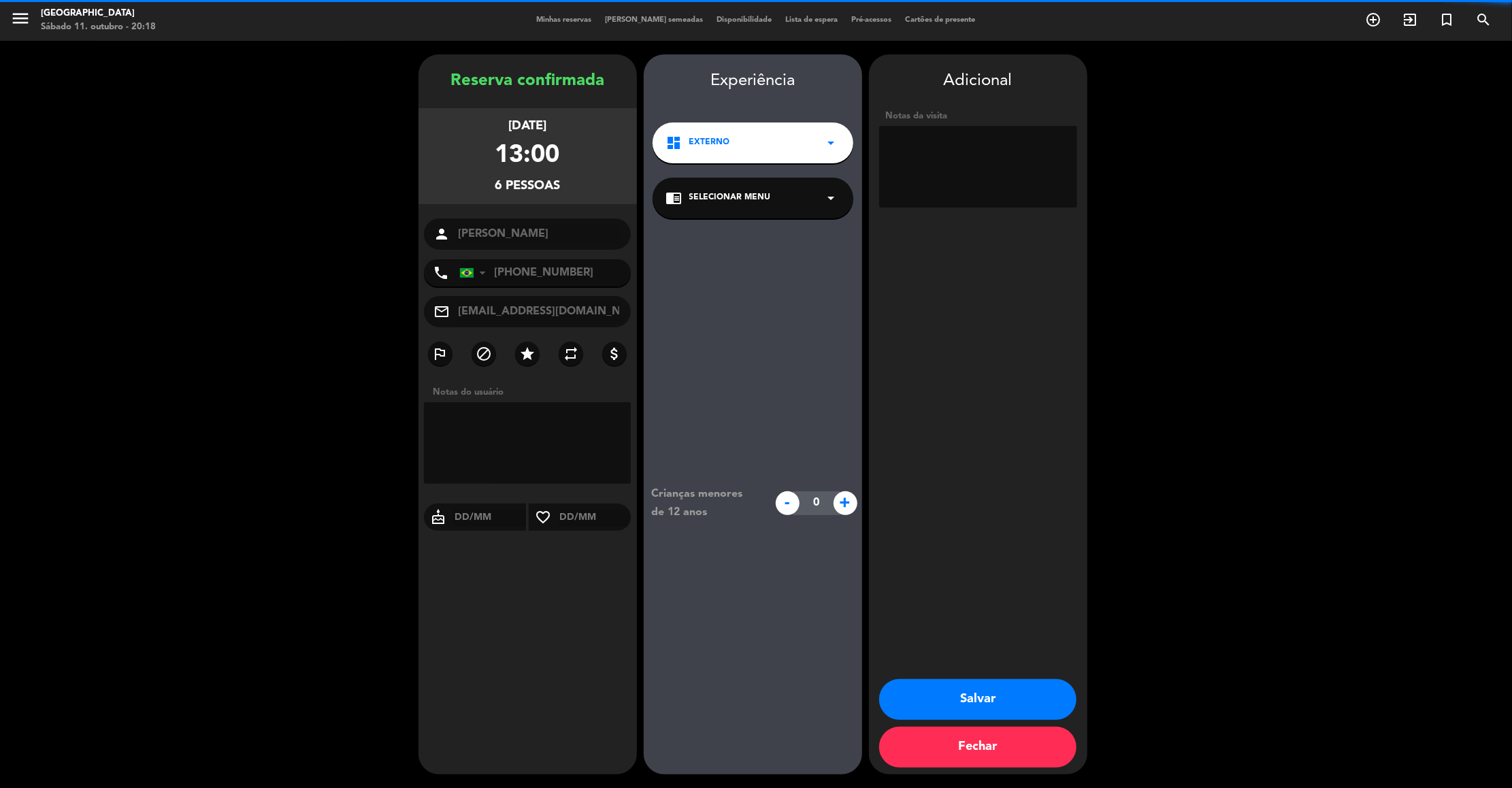
click at [937, 169] on textarea at bounding box center [978, 166] width 198 height 81
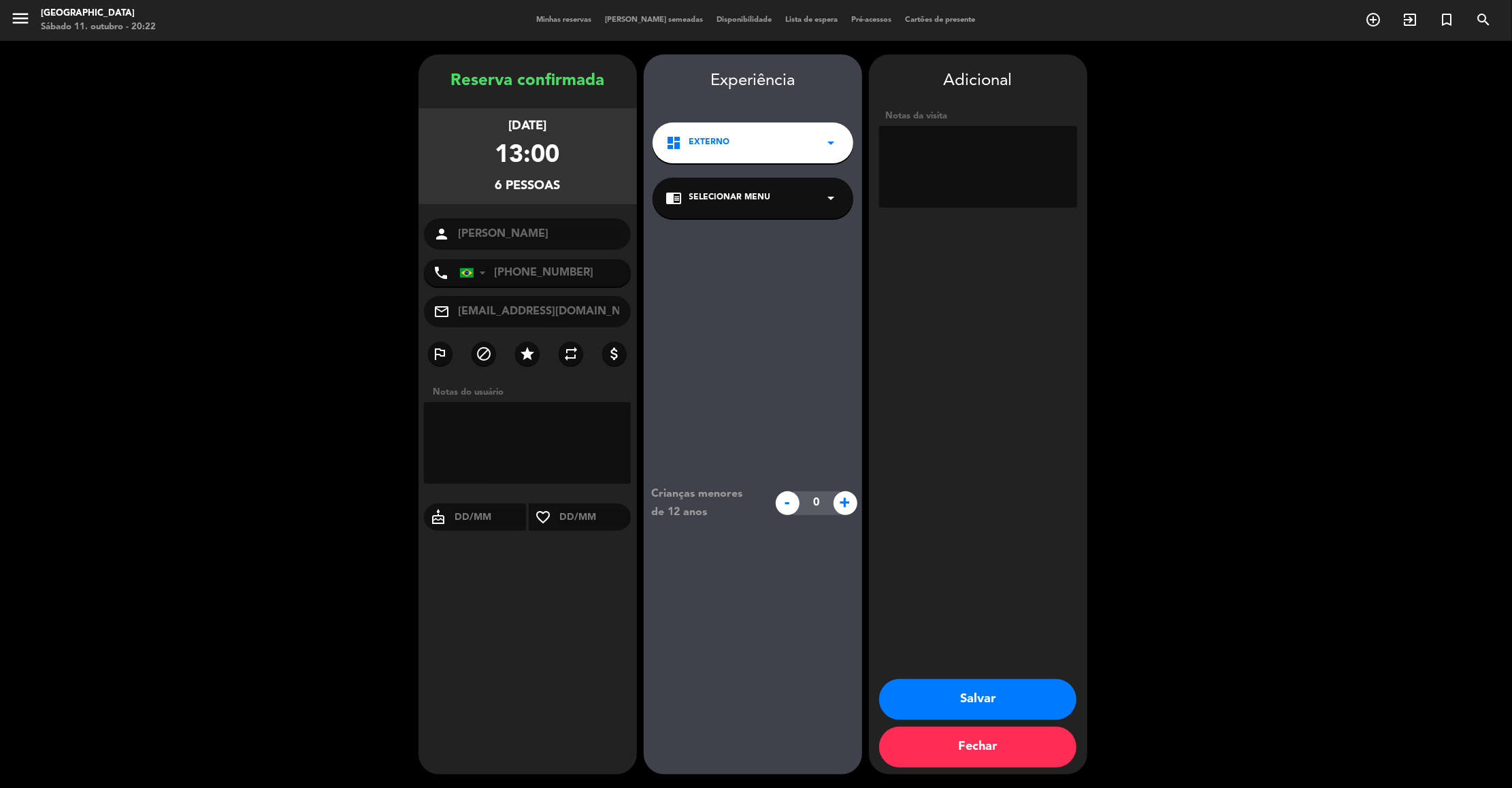
click at [1017, 149] on textarea at bounding box center [978, 166] width 198 height 81
type textarea "106 externo"
click at [980, 692] on button "Salvar" at bounding box center [978, 700] width 197 height 41
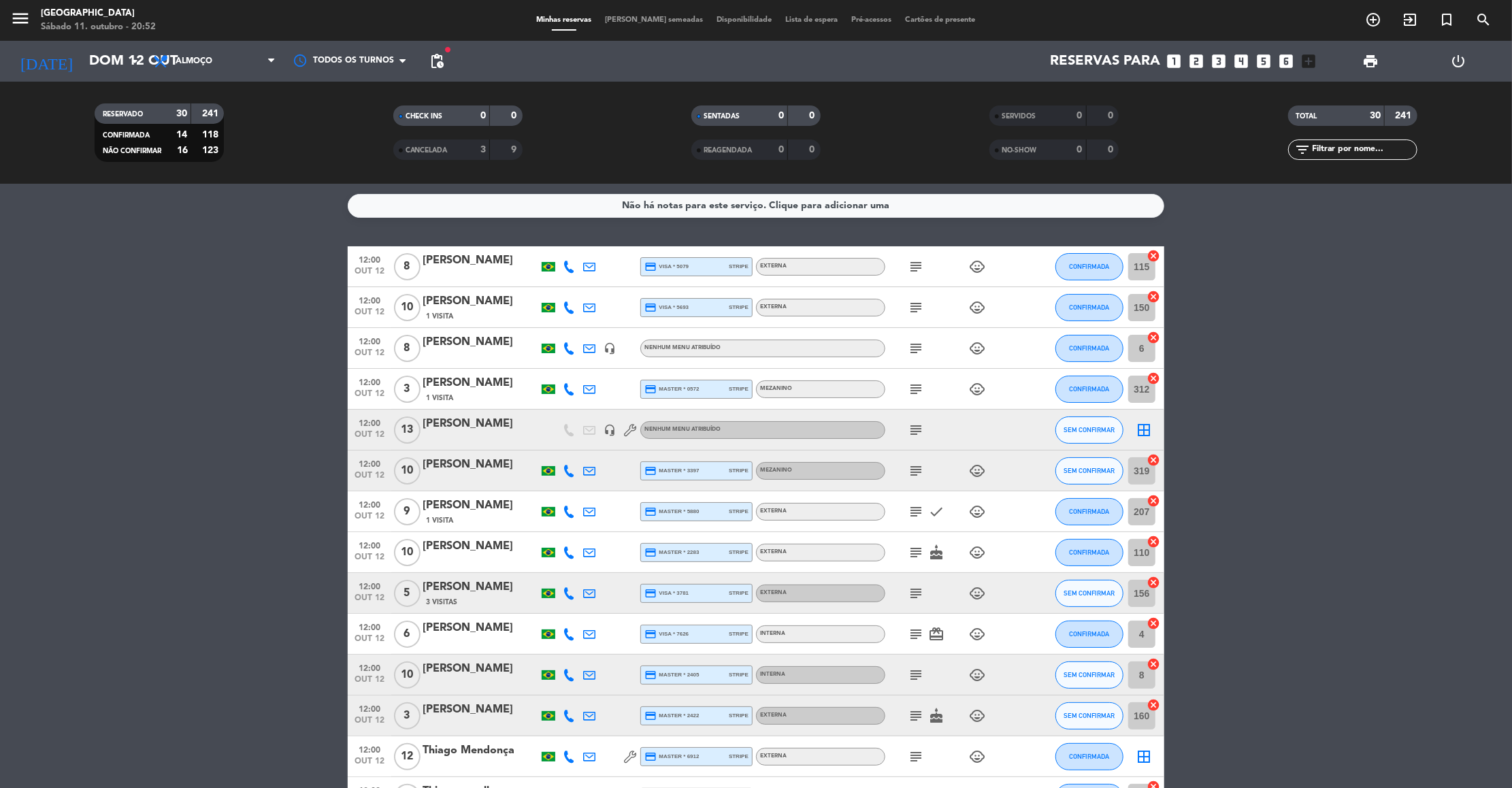
click at [921, 262] on icon "subject" at bounding box center [915, 266] width 16 height 16
click at [915, 312] on icon "subject" at bounding box center [915, 307] width 16 height 16
click at [920, 349] on icon "subject" at bounding box center [915, 348] width 16 height 16
click at [911, 394] on icon "subject" at bounding box center [915, 389] width 16 height 16
click at [919, 430] on icon "subject" at bounding box center [915, 430] width 16 height 16
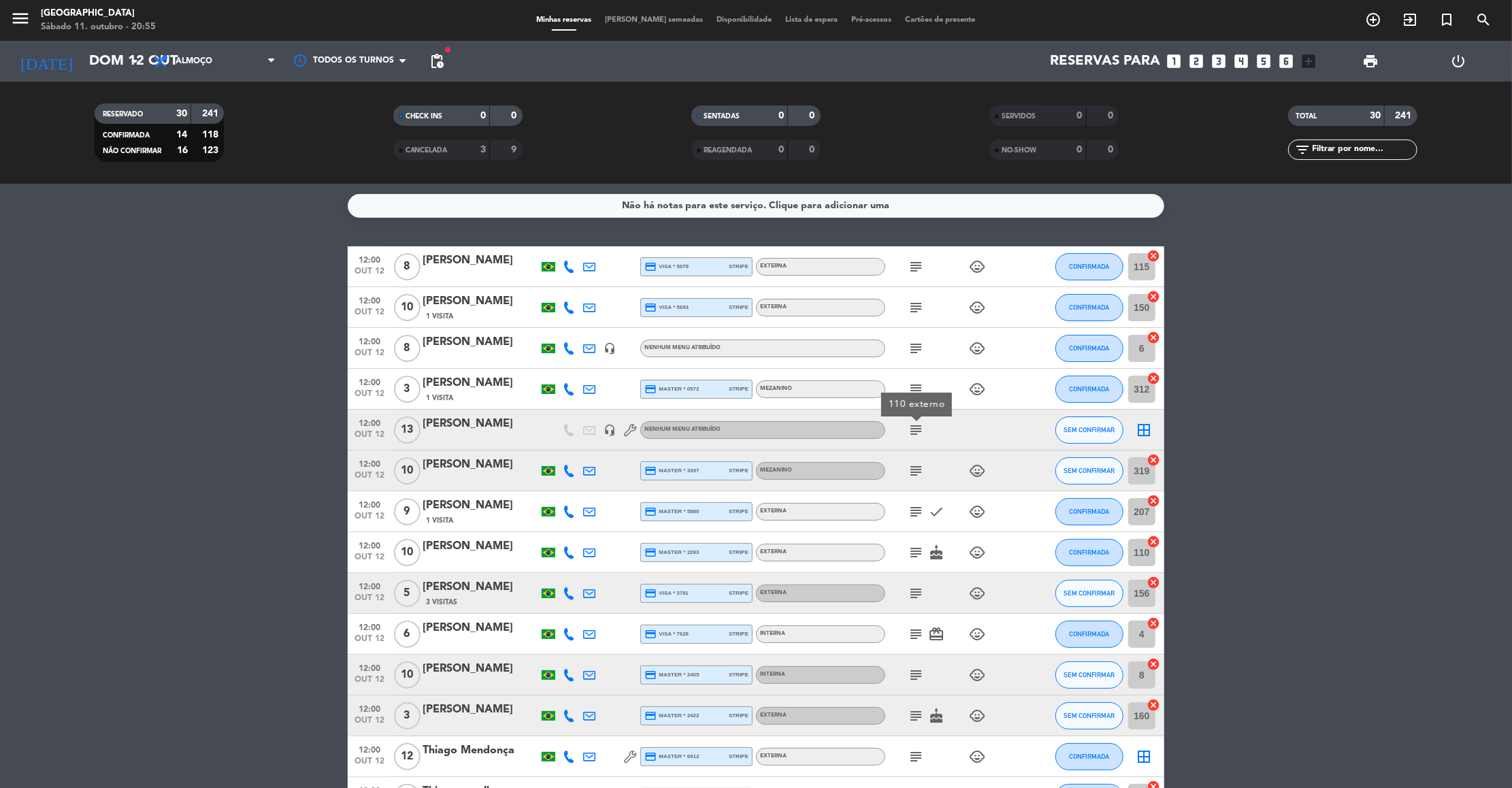
click at [914, 472] on icon "subject" at bounding box center [915, 471] width 16 height 16
click at [915, 516] on icon "subject" at bounding box center [915, 511] width 16 height 16
click at [917, 556] on icon "subject" at bounding box center [915, 552] width 16 height 16
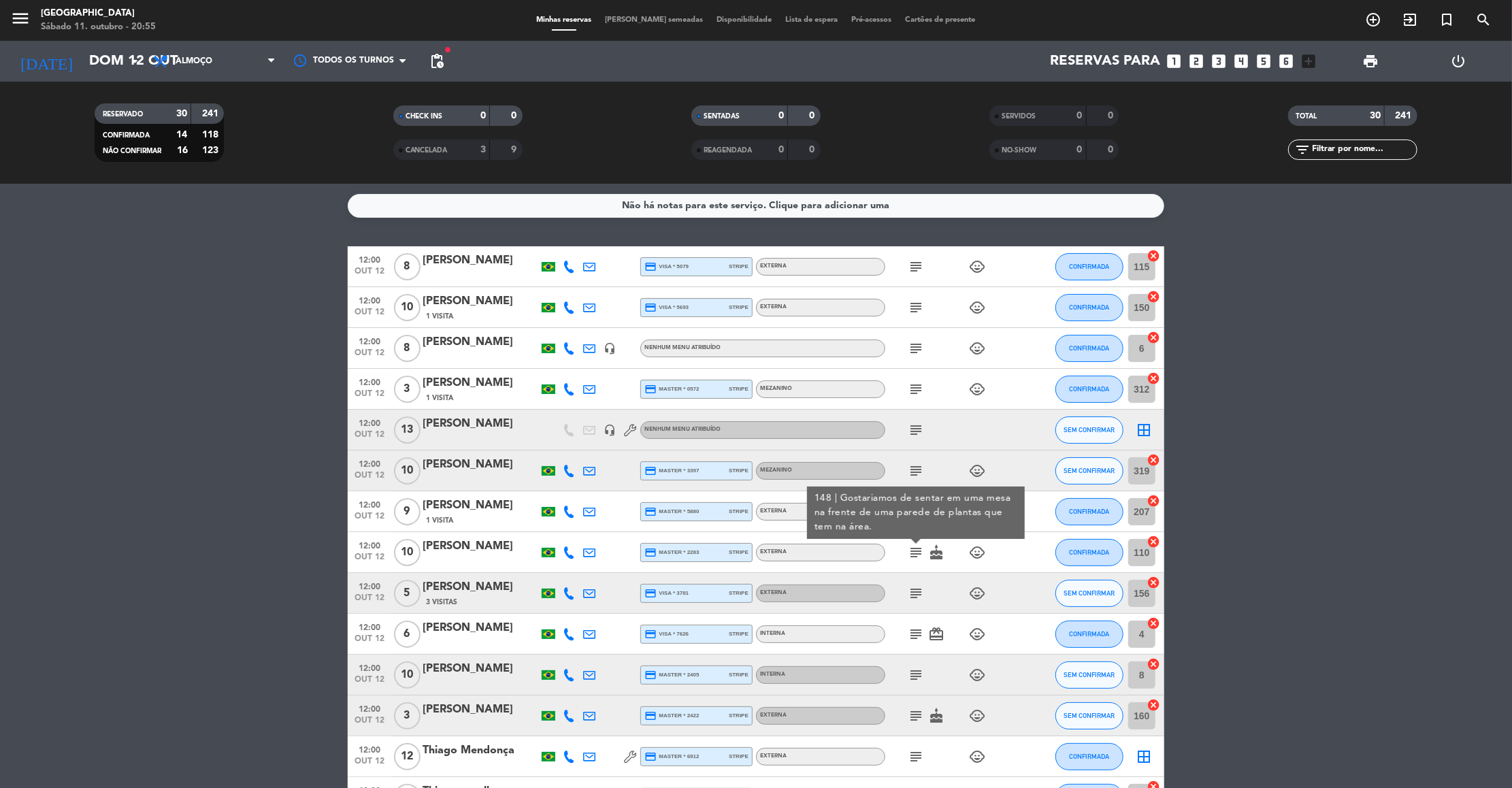
click at [911, 590] on icon "subject" at bounding box center [915, 593] width 16 height 16
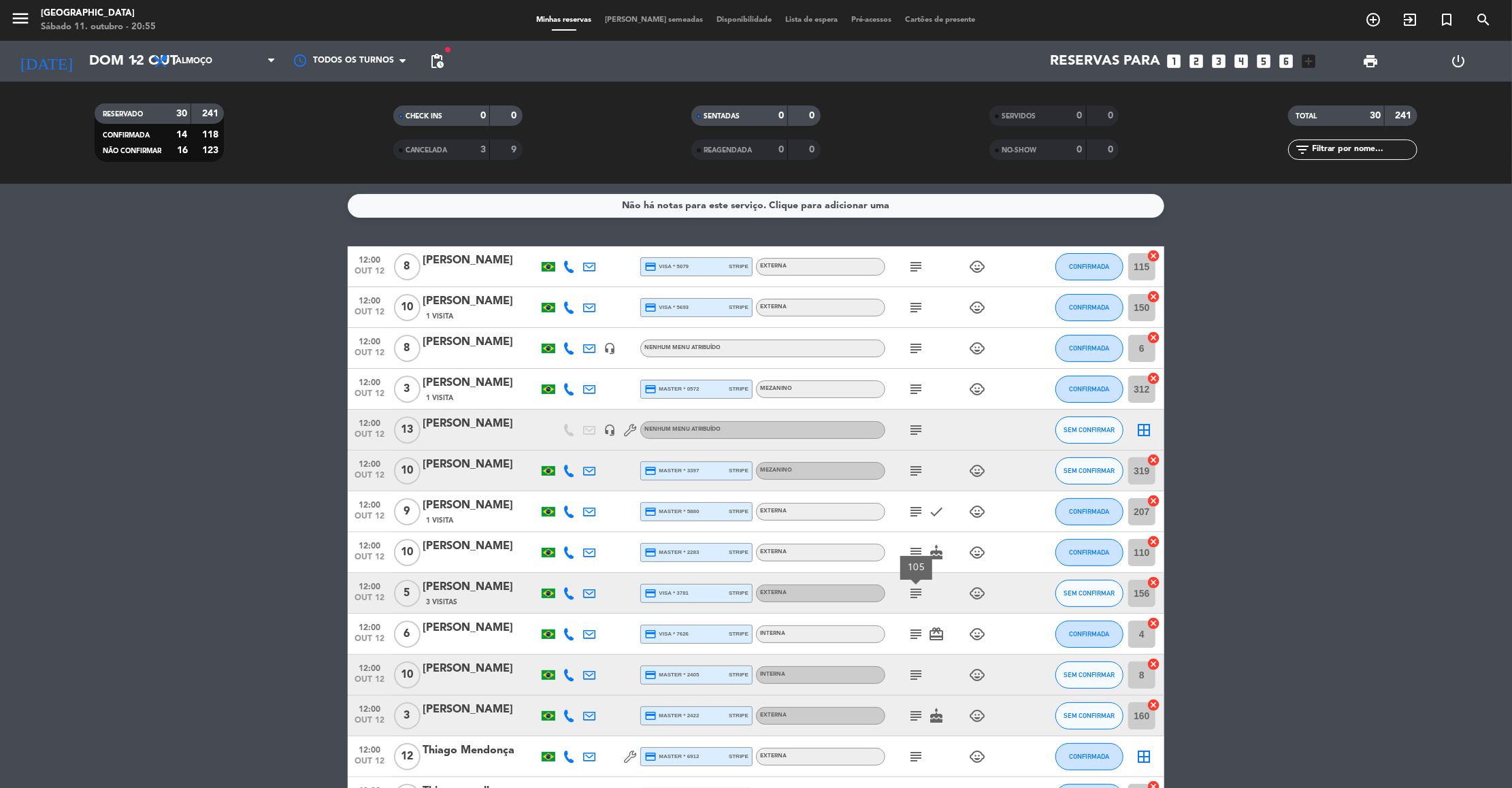
click at [918, 636] on icon "subject" at bounding box center [915, 634] width 16 height 16
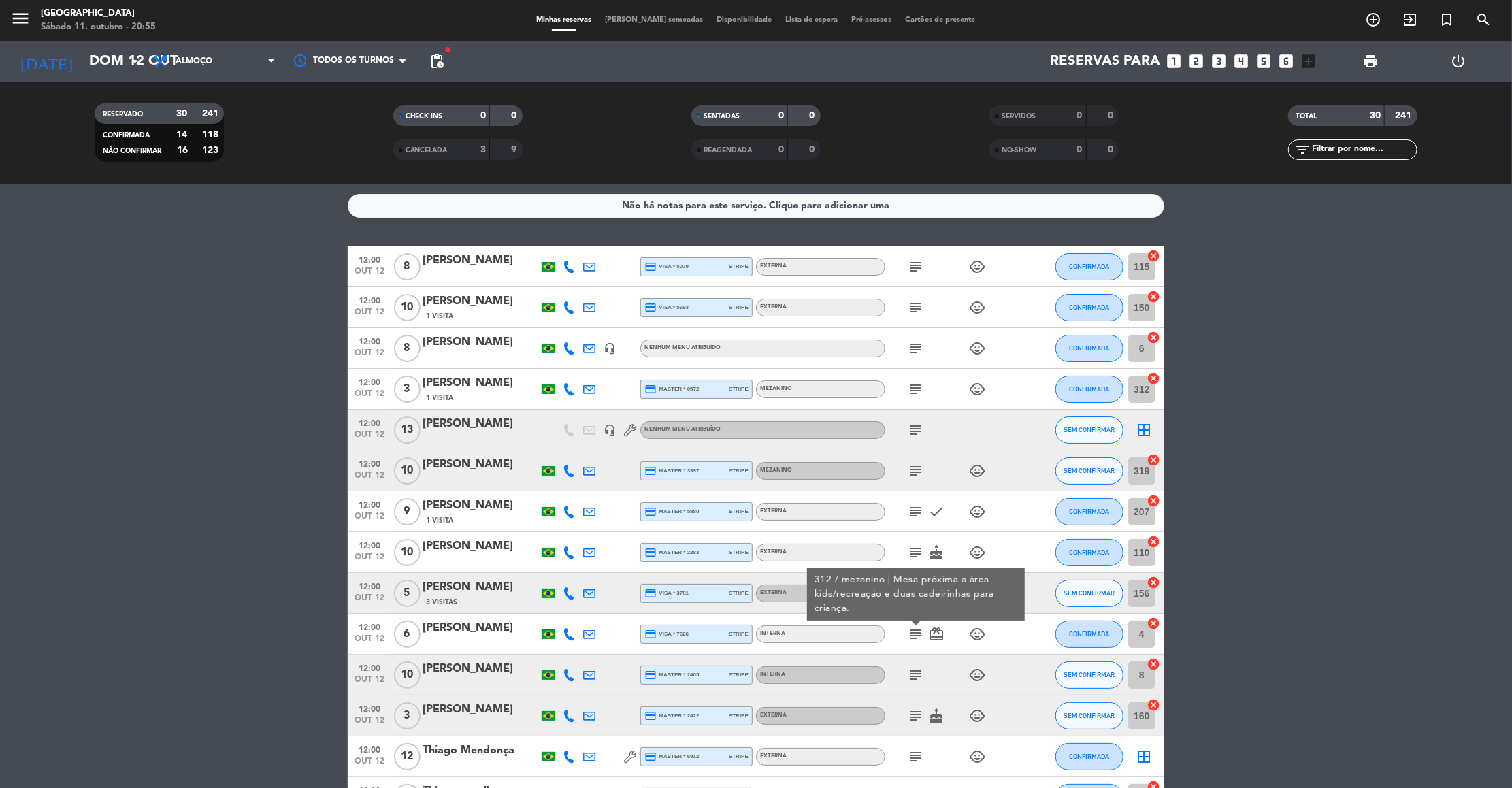
click at [917, 675] on icon "subject" at bounding box center [915, 675] width 16 height 16
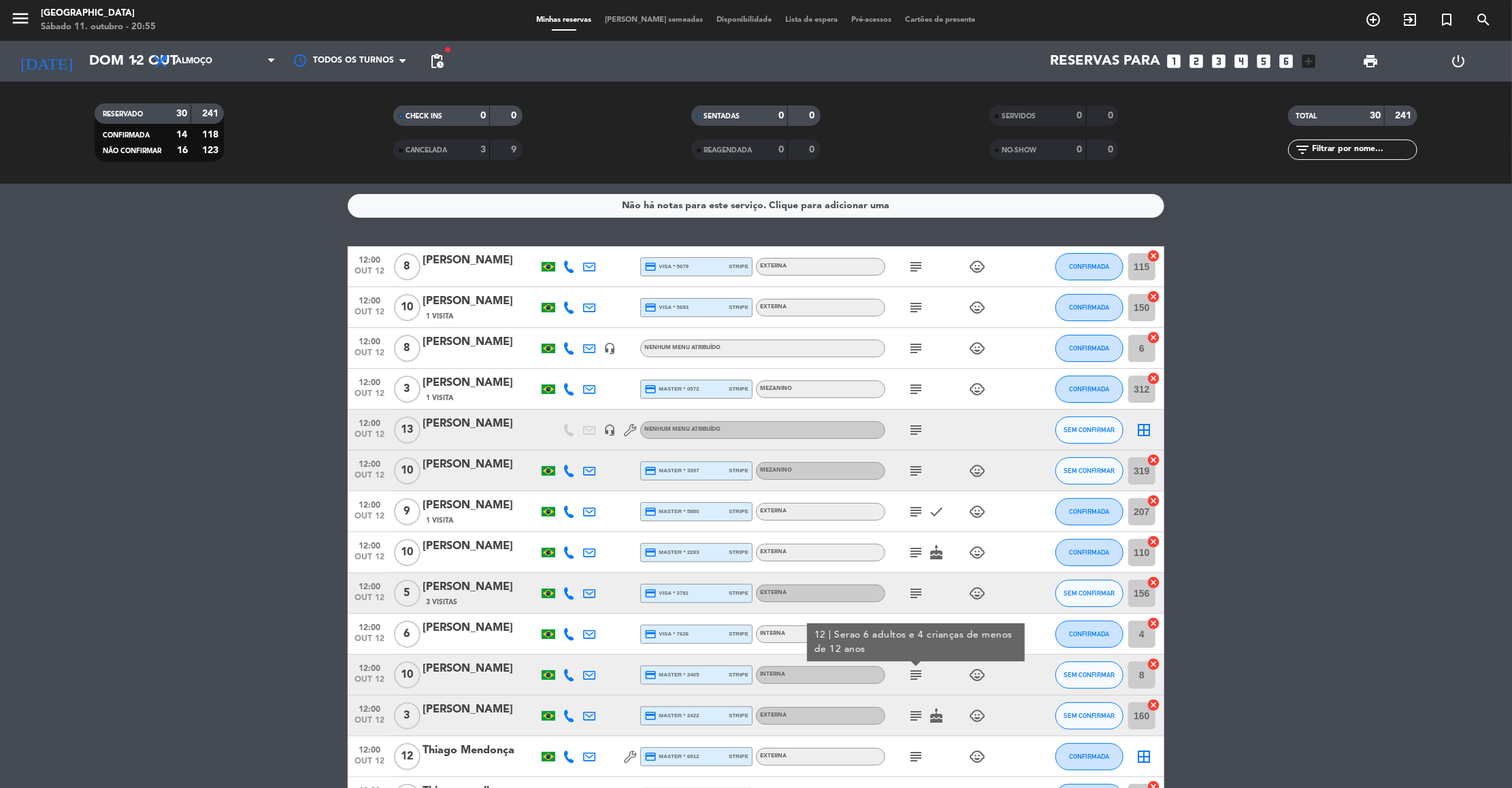
click at [915, 714] on icon "subject" at bounding box center [915, 716] width 16 height 16
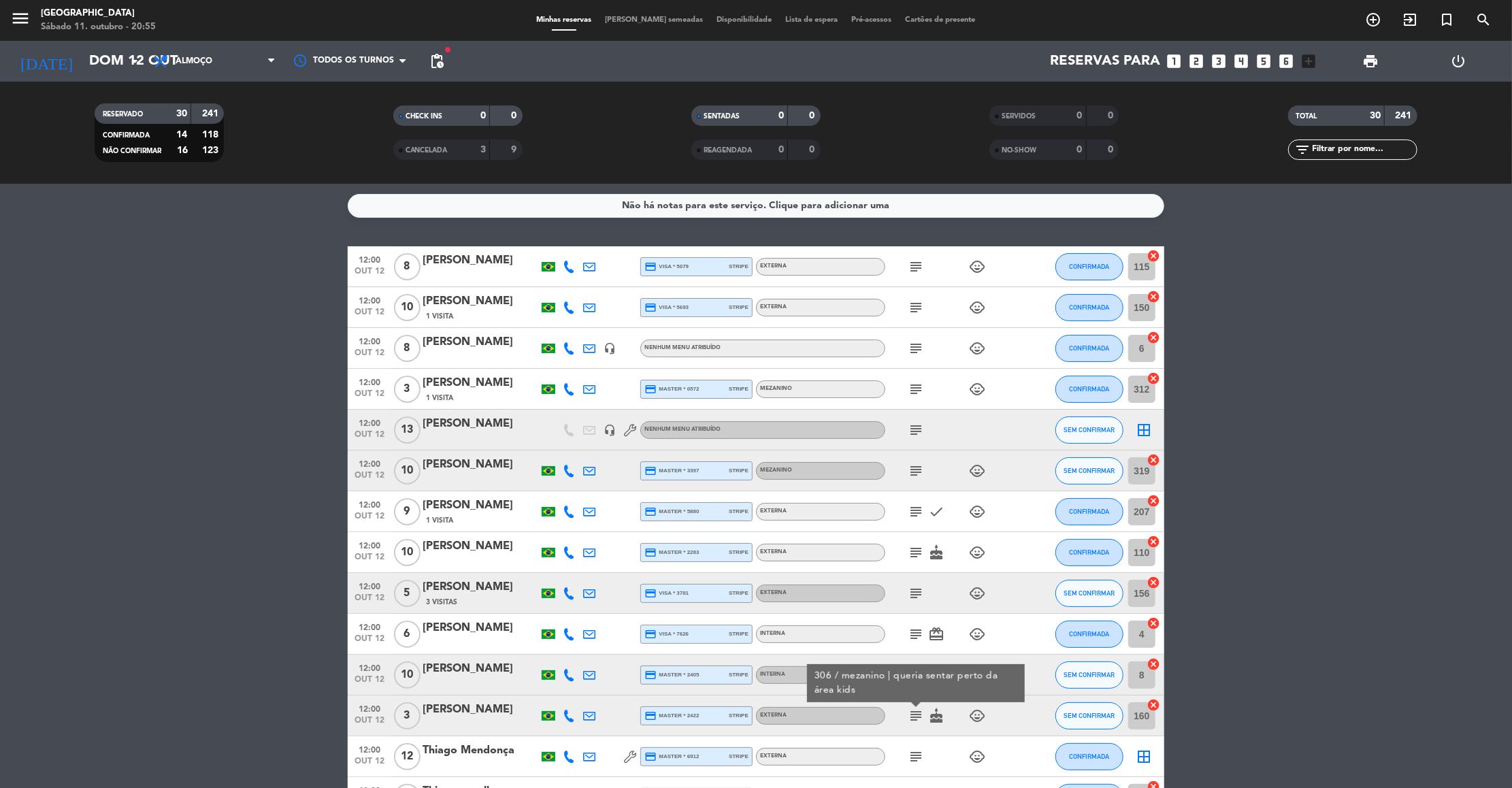
click at [910, 755] on icon "subject" at bounding box center [915, 757] width 16 height 16
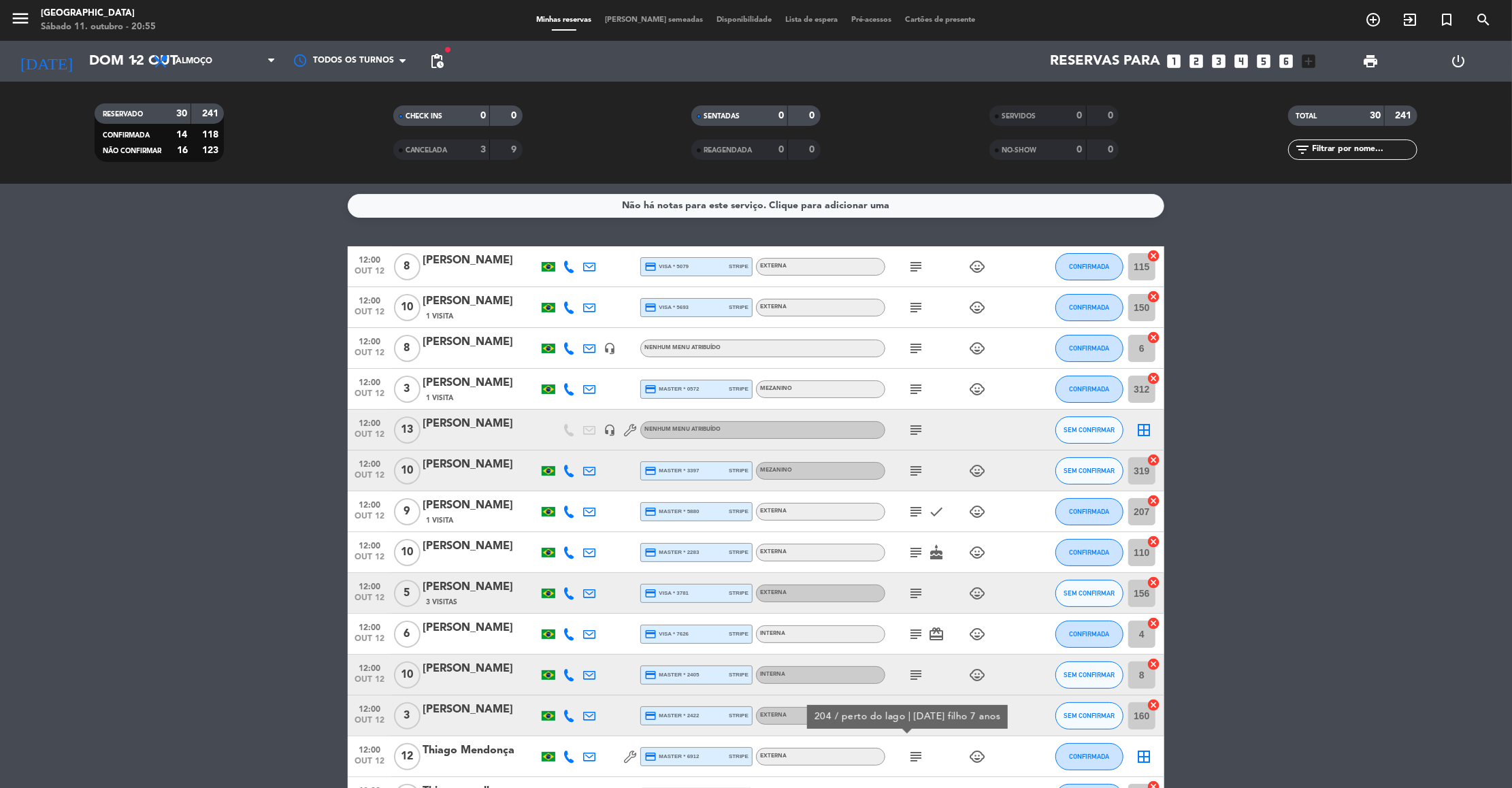
click at [496, 749] on div "Thiago Mendonça" at bounding box center [480, 750] width 115 height 18
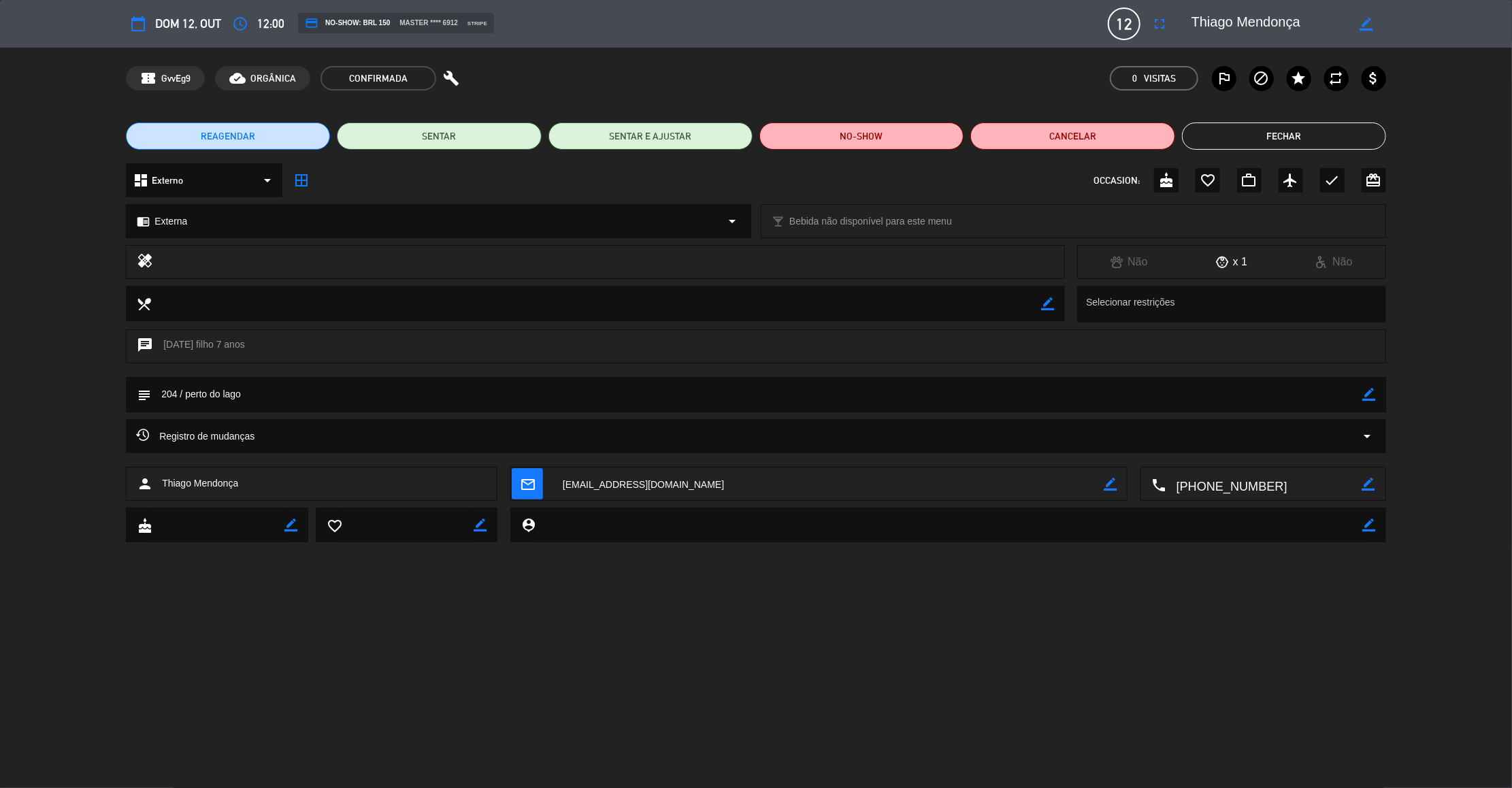
click at [1367, 389] on icon "border_color" at bounding box center [1370, 394] width 13 height 13
click at [179, 395] on textarea at bounding box center [757, 394] width 1212 height 35
type textarea "205 / perto do lago"
click at [1372, 394] on icon at bounding box center [1370, 394] width 13 height 13
drag, startPoint x: 1279, startPoint y: 128, endPoint x: 1021, endPoint y: 77, distance: 263.0
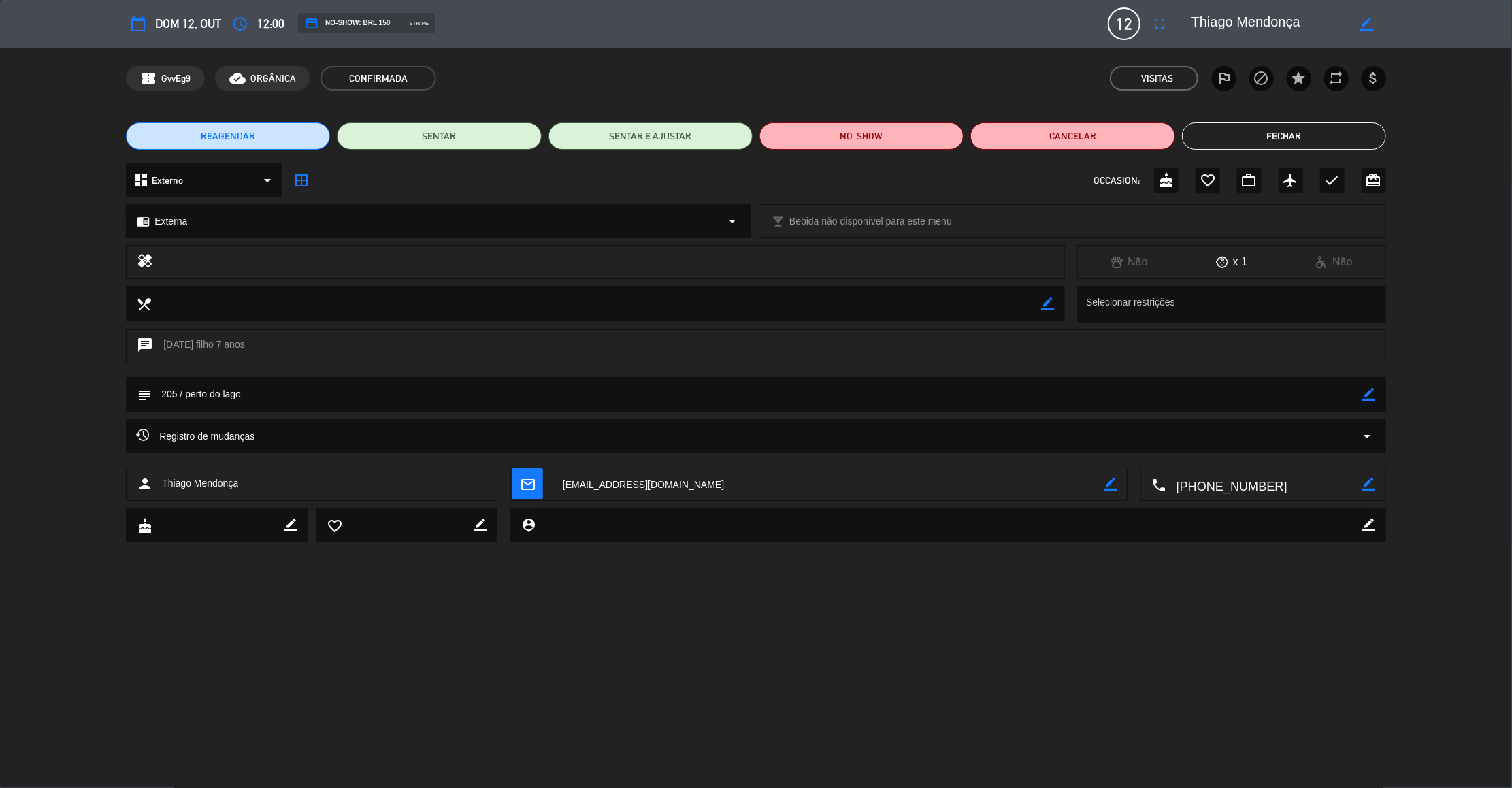
click at [1021, 77] on div "confirmation_number GvvEg9 cloud_done ORGÂNICA CONFIRMADA Visitas outlined_flag…" at bounding box center [756, 78] width 1260 height 25
click at [1231, 128] on button "Fechar" at bounding box center [1284, 136] width 204 height 27
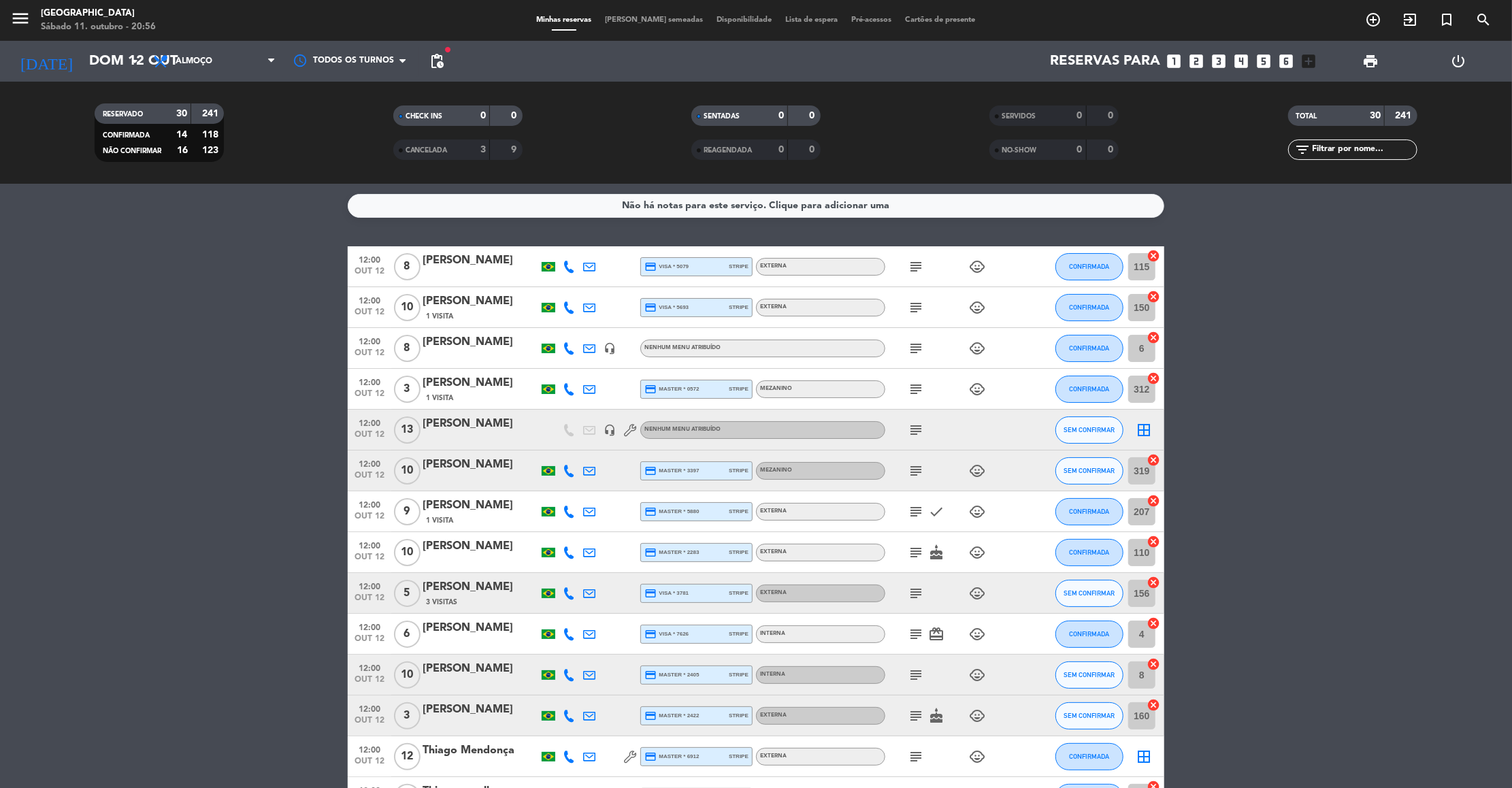
click at [910, 549] on icon "subject" at bounding box center [915, 552] width 16 height 16
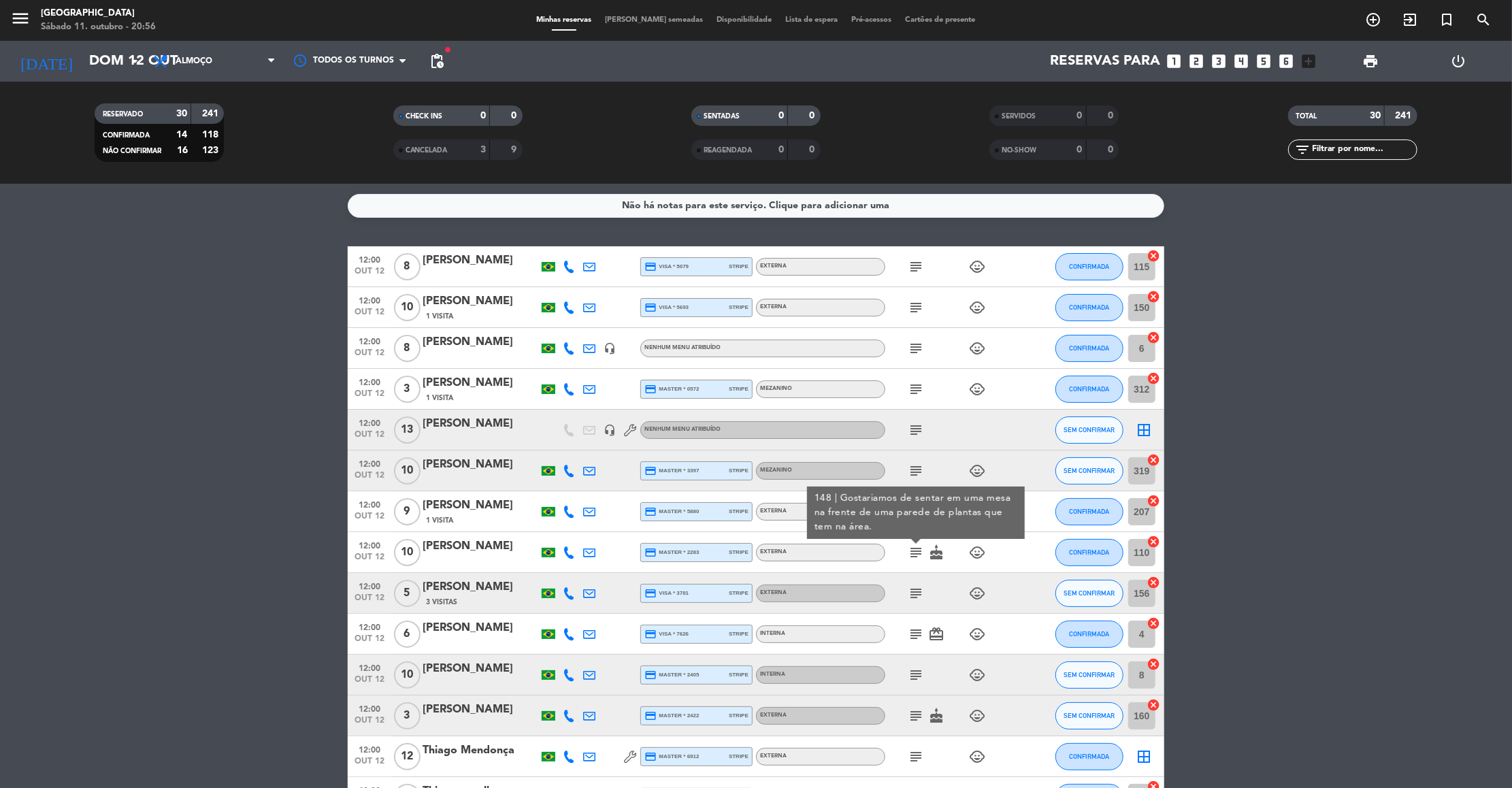
click at [912, 629] on icon "subject" at bounding box center [915, 634] width 16 height 16
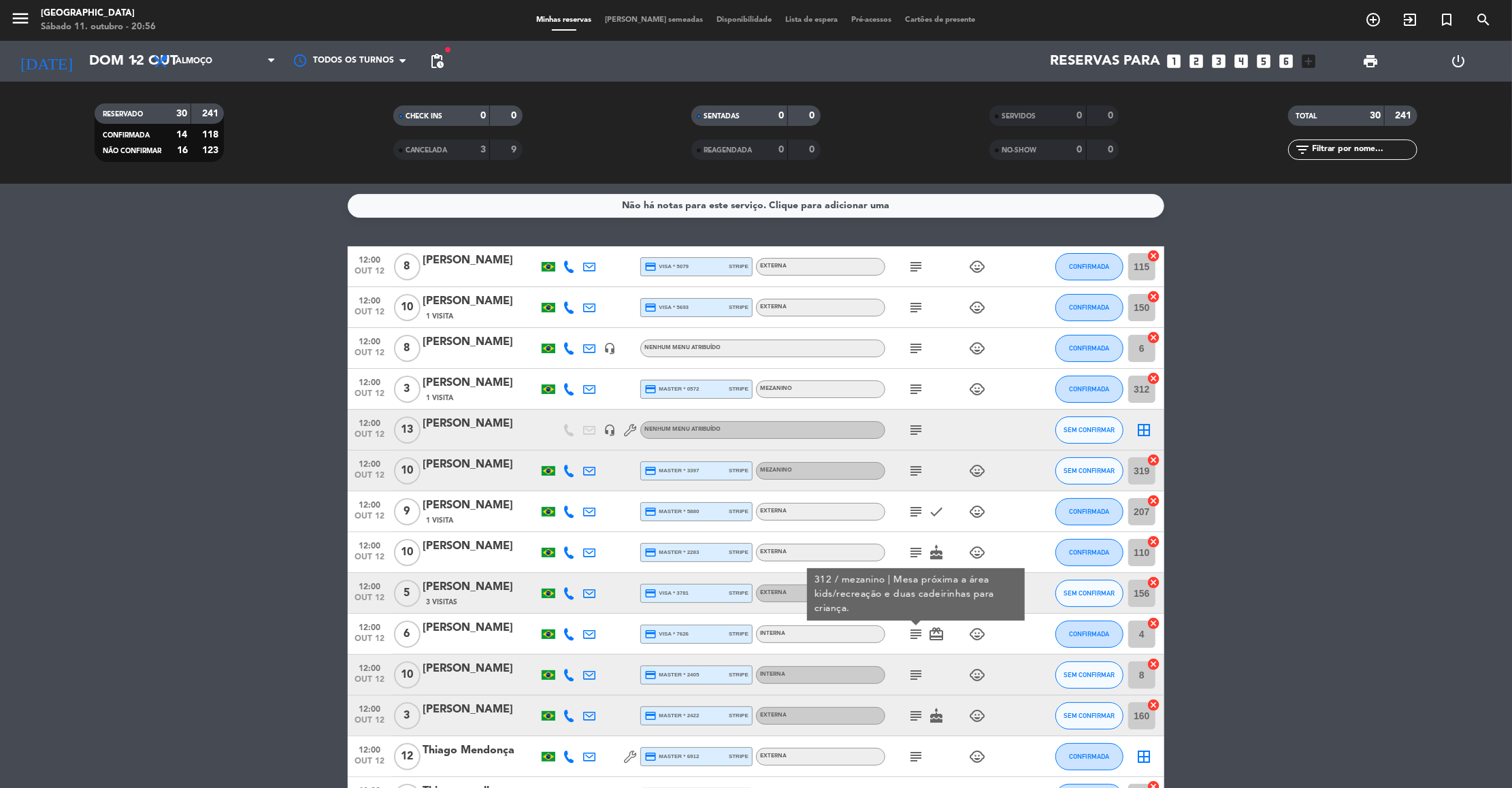
drag, startPoint x: 920, startPoint y: 673, endPoint x: 907, endPoint y: 676, distance: 13.3
click at [907, 676] on icon "subject" at bounding box center [915, 675] width 16 height 16
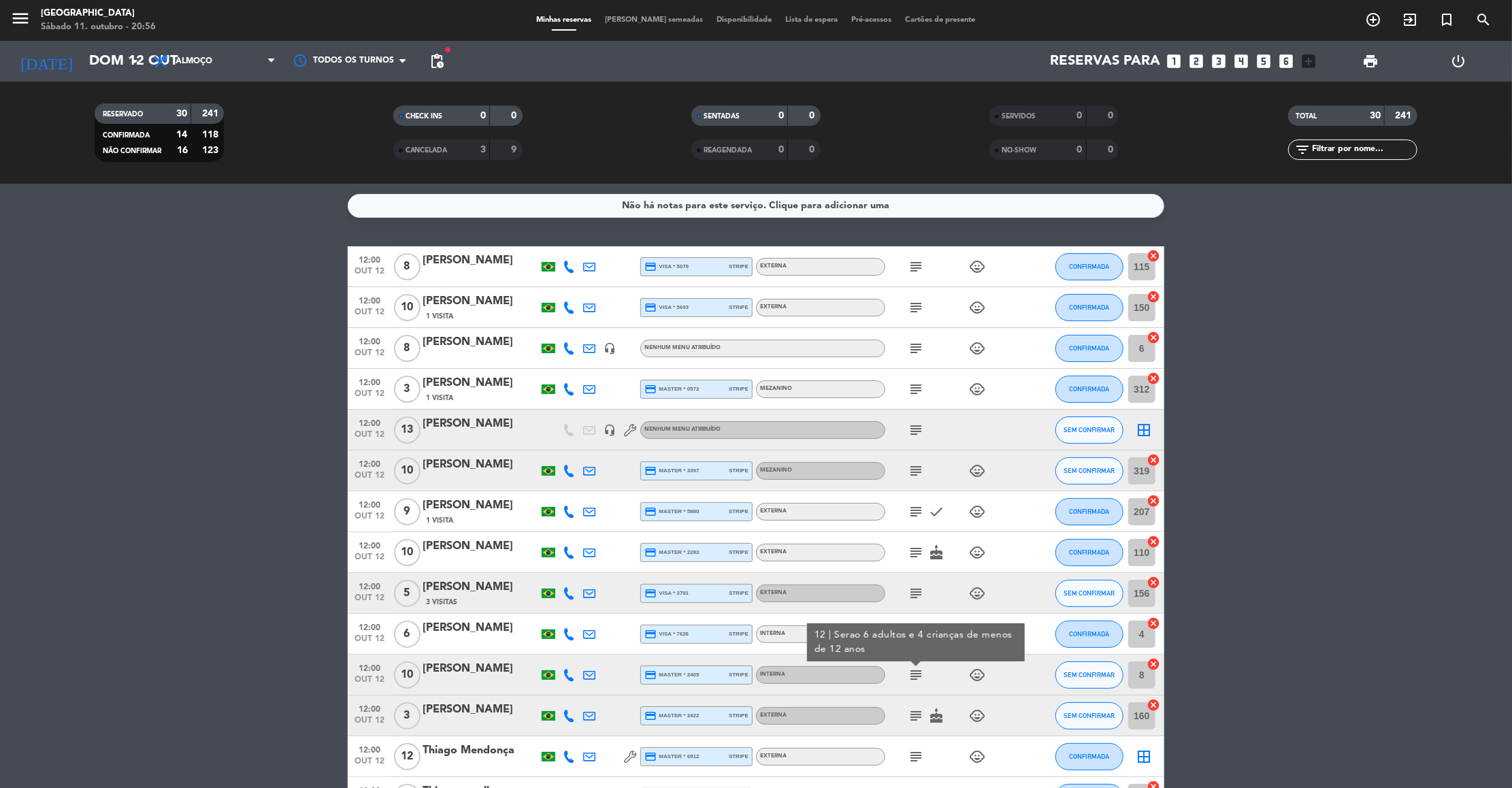
click at [914, 724] on div "subject cake child_care" at bounding box center [946, 716] width 122 height 40
click at [917, 712] on icon "subject" at bounding box center [915, 716] width 16 height 16
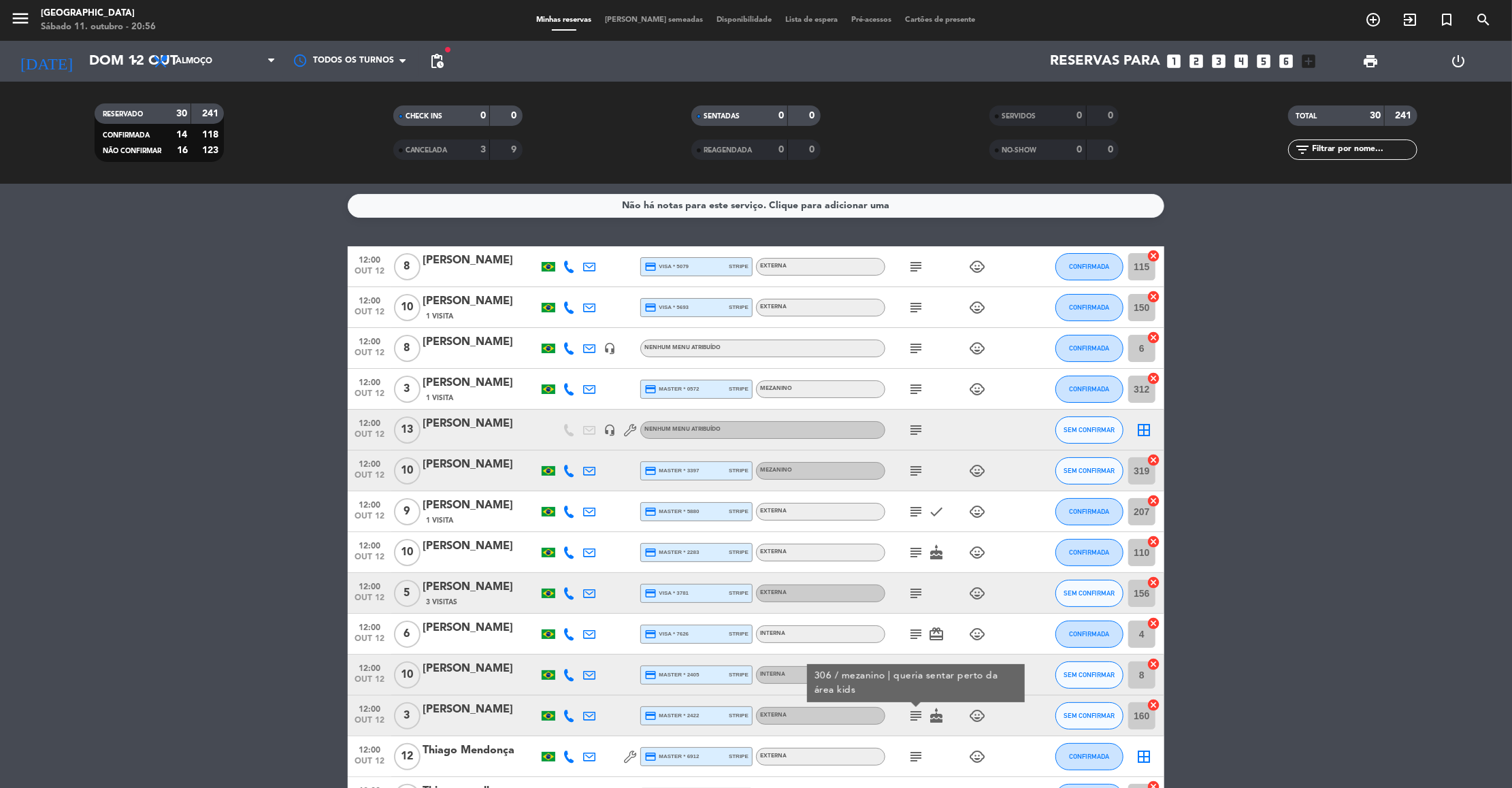
click at [915, 755] on icon "subject" at bounding box center [915, 757] width 16 height 16
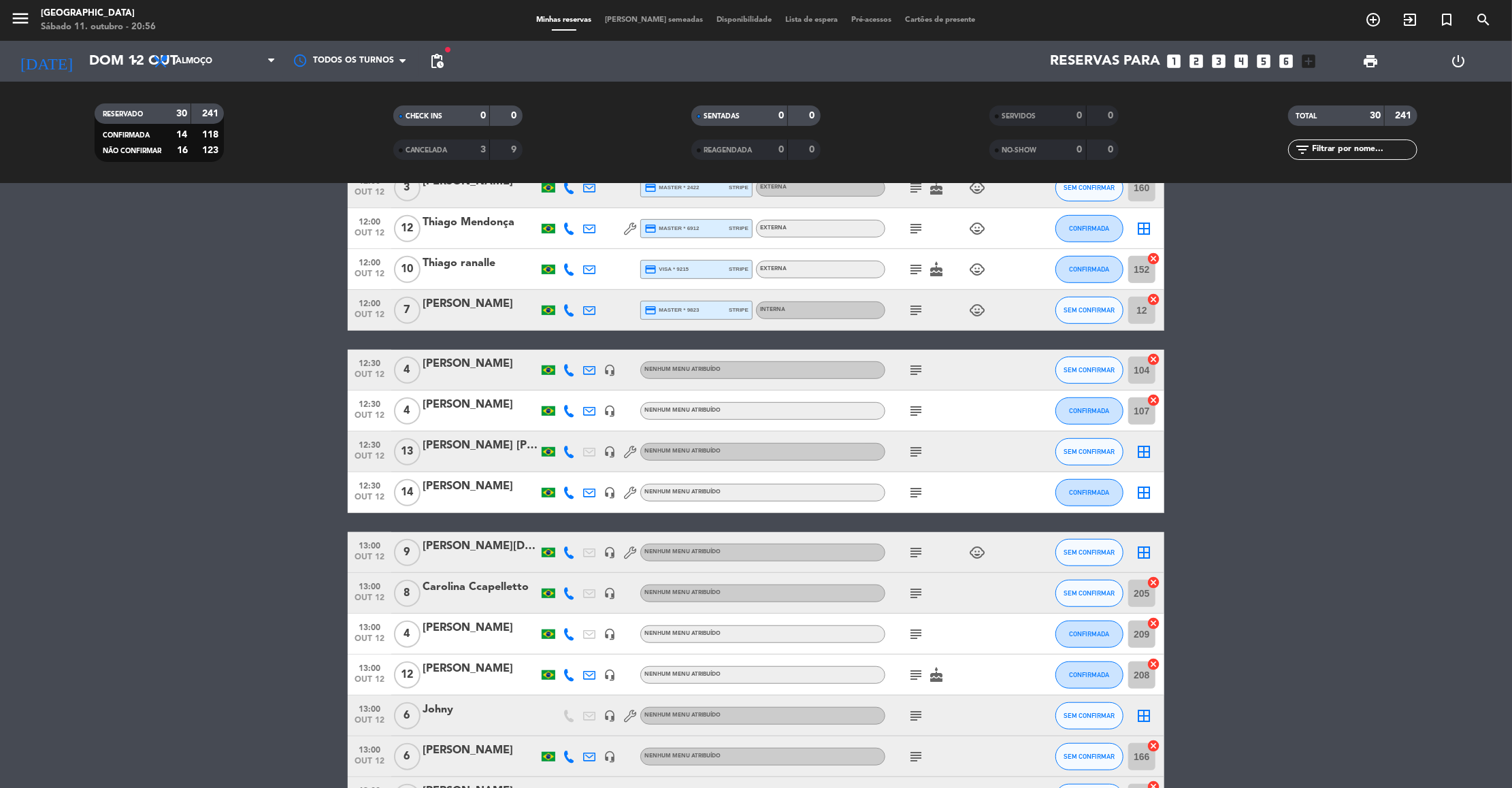
scroll to position [530, 0]
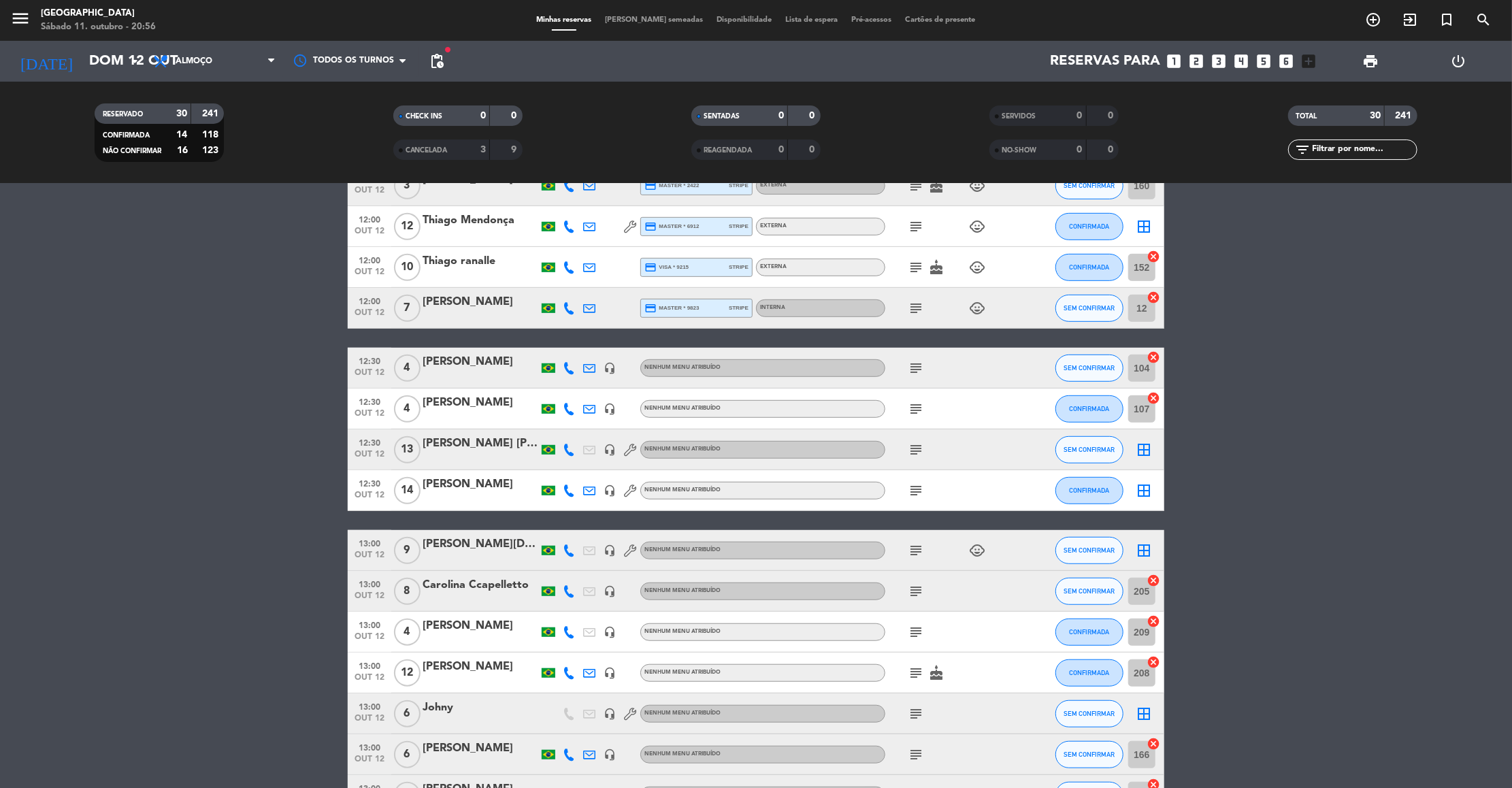
click at [920, 269] on icon "subject" at bounding box center [915, 267] width 16 height 16
click at [906, 303] on span "subject" at bounding box center [916, 308] width 21 height 16
click at [920, 307] on icon "subject" at bounding box center [915, 308] width 16 height 16
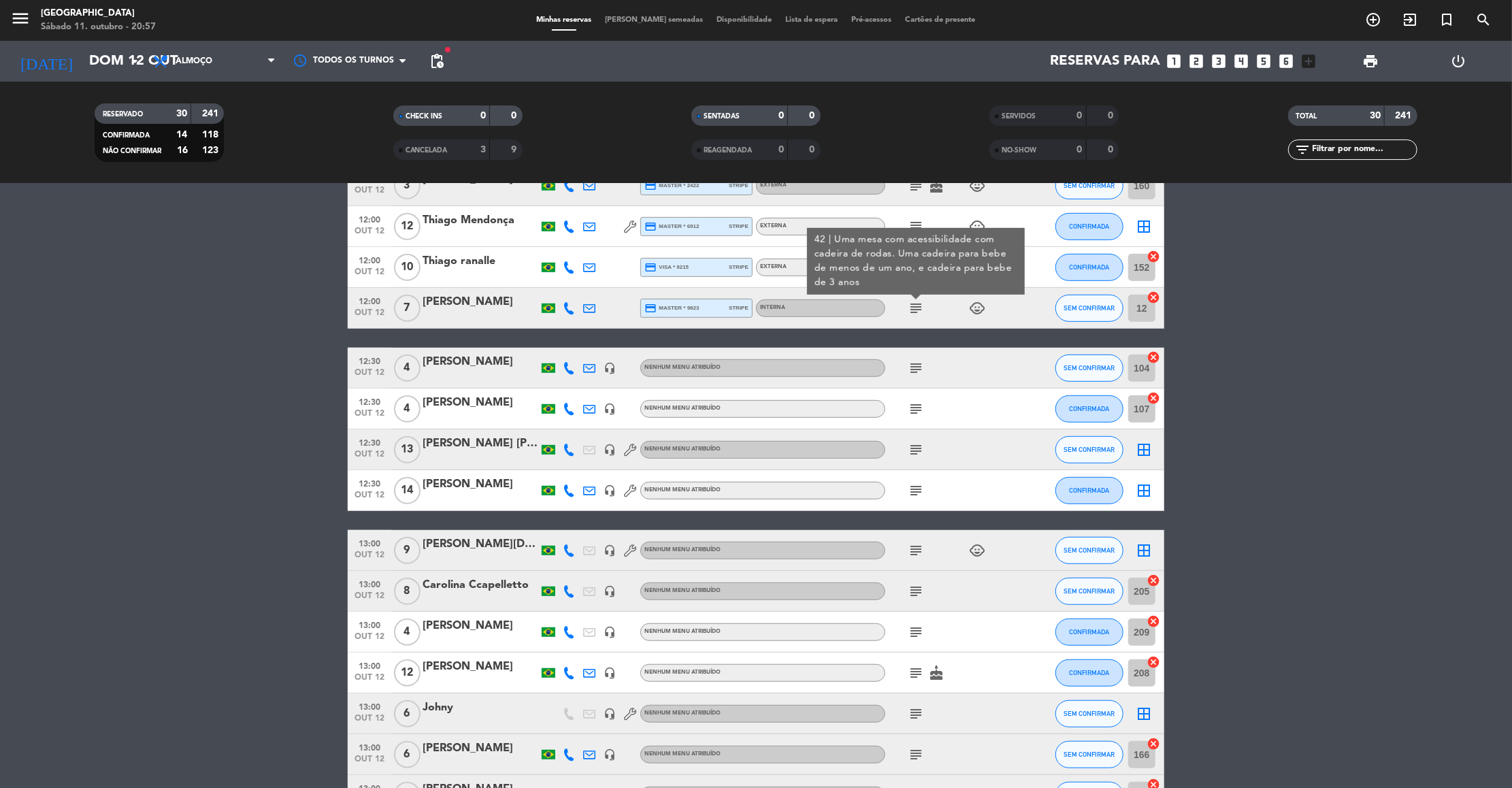
click at [917, 368] on icon "subject" at bounding box center [915, 368] width 16 height 16
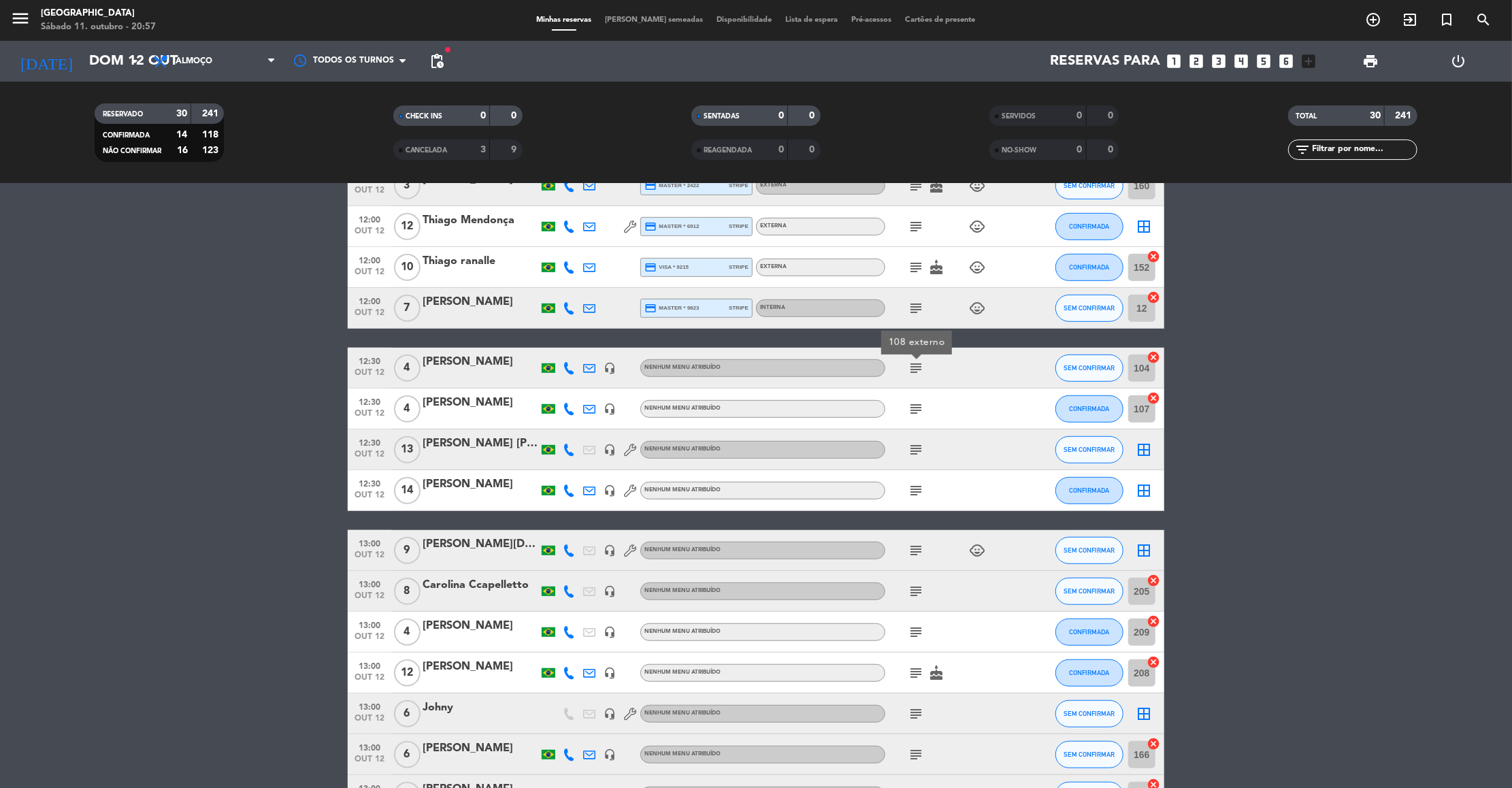
click at [915, 406] on icon "subject" at bounding box center [915, 409] width 16 height 16
click at [920, 450] on icon "subject" at bounding box center [915, 450] width 16 height 16
click at [912, 493] on icon "subject" at bounding box center [915, 491] width 16 height 16
click at [918, 547] on icon "subject" at bounding box center [915, 550] width 16 height 16
click at [439, 542] on div "[PERSON_NAME][DATE]" at bounding box center [480, 544] width 115 height 18
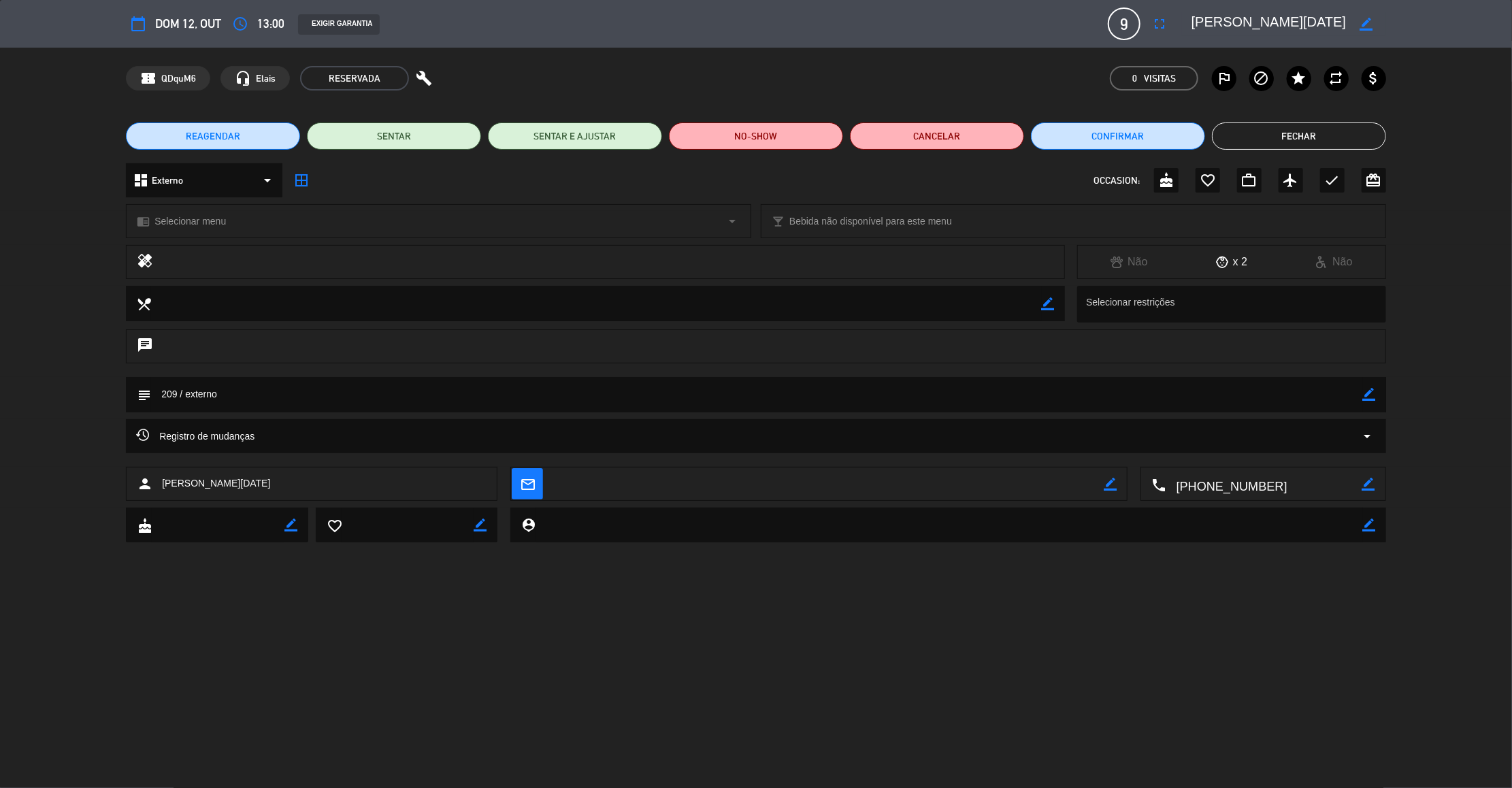
drag, startPoint x: 1376, startPoint y: 395, endPoint x: 1370, endPoint y: 392, distance: 6.7
click at [1370, 392] on div "subject border_color" at bounding box center [756, 395] width 1260 height 35
click at [1370, 392] on icon "border_color" at bounding box center [1370, 394] width 13 height 13
click at [1308, 395] on textarea at bounding box center [757, 394] width 1212 height 35
click at [177, 394] on textarea at bounding box center [757, 394] width 1212 height 35
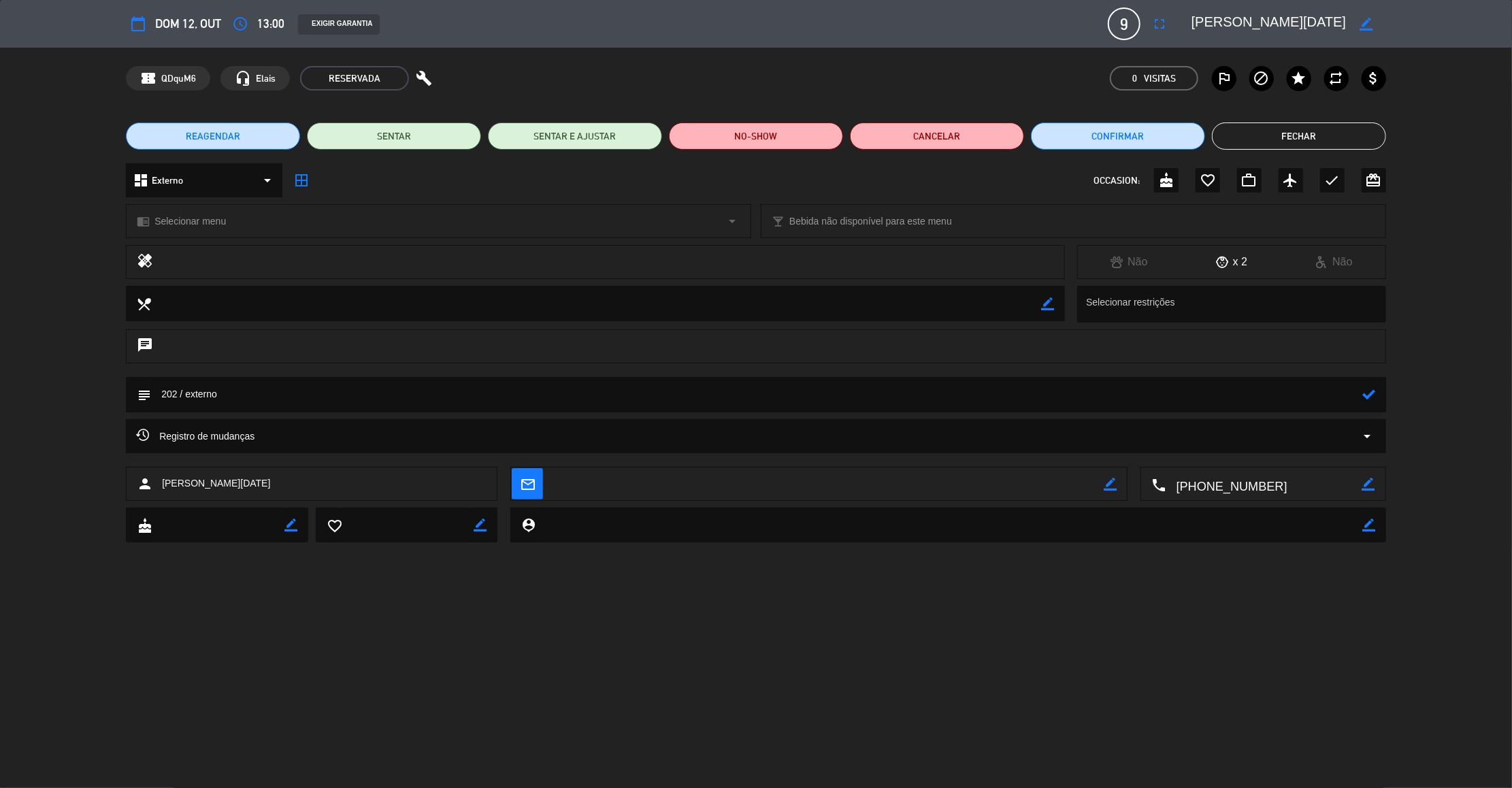
type textarea "202 / externo"
click at [1373, 391] on icon at bounding box center [1370, 394] width 13 height 13
click at [1329, 138] on button "Fechar" at bounding box center [1299, 136] width 174 height 27
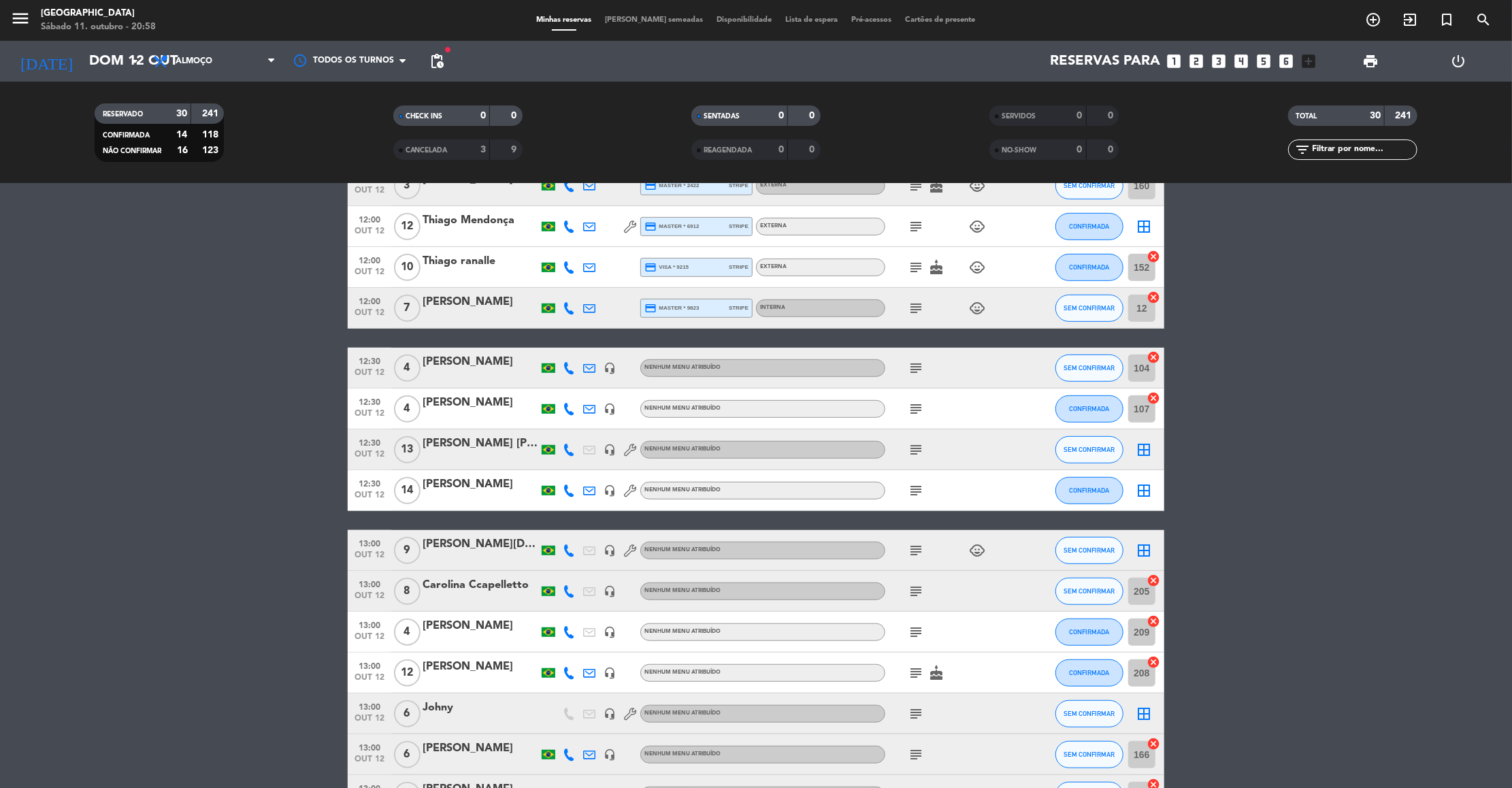
click at [918, 550] on icon "subject" at bounding box center [915, 550] width 16 height 16
click at [915, 589] on icon "subject" at bounding box center [915, 591] width 16 height 16
click at [910, 630] on icon "subject" at bounding box center [915, 632] width 16 height 16
click at [915, 672] on icon "subject" at bounding box center [915, 673] width 16 height 16
click at [449, 666] on div "[PERSON_NAME]" at bounding box center [480, 667] width 115 height 18
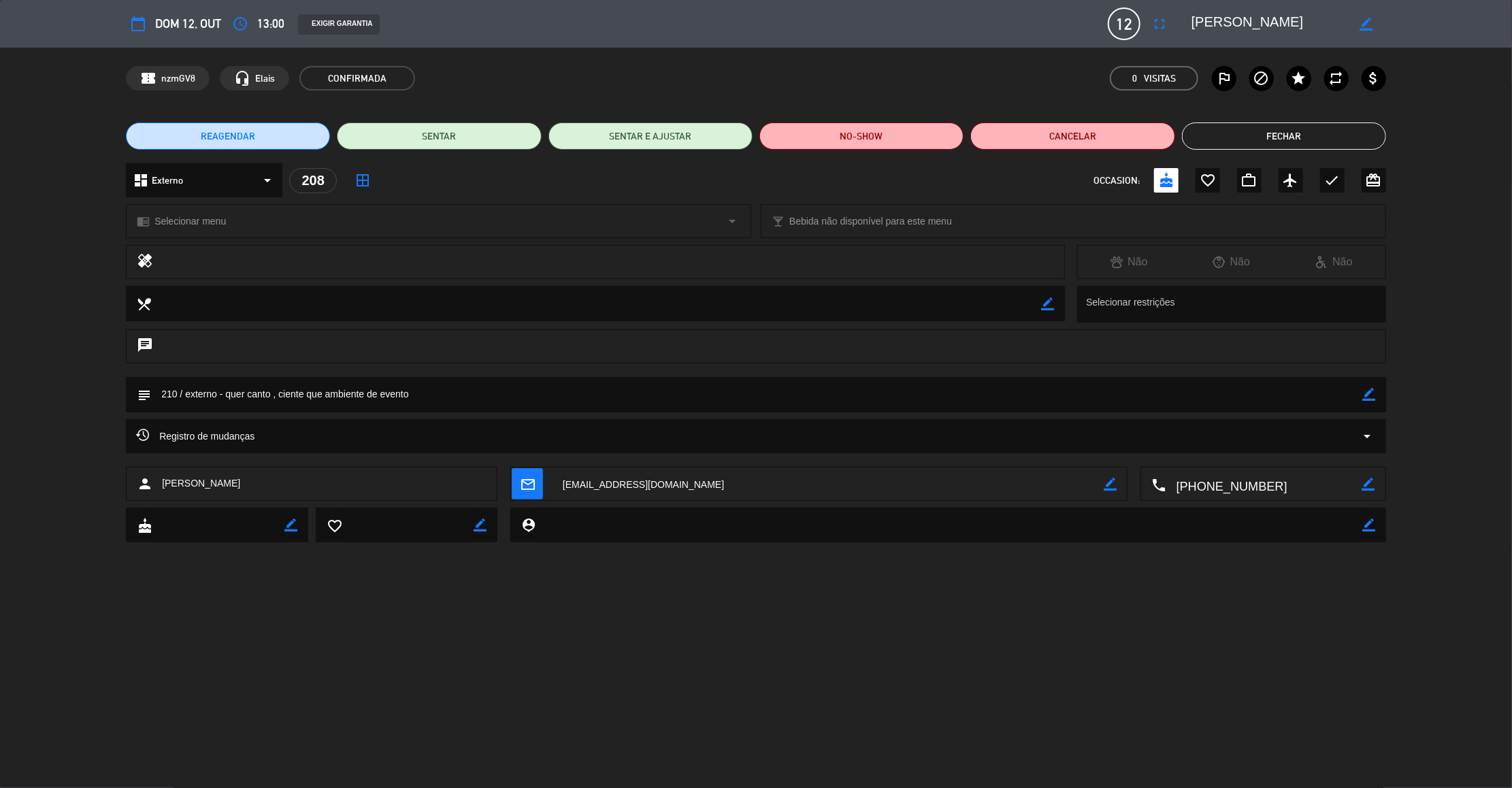
click at [1368, 395] on icon "border_color" at bounding box center [1370, 394] width 13 height 13
click at [176, 396] on textarea at bounding box center [757, 394] width 1212 height 35
type textarea "208 / externo - quer canto , ciente que ambiente de evento"
click at [1365, 394] on icon at bounding box center [1370, 394] width 13 height 13
click at [1302, 130] on button "Fechar" at bounding box center [1284, 136] width 204 height 27
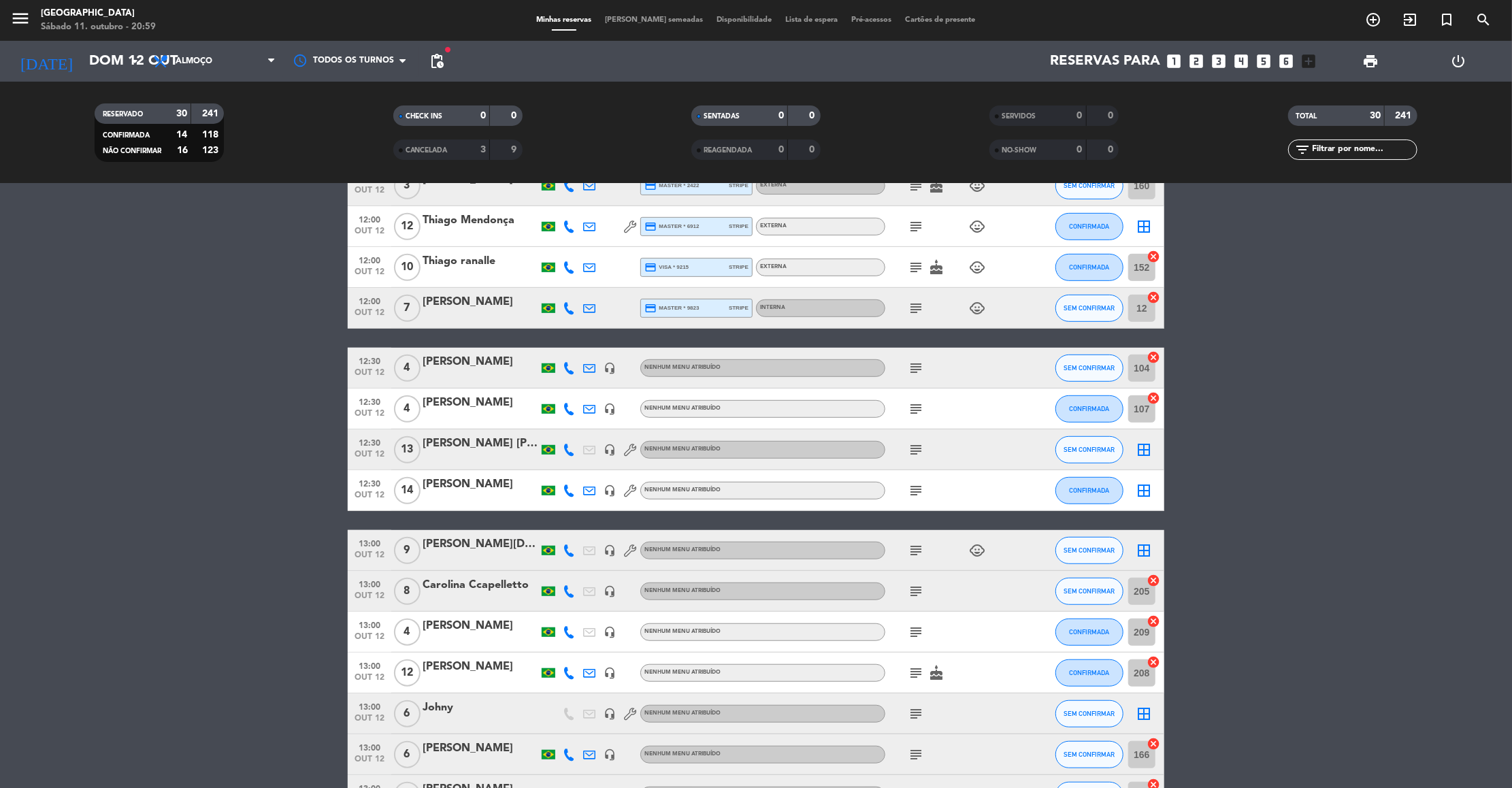
click at [920, 675] on icon "subject" at bounding box center [915, 673] width 16 height 16
click at [915, 715] on icon "subject" at bounding box center [915, 714] width 16 height 16
click at [914, 760] on icon "subject" at bounding box center [915, 755] width 16 height 16
click at [1261, 703] on bookings-row "12:00 out 12 8 Andreza Soares credit_card visa * 5079 stripe Externa subject ch…" at bounding box center [756, 348] width 1512 height 1263
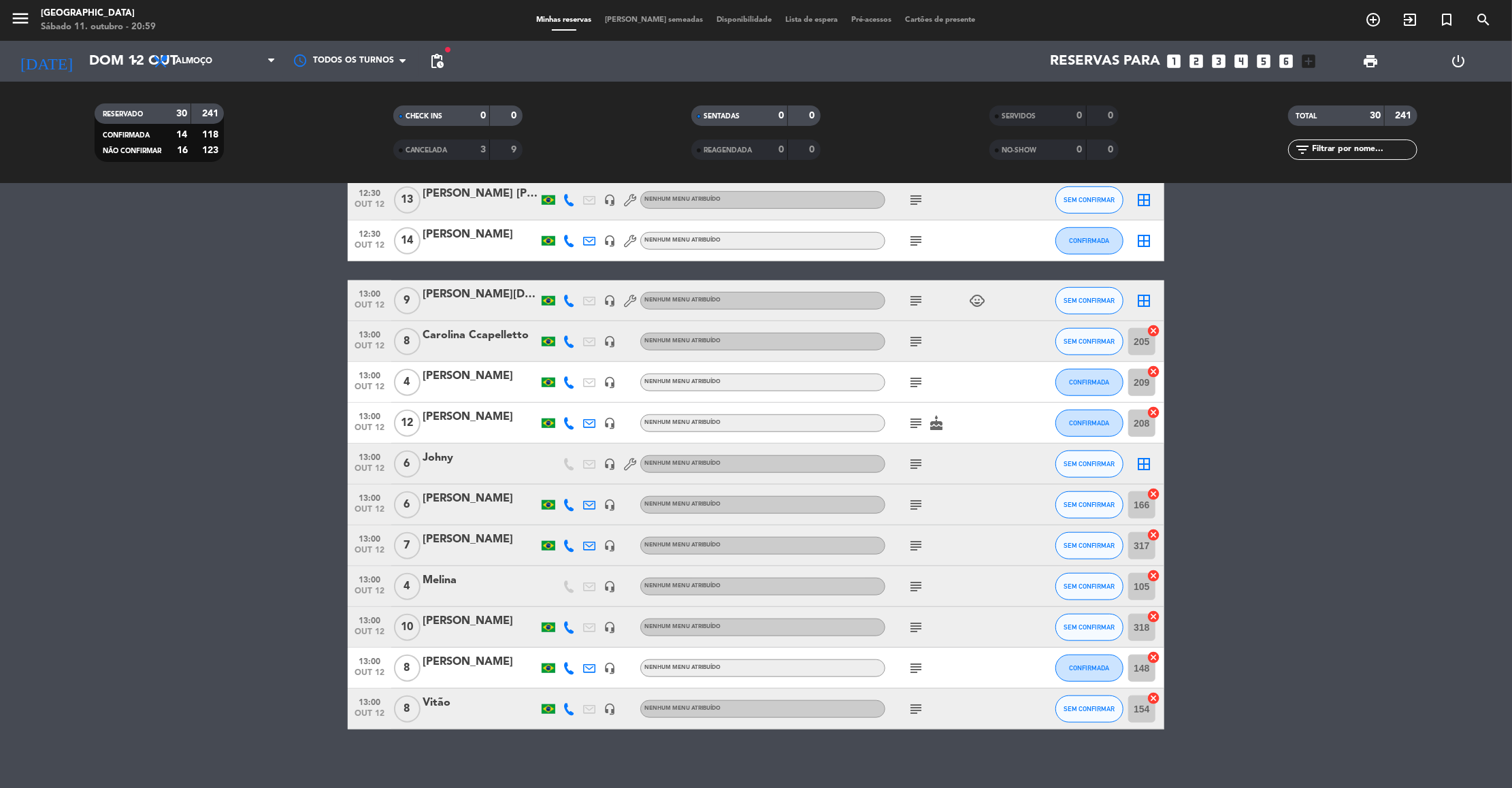
scroll to position [789, 0]
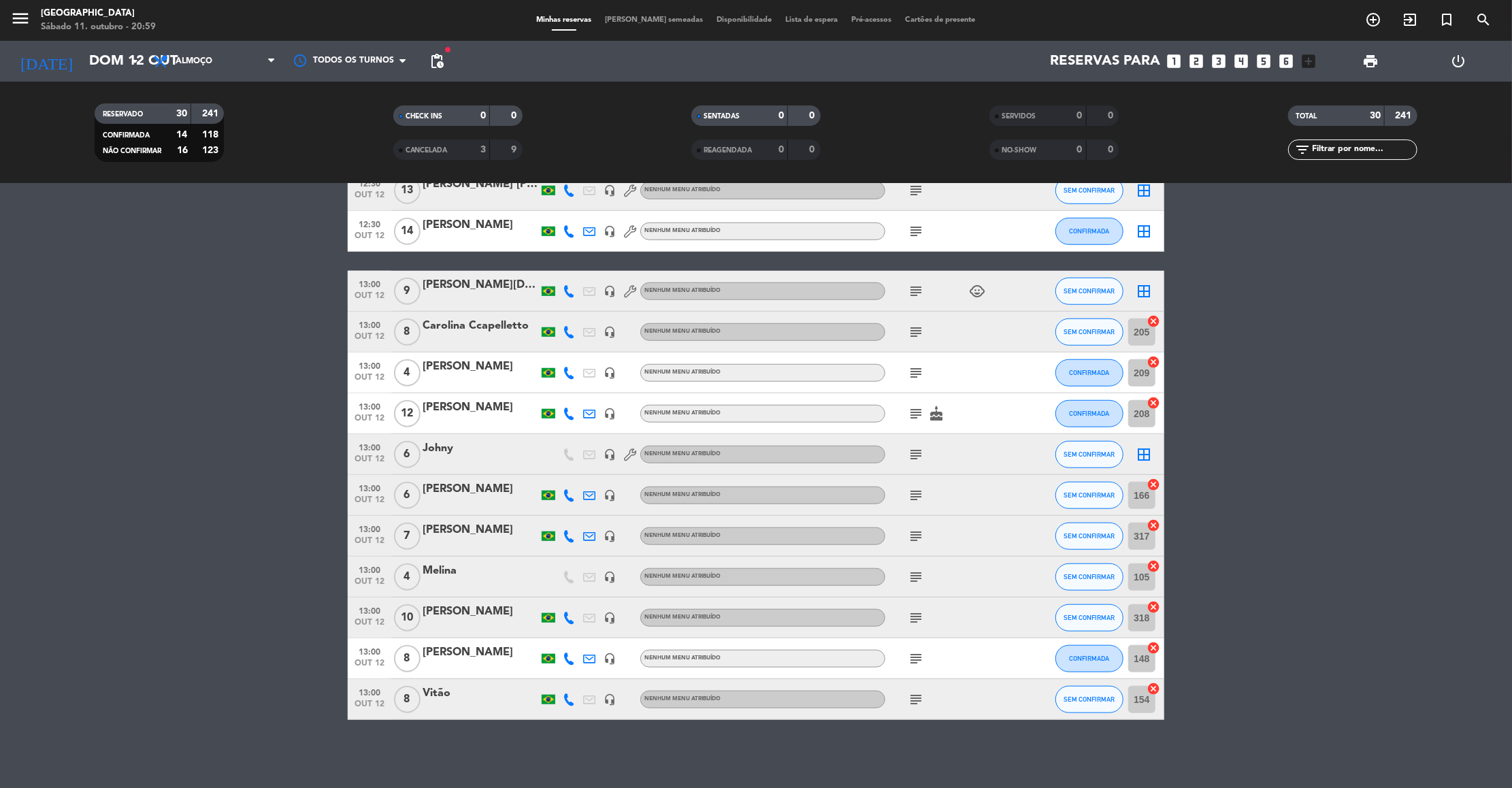
click at [910, 539] on icon "subject" at bounding box center [915, 536] width 16 height 16
click at [917, 571] on icon "subject" at bounding box center [915, 577] width 16 height 16
click at [920, 367] on icon "subject" at bounding box center [915, 372] width 16 height 16
click at [1220, 408] on bookings-row "12:00 out 12 8 Andreza Soares credit_card visa * 5079 stripe Externa subject ch…" at bounding box center [756, 88] width 1512 height 1263
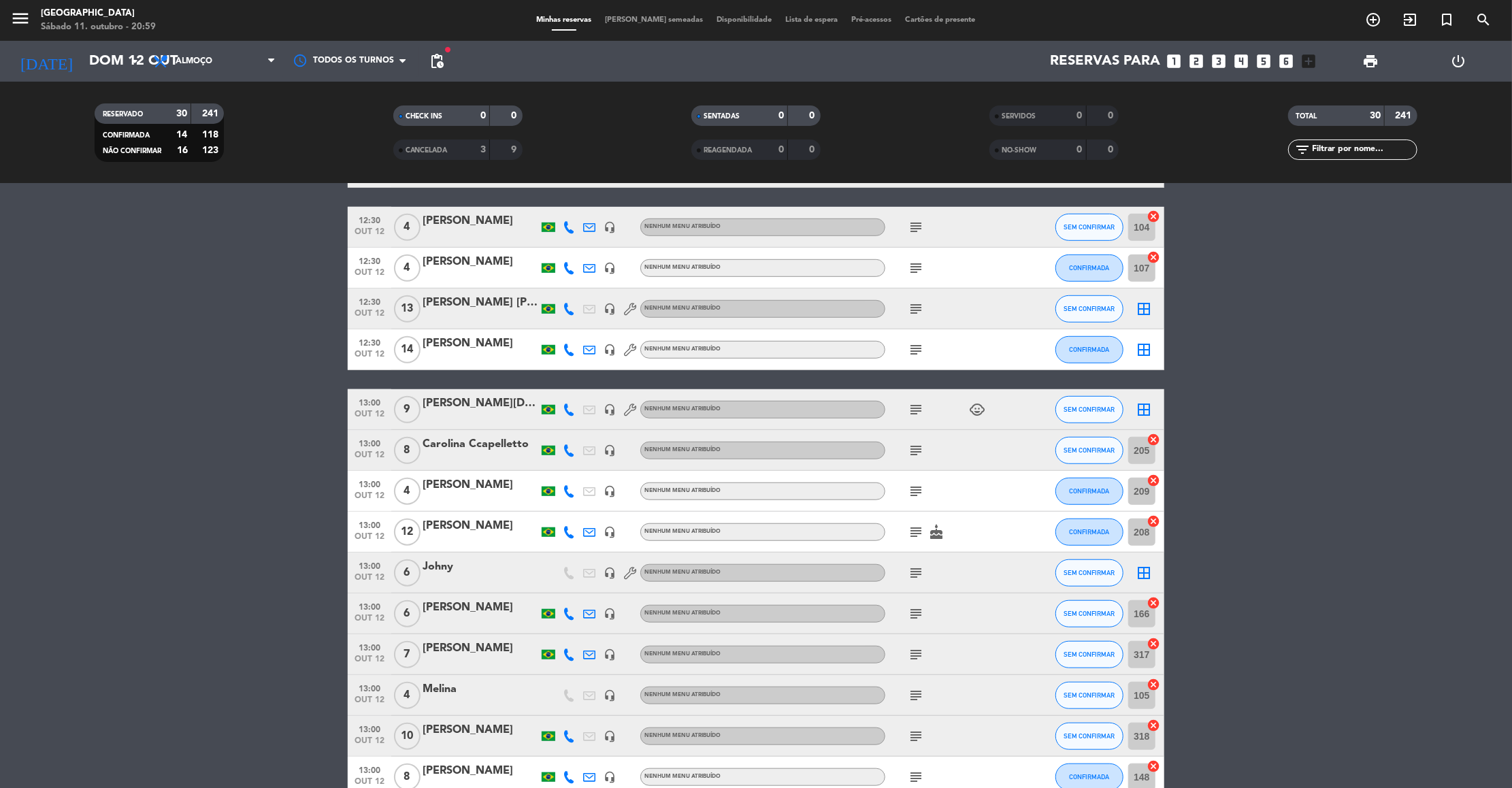
scroll to position [667, 0]
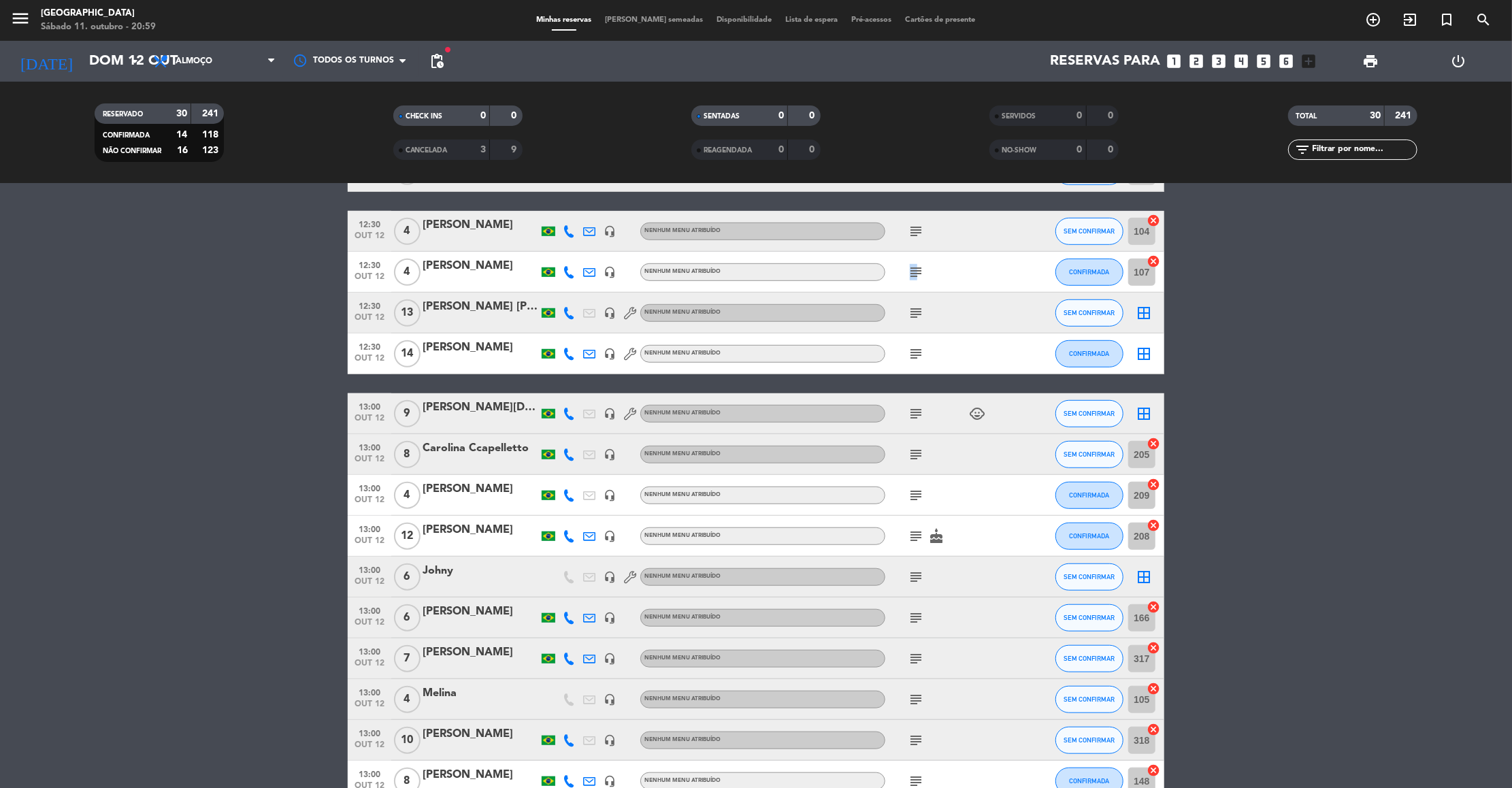
drag, startPoint x: 907, startPoint y: 273, endPoint x: 915, endPoint y: 271, distance: 8.2
click at [915, 271] on span "subject" at bounding box center [916, 272] width 21 height 16
click at [915, 271] on icon "subject" at bounding box center [915, 272] width 16 height 16
click at [957, 280] on div "subject 103 / EXTERNO / PET" at bounding box center [946, 272] width 122 height 40
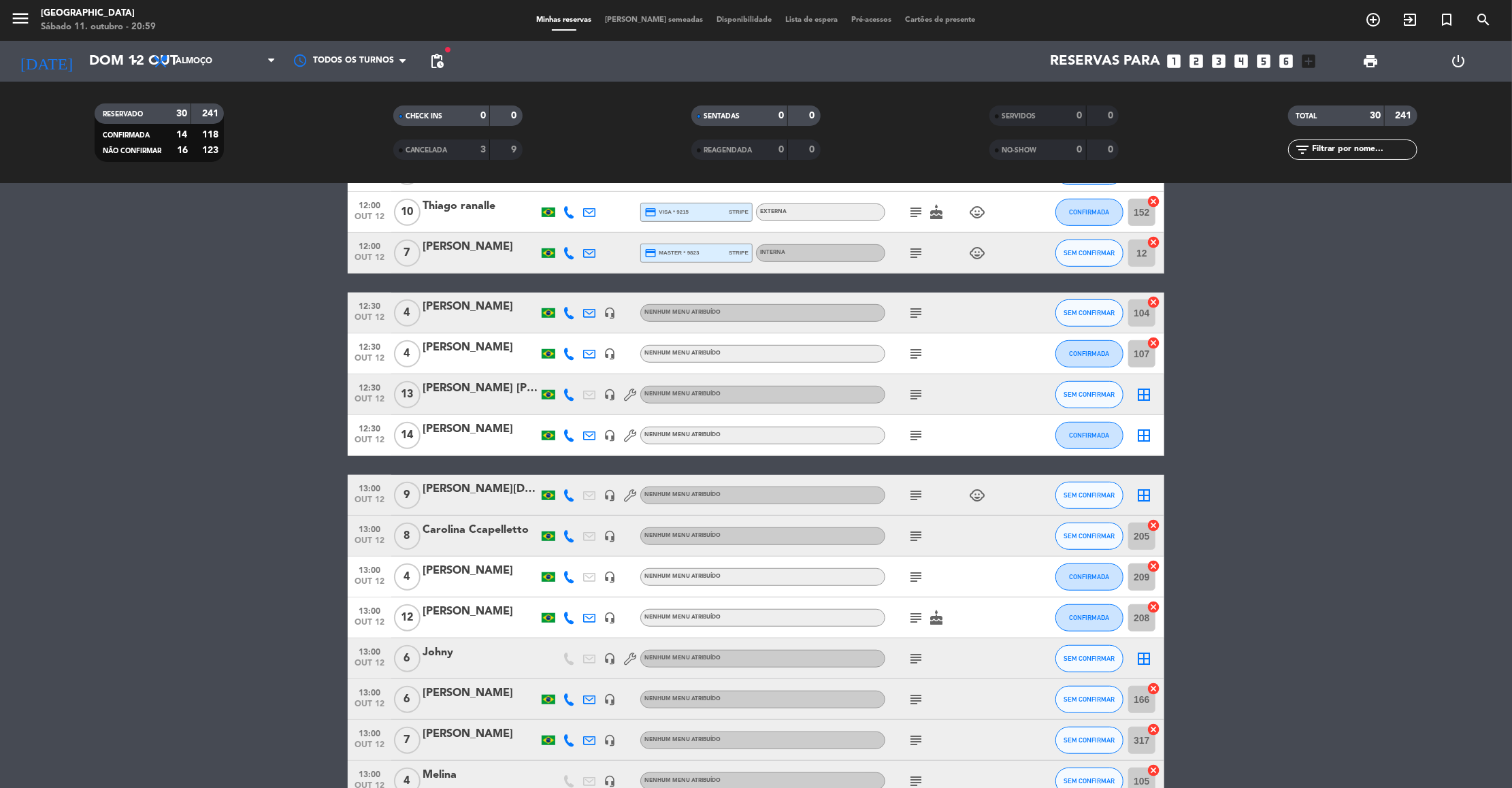
scroll to position [544, 0]
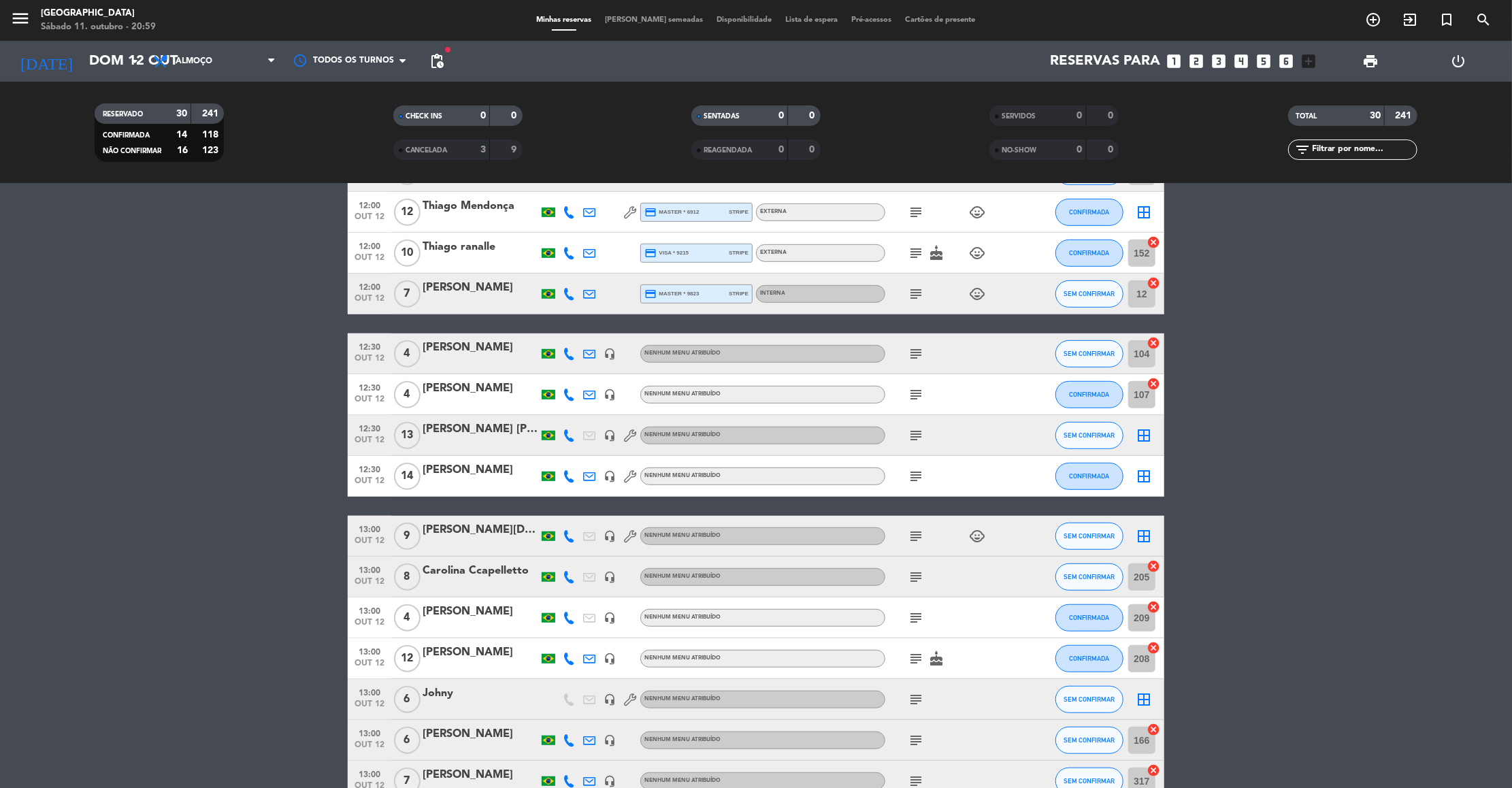
click at [912, 352] on icon "subject" at bounding box center [915, 353] width 16 height 16
click at [1331, 487] on bookings-row "12:00 out 12 8 Andreza Soares credit_card visa * 5079 stripe Externa subject ch…" at bounding box center [756, 333] width 1512 height 1263
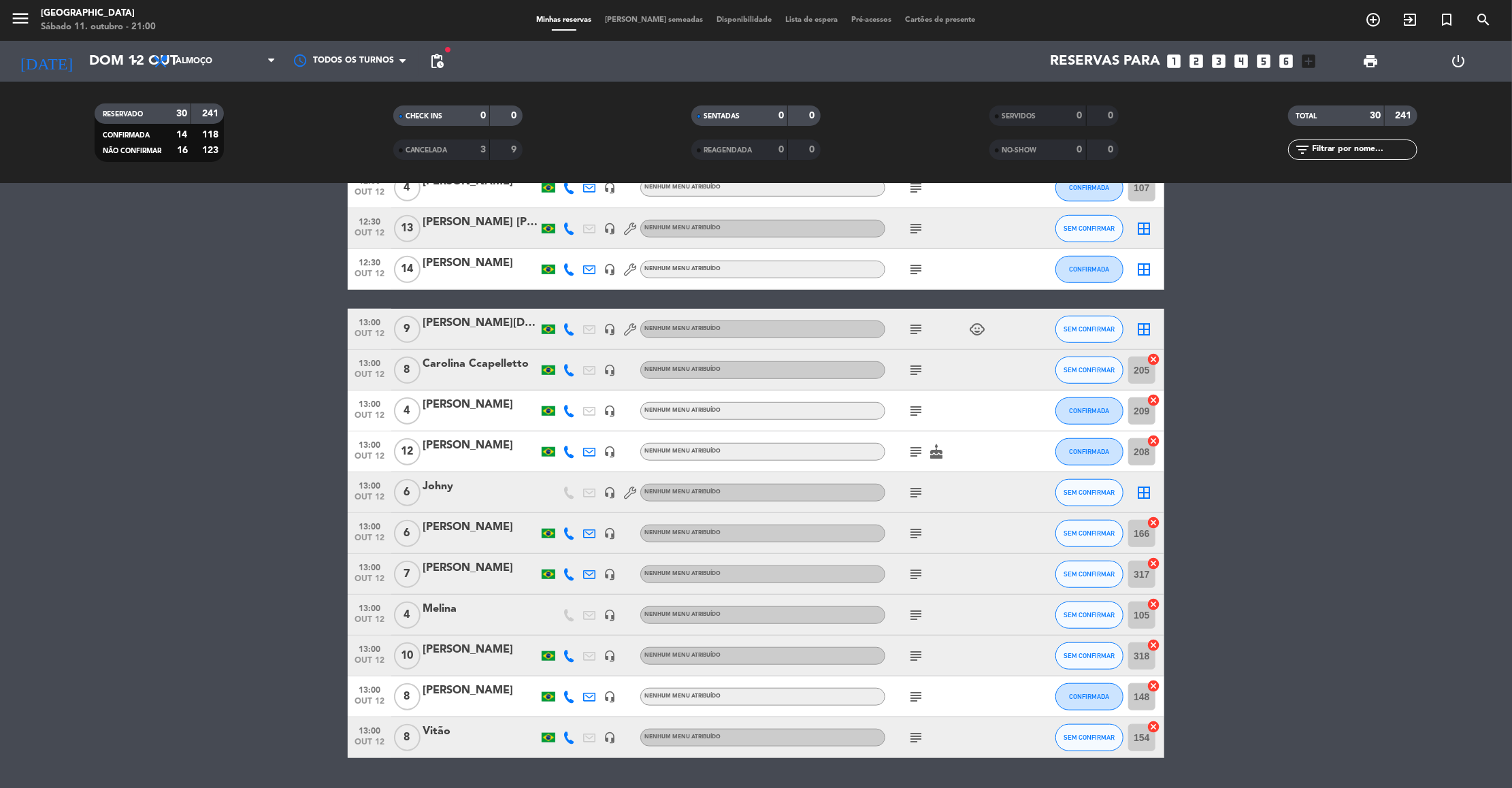
scroll to position [789, 0]
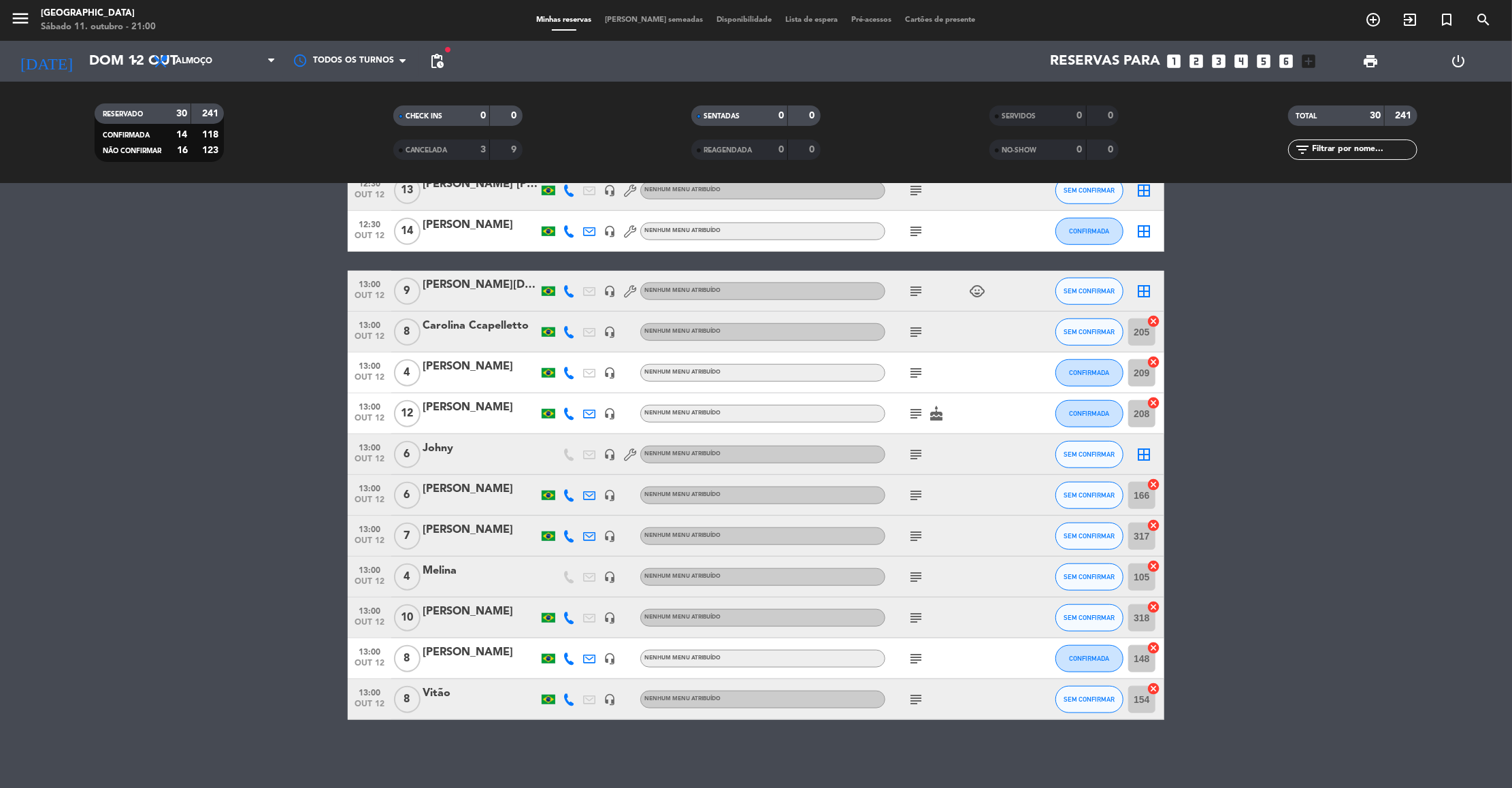
click at [908, 412] on icon "subject" at bounding box center [915, 413] width 16 height 16
click at [912, 452] on icon "subject" at bounding box center [915, 455] width 16 height 16
click at [918, 492] on icon "subject" at bounding box center [915, 495] width 16 height 16
click at [916, 530] on icon "subject" at bounding box center [915, 536] width 16 height 16
click at [915, 575] on icon "subject" at bounding box center [915, 577] width 16 height 16
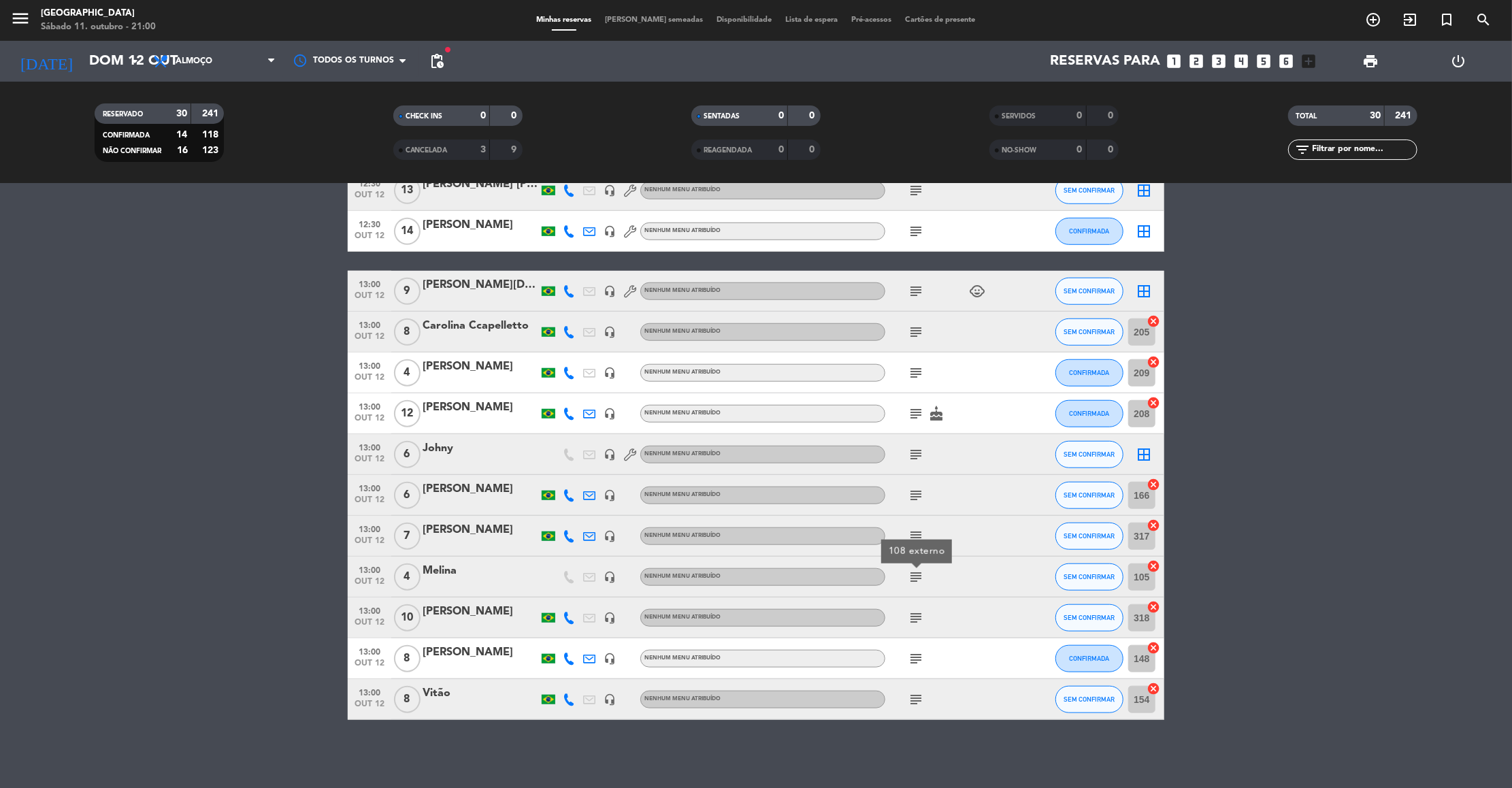
click at [437, 573] on div "Melina" at bounding box center [480, 571] width 115 height 18
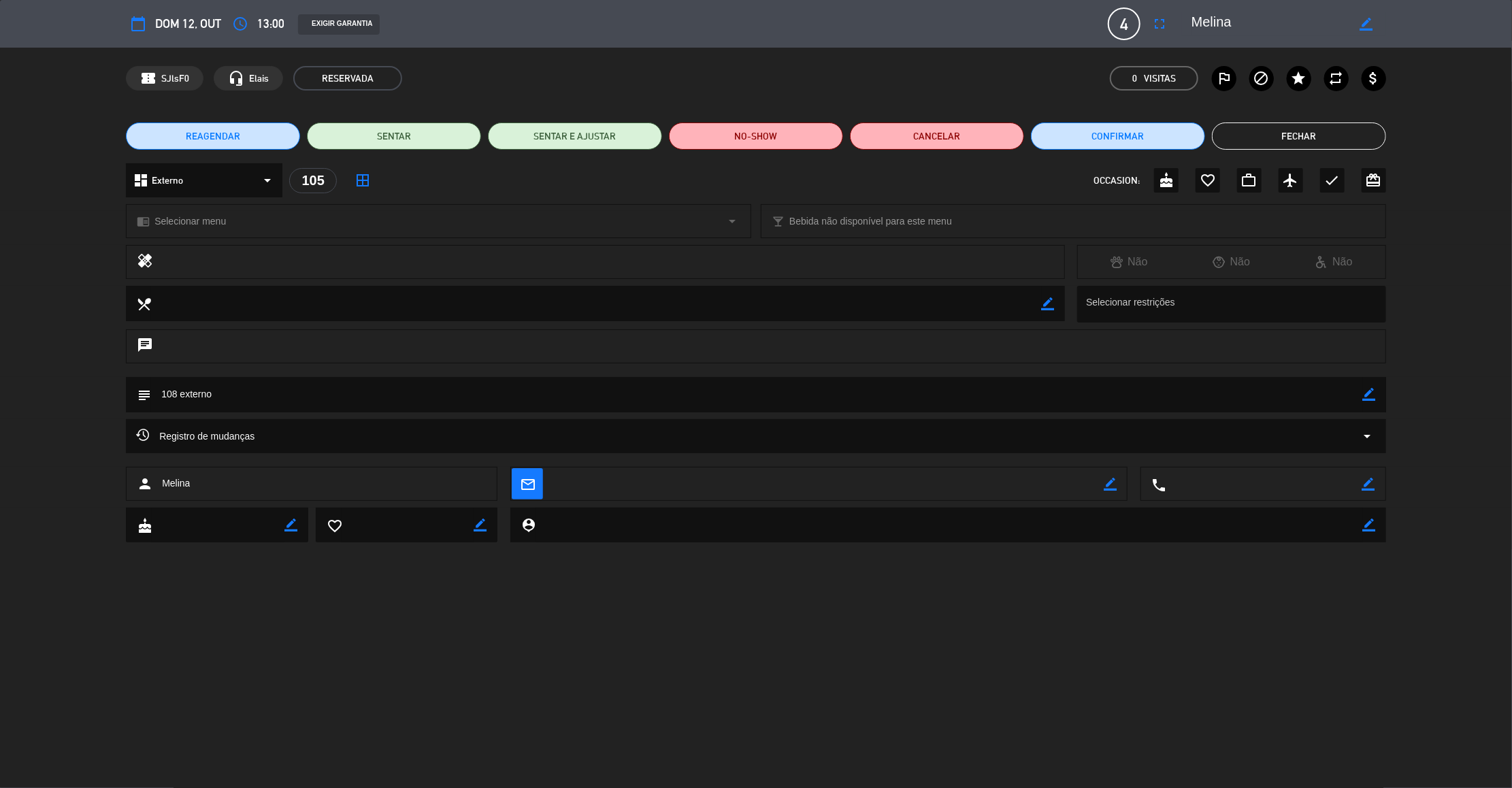
click at [1378, 394] on div "subject border_color" at bounding box center [756, 395] width 1260 height 35
click at [1369, 394] on icon "border_color" at bounding box center [1370, 394] width 13 height 13
click at [175, 396] on textarea at bounding box center [757, 394] width 1212 height 35
type textarea "109 externo"
click at [1371, 390] on icon at bounding box center [1370, 394] width 13 height 13
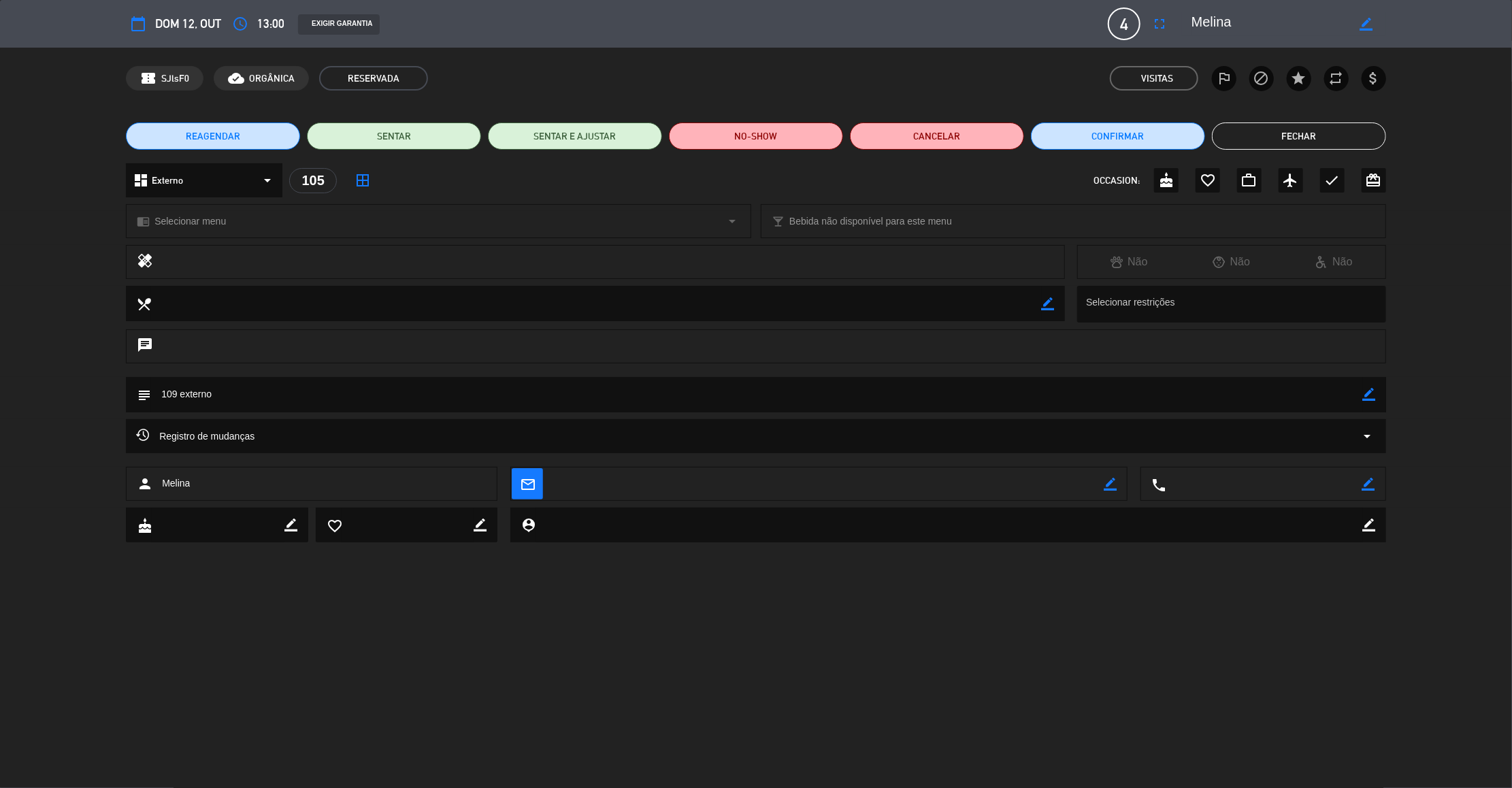
click at [1302, 129] on button "Fechar" at bounding box center [1299, 136] width 174 height 27
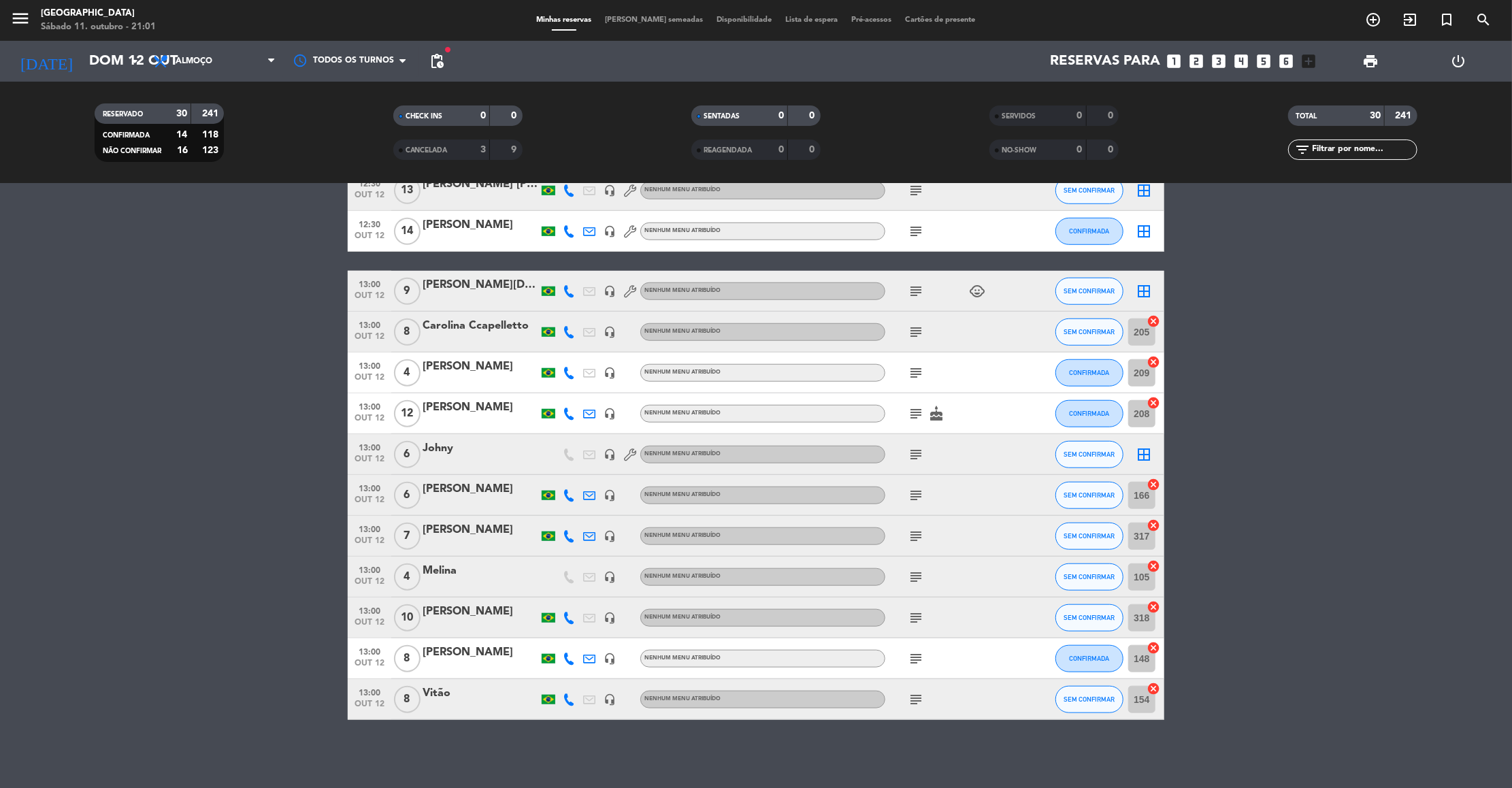
click at [920, 581] on icon "subject" at bounding box center [915, 577] width 16 height 16
click at [921, 620] on icon "subject" at bounding box center [915, 617] width 16 height 16
click at [959, 636] on div "subject 10 salão" at bounding box center [946, 617] width 122 height 40
click at [959, 636] on div "subject" at bounding box center [946, 617] width 122 height 40
click at [917, 612] on icon "subject" at bounding box center [915, 617] width 16 height 16
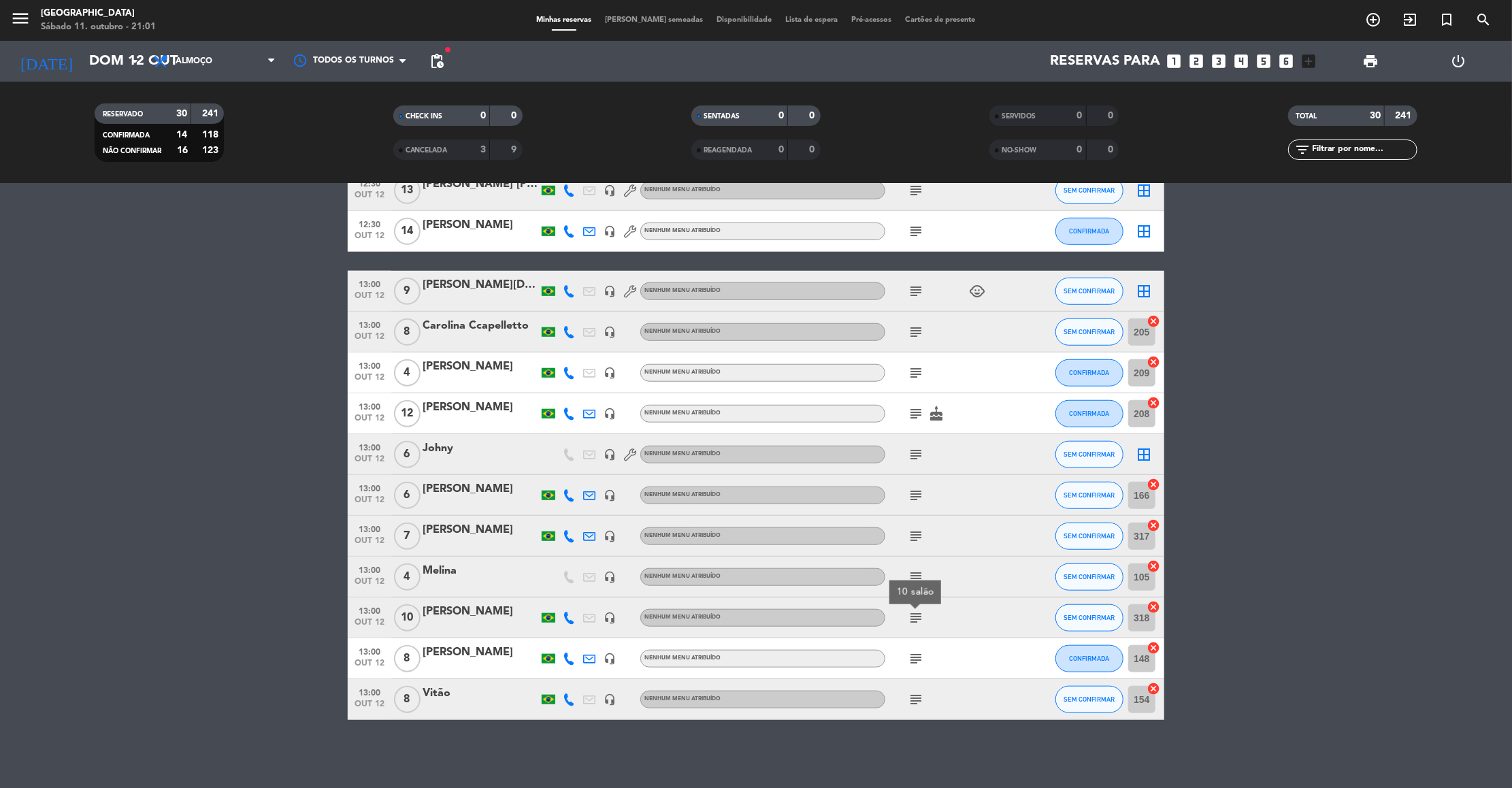
click at [914, 656] on icon "subject" at bounding box center [915, 658] width 16 height 16
click at [923, 697] on icon "subject" at bounding box center [915, 700] width 16 height 16
click at [433, 694] on div "Vitão" at bounding box center [480, 693] width 115 height 18
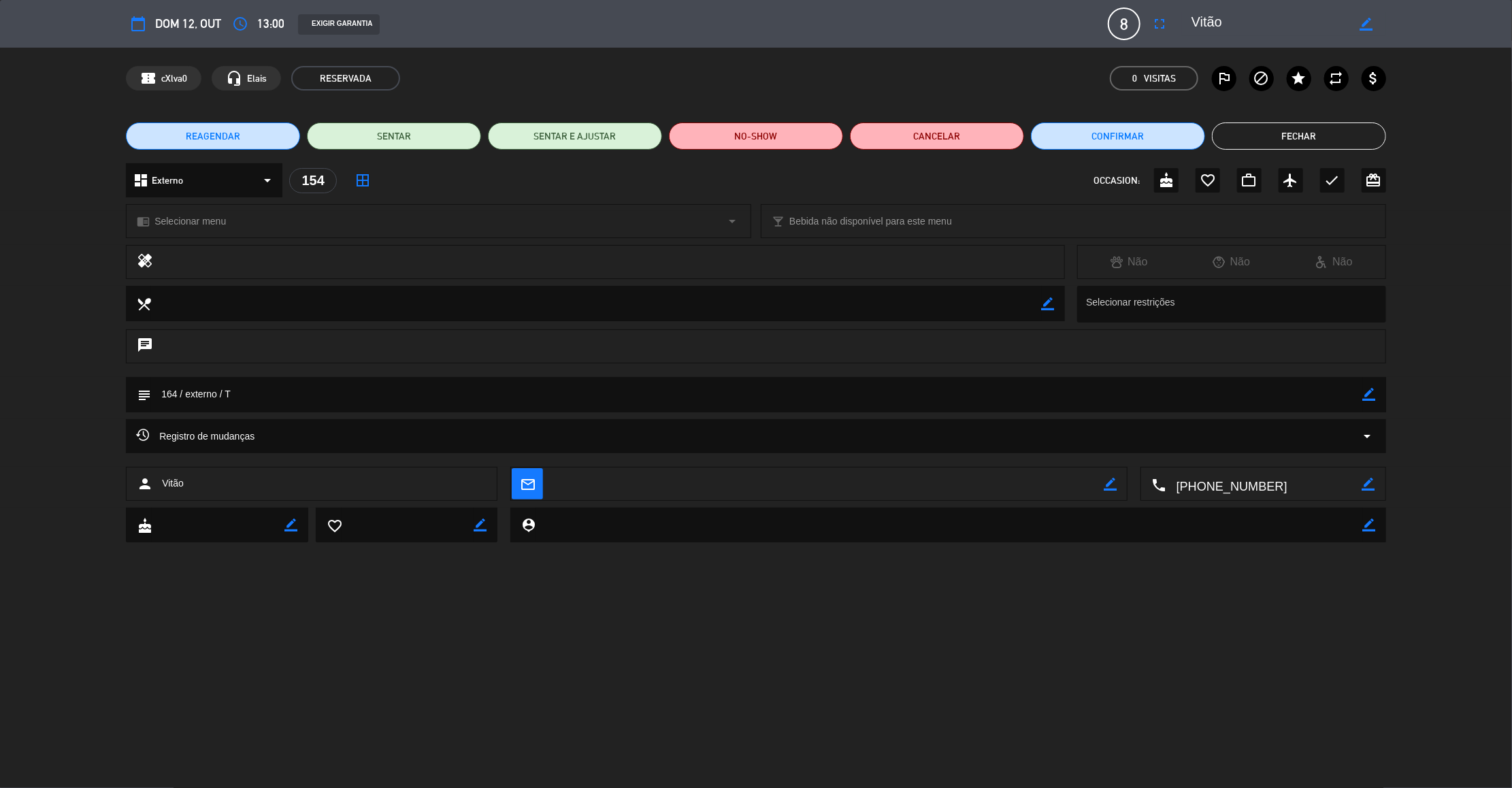
click at [1373, 392] on icon "border_color" at bounding box center [1370, 394] width 13 height 13
click at [179, 389] on textarea at bounding box center [757, 394] width 1212 height 35
click at [179, 396] on textarea at bounding box center [757, 394] width 1212 height 35
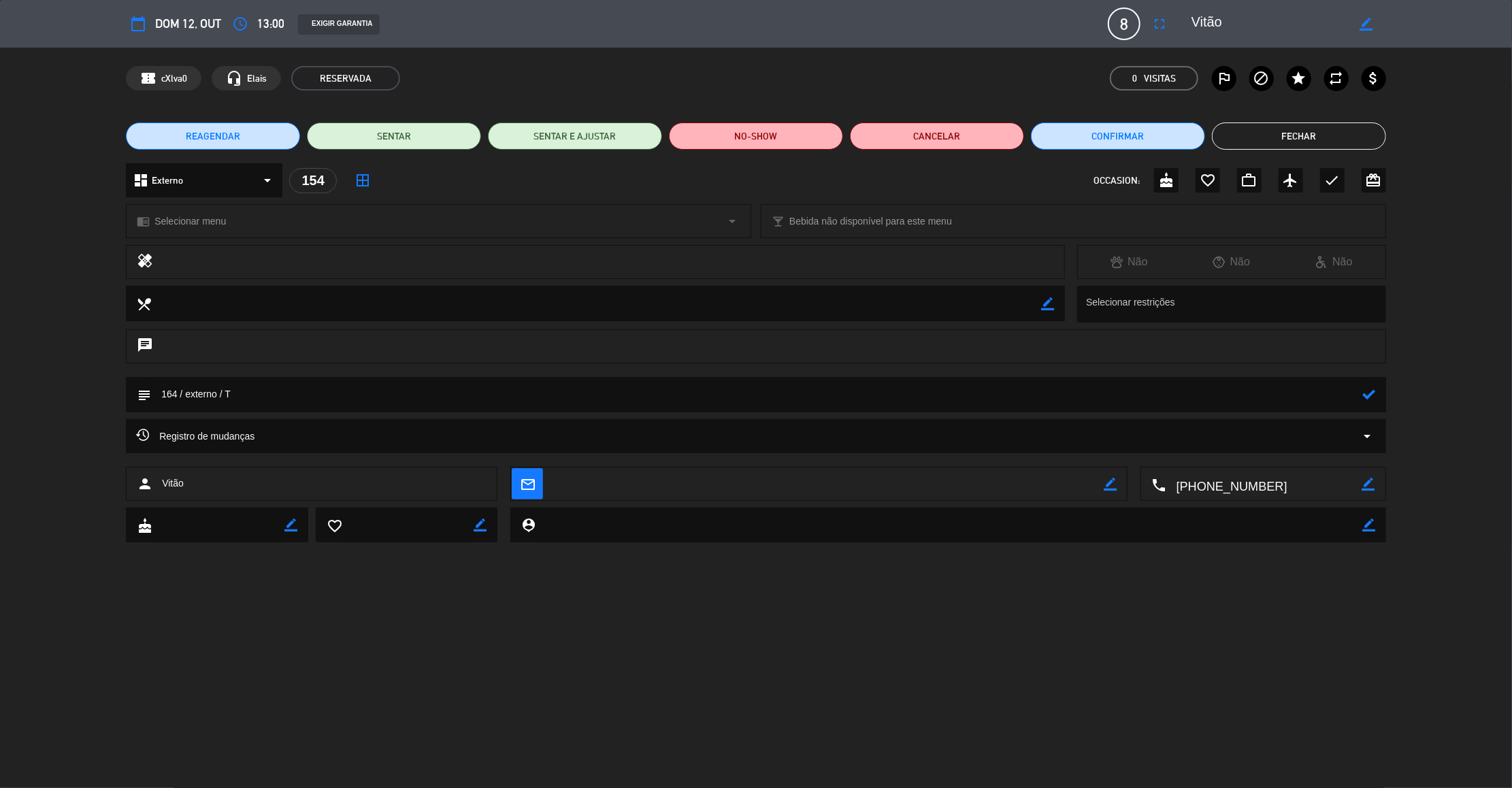
click at [179, 396] on textarea at bounding box center [757, 394] width 1212 height 35
type textarea "169 / externo / T"
click at [1368, 390] on icon at bounding box center [1370, 394] width 13 height 13
click at [1292, 130] on button "Fechar" at bounding box center [1299, 136] width 174 height 27
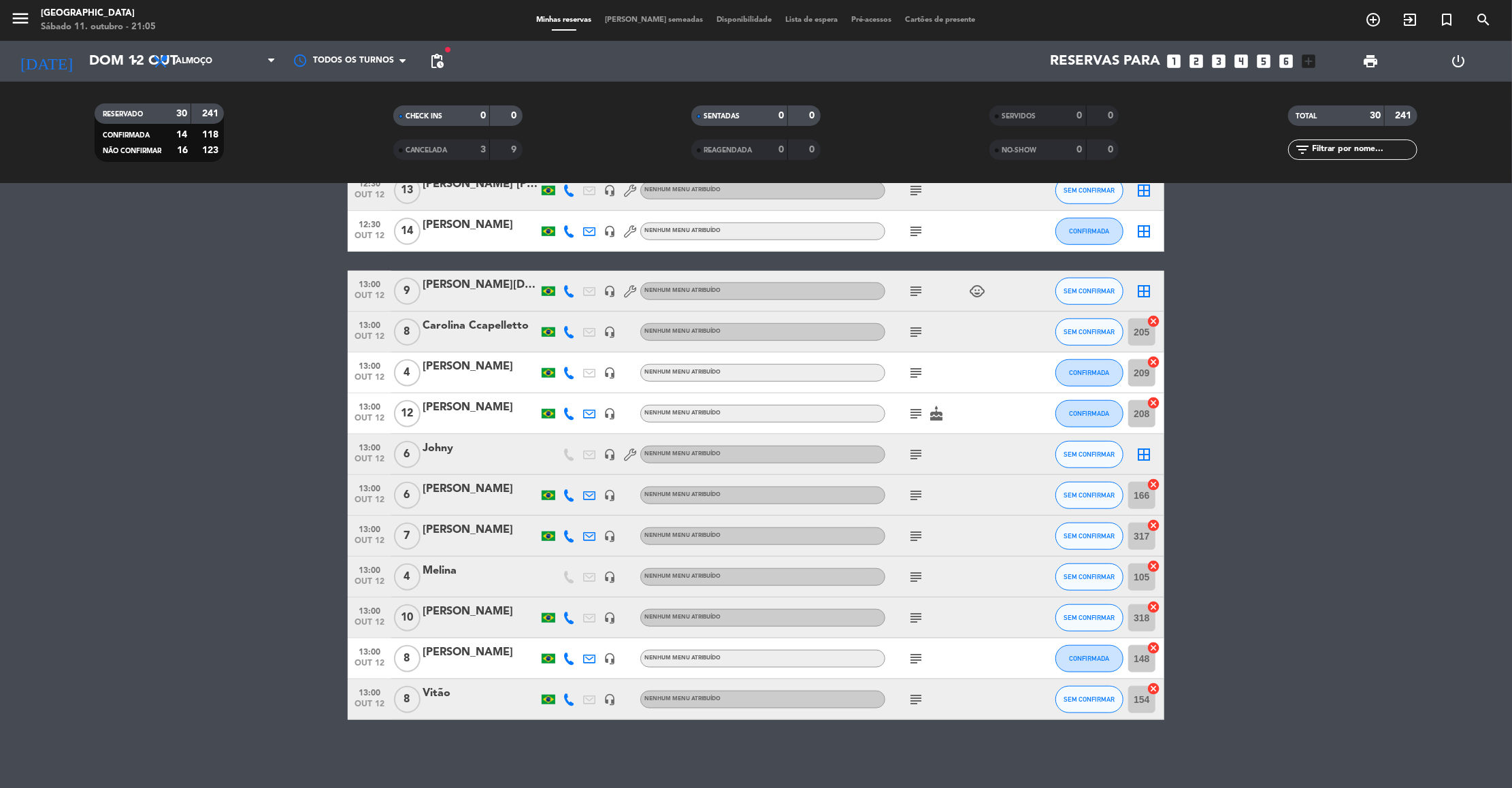
click at [167, 445] on bookings-row "12:00 out 12 8 Andreza Soares credit_card visa * 5079 stripe Externa subject ch…" at bounding box center [756, 88] width 1512 height 1263
click at [112, 63] on input "Dom 12 out" at bounding box center [171, 61] width 177 height 30
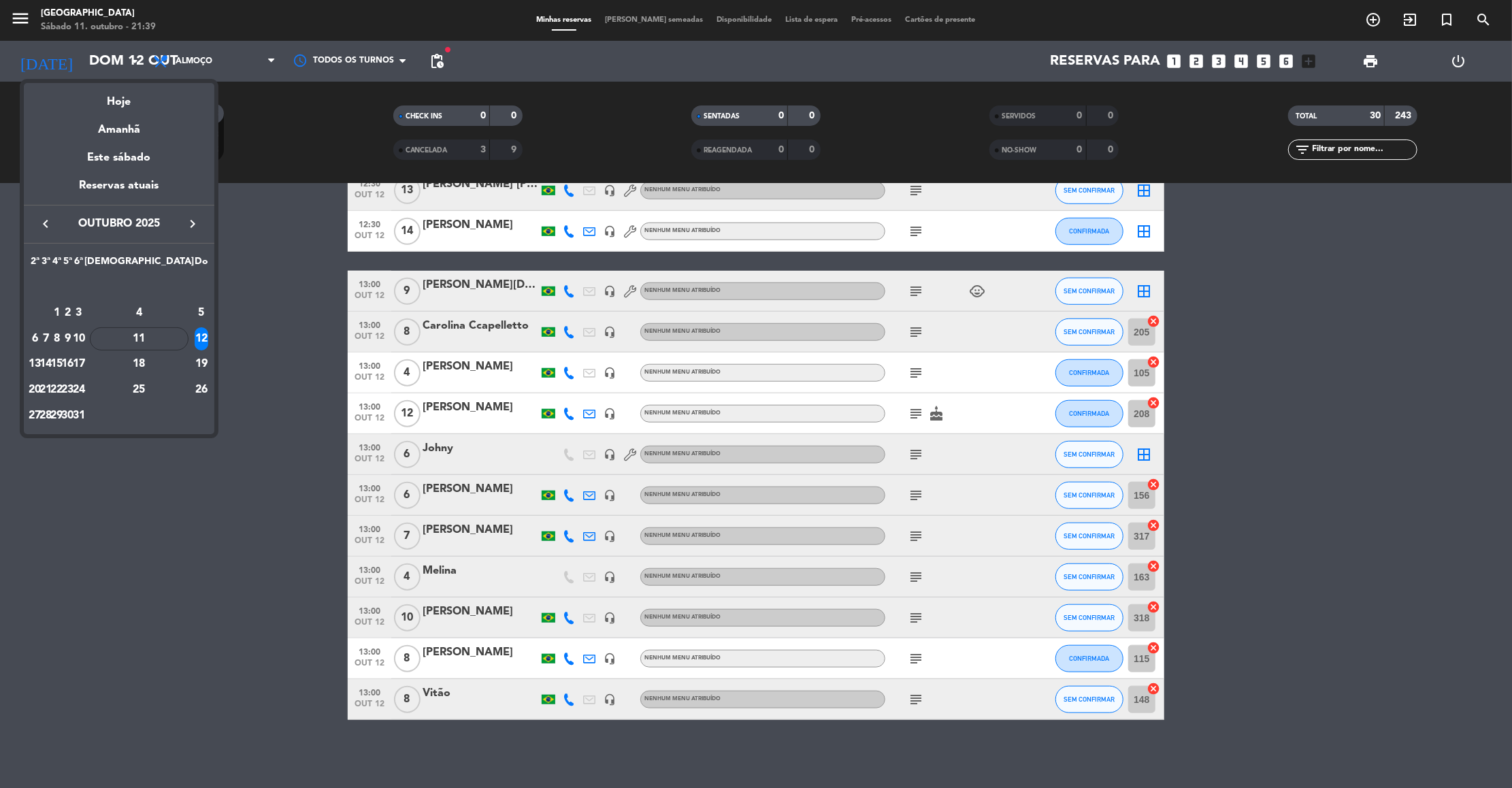
click at [192, 222] on icon "keyboard_arrow_right" at bounding box center [193, 224] width 16 height 16
click at [173, 312] on div "6" at bounding box center [139, 313] width 98 height 23
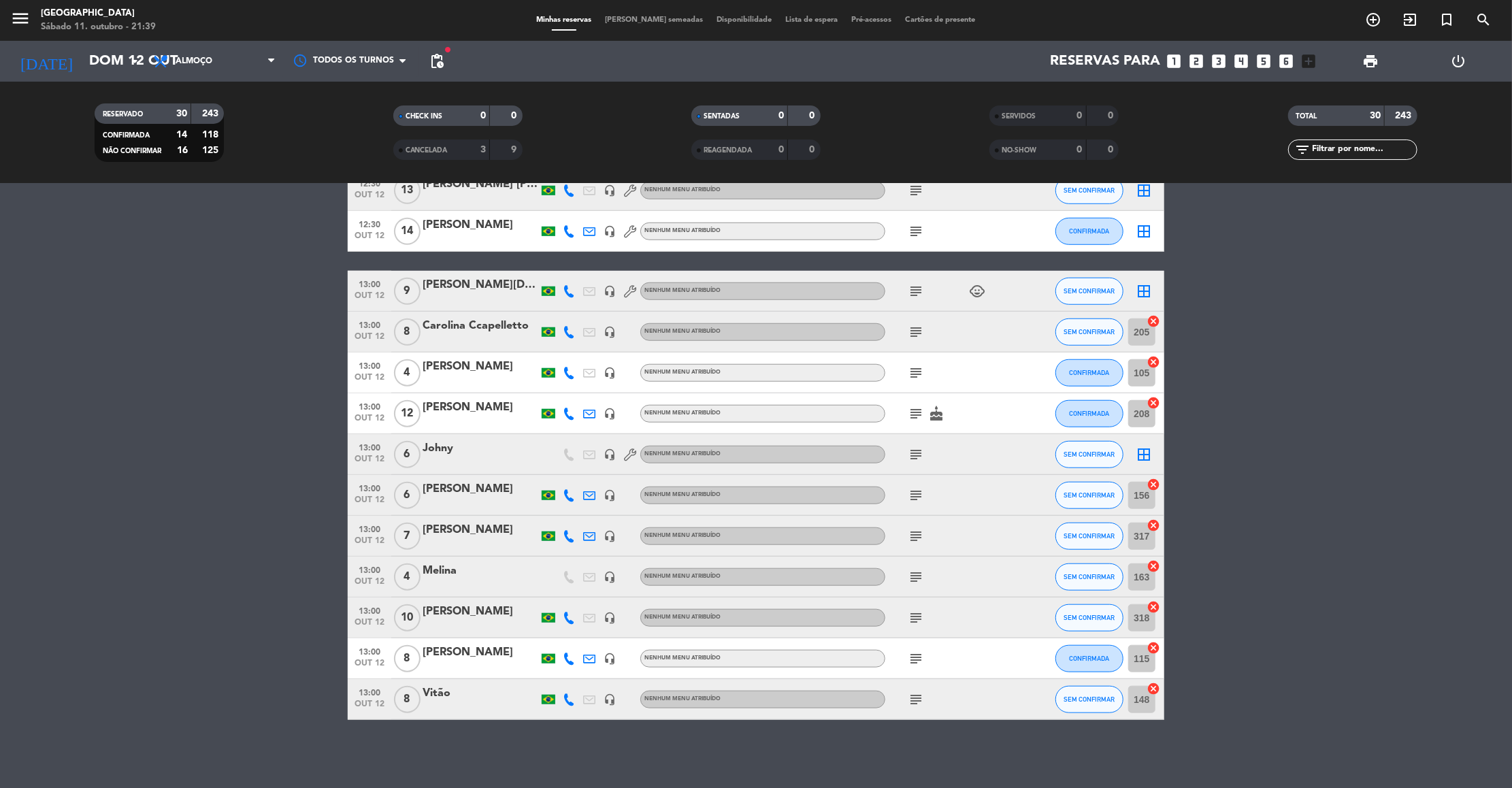
type input "[DATE]"
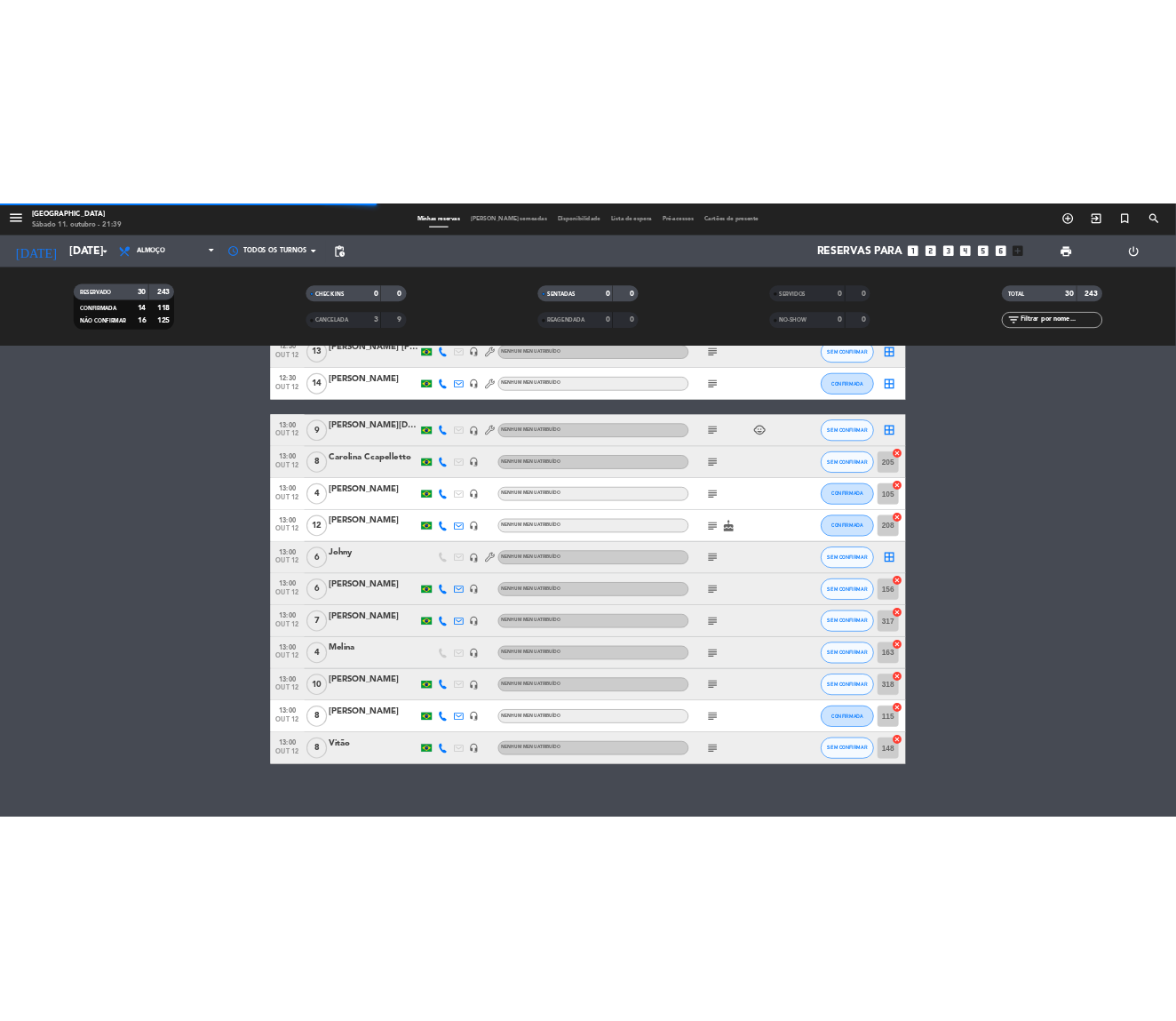
scroll to position [0, 0]
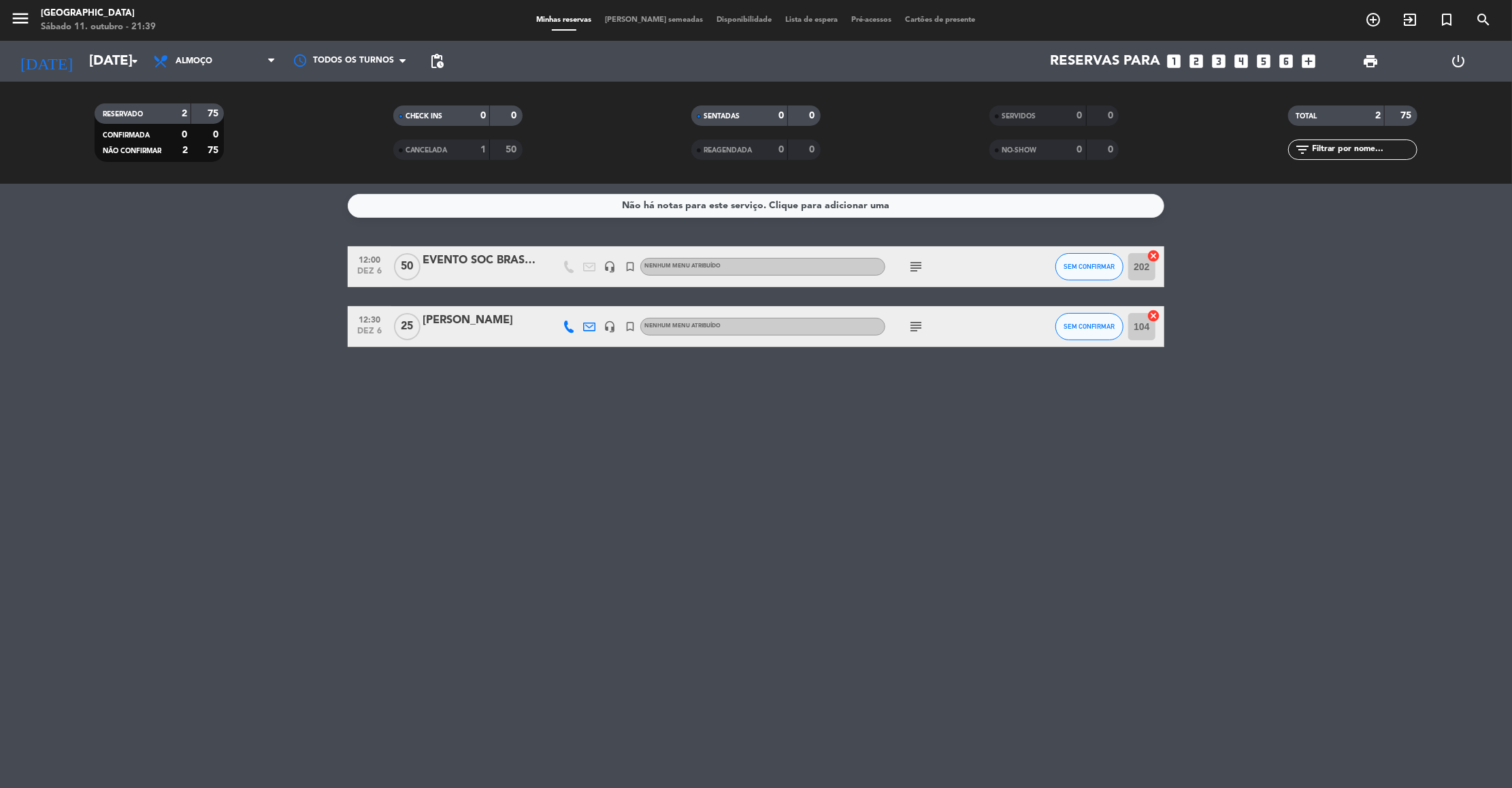
click at [464, 326] on div "[PERSON_NAME]" at bounding box center [480, 320] width 115 height 18
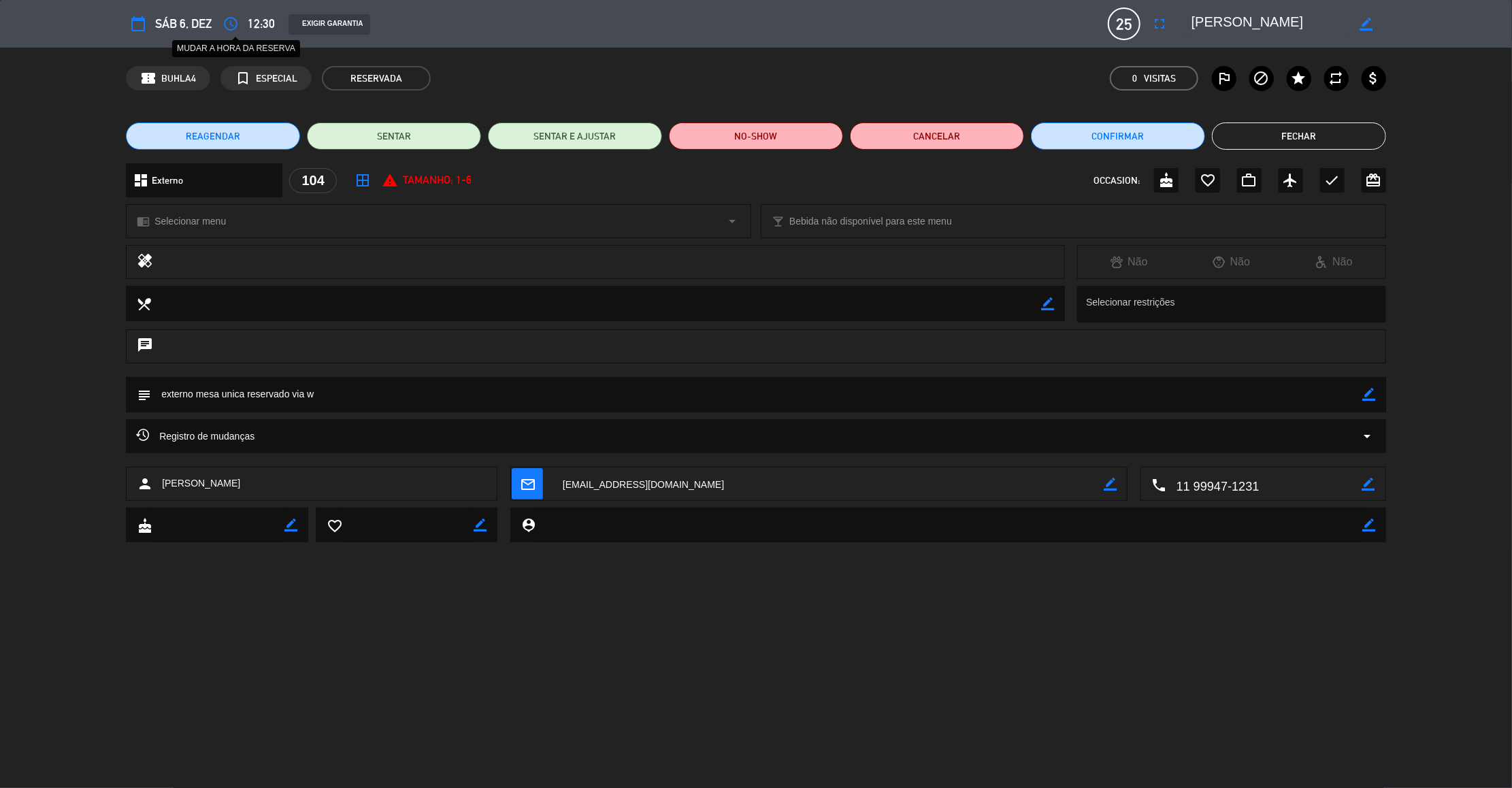
click at [231, 18] on icon "access_time" at bounding box center [230, 23] width 16 height 16
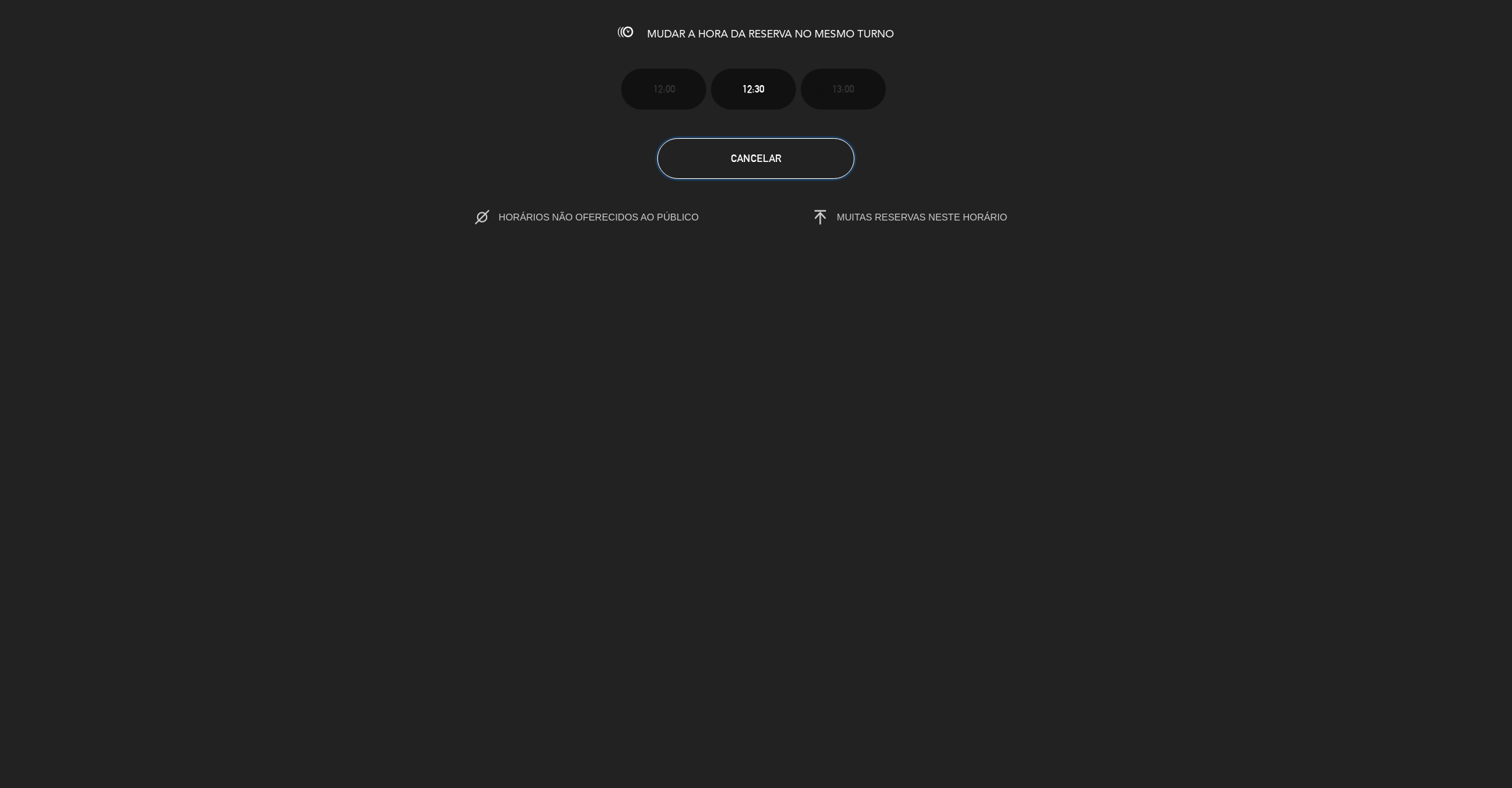
click at [815, 140] on button "Cancelar" at bounding box center [756, 159] width 197 height 41
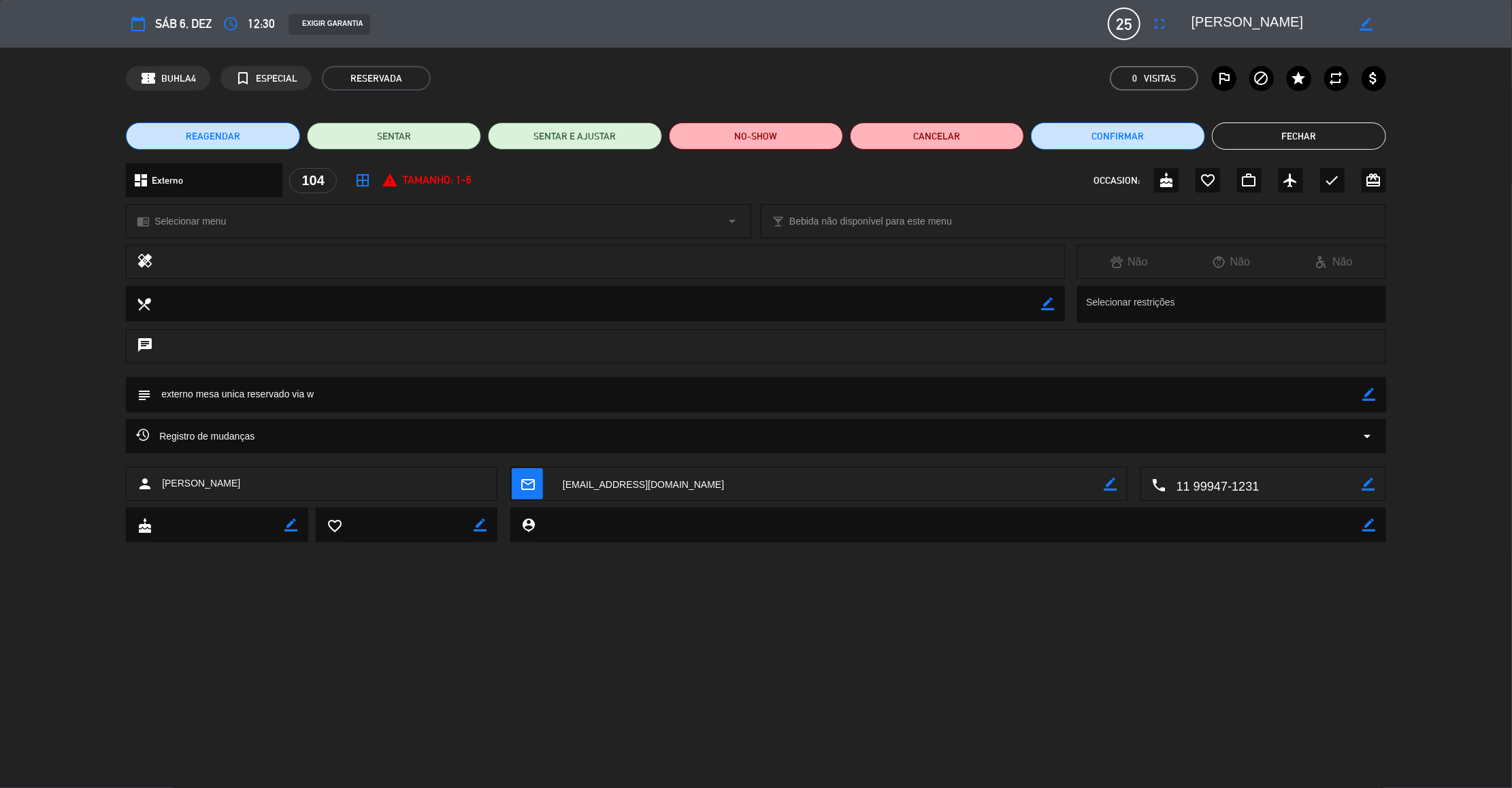
click at [1365, 18] on icon "border_color" at bounding box center [1367, 24] width 13 height 13
click at [1194, 15] on textarea at bounding box center [1269, 23] width 156 height 25
type textarea "13hrs Vitor Cunha Criscuolo"
click at [1368, 19] on icon at bounding box center [1367, 24] width 13 height 13
click at [1276, 132] on button "Fechar" at bounding box center [1299, 136] width 174 height 27
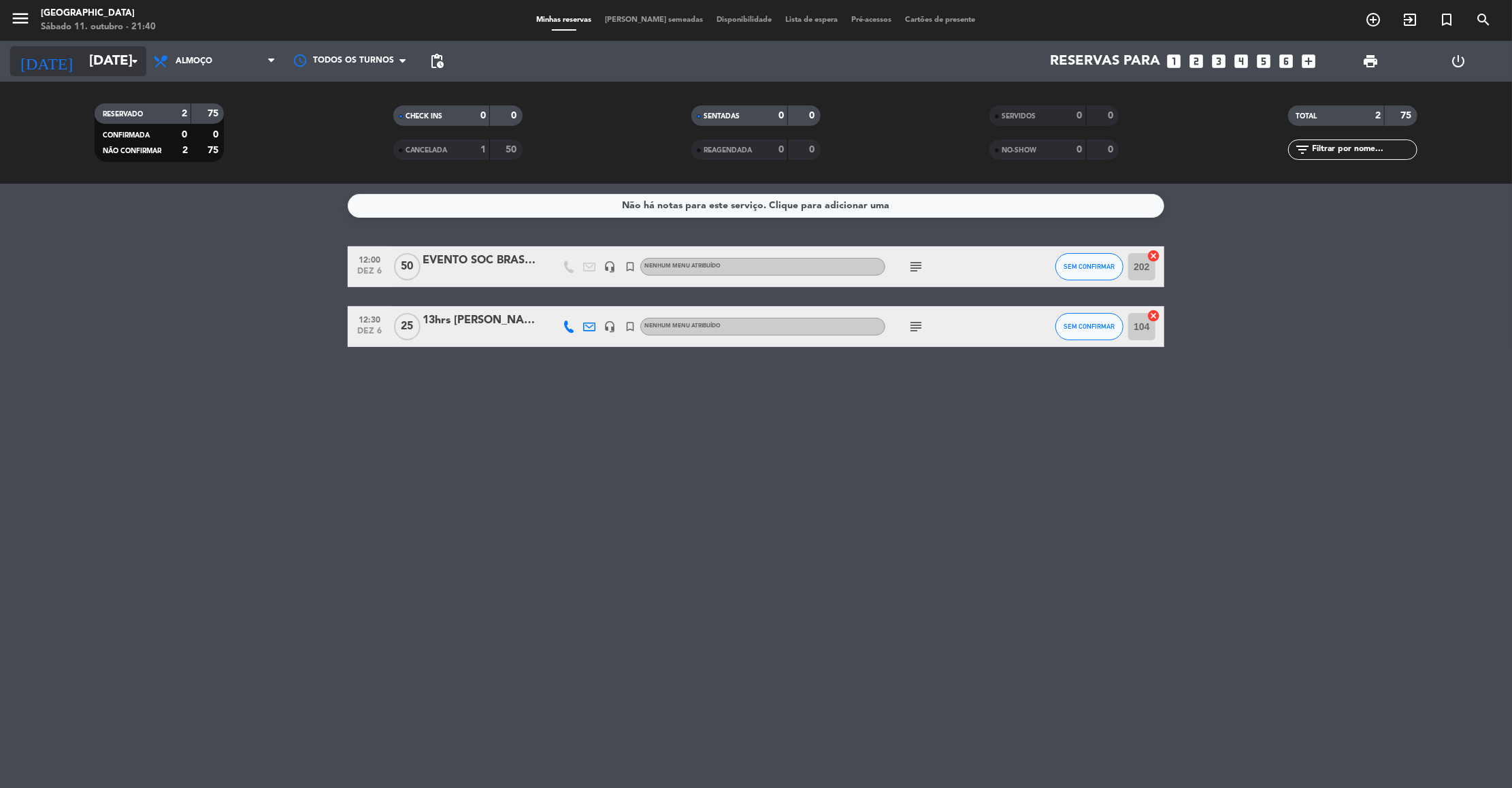
click at [103, 48] on input "[DATE]" at bounding box center [171, 61] width 177 height 30
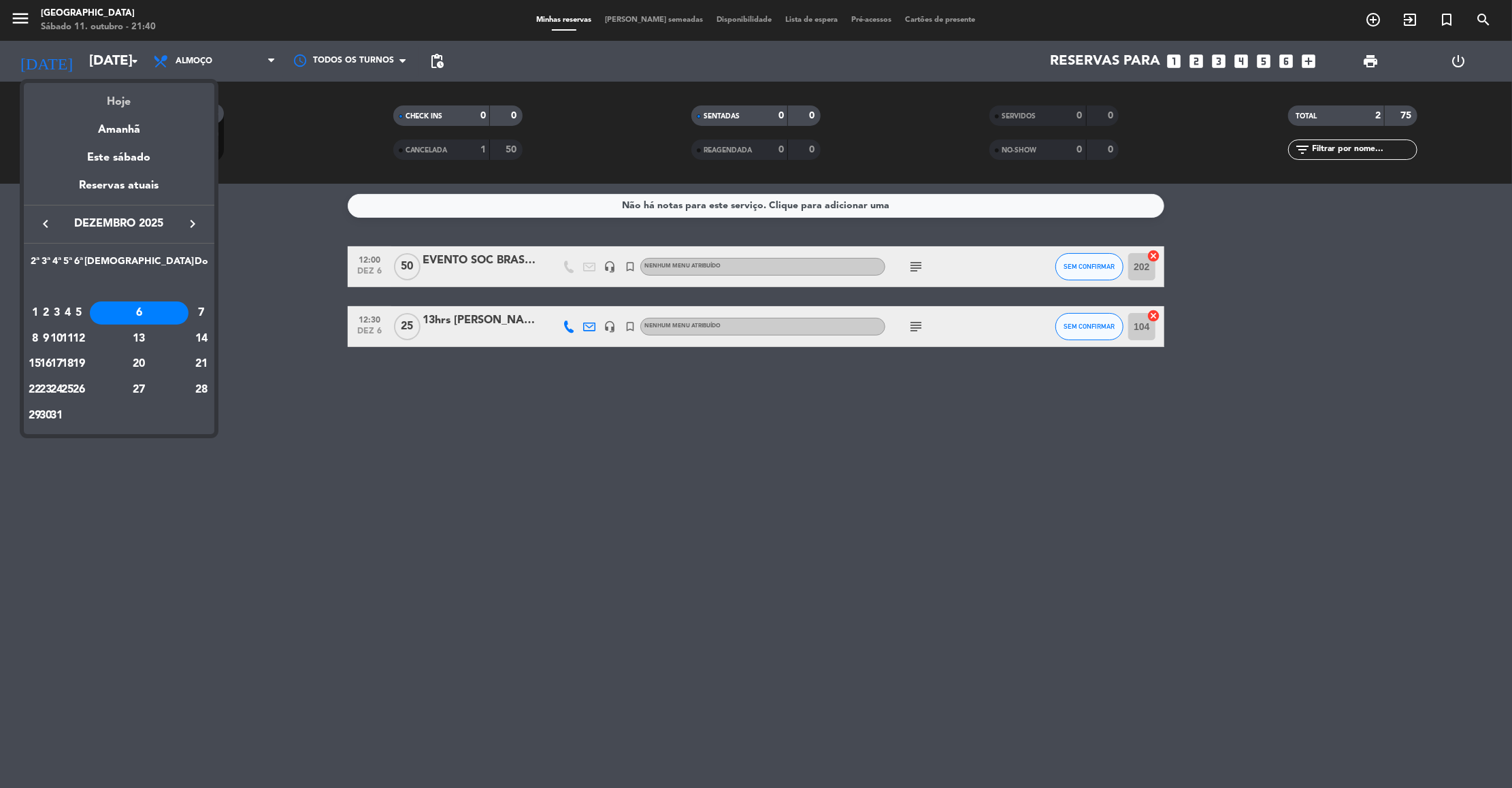
click at [120, 92] on div "Hoje" at bounding box center [119, 96] width 190 height 28
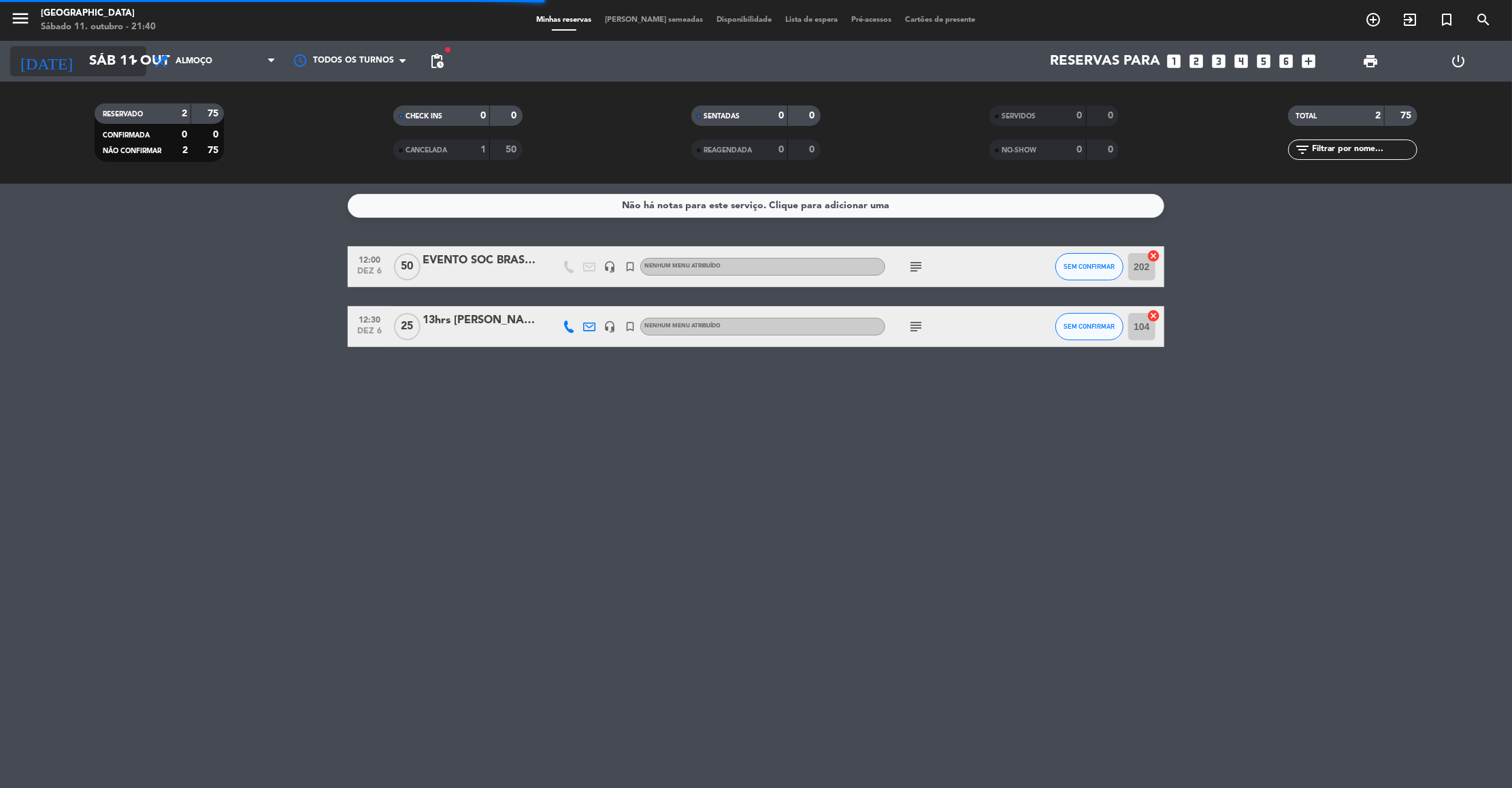
click at [100, 51] on input "Sáb 11 out" at bounding box center [171, 61] width 177 height 30
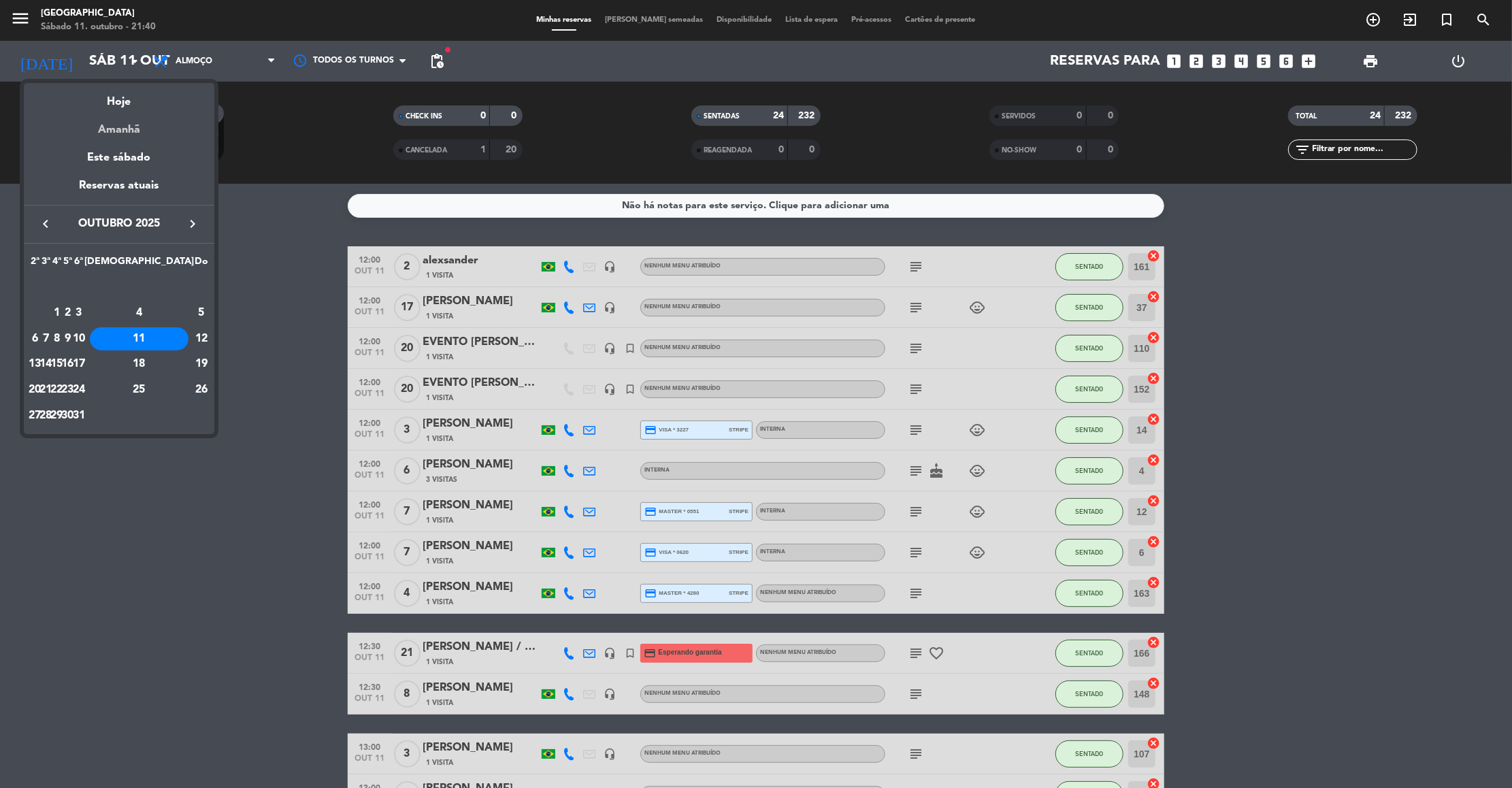
click at [125, 130] on div "Amanhã" at bounding box center [119, 125] width 190 height 28
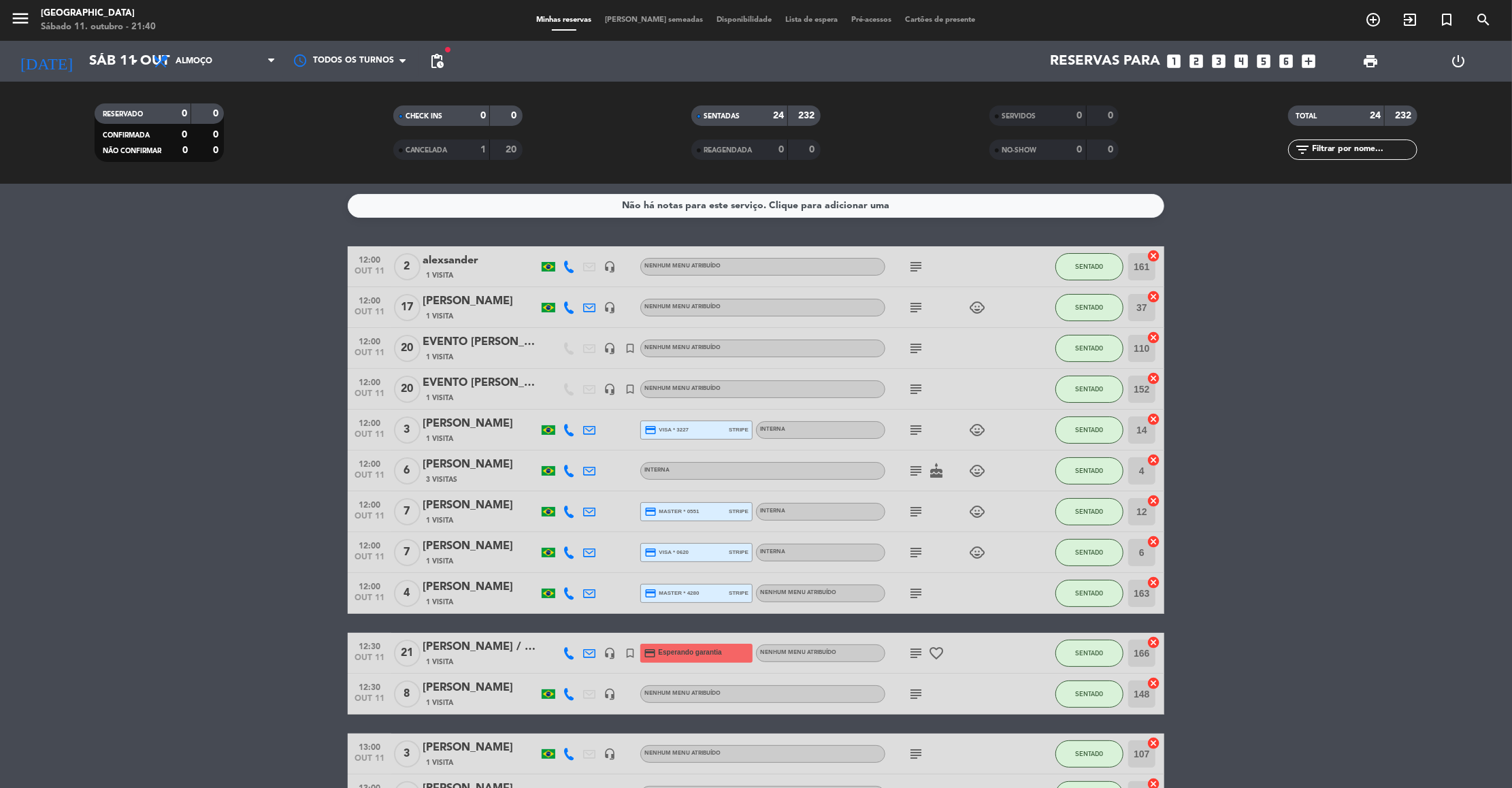
type input "Dom 12 out"
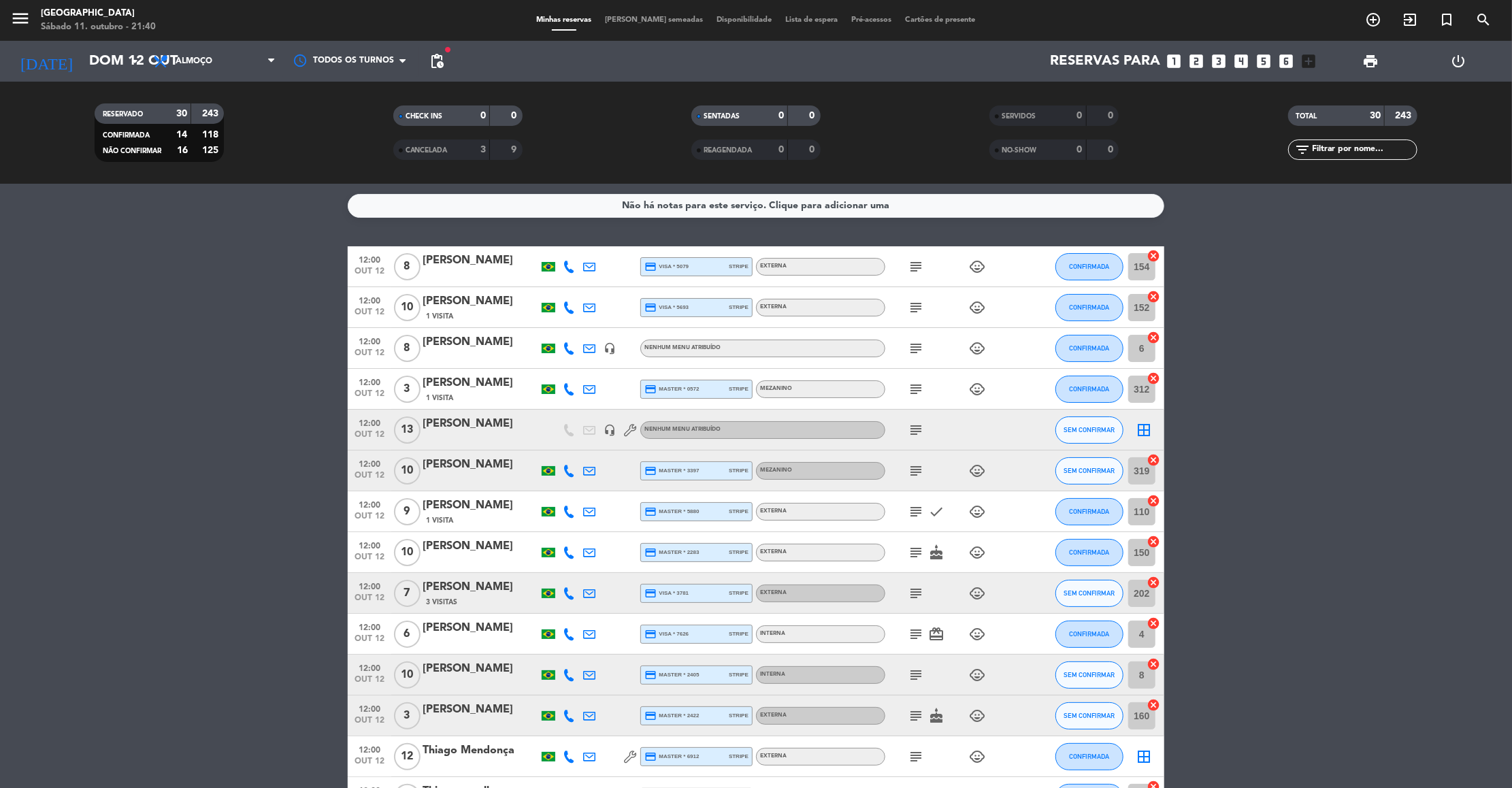
click at [916, 307] on icon "subject" at bounding box center [915, 307] width 16 height 16
click at [1296, 64] on div "Reservas para looks_one looks_two looks_3 looks_4 looks_5 looks_6 add_box" at bounding box center [886, 62] width 872 height 41
click at [1309, 60] on icon "add_box" at bounding box center [1309, 61] width 18 height 18
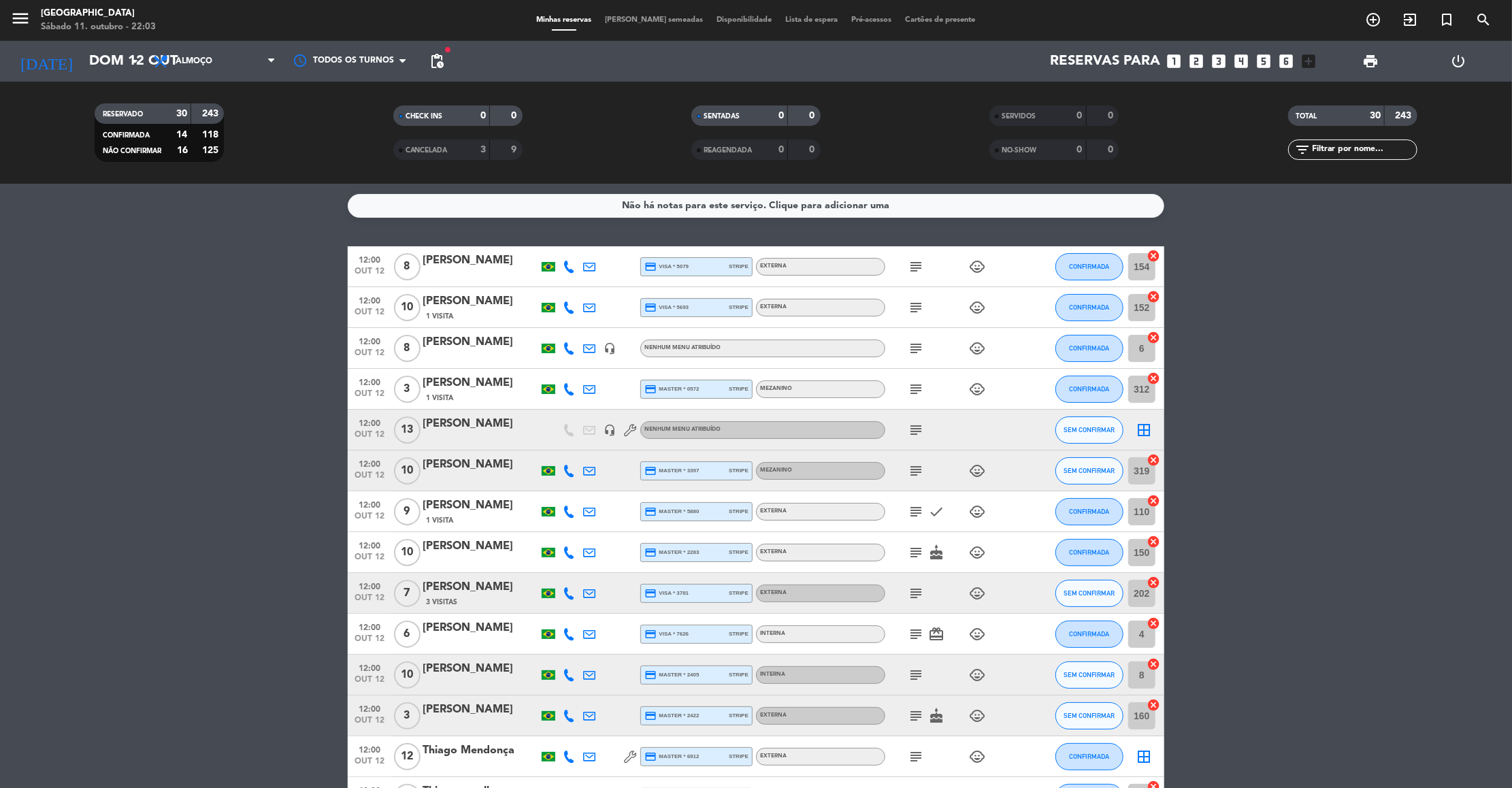
click at [1309, 60] on icon "add_box" at bounding box center [1309, 61] width 18 height 18
click at [1295, 61] on icon "looks_6" at bounding box center [1286, 61] width 18 height 18
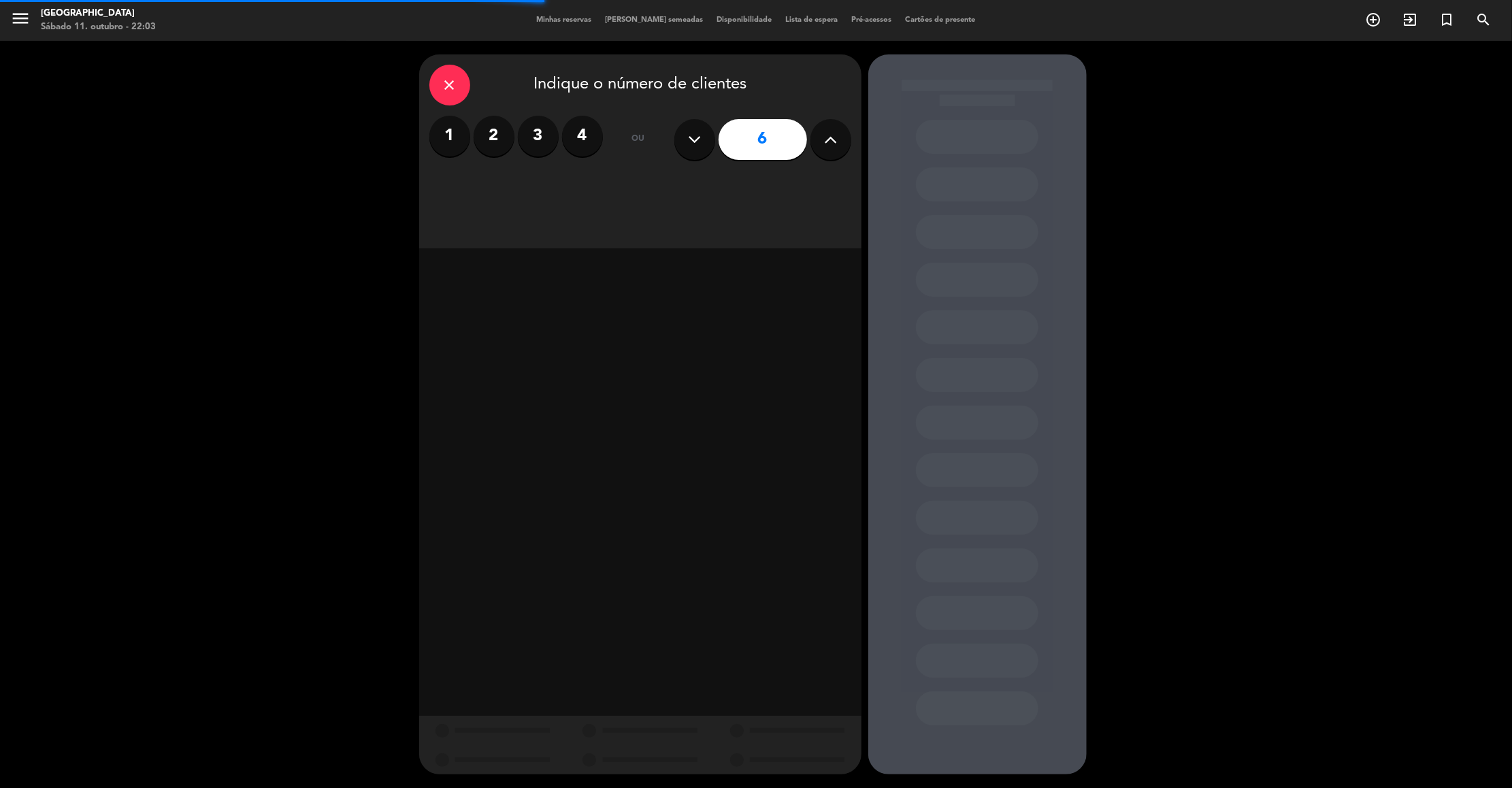
click at [824, 137] on icon at bounding box center [830, 139] width 13 height 21
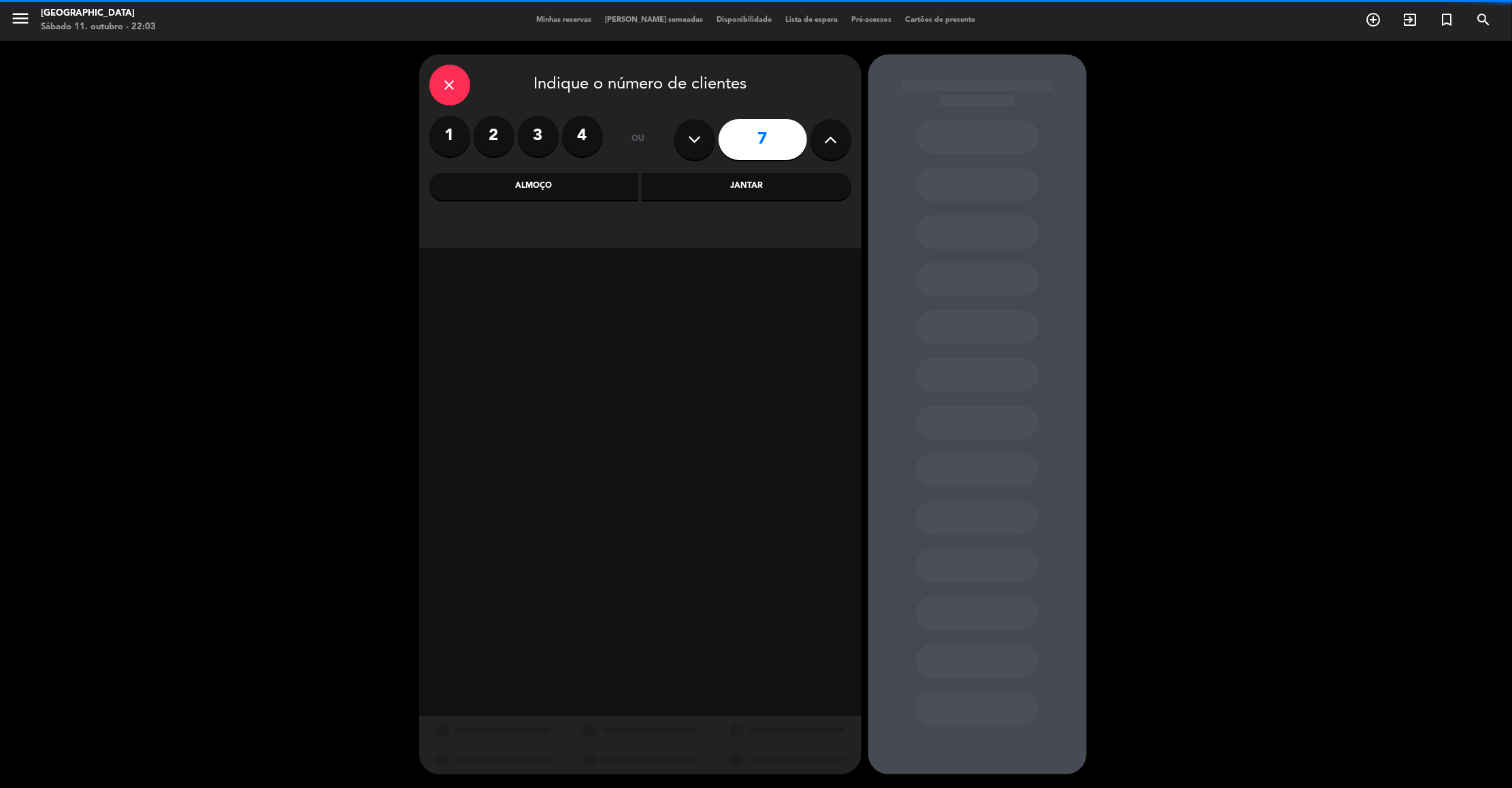
click at [824, 137] on icon at bounding box center [830, 139] width 13 height 21
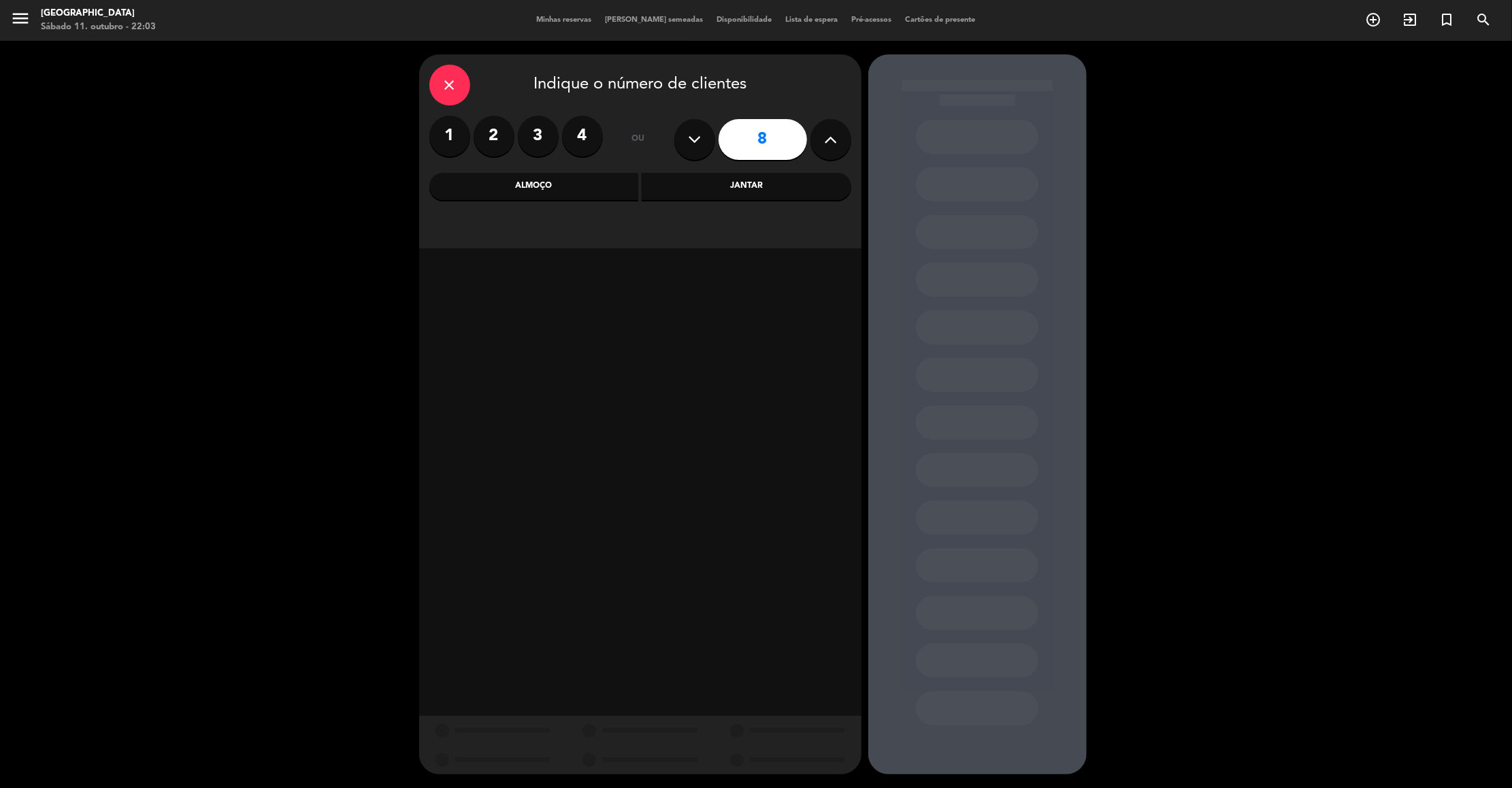
click at [824, 137] on icon at bounding box center [830, 139] width 13 height 21
click at [695, 141] on icon at bounding box center [694, 139] width 13 height 21
type input "8"
click at [549, 174] on div "Almoço" at bounding box center [534, 186] width 210 height 27
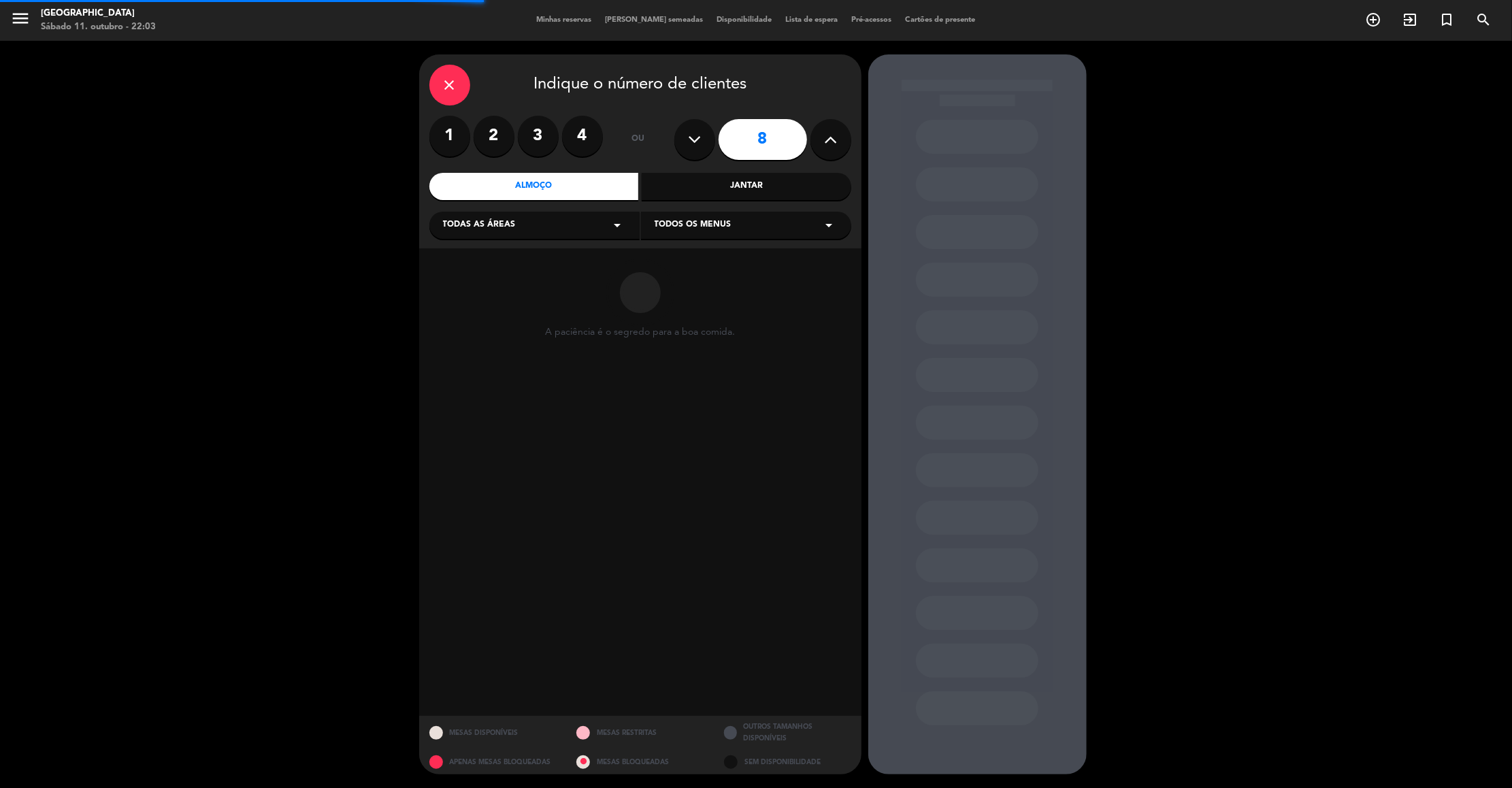
click at [539, 227] on div "Todas as áreas arrow_drop_down" at bounding box center [534, 225] width 210 height 27
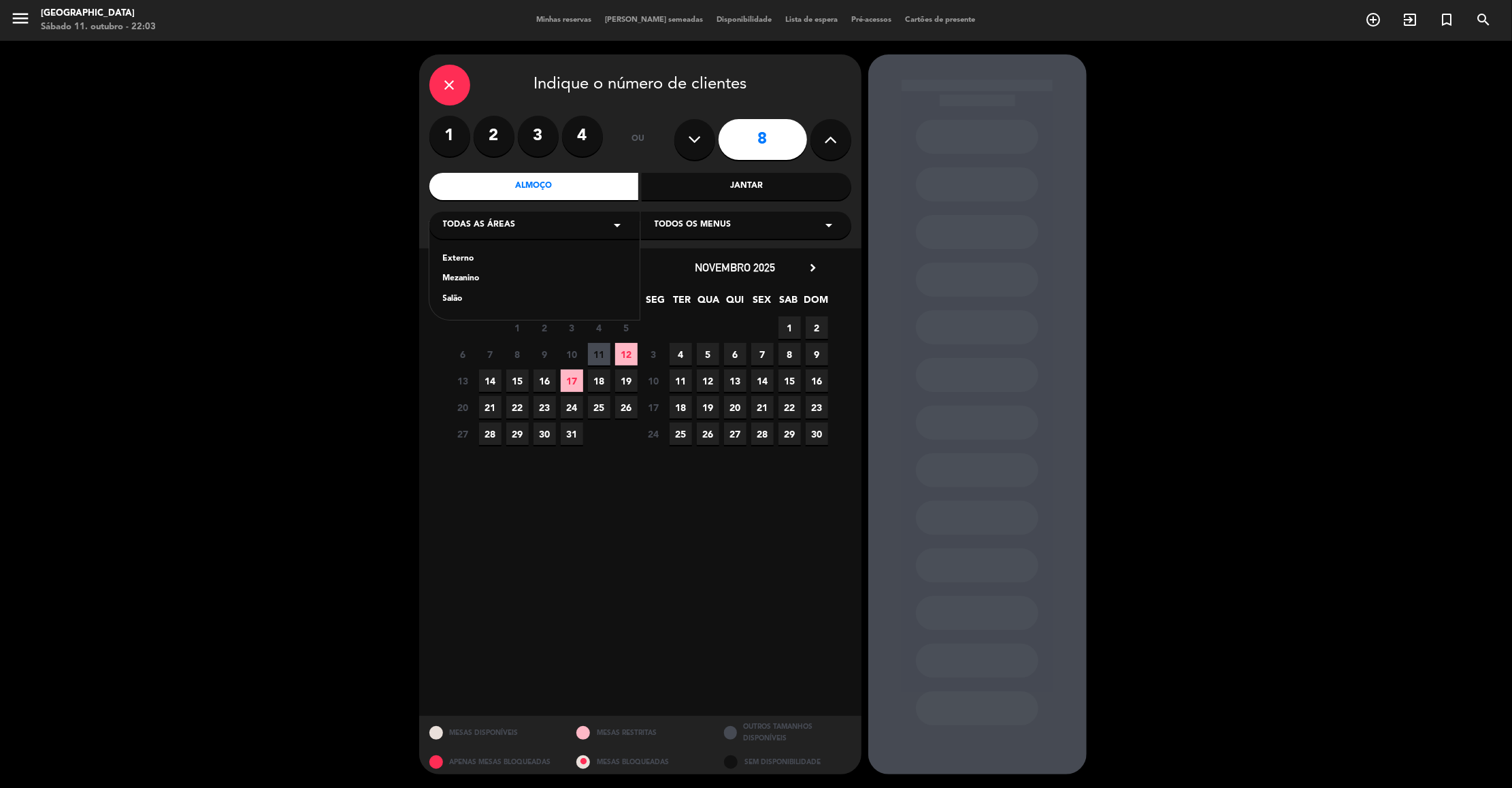
click at [459, 262] on div "Externo" at bounding box center [534, 259] width 183 height 13
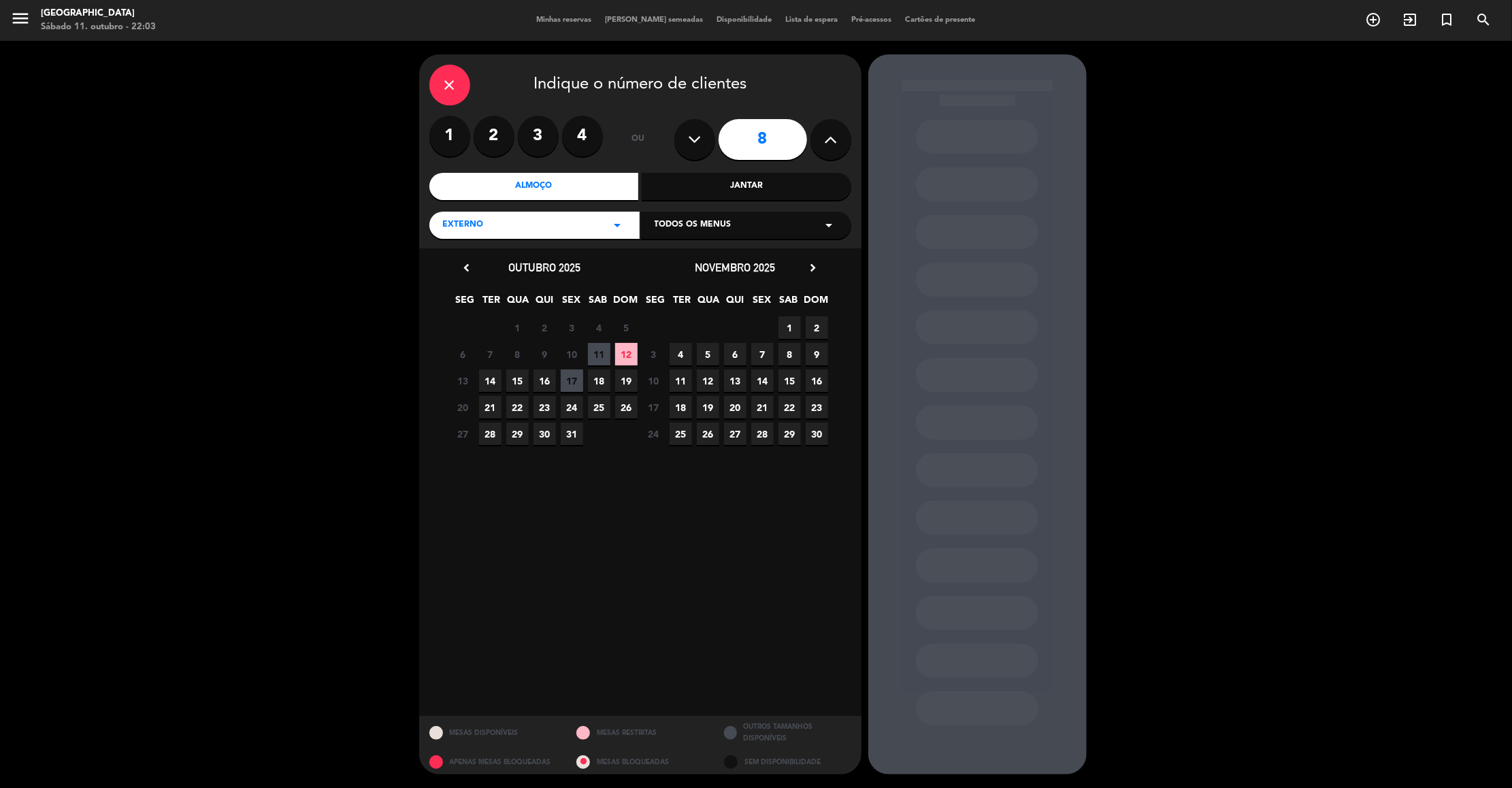
click at [628, 354] on span "12" at bounding box center [626, 355] width 23 height 23
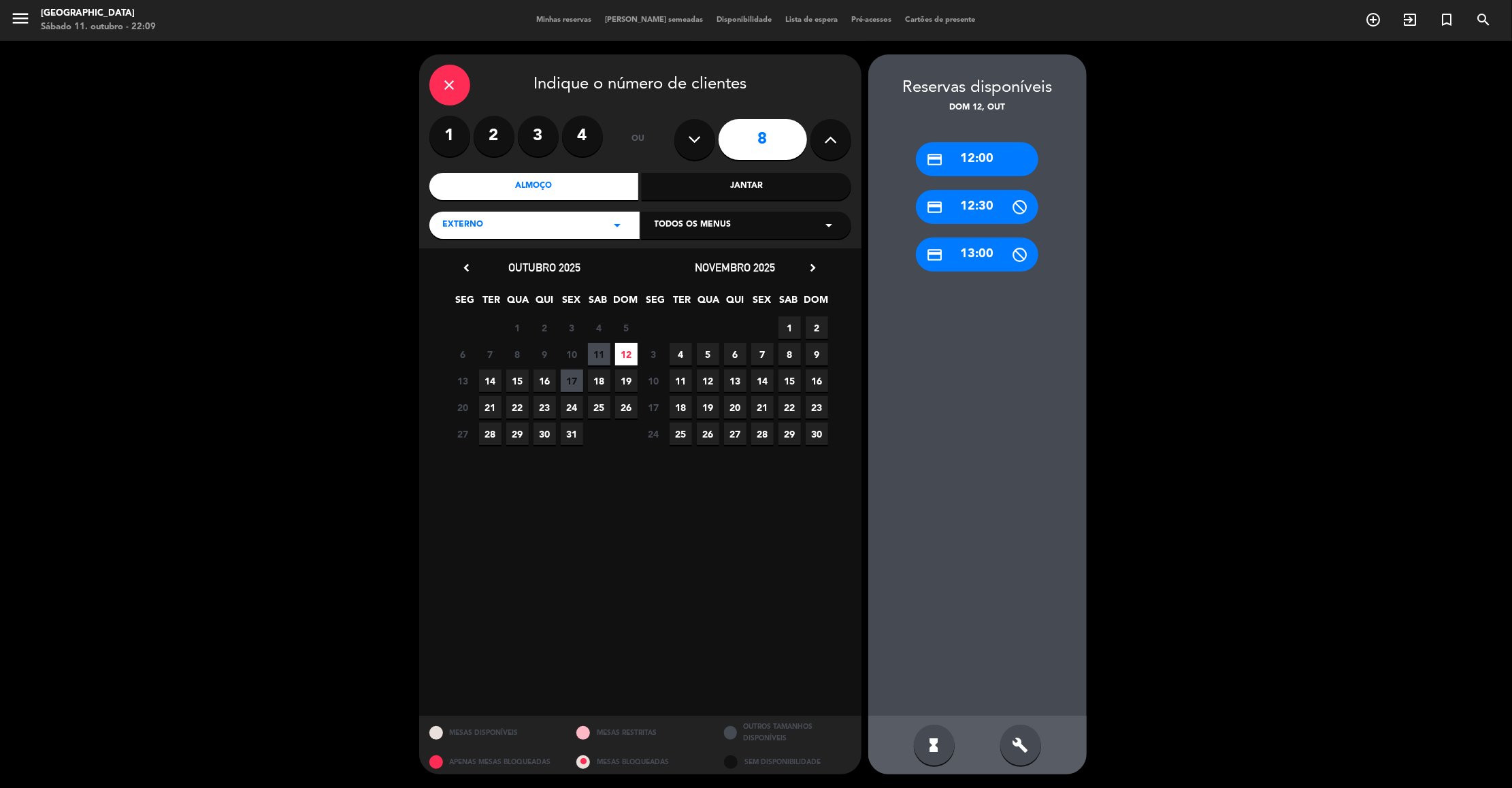
click at [630, 353] on span "12" at bounding box center [626, 355] width 23 height 23
